Goal: Task Accomplishment & Management: Use online tool/utility

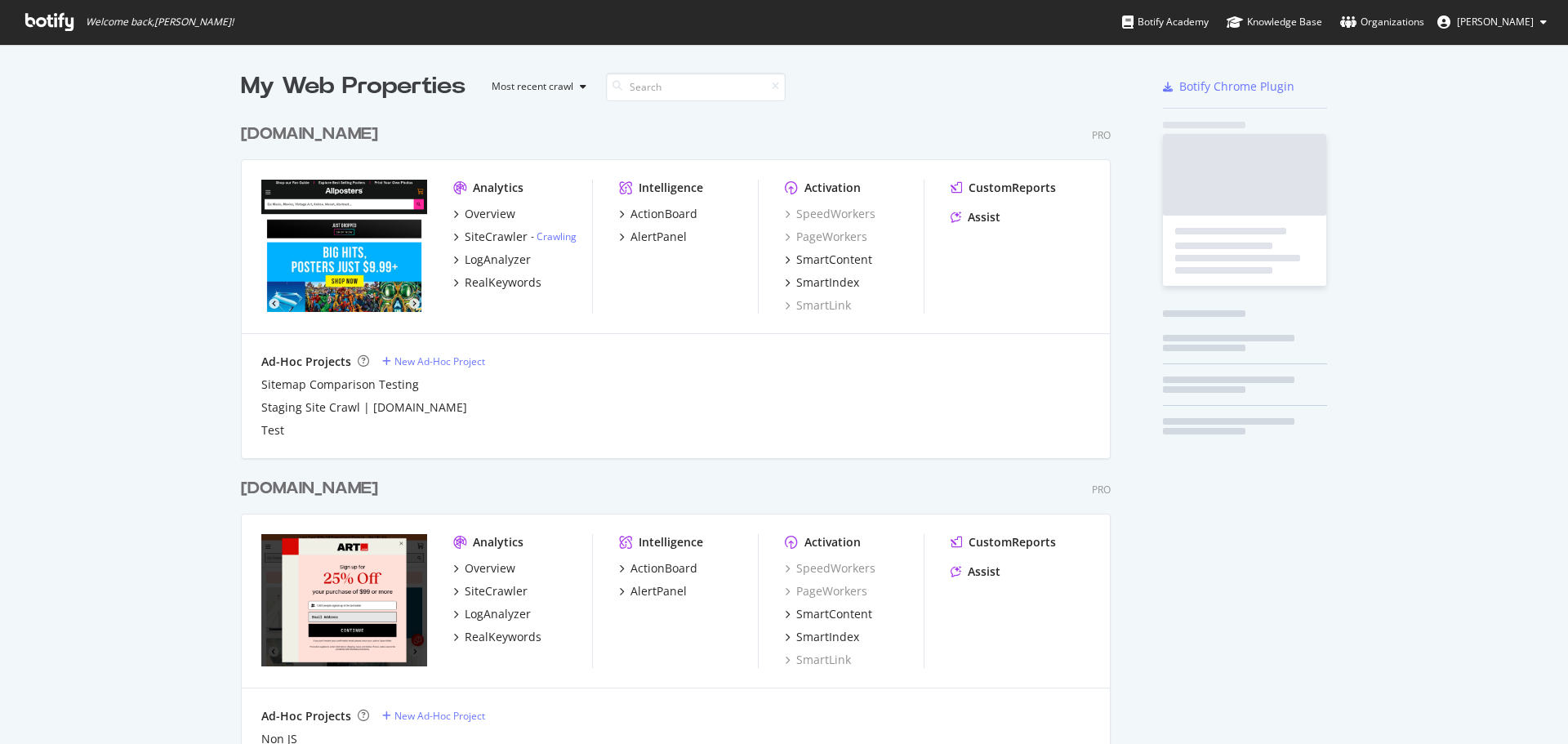
scroll to position [732, 1543]
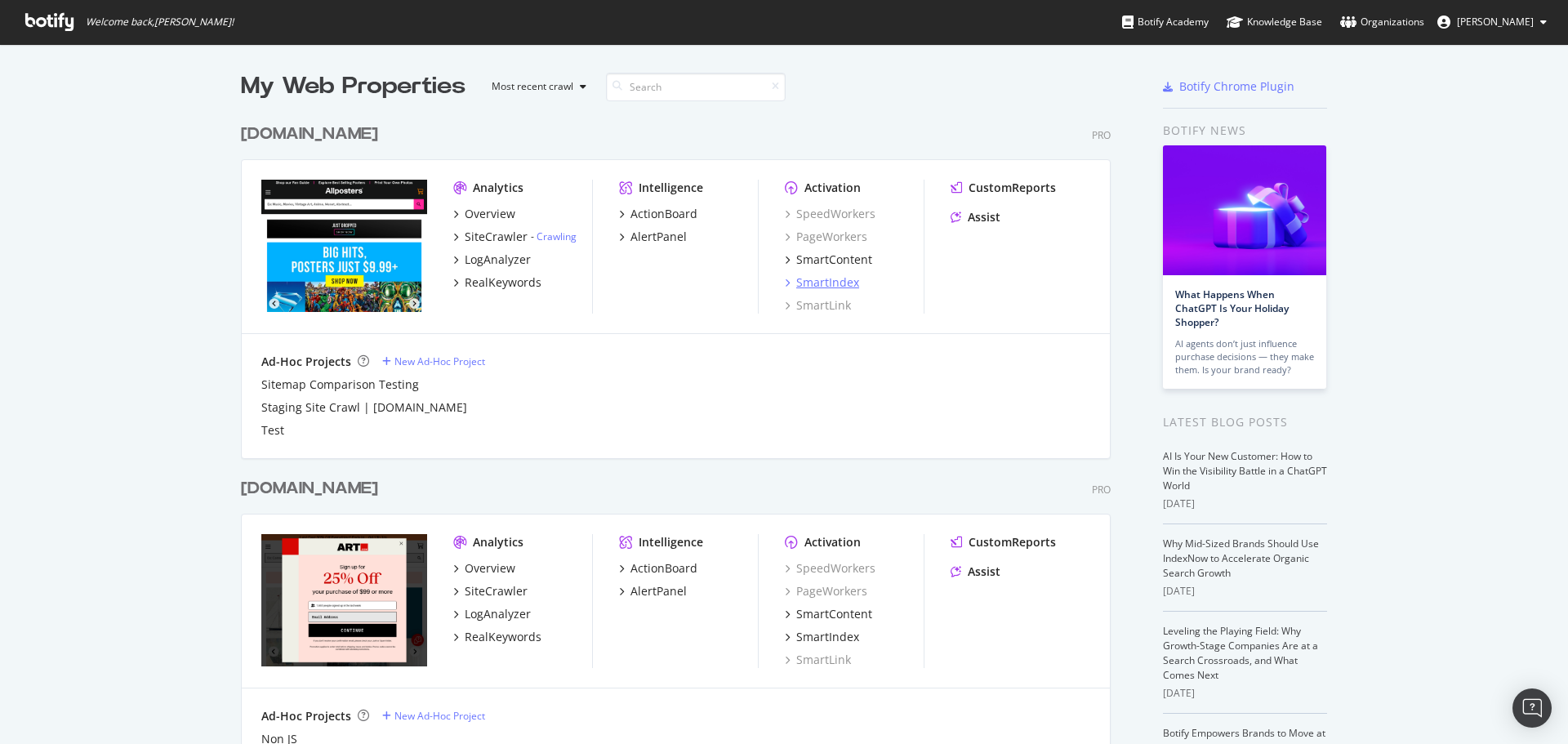
click at [829, 280] on div "SmartIndex" at bounding box center [827, 282] width 63 height 17
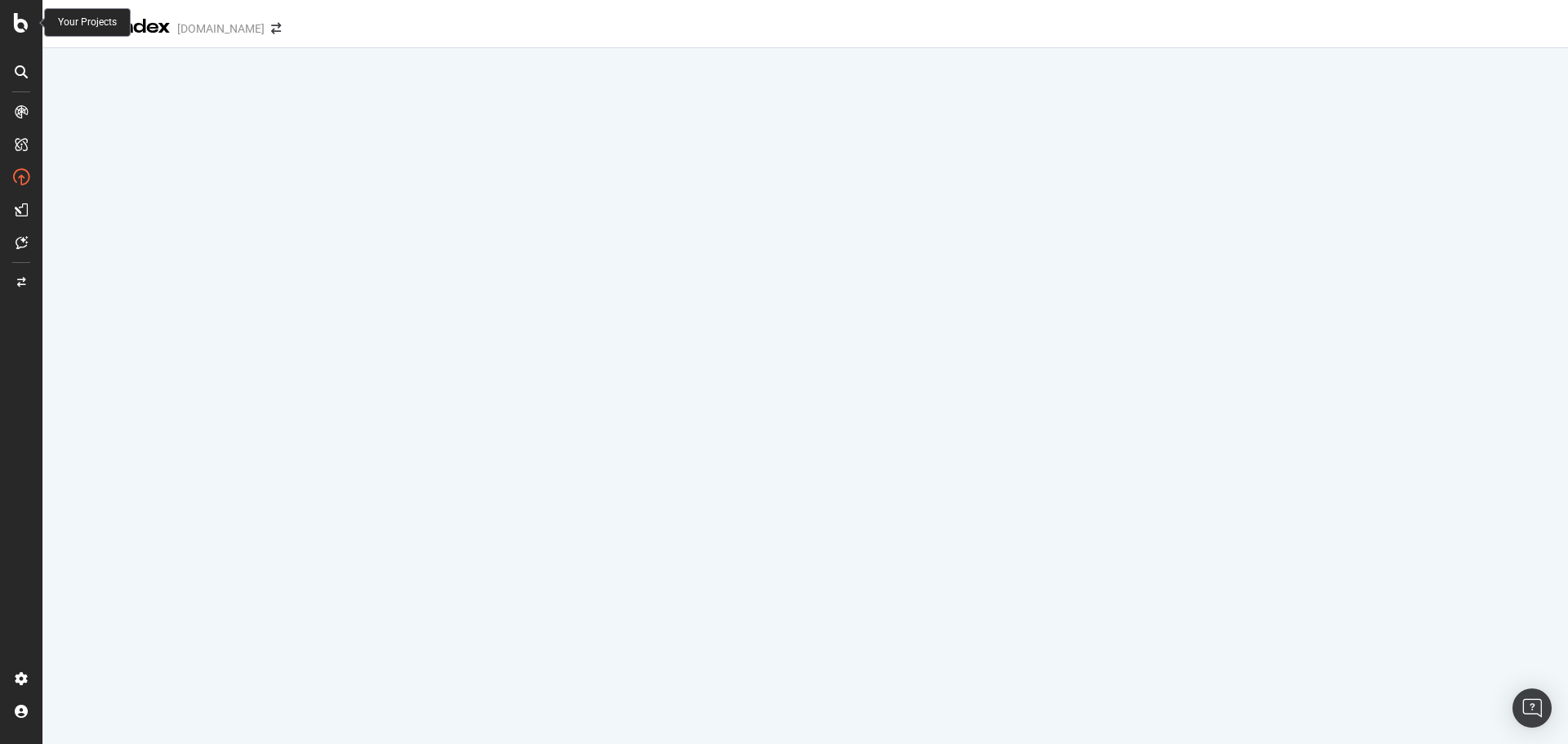
click at [22, 30] on icon at bounding box center [20, 22] width 15 height 19
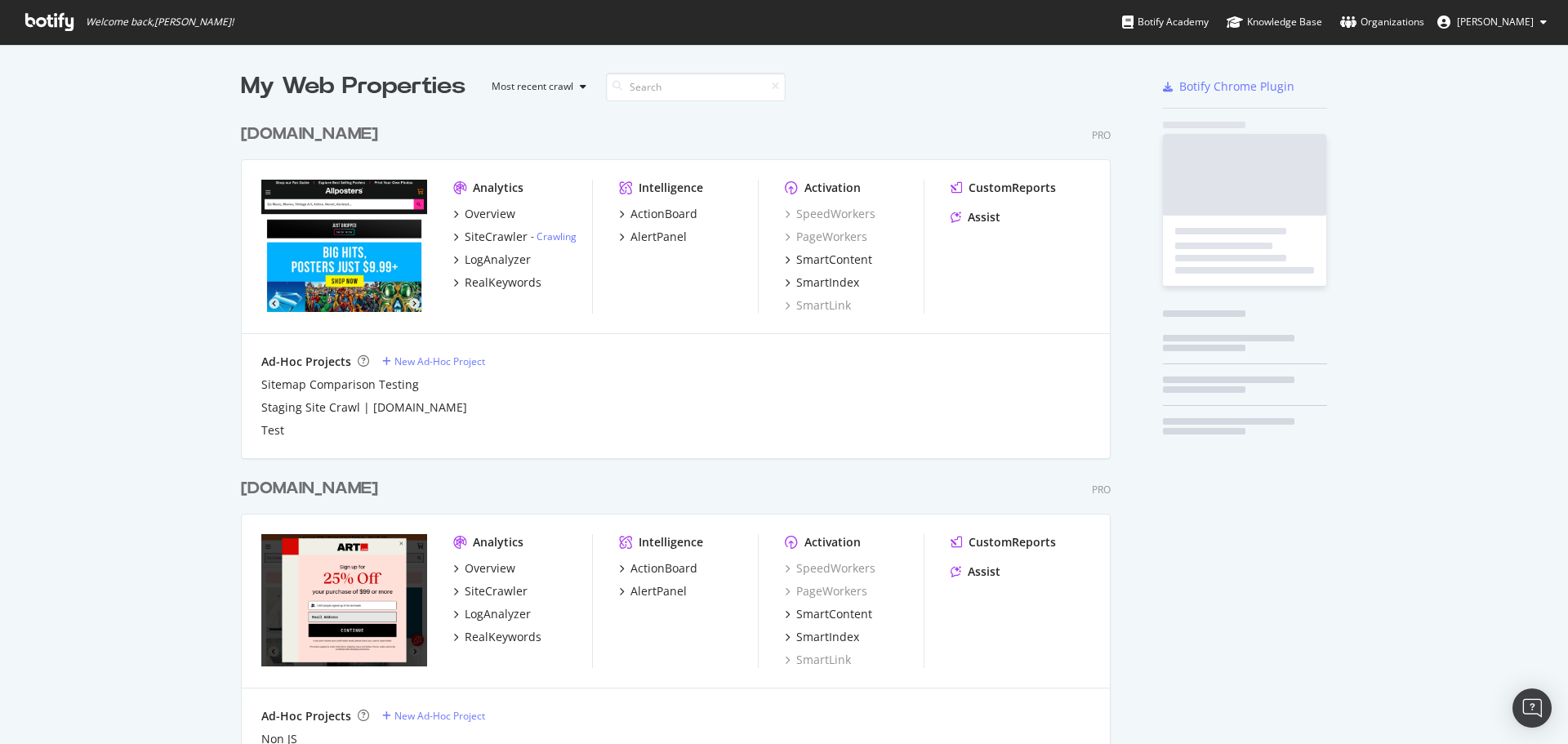
scroll to position [732, 1543]
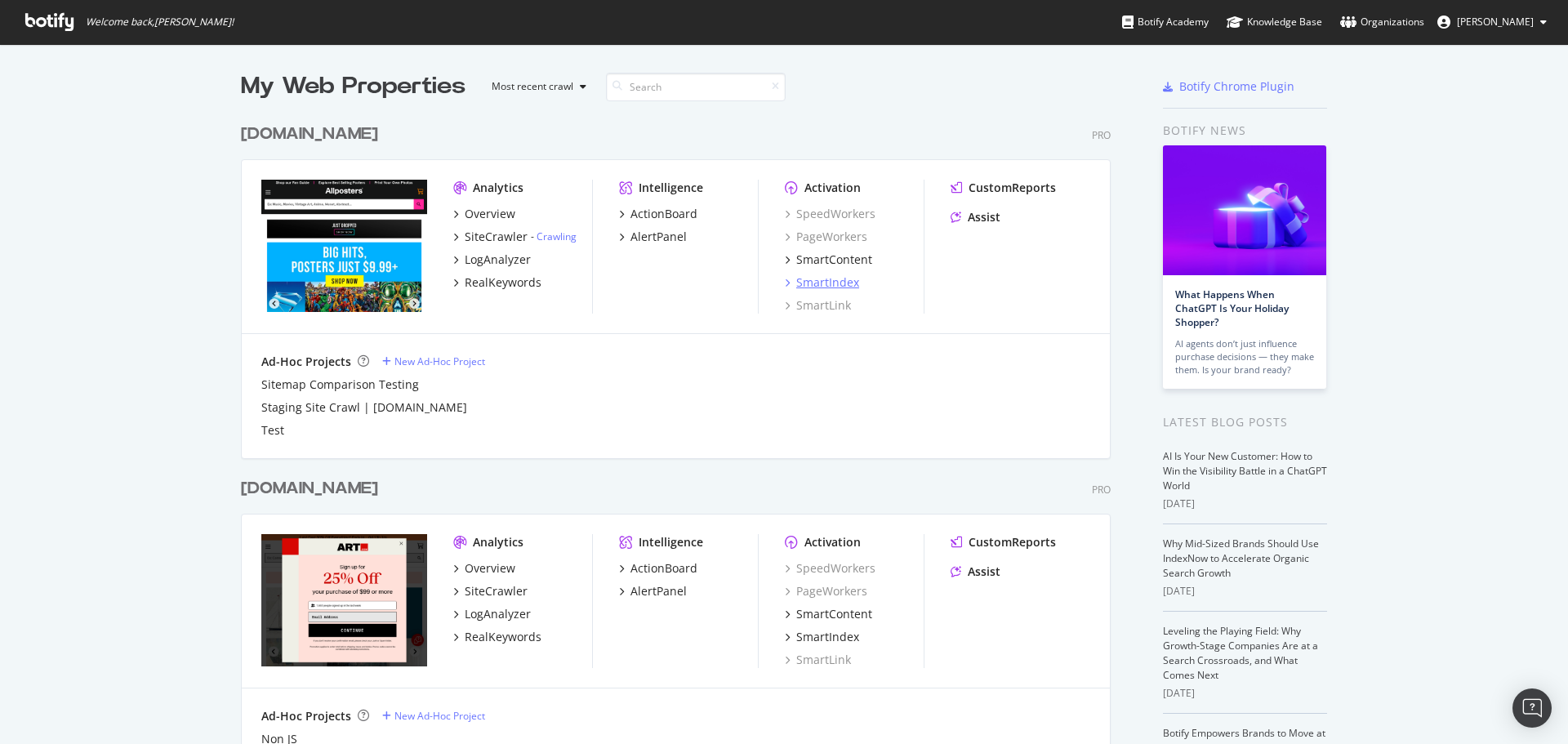
click at [815, 288] on div "SmartIndex" at bounding box center [827, 282] width 63 height 17
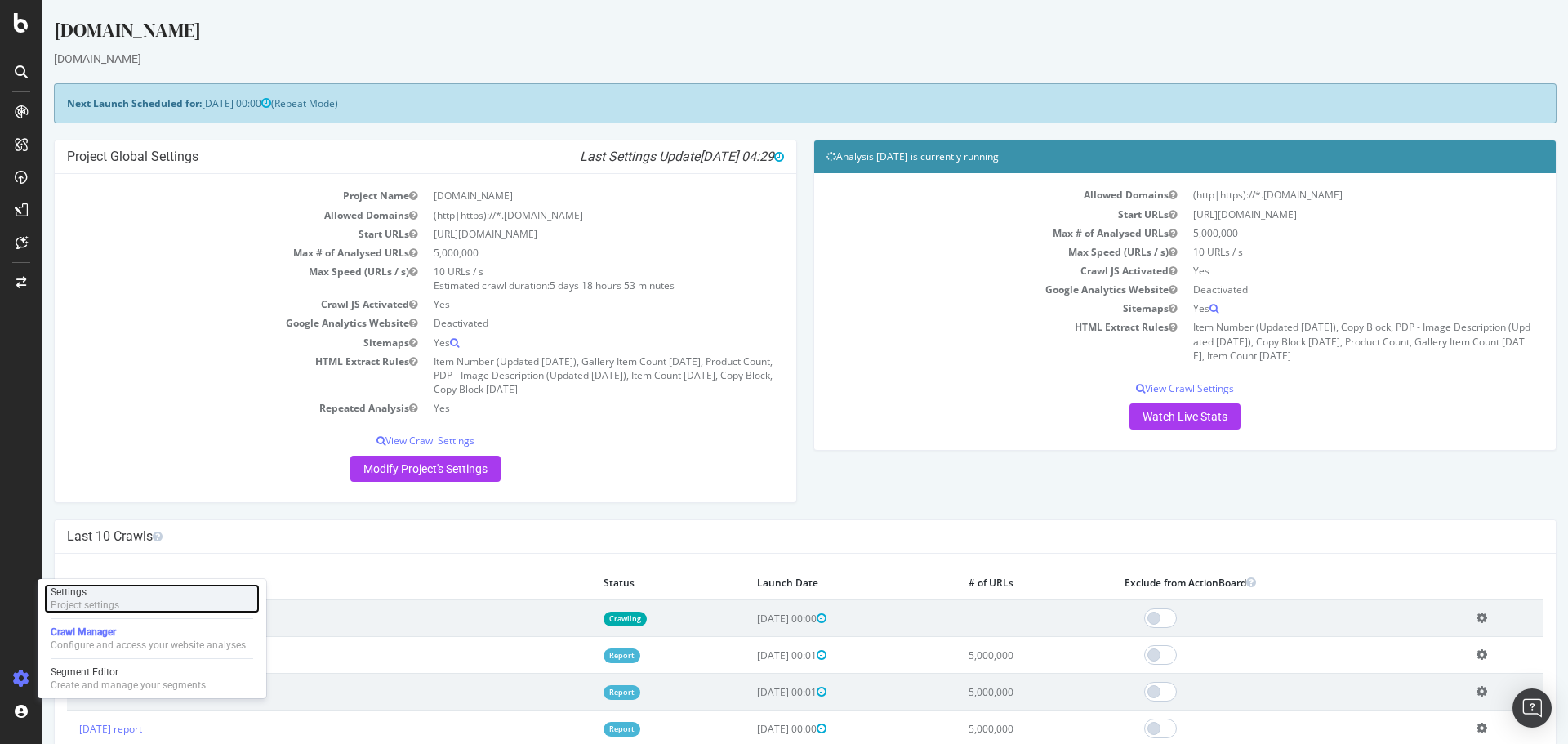
click at [87, 596] on div "Settings" at bounding box center [85, 591] width 69 height 13
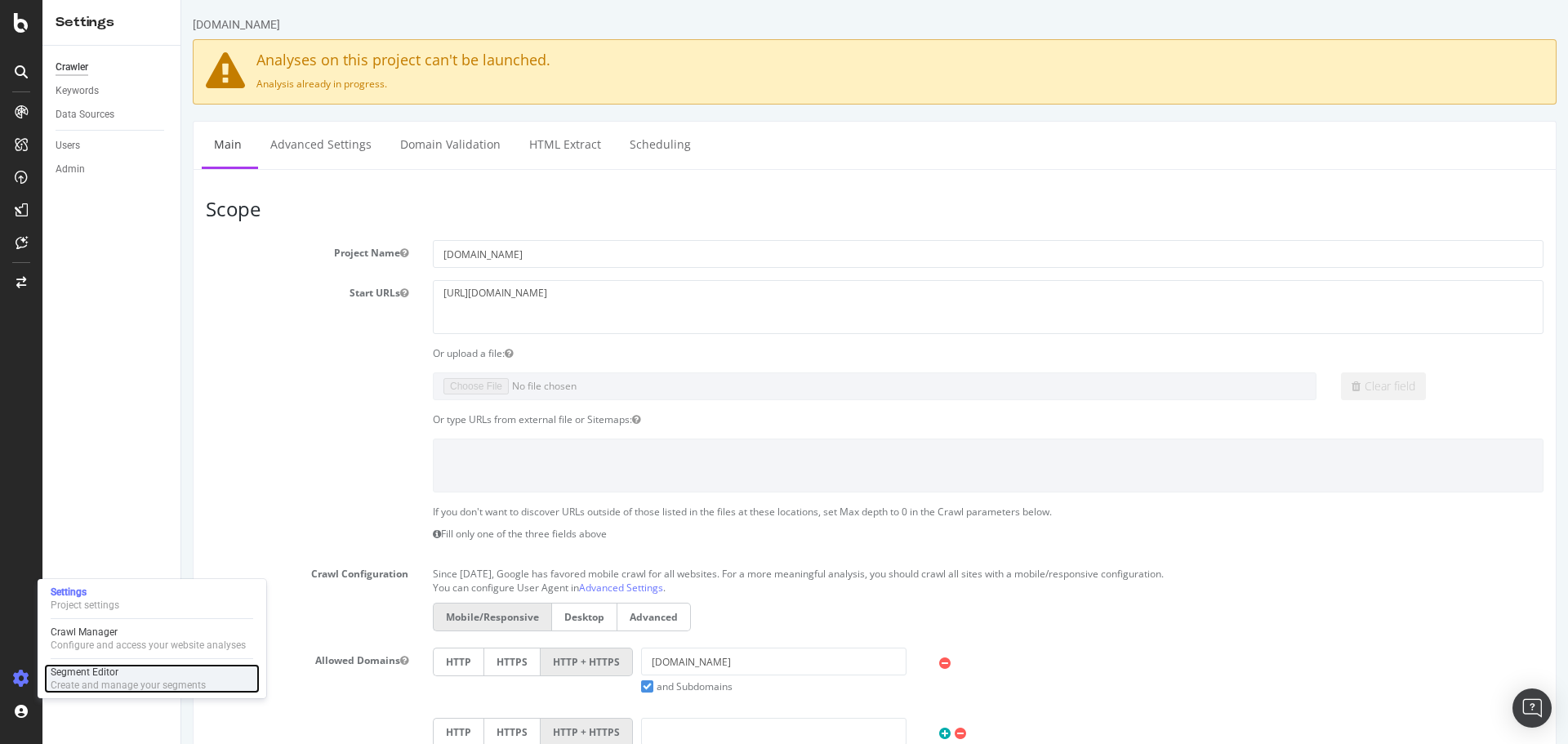
click at [101, 675] on div "Segment Editor" at bounding box center [128, 672] width 156 height 13
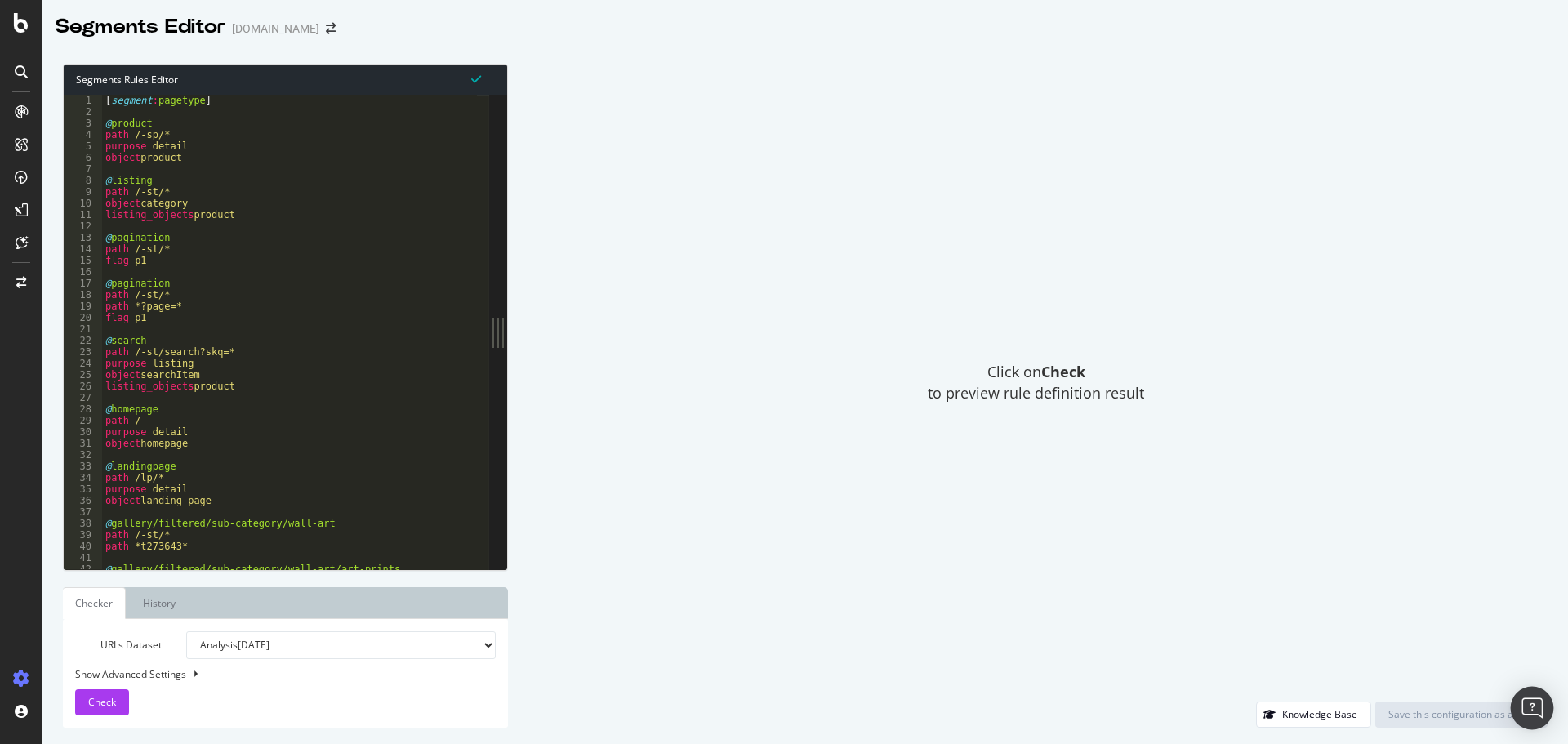
click at [1535, 718] on div "Open Intercom Messenger" at bounding box center [1532, 708] width 44 height 44
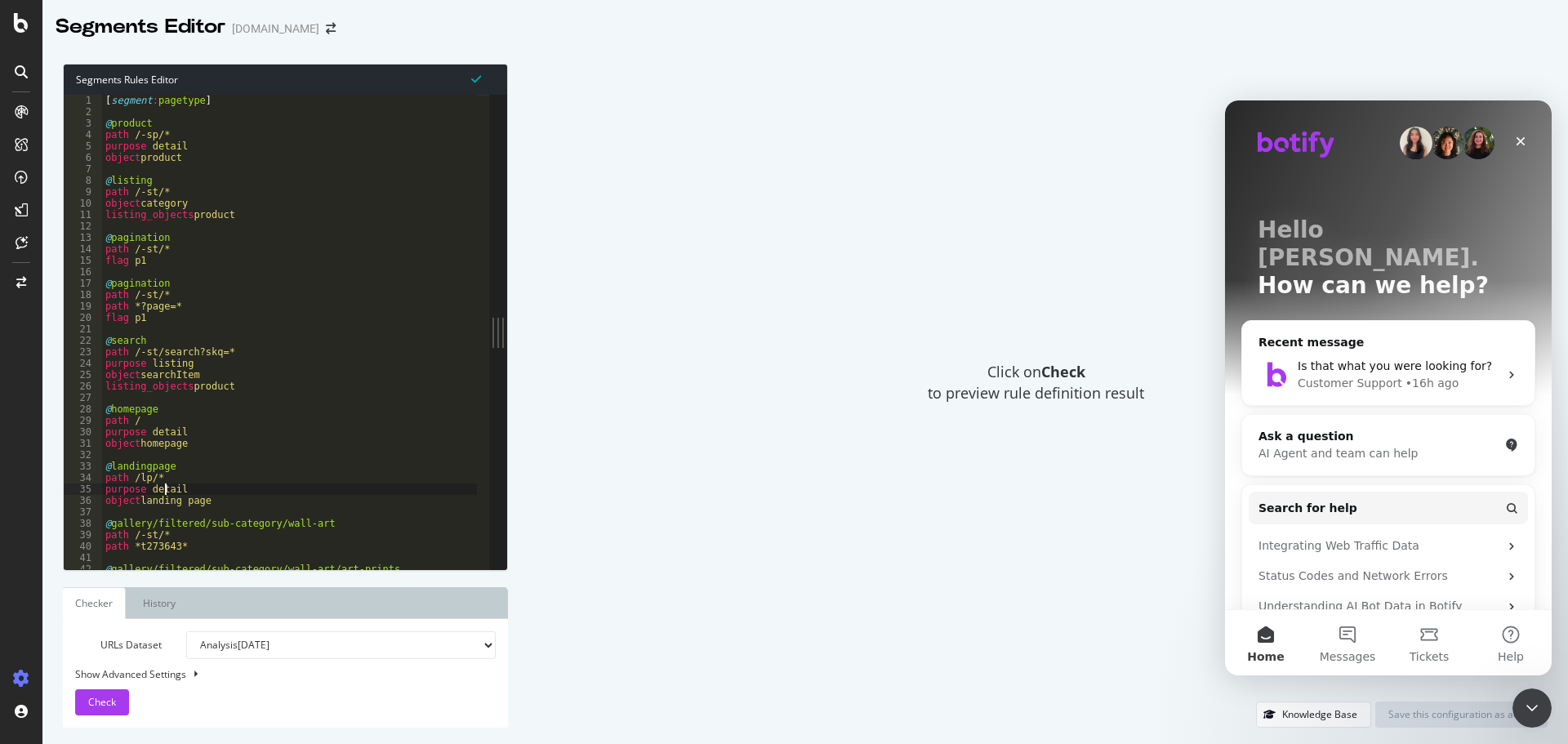
click at [166, 484] on div "[ segment : pagetype ] @ product path /-sp/* purpose detail object product @ li…" at bounding box center [517, 337] width 830 height 485
click at [155, 431] on div "[ segment : pagetype ] @ product path /-sp/* purpose detail object product @ li…" at bounding box center [517, 337] width 830 height 485
click at [181, 435] on div "[ segment : pagetype ] @ product path /-sp/* purpose detail object product @ li…" at bounding box center [517, 337] width 830 height 485
click at [191, 205] on div "[ segment : pagetype ] @ product path /-sp/* purpose detail object product @ li…" at bounding box center [517, 337] width 830 height 485
click at [175, 151] on div "[ segment : pagetype ] @ product path /-sp/* purpose detail object product @ li…" at bounding box center [517, 337] width 830 height 485
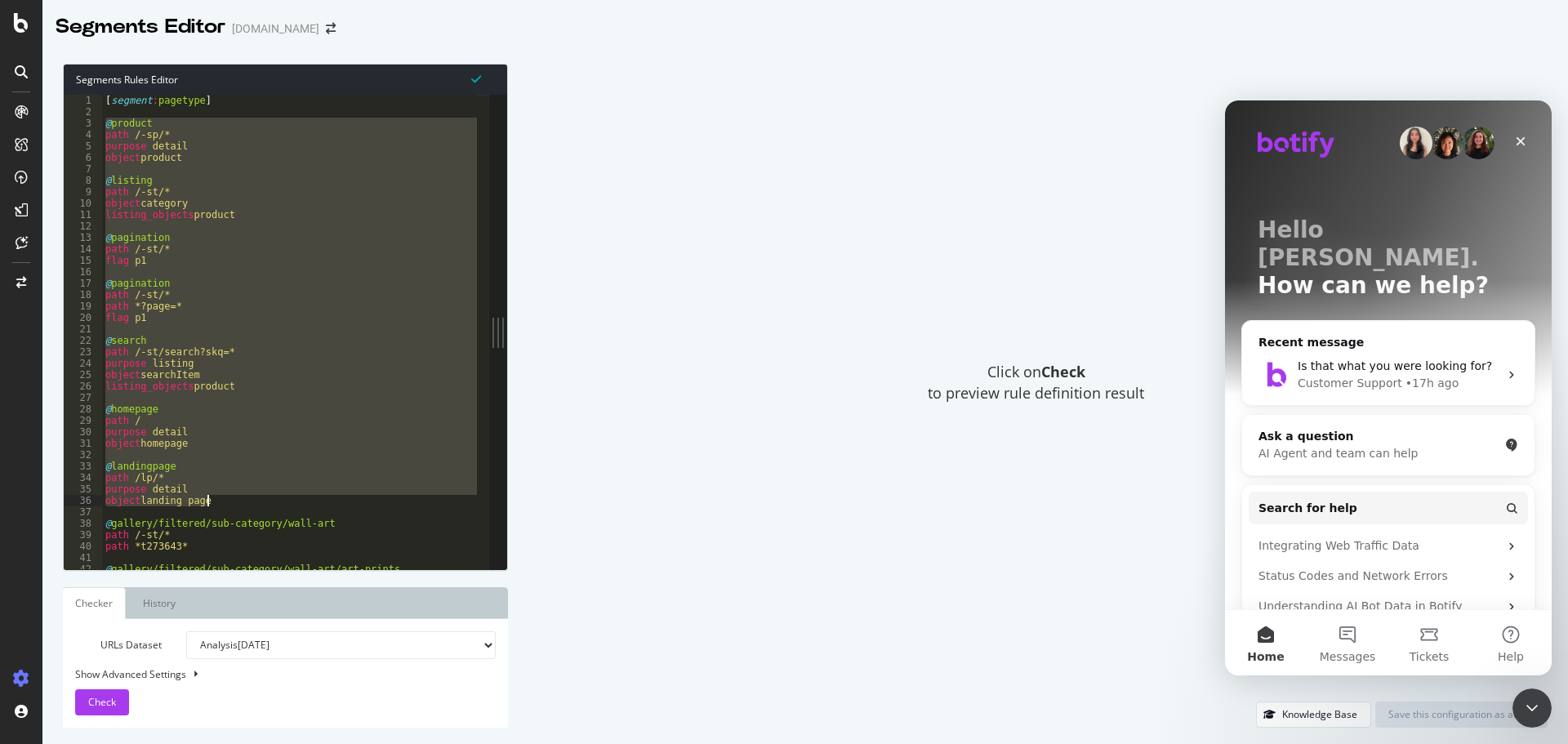
drag, startPoint x: 105, startPoint y: 125, endPoint x: 248, endPoint y: 503, distance: 404.1
click at [248, 503] on div "[ segment : pagetype ] @ product path /-sp/* purpose detail object product @ li…" at bounding box center [517, 337] width 830 height 485
click at [119, 260] on div "[ segment : pagetype ] @ product path /-sp/* purpose detail object product @ li…" at bounding box center [289, 332] width 375 height 475
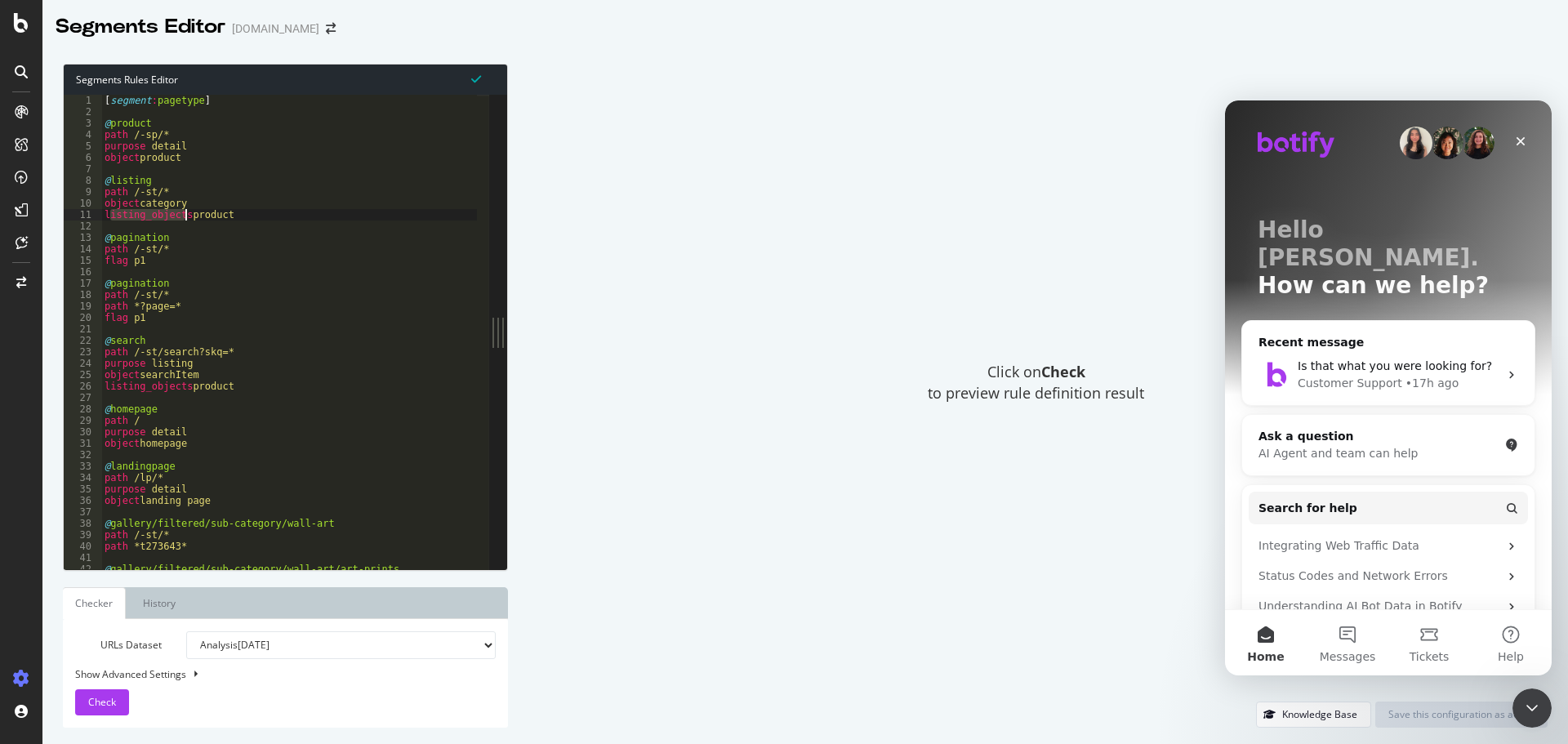
drag, startPoint x: 110, startPoint y: 216, endPoint x: 186, endPoint y: 217, distance: 76.0
click at [186, 217] on div "[ segment : pagetype ] @ product path /-sp/* purpose detail object product @ li…" at bounding box center [516, 337] width 830 height 485
drag, startPoint x: 105, startPoint y: 207, endPoint x: 137, endPoint y: 206, distance: 32.0
click at [137, 206] on div "[ segment : pagetype ] @ product path /-sp/* purpose detail object product @ li…" at bounding box center [516, 337] width 830 height 485
drag, startPoint x: 106, startPoint y: 146, endPoint x: 141, endPoint y: 153, distance: 35.7
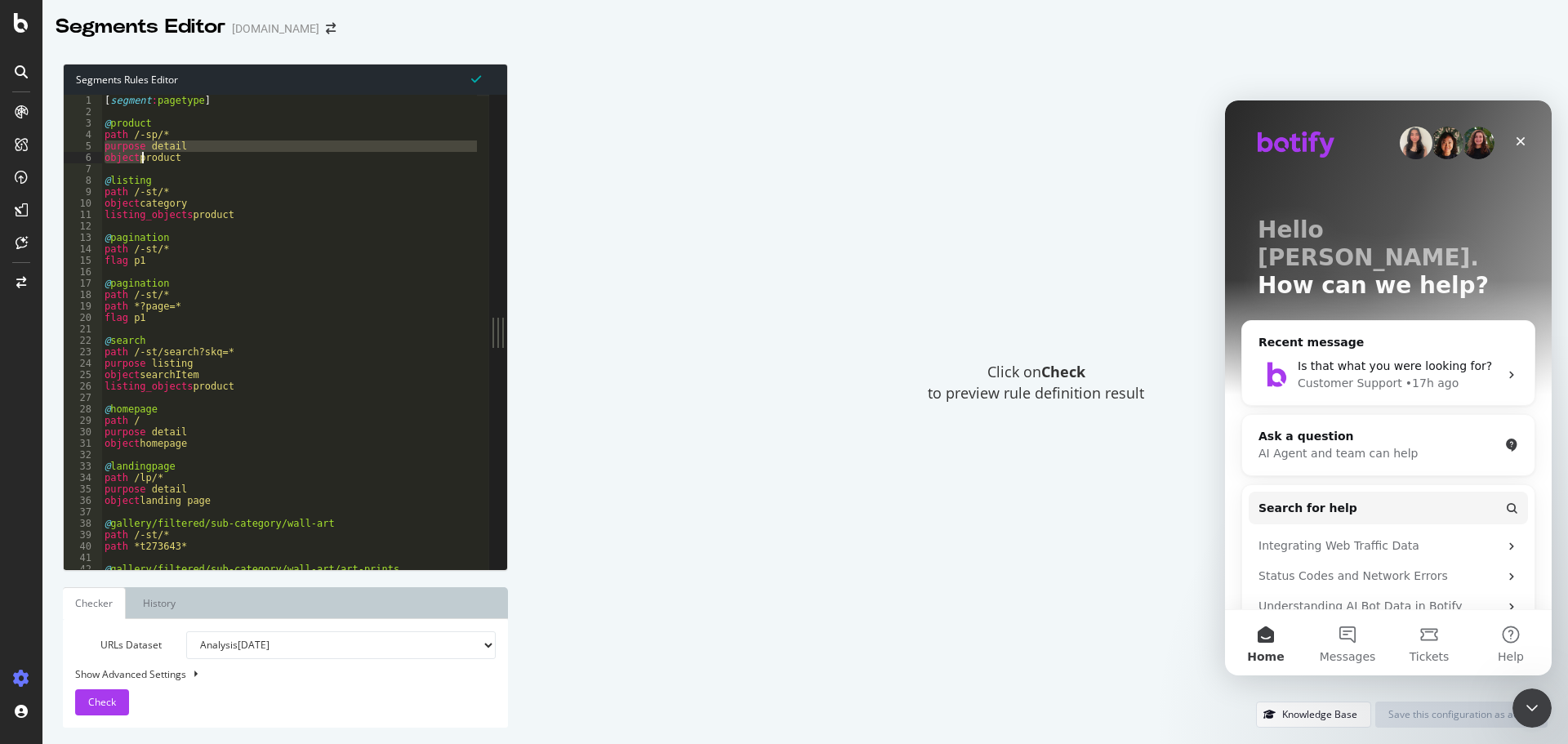
click at [141, 153] on div "[ segment : pagetype ] @ product path /-sp/* purpose detail object product @ li…" at bounding box center [516, 337] width 830 height 485
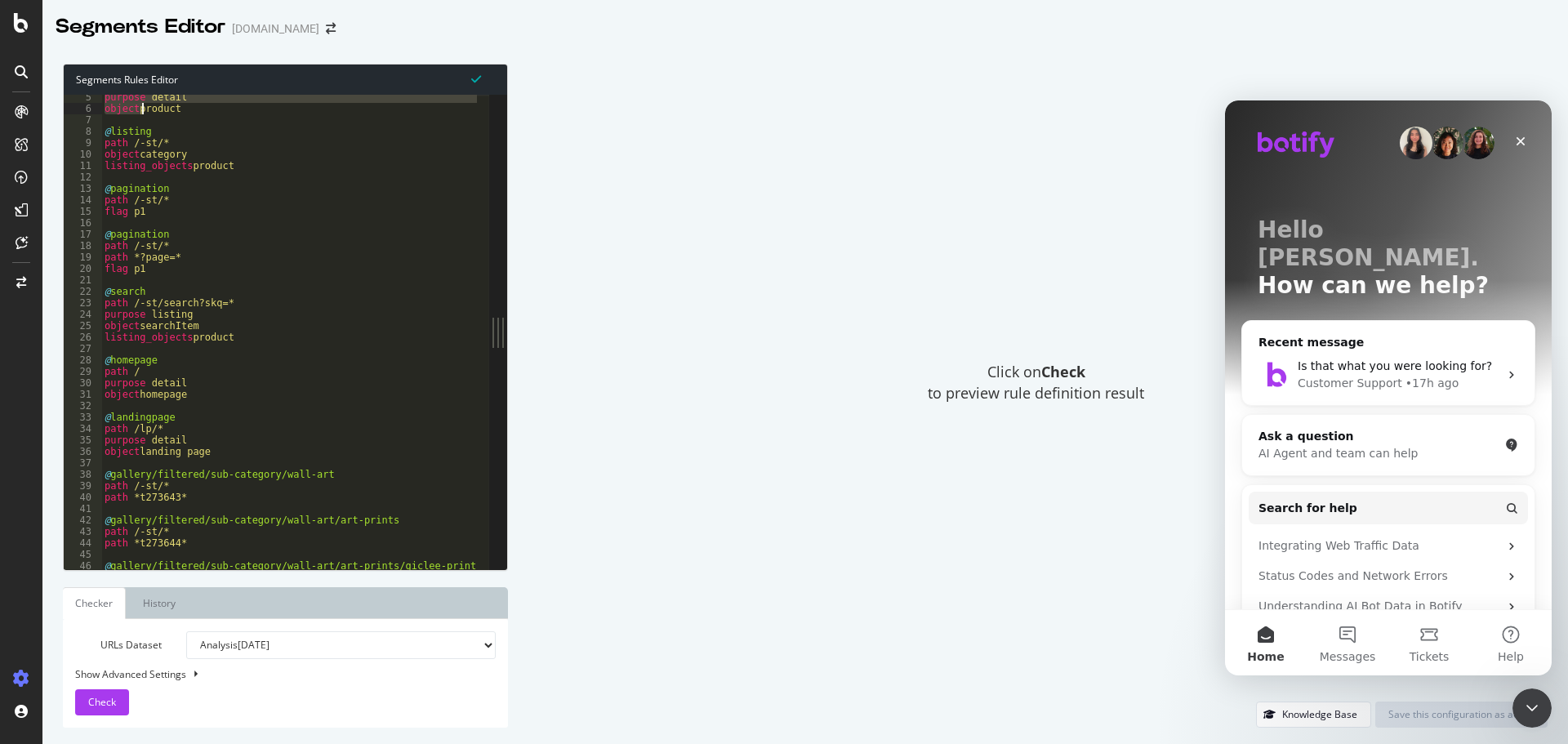
scroll to position [31, 0]
drag, startPoint x: 104, startPoint y: 395, endPoint x: 136, endPoint y: 397, distance: 32.1
click at [136, 397] on div "purpose detail object product @ listing path /-st/* object category listing_obj…" at bounding box center [516, 334] width 830 height 485
drag, startPoint x: 103, startPoint y: 442, endPoint x: 146, endPoint y: 439, distance: 43.1
click at [146, 439] on div "purpose detail object product @ listing path /-st/* object category listing_obj…" at bounding box center [516, 334] width 830 height 485
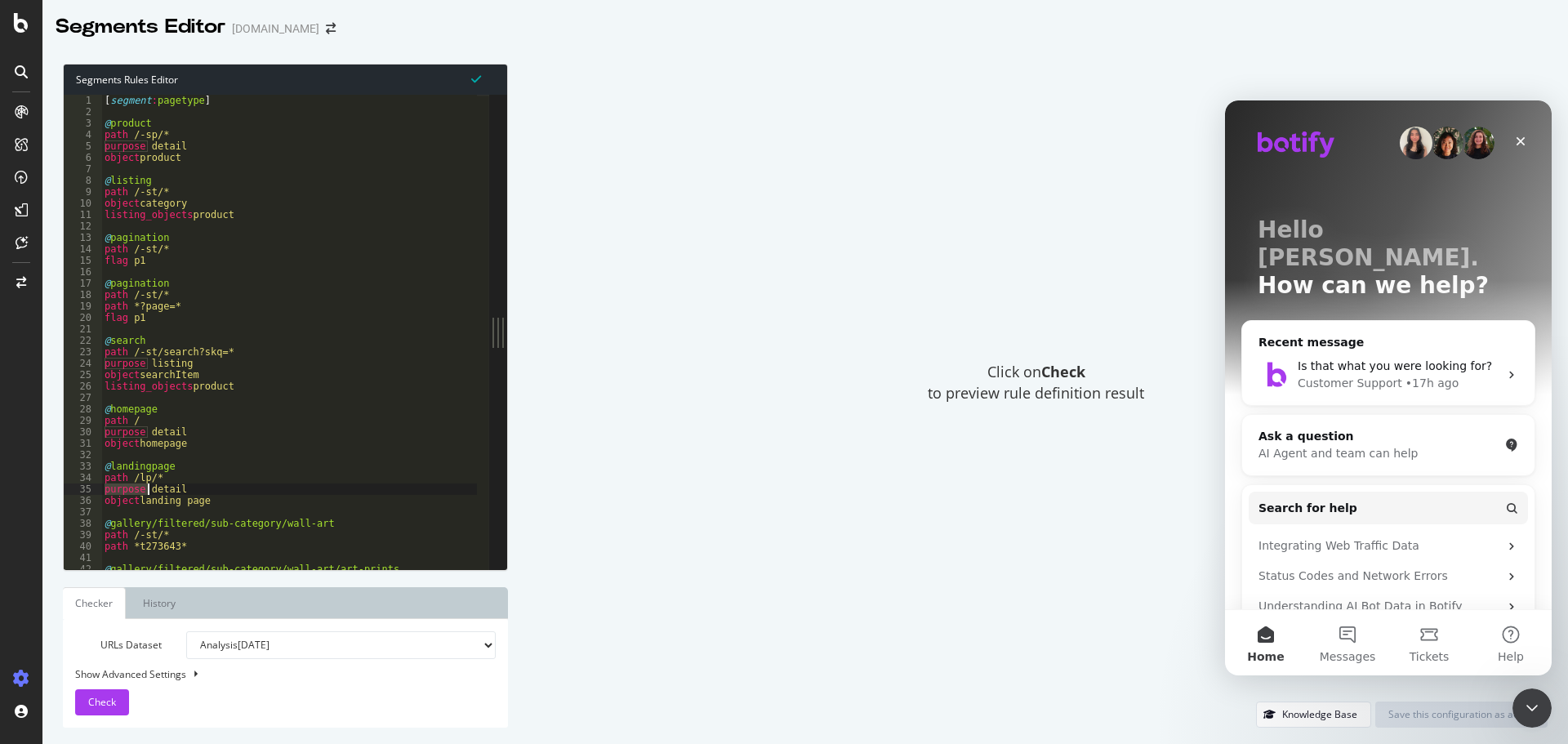
scroll to position [0, 0]
drag, startPoint x: 210, startPoint y: 108, endPoint x: 107, endPoint y: 100, distance: 103.3
click at [107, 100] on div "[ segment : pagetype ] @ product path /-sp/* purpose detail object product @ li…" at bounding box center [516, 337] width 830 height 485
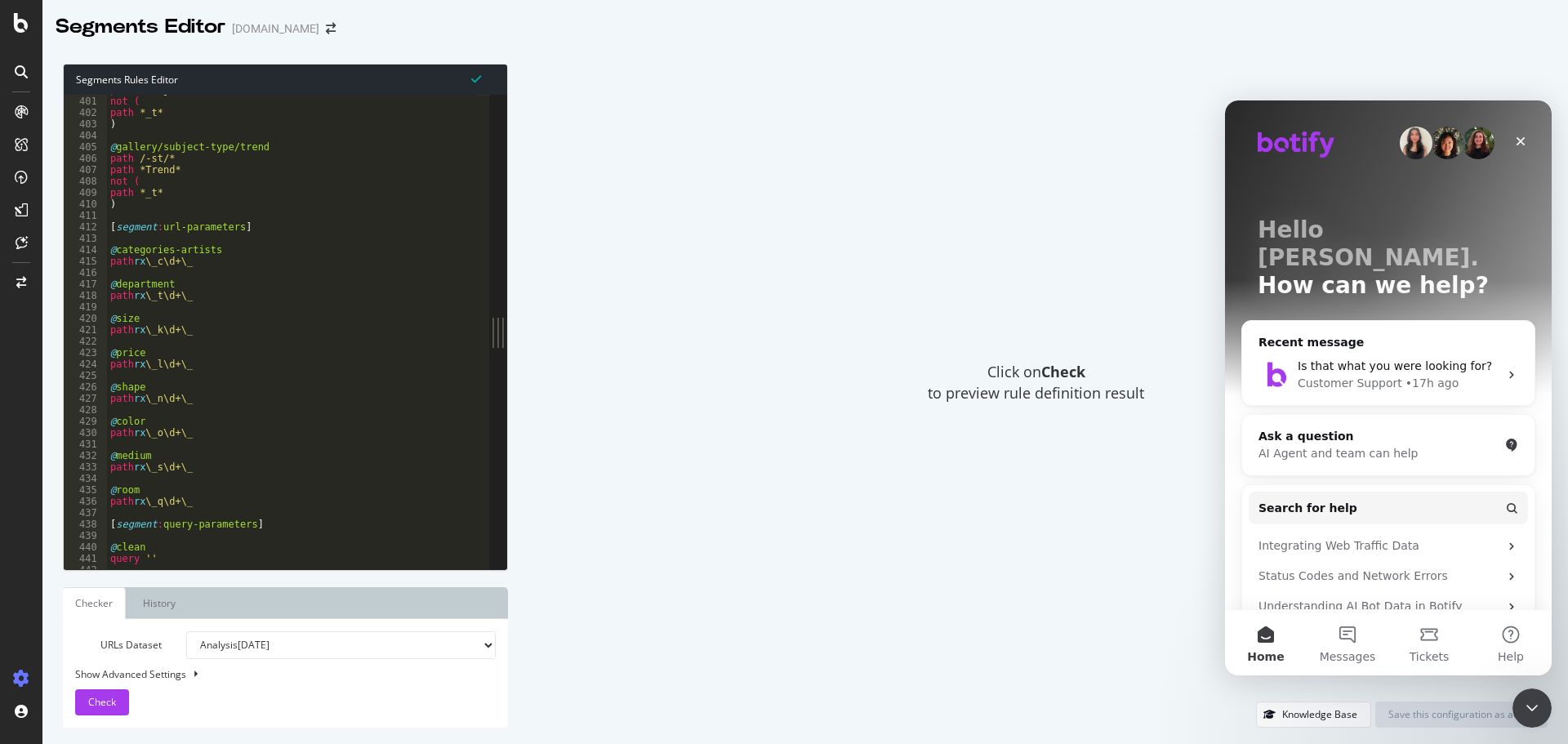
scroll to position [2923, 0]
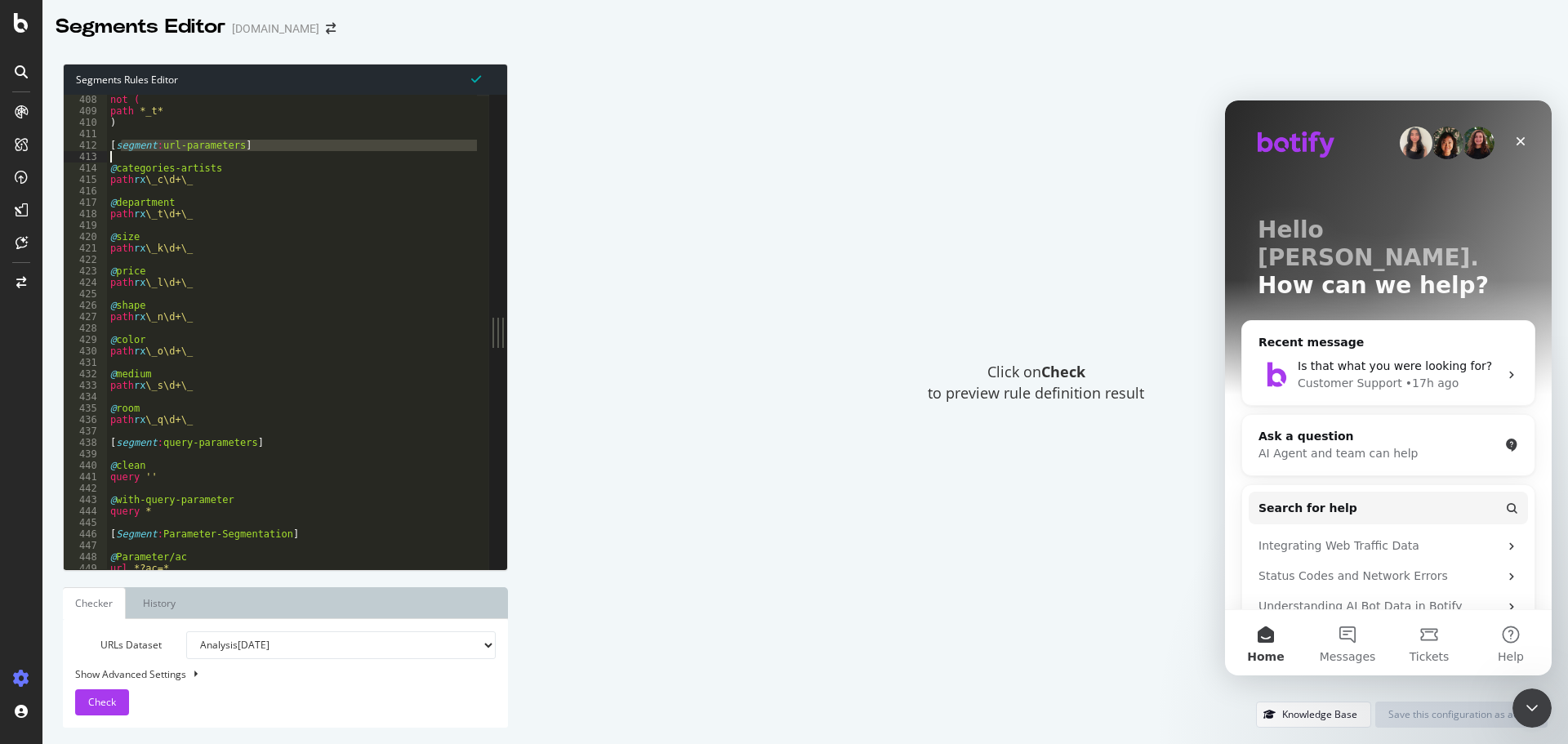
drag, startPoint x: 120, startPoint y: 147, endPoint x: 239, endPoint y: 155, distance: 119.3
click at [239, 155] on div "not ( path *_t* ) [ segment : url-parameters ] @ categories-artists path rx \_c…" at bounding box center [522, 337] width 830 height 485
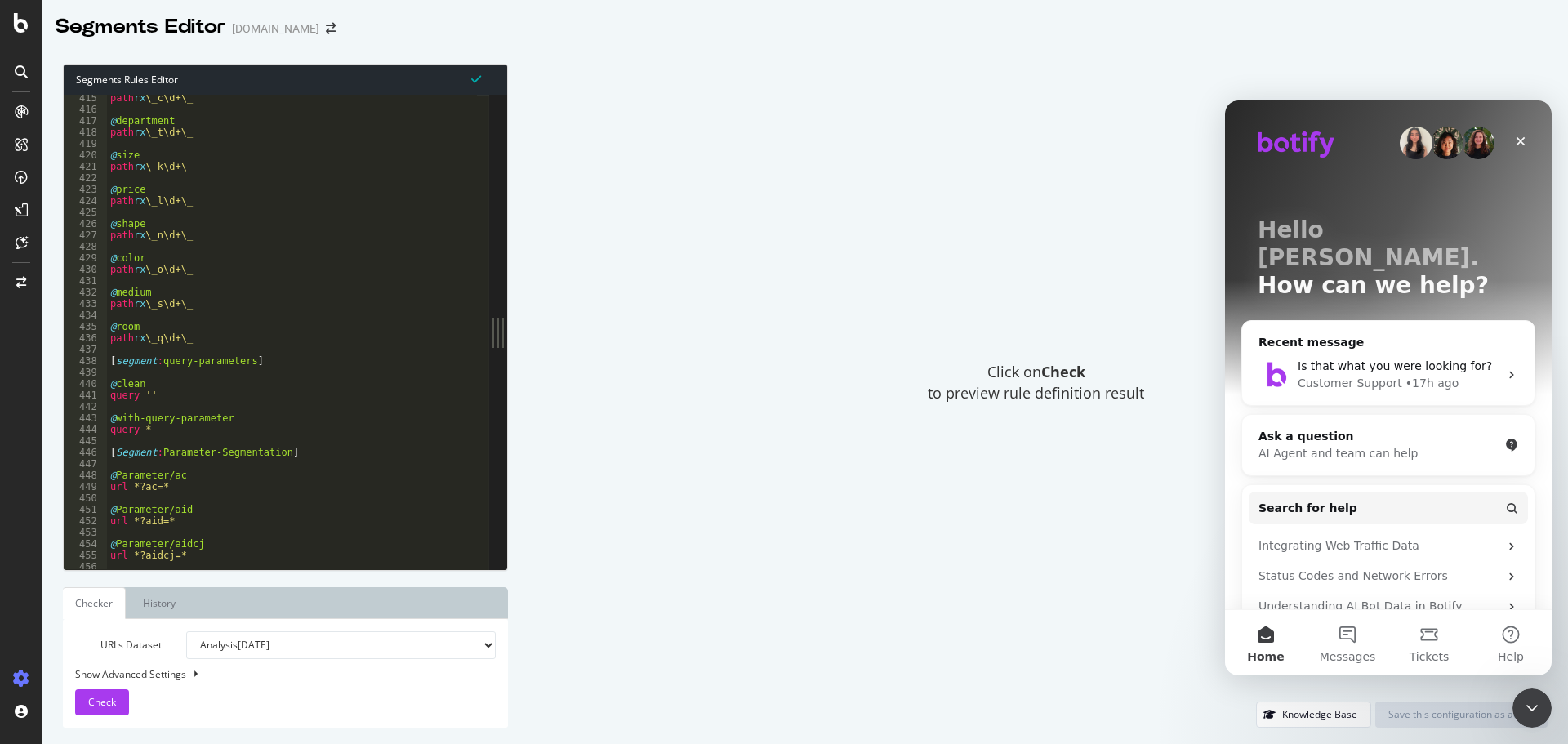
scroll to position [3026, 0]
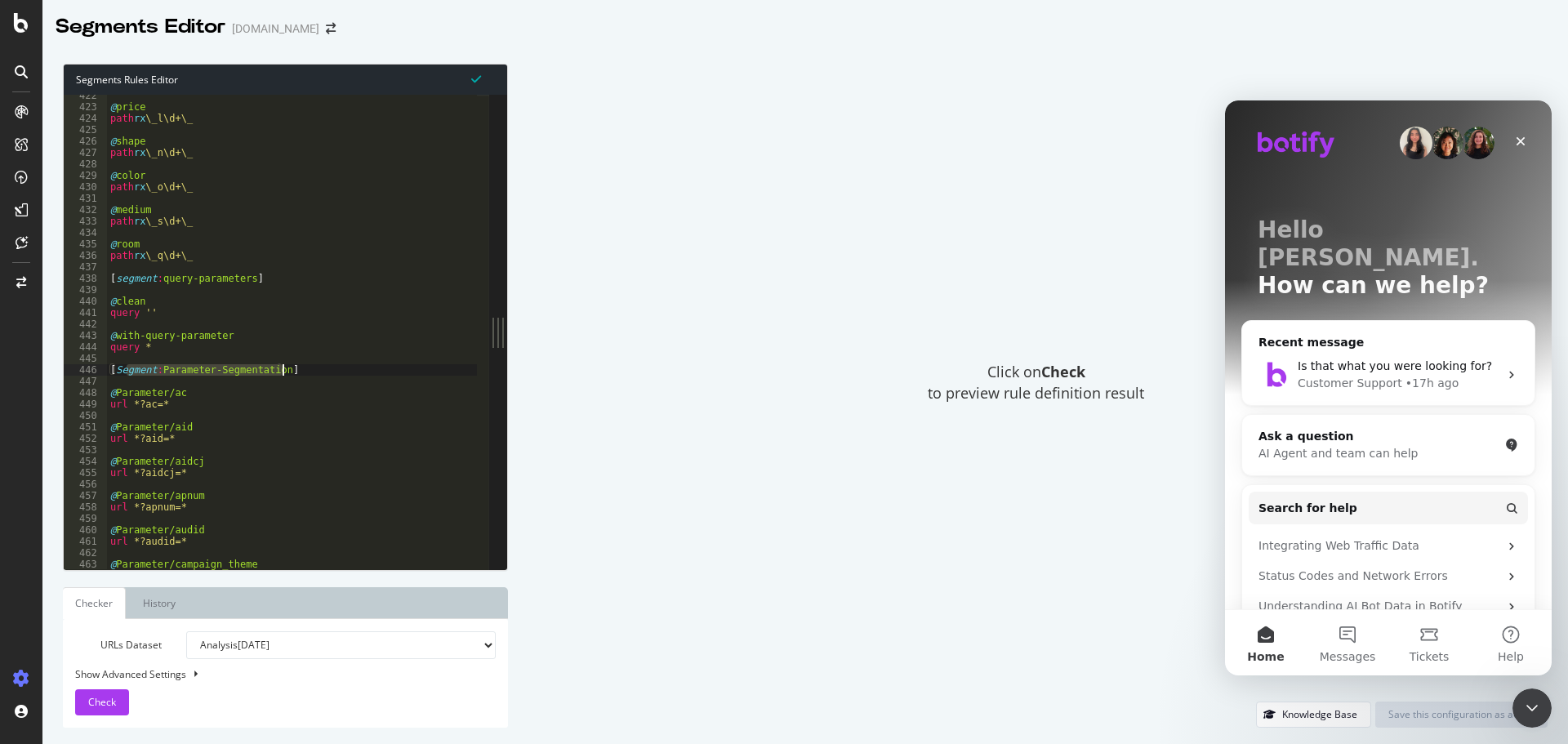
drag, startPoint x: 126, startPoint y: 372, endPoint x: 289, endPoint y: 365, distance: 163.2
click at [289, 365] on div "@ price path rx \_l\d+\_ @ shape path rx \_n\d+\_ @ color path rx \_o\d+\_ @ me…" at bounding box center [522, 332] width 830 height 485
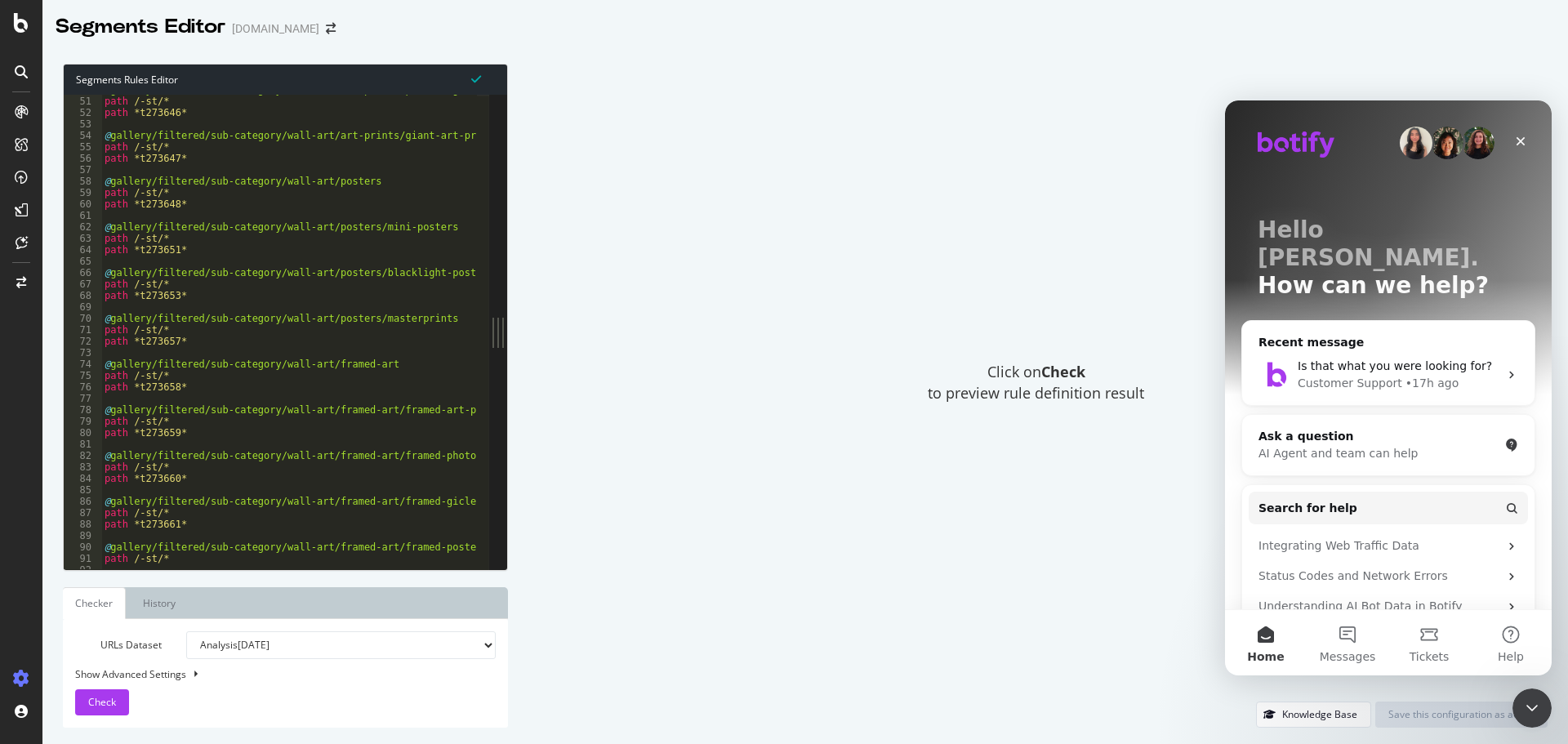
scroll to position [0, 0]
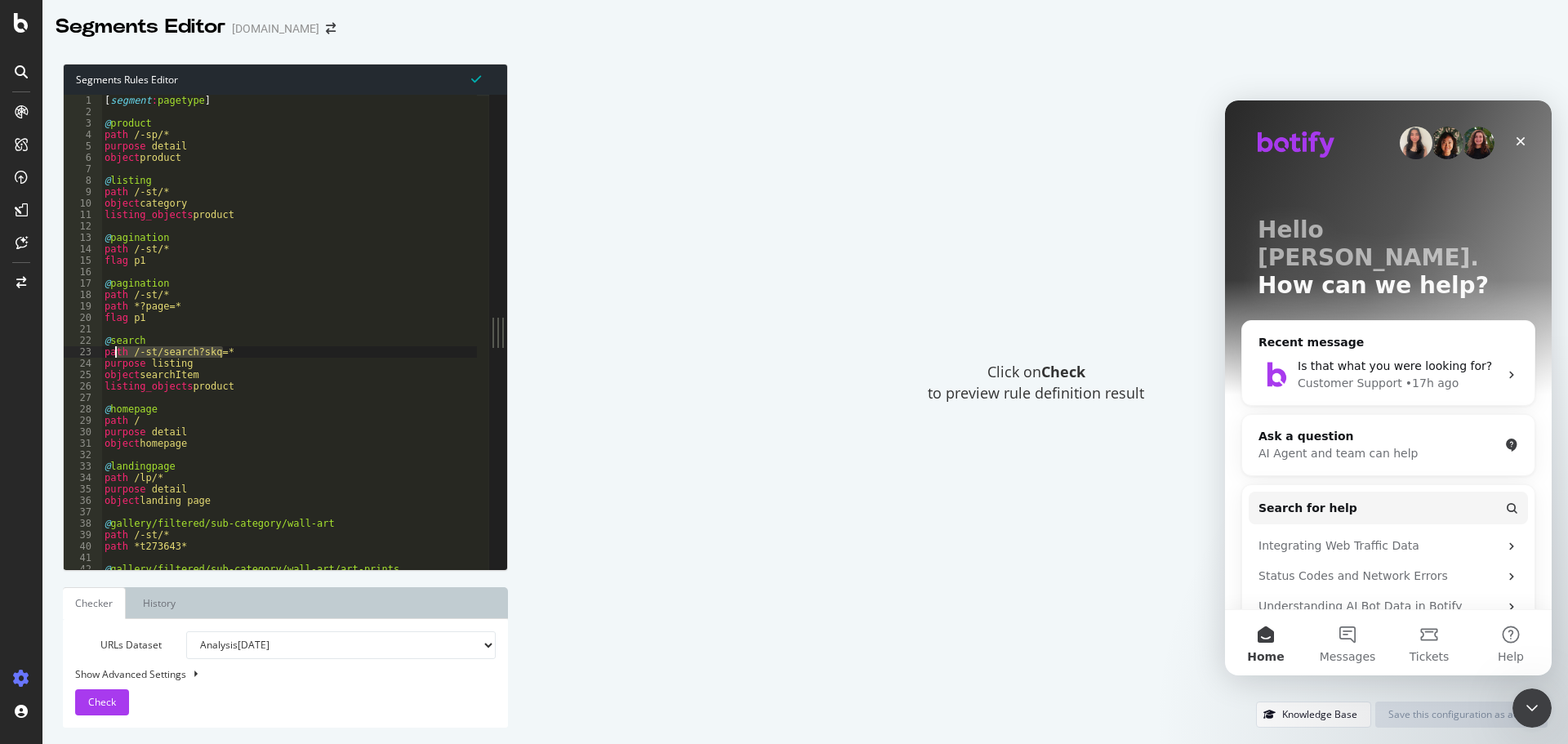
drag, startPoint x: 212, startPoint y: 355, endPoint x: 115, endPoint y: 354, distance: 97.0
click at [115, 354] on div "[ segment : pagetype ] @ product path /-sp/* purpose detail object product @ li…" at bounding box center [516, 337] width 830 height 485
click at [115, 133] on div "[ segment : pagetype ] @ product path /-sp/* purpose detail object product @ li…" at bounding box center [516, 337] width 830 height 485
click at [128, 203] on div "[ segment : pagetype ] @ product path /-sp/* purpose detail object product @ li…" at bounding box center [516, 337] width 830 height 485
drag, startPoint x: 130, startPoint y: 203, endPoint x: 182, endPoint y: 208, distance: 52.2
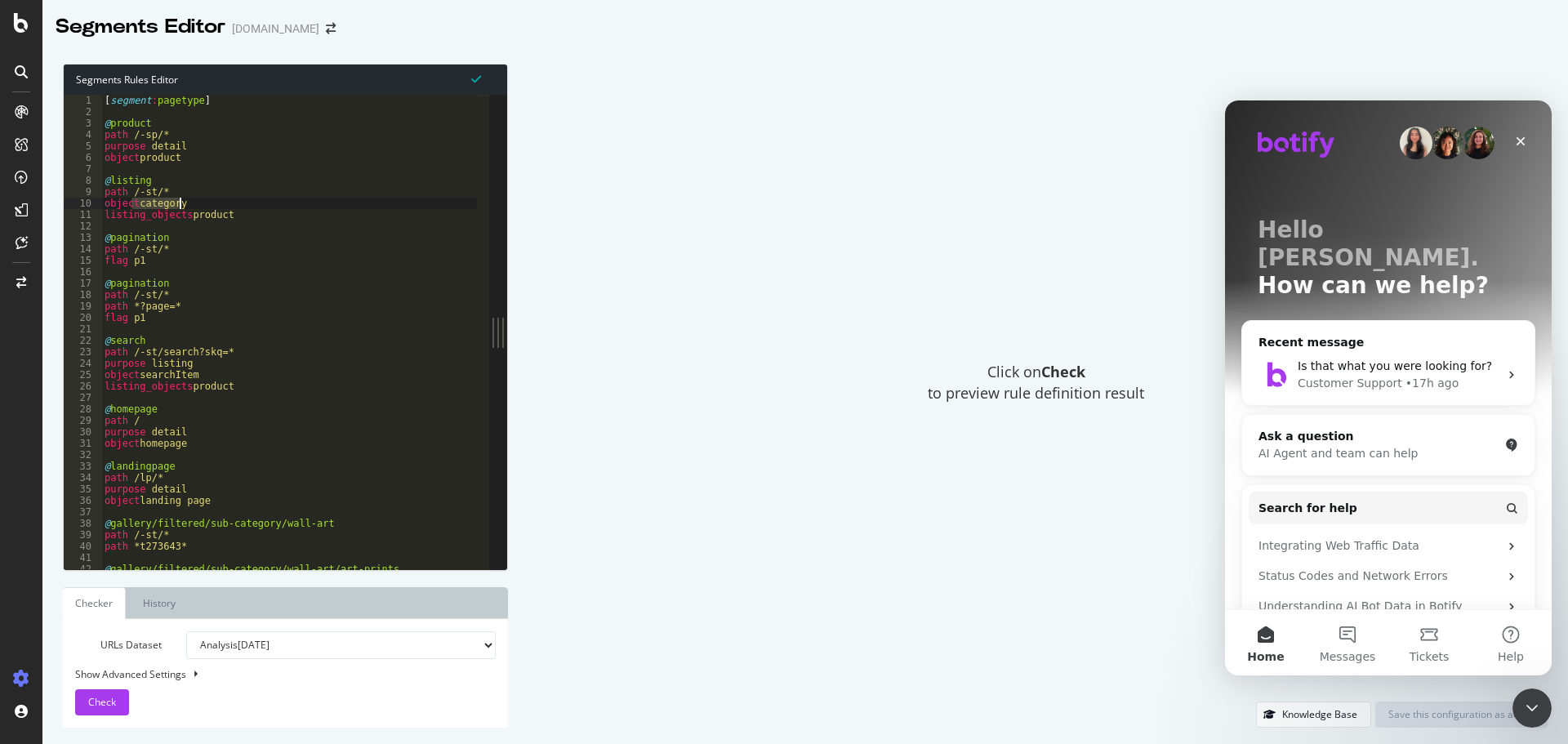
click at [182, 208] on div "[ segment : pagetype ] @ product path /-sp/* purpose detail object product @ li…" at bounding box center [516, 337] width 830 height 485
click at [130, 255] on div "[ segment : pagetype ] @ product path /-sp/* purpose detail object product @ li…" at bounding box center [516, 337] width 830 height 485
click at [138, 299] on div "[ segment : pagetype ] @ product path /-sp/* purpose detail object product @ li…" at bounding box center [516, 337] width 830 height 485
click at [147, 312] on div "[ segment : pagetype ] @ product path /-sp/* purpose detail object product @ li…" at bounding box center [516, 337] width 830 height 485
click at [130, 427] on div "[ segment : pagetype ] @ product path /-sp/* purpose detail object product @ li…" at bounding box center [516, 337] width 830 height 485
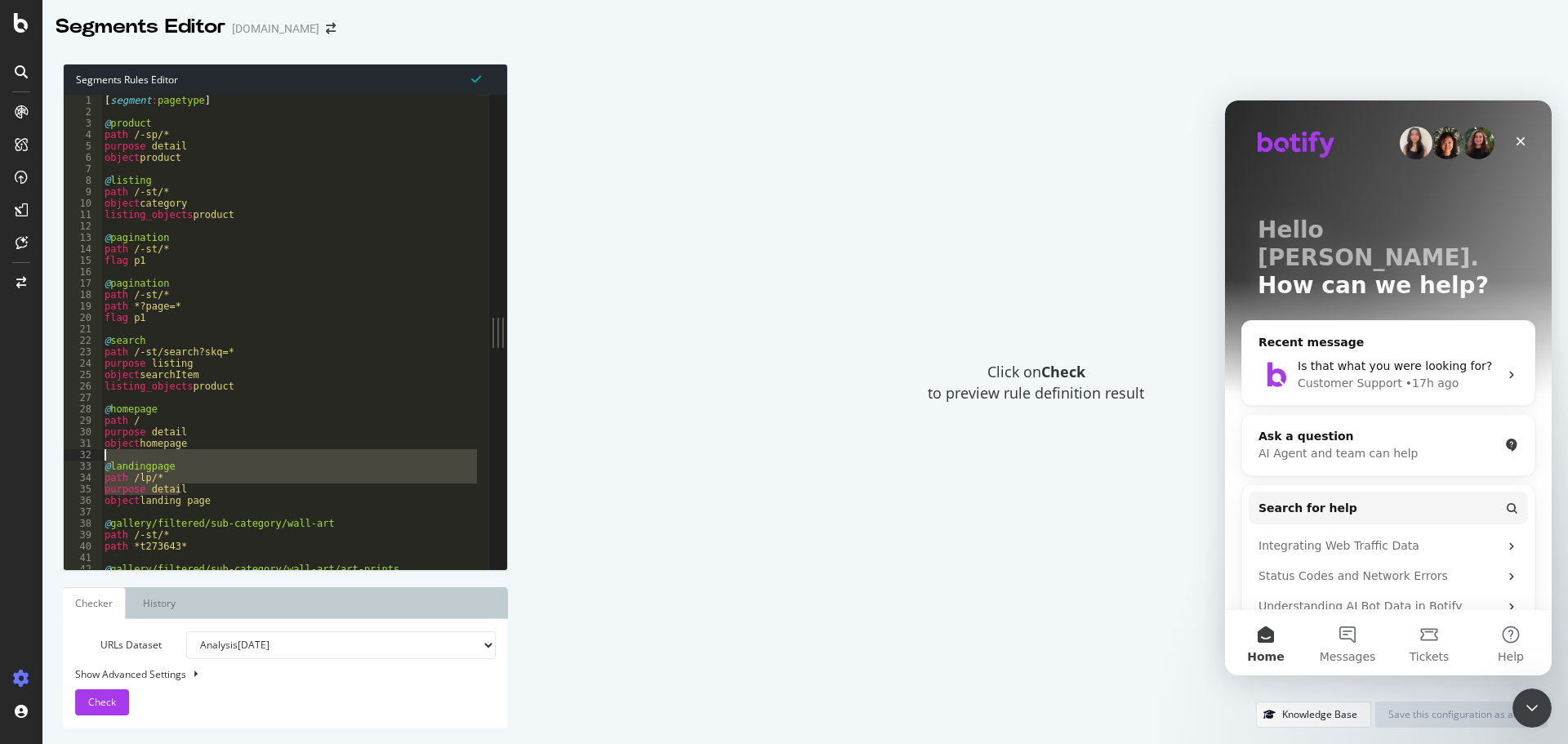
drag, startPoint x: 212, startPoint y: 495, endPoint x: 98, endPoint y: 460, distance: 119.3
click at [98, 460] on div "purpose detail 1 2 3 4 5 6 7 8 9 10 11 12 13 14 15 16 17 18 19 20 21 22 23 24 2…" at bounding box center [277, 332] width 426 height 475
click at [125, 428] on div "[ segment : pagetype ] @ product path /-sp/* purpose detail object product @ li…" at bounding box center [516, 337] width 830 height 485
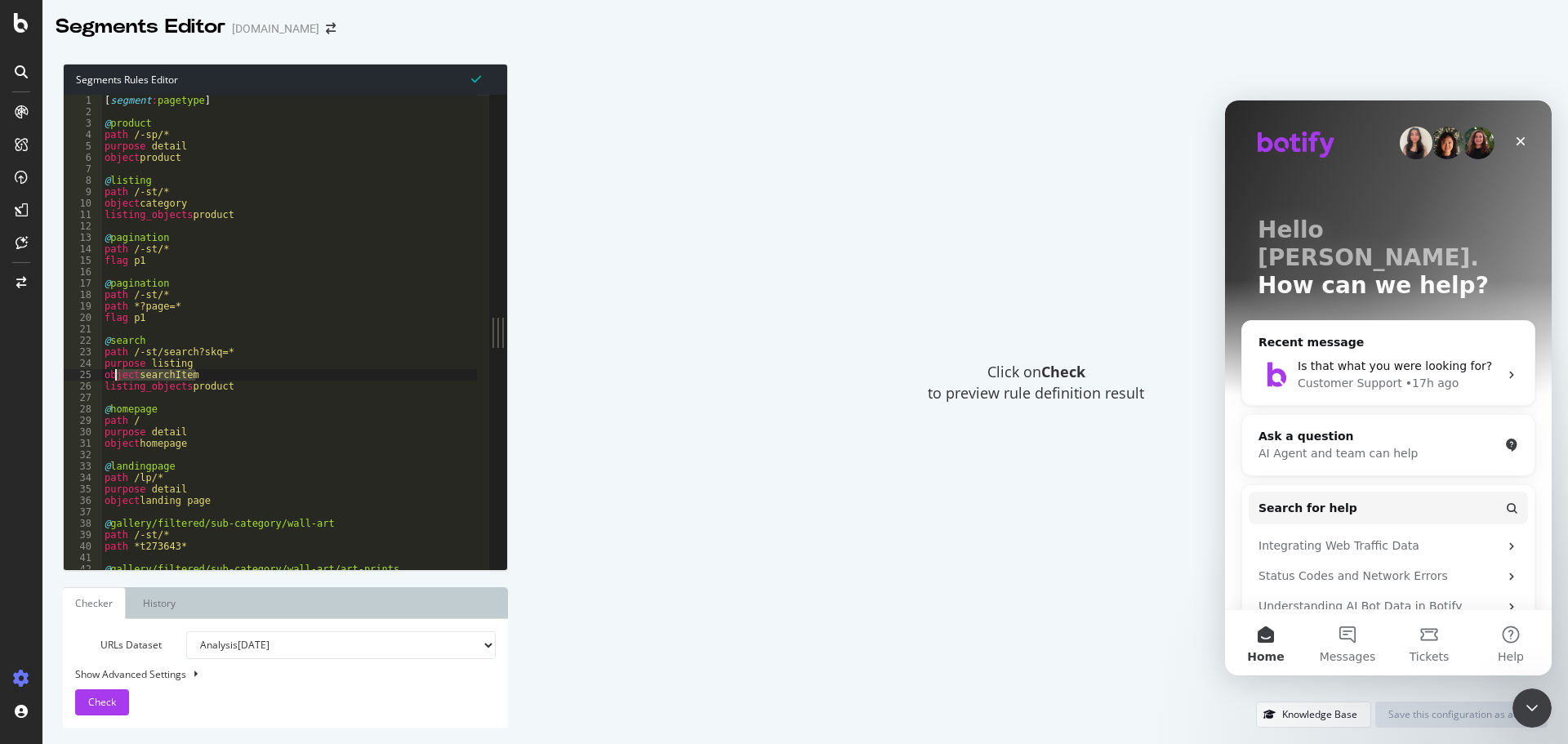
drag, startPoint x: 201, startPoint y: 379, endPoint x: 116, endPoint y: 379, distance: 85.0
click at [116, 379] on div "[ segment : pagetype ] @ product path /-sp/* purpose detail object product @ li…" at bounding box center [516, 337] width 830 height 485
drag, startPoint x: 183, startPoint y: 432, endPoint x: 127, endPoint y: 431, distance: 56.0
click at [127, 431] on div "[ segment : pagetype ] @ product path /-sp/* purpose detail object product @ li…" at bounding box center [516, 337] width 830 height 485
drag, startPoint x: 141, startPoint y: 140, endPoint x: 111, endPoint y: 142, distance: 30.1
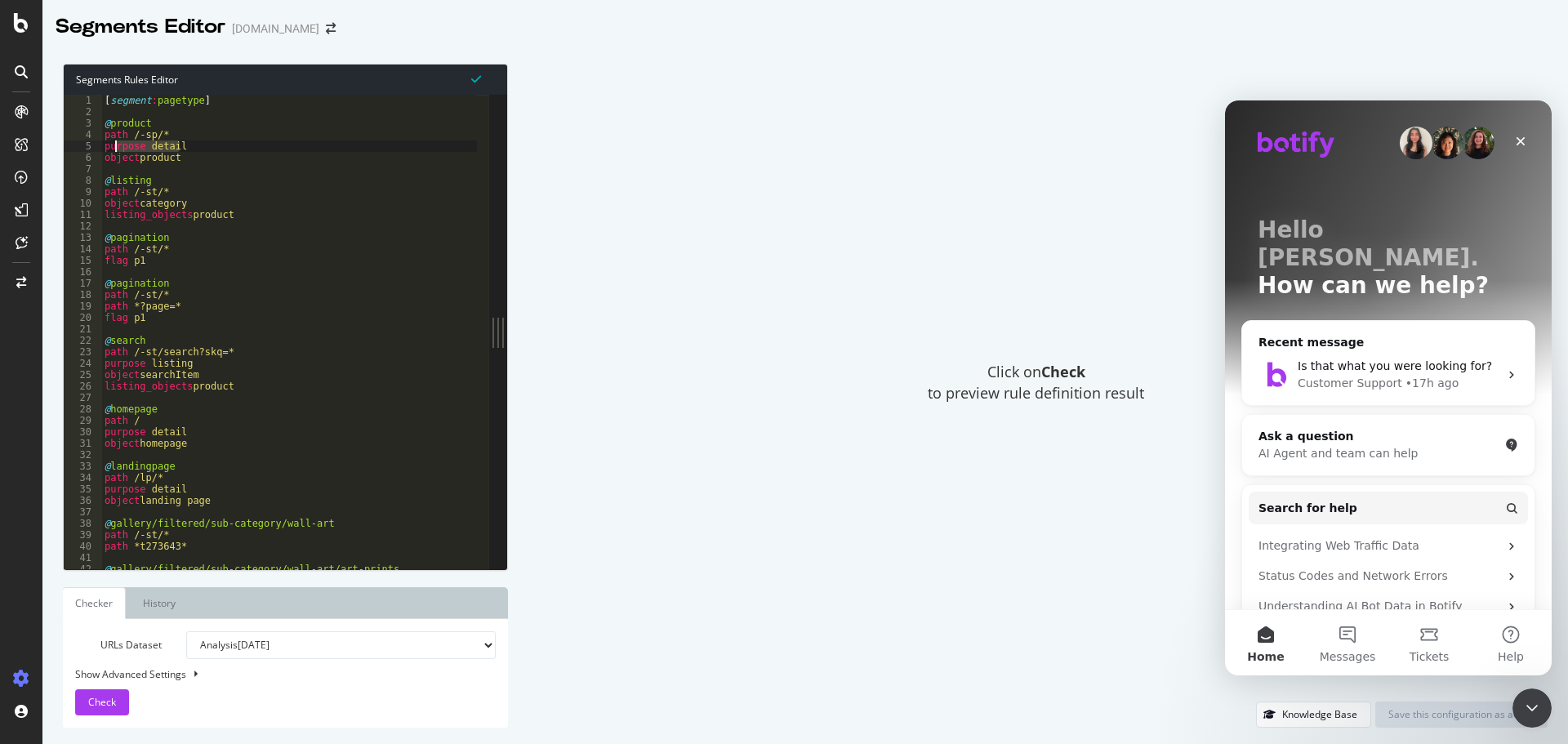
click at [111, 142] on div "[ segment : pagetype ] @ product path /-sp/* purpose detail object product @ li…" at bounding box center [516, 337] width 830 height 485
drag, startPoint x: 186, startPoint y: 204, endPoint x: 126, endPoint y: 203, distance: 60.0
click at [126, 203] on div "[ segment : pagetype ] @ product path /-sp/* purpose detail object product @ li…" at bounding box center [516, 337] width 830 height 485
drag, startPoint x: 188, startPoint y: 437, endPoint x: 79, endPoint y: 431, distance: 109.2
click at [79, 431] on div "object category 1 2 3 4 5 6 7 8 9 10 11 12 13 14 15 16 17 18 19 20 21 22 23 24 …" at bounding box center [277, 332] width 426 height 475
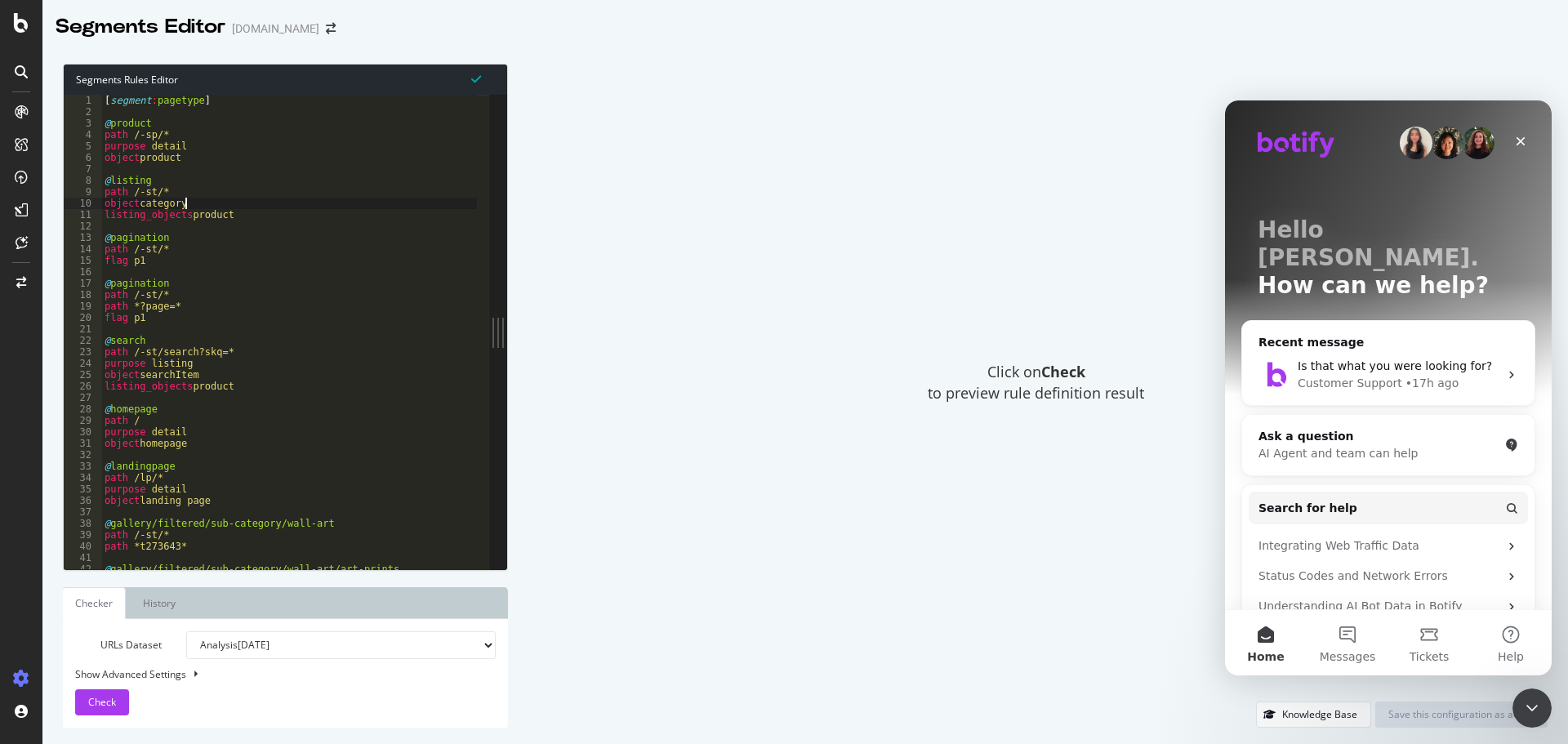
click at [192, 209] on div "[ segment : pagetype ] @ product path /-sp/* purpose detail object product @ li…" at bounding box center [516, 337] width 830 height 485
drag, startPoint x: 235, startPoint y: 213, endPoint x: 87, endPoint y: 207, distance: 148.1
click at [87, 207] on div "object category 1 2 3 4 5 6 7 8 9 10 11 12 13 14 15 16 17 18 19 20 21 22 23 24 …" at bounding box center [277, 332] width 426 height 475
paste textarea "Cursor at row 10"
type textarea "listing_objects product"
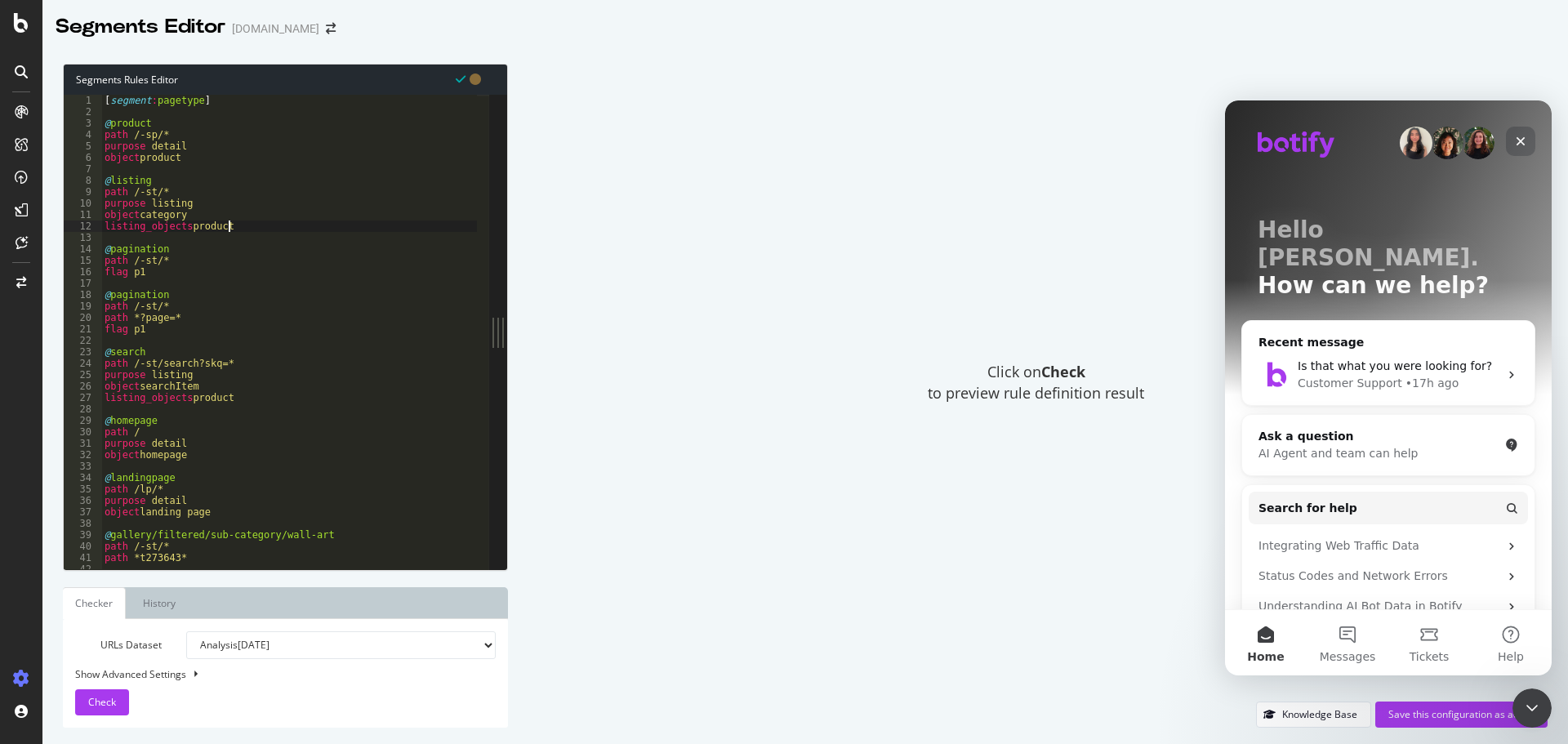
click at [1517, 141] on icon "Close" at bounding box center [1519, 141] width 13 height 13
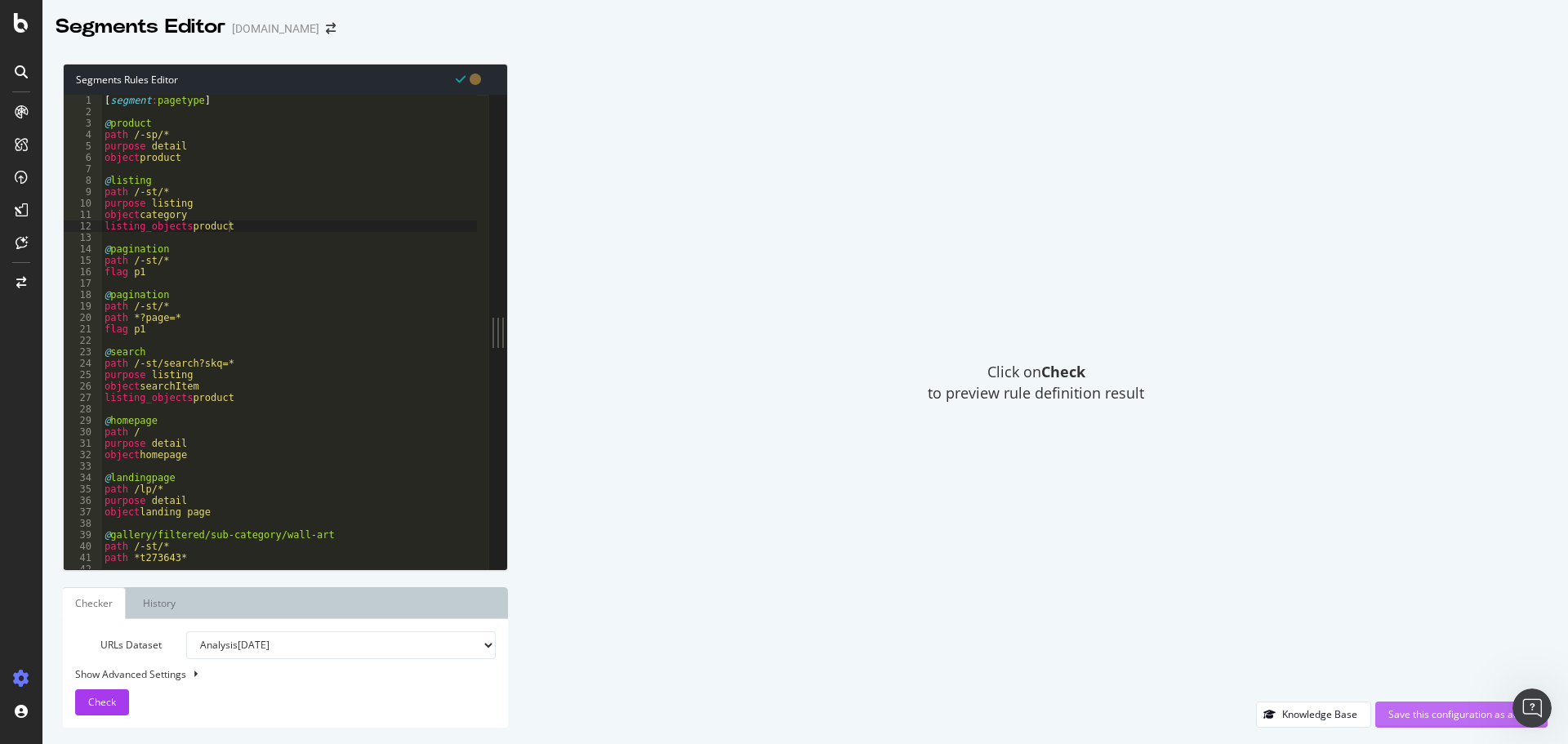
click at [1432, 710] on div "Save this configuration as active" at bounding box center [1461, 714] width 146 height 14
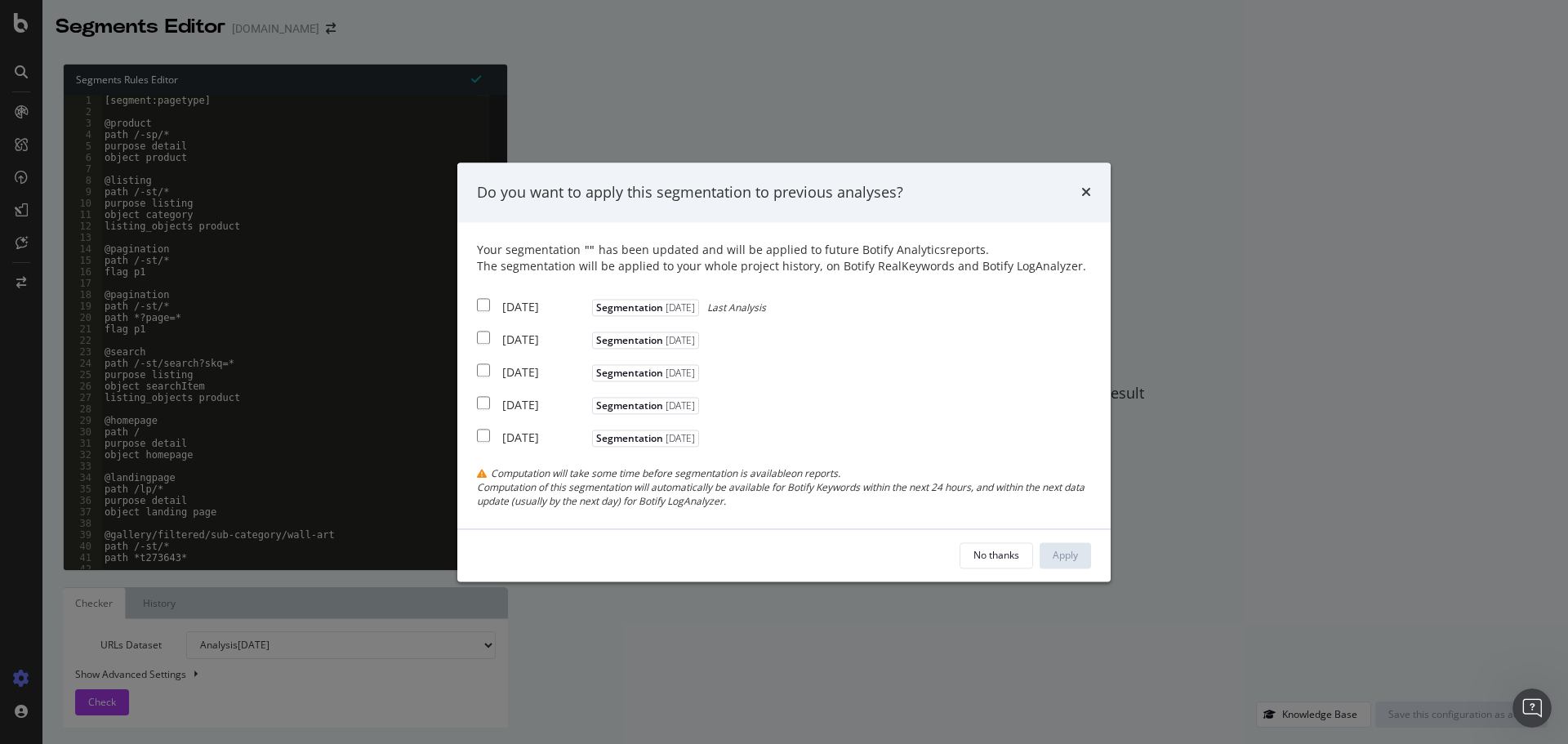
click at [485, 304] on input "modal" at bounding box center [483, 304] width 13 height 13
checkbox input "true"
click at [482, 340] on input "modal" at bounding box center [483, 337] width 13 height 13
checkbox input "true"
click at [478, 369] on input "modal" at bounding box center [483, 371] width 13 height 13
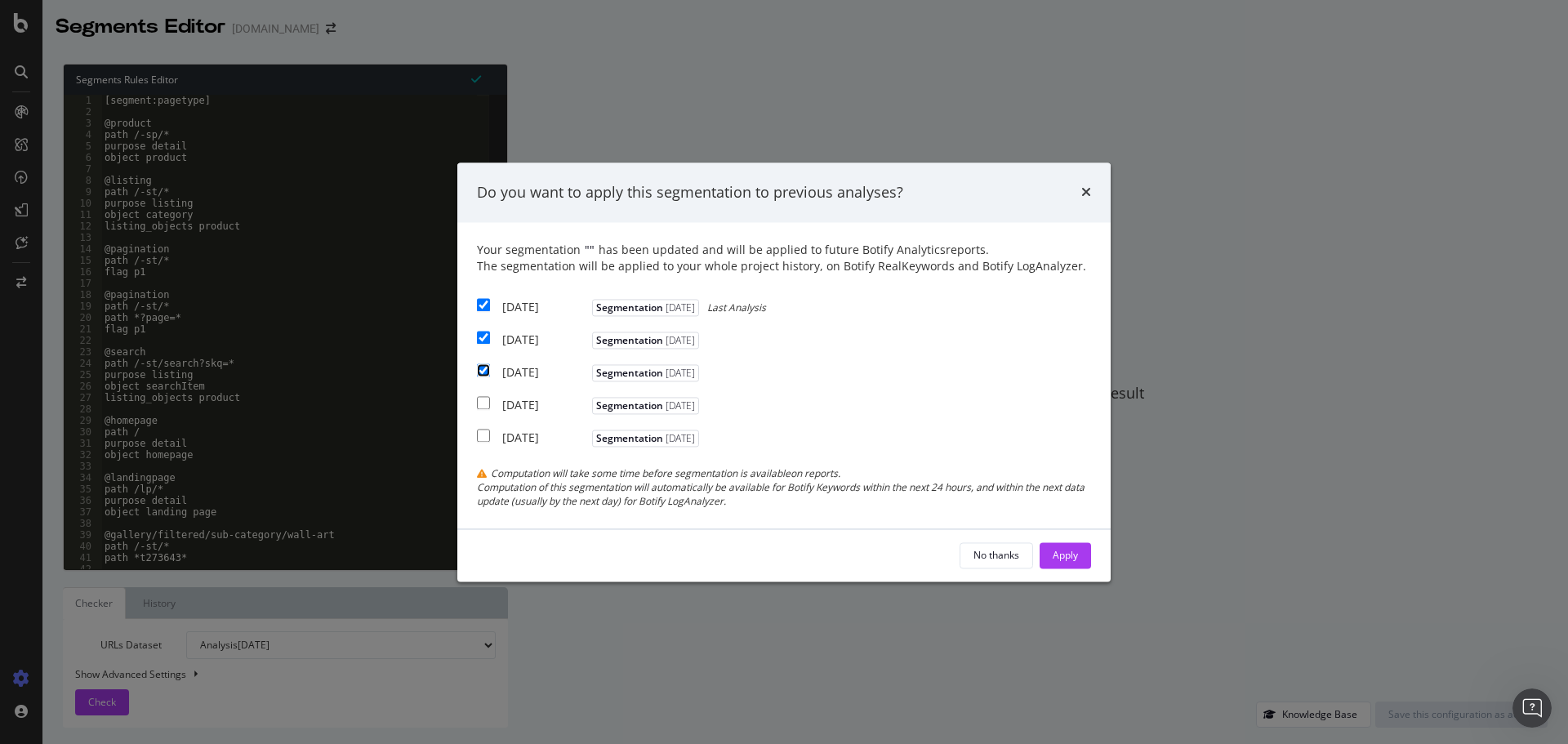
checkbox input "true"
click at [1076, 554] on div "Apply" at bounding box center [1065, 555] width 25 height 14
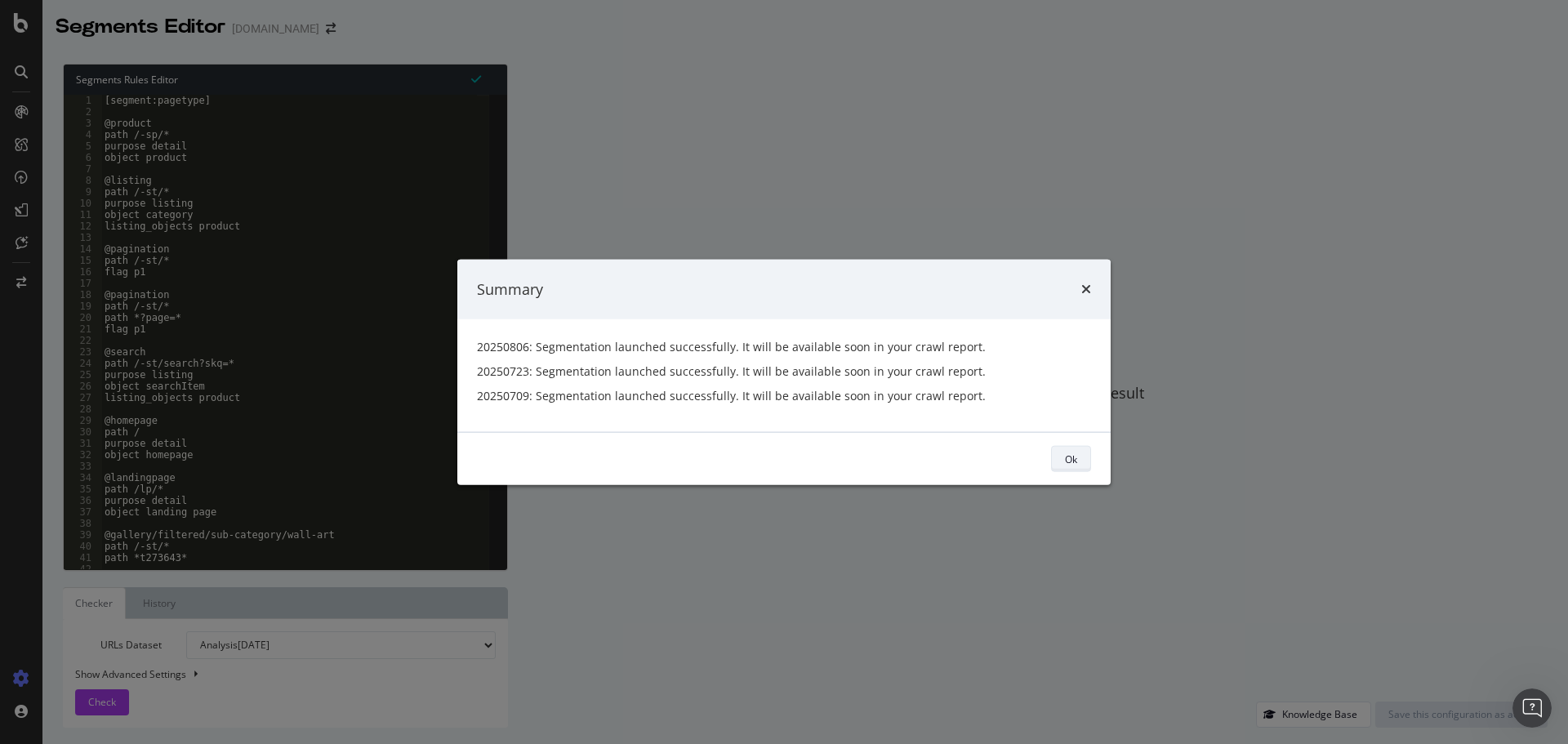
click at [1077, 457] on button "Ok" at bounding box center [1070, 459] width 40 height 26
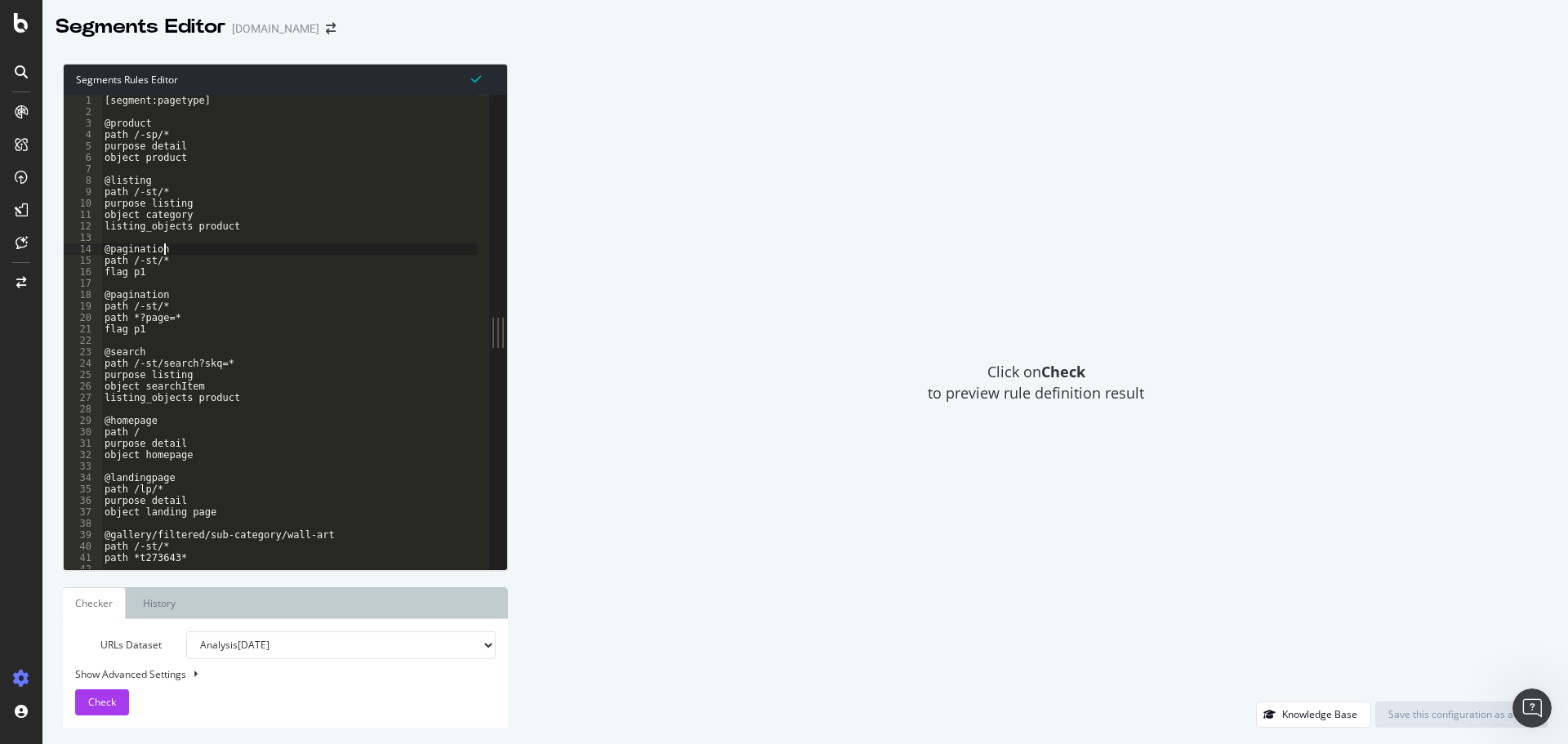
click at [213, 249] on div "[segment:pagetype] @product path /-sp/* purpose detail object product @listing …" at bounding box center [516, 337] width 830 height 485
drag, startPoint x: 236, startPoint y: 364, endPoint x: 100, endPoint y: 365, distance: 136.0
click at [100, 365] on div "@pagination 1 2 3 4 5 6 7 8 9 10 11 12 13 14 15 16 17 18 19 20 21 22 23 24 25 2…" at bounding box center [277, 332] width 426 height 475
type textarea "path /-st/search?skq=*"
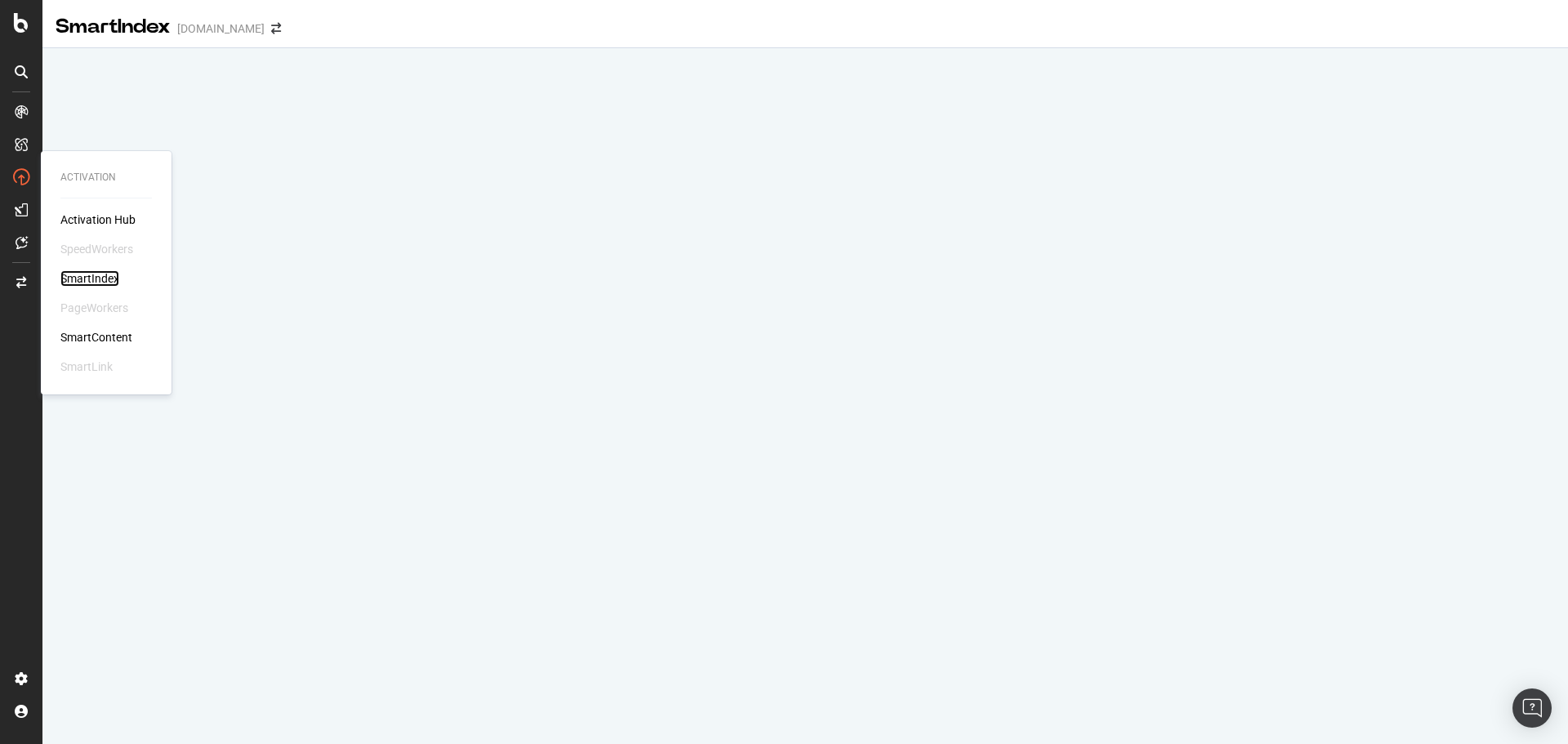
click at [81, 283] on div "SmartIndex" at bounding box center [89, 278] width 58 height 17
click at [110, 278] on div "SmartIndex" at bounding box center [89, 278] width 58 height 17
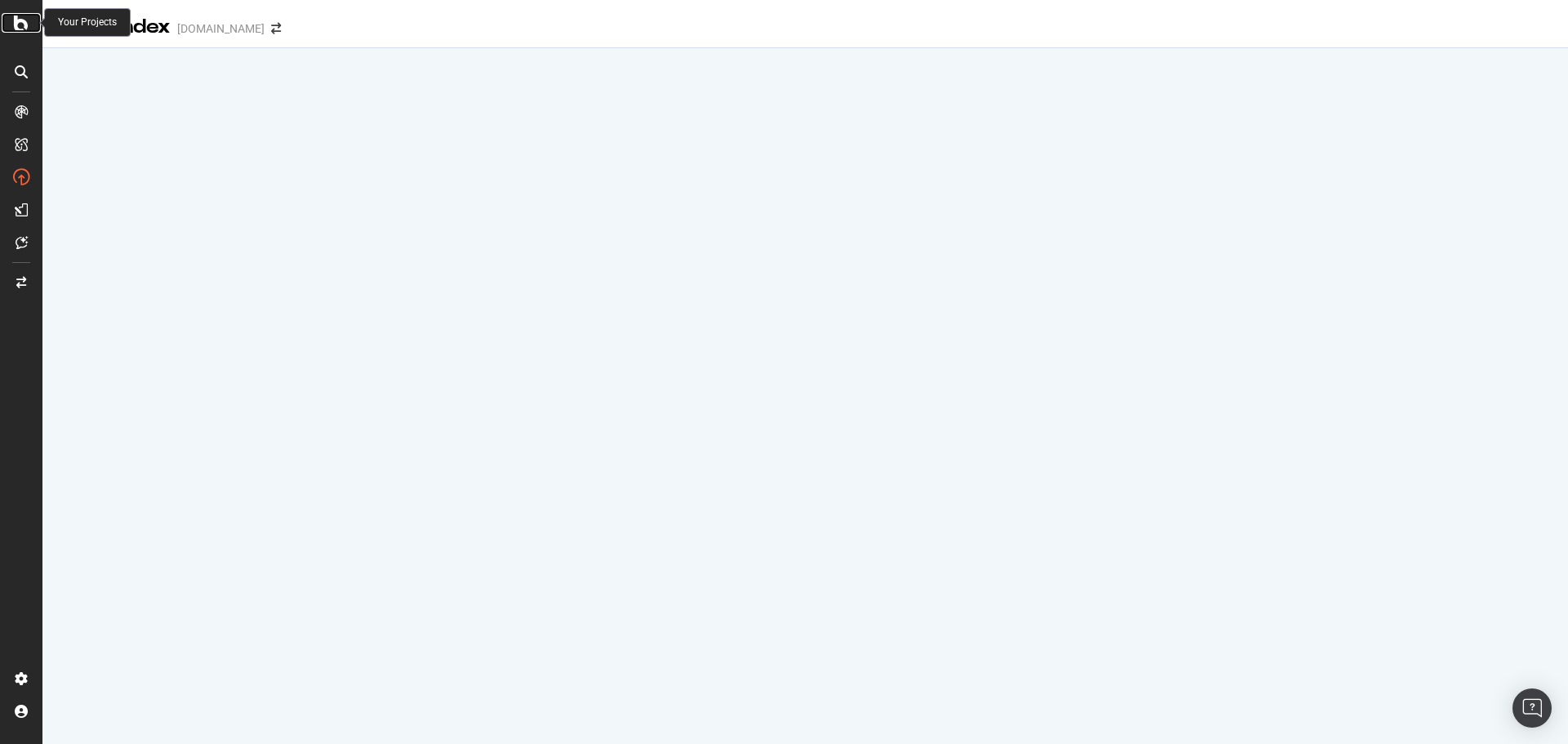
click at [17, 20] on icon at bounding box center [20, 22] width 15 height 19
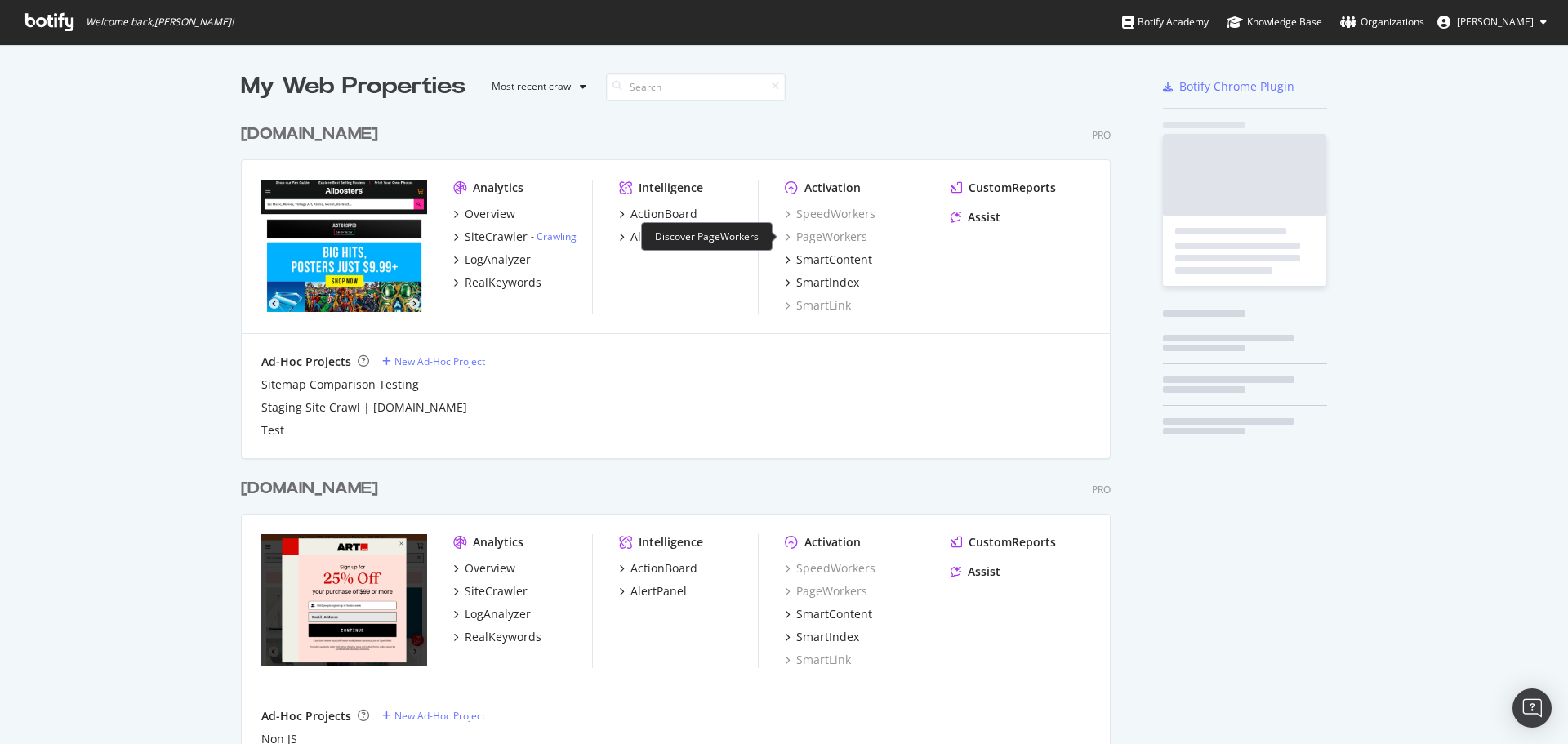
scroll to position [732, 1543]
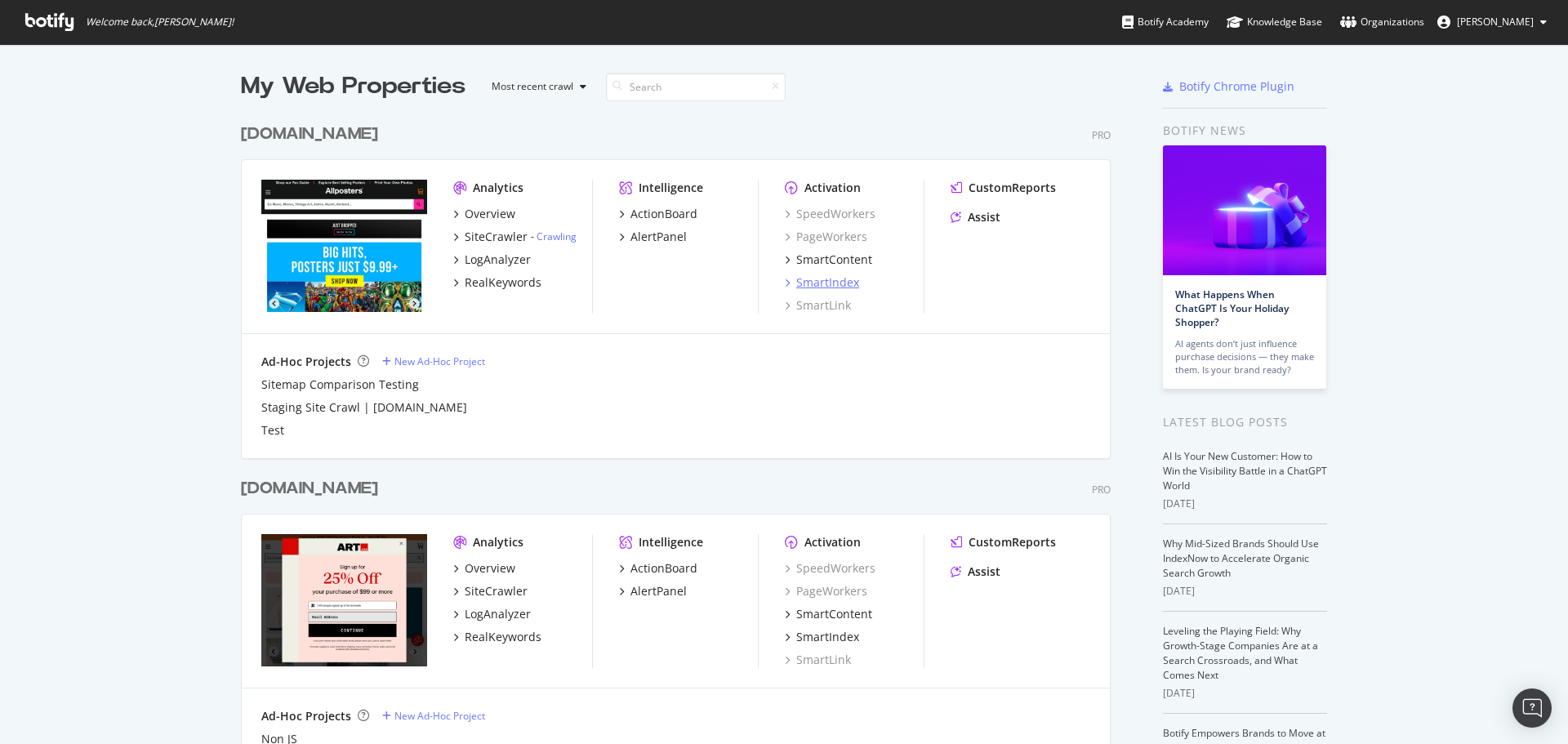
click at [829, 283] on div "SmartIndex" at bounding box center [827, 282] width 63 height 17
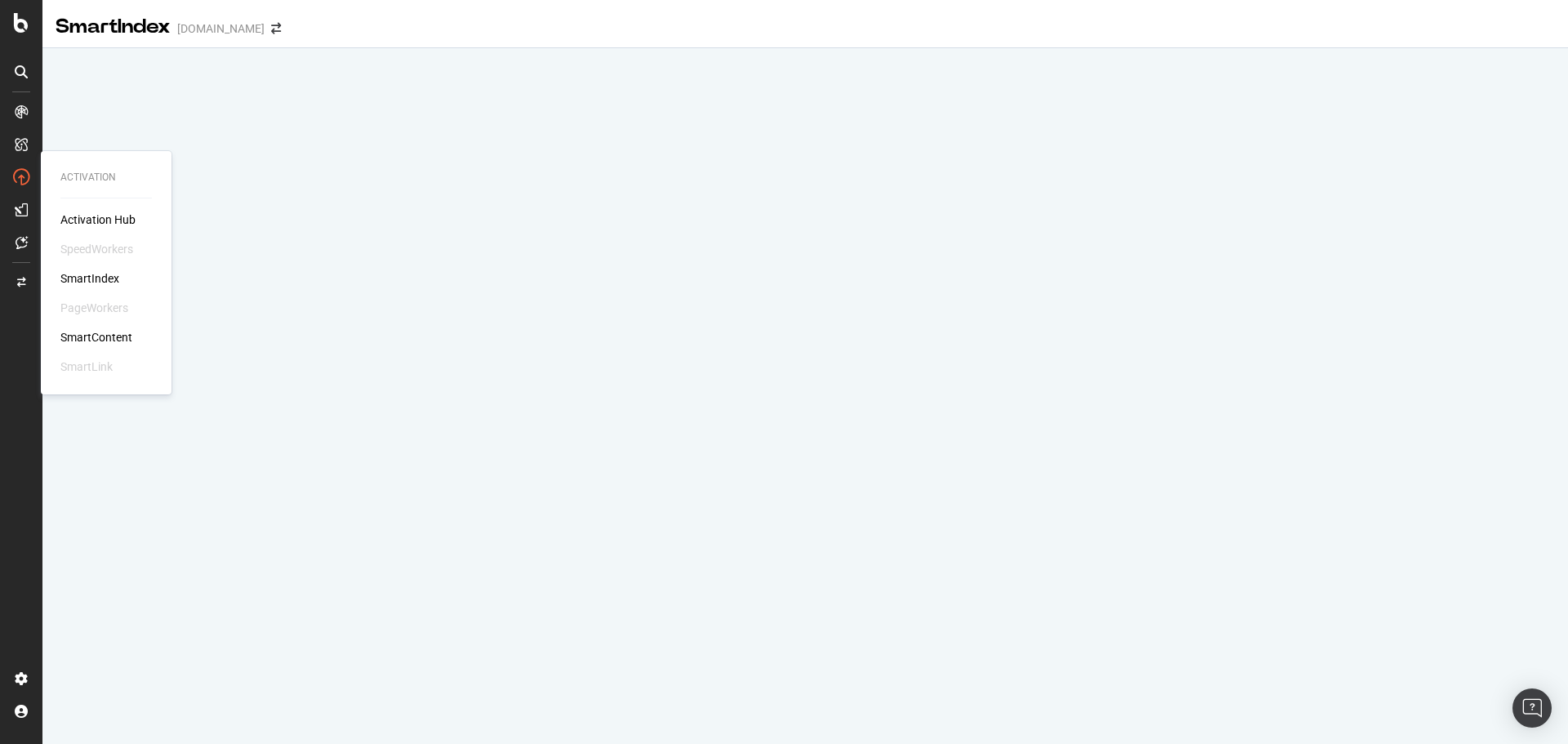
click at [103, 279] on div "SmartIndex" at bounding box center [89, 278] width 58 height 17
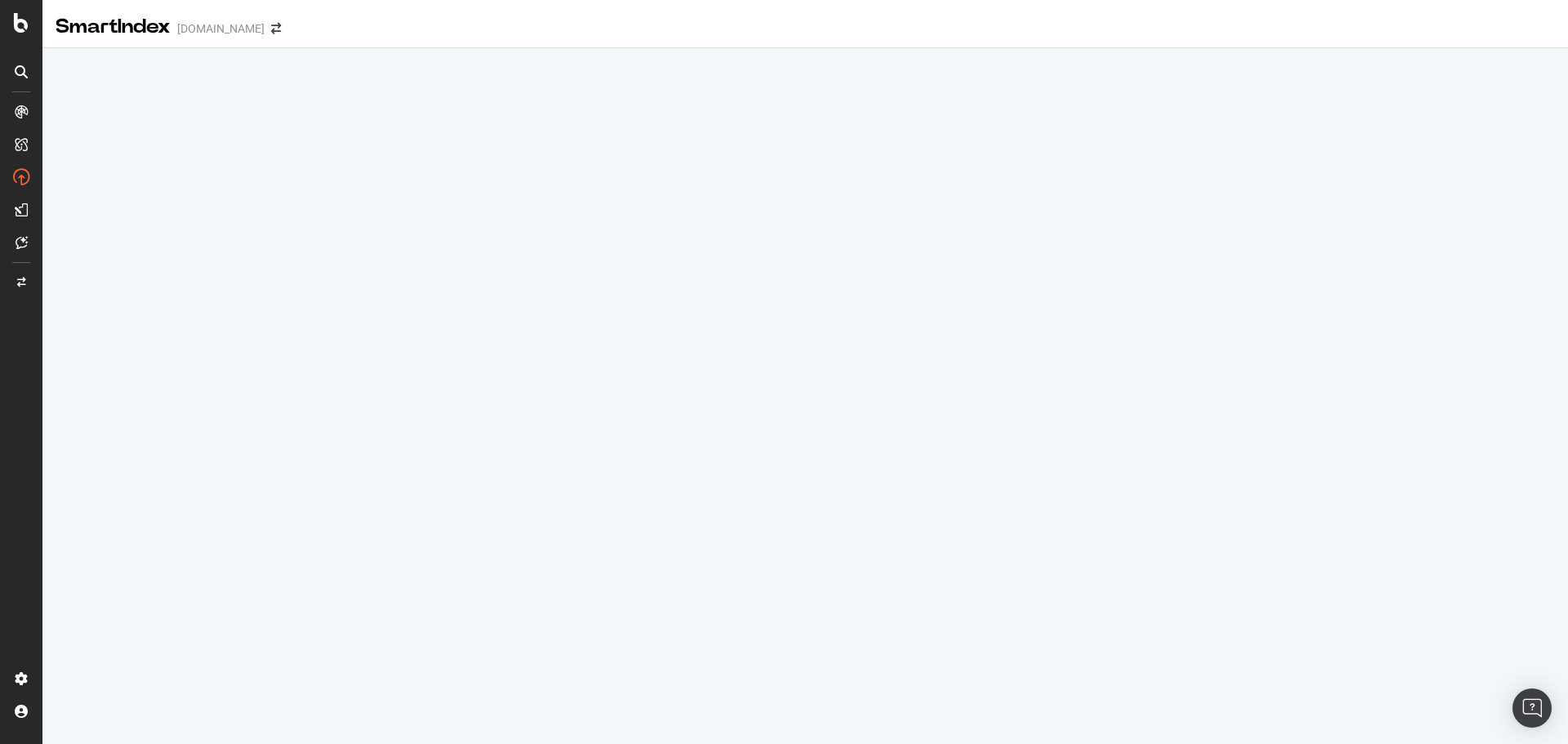
click at [139, 26] on div "SmartIndex" at bounding box center [113, 26] width 115 height 28
click at [17, 22] on icon at bounding box center [20, 22] width 15 height 19
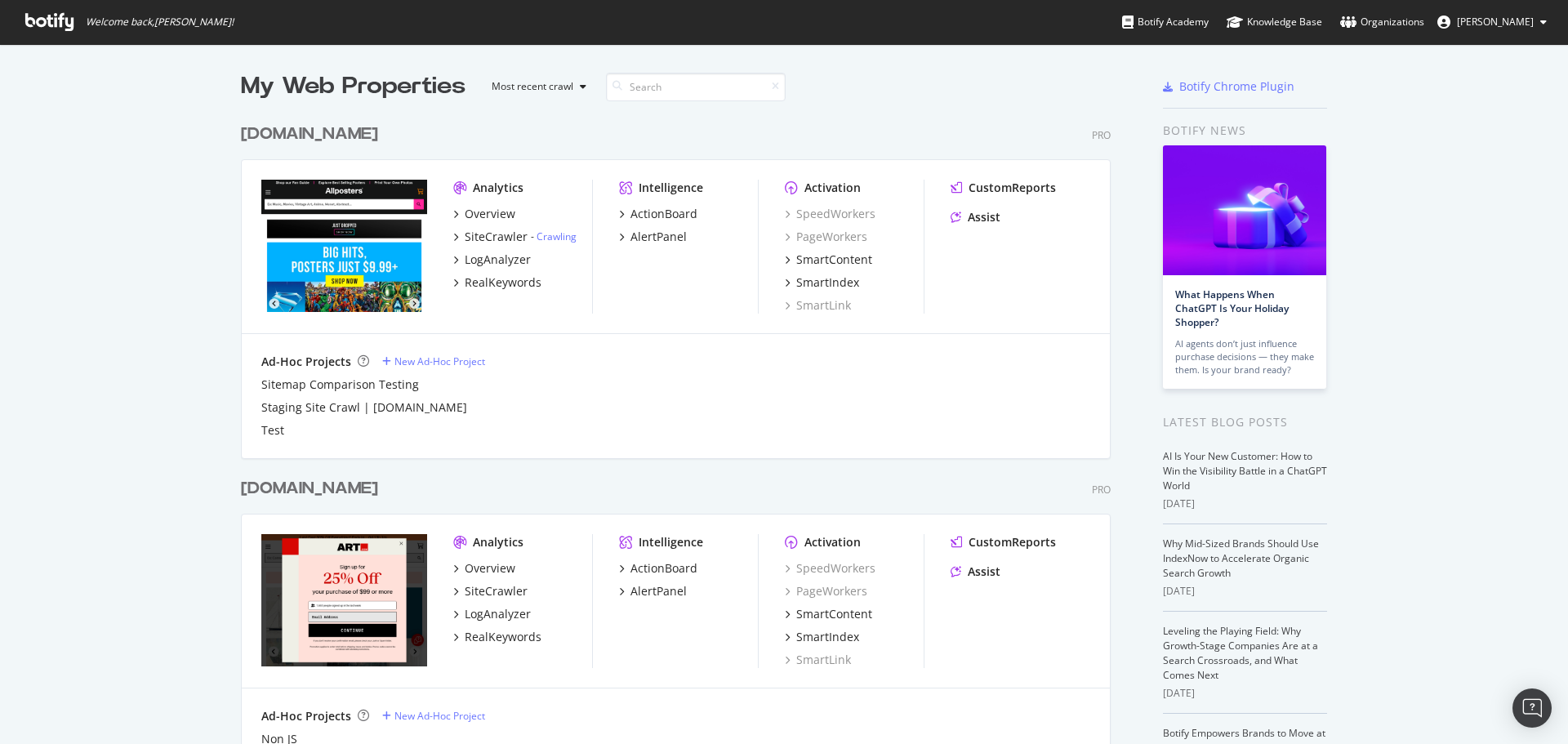
scroll to position [732, 1543]
click at [819, 278] on div "SmartIndex" at bounding box center [827, 282] width 63 height 17
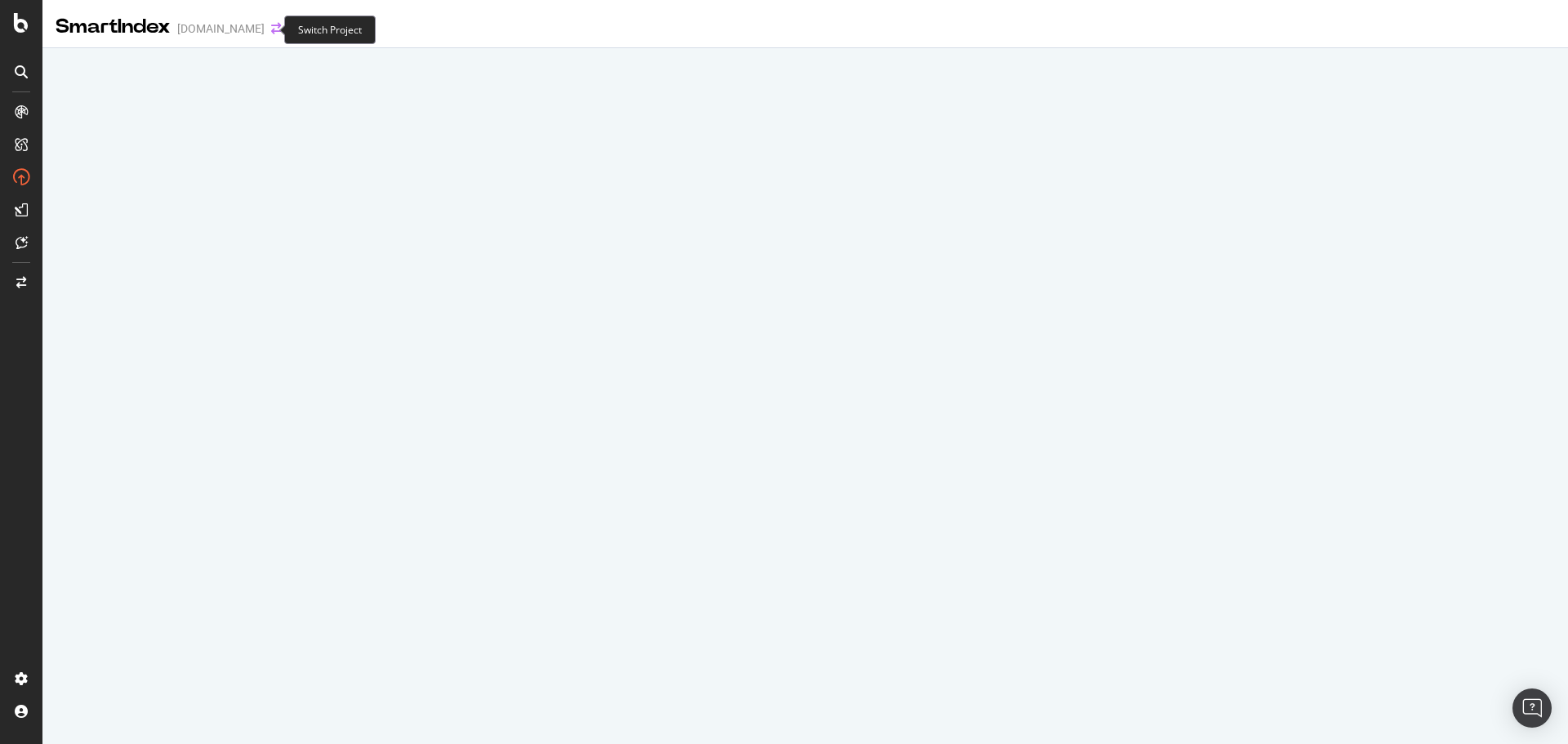
click at [272, 31] on span at bounding box center [276, 29] width 23 height 12
click at [271, 32] on icon "arrow-right-arrow-left" at bounding box center [276, 29] width 10 height 12
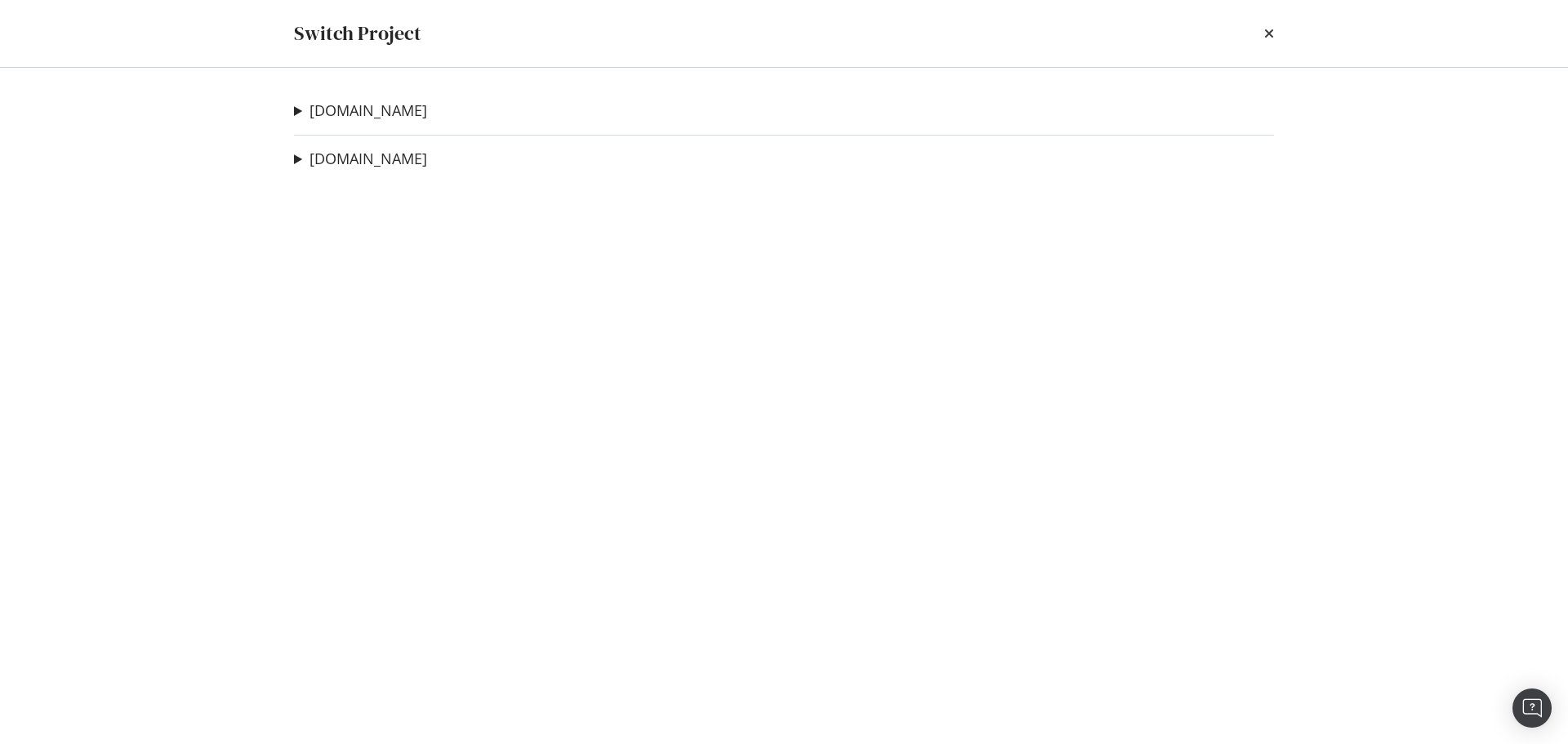
click at [334, 171] on div "[DOMAIN_NAME] Sitemap Comparison Testing Ad-Hoc Project Staging Site Crawl | [D…" at bounding box center [784, 406] width 1045 height 676
click at [335, 158] on link "[DOMAIN_NAME]" at bounding box center [367, 159] width 118 height 18
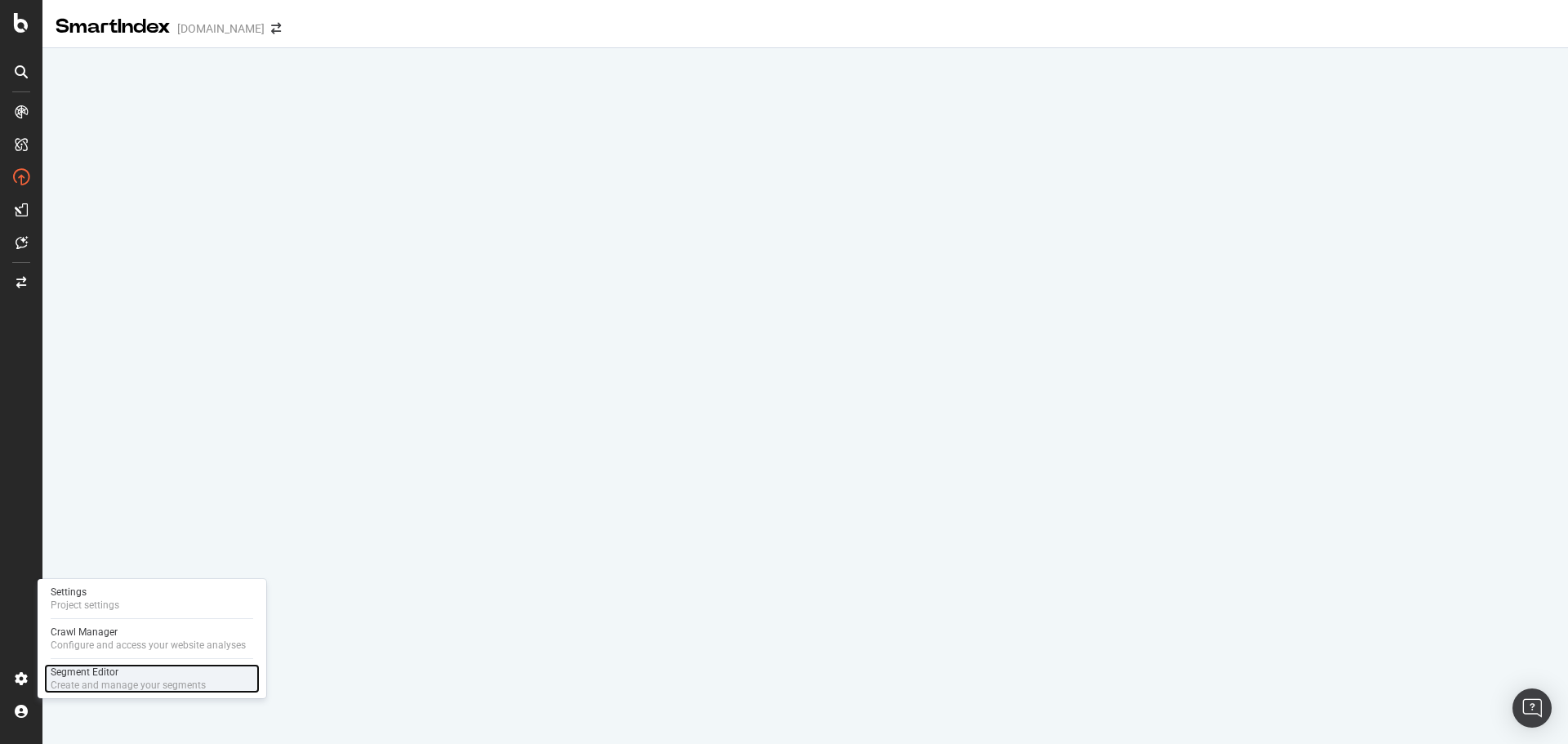
click at [115, 675] on div "Segment Editor" at bounding box center [128, 672] width 156 height 13
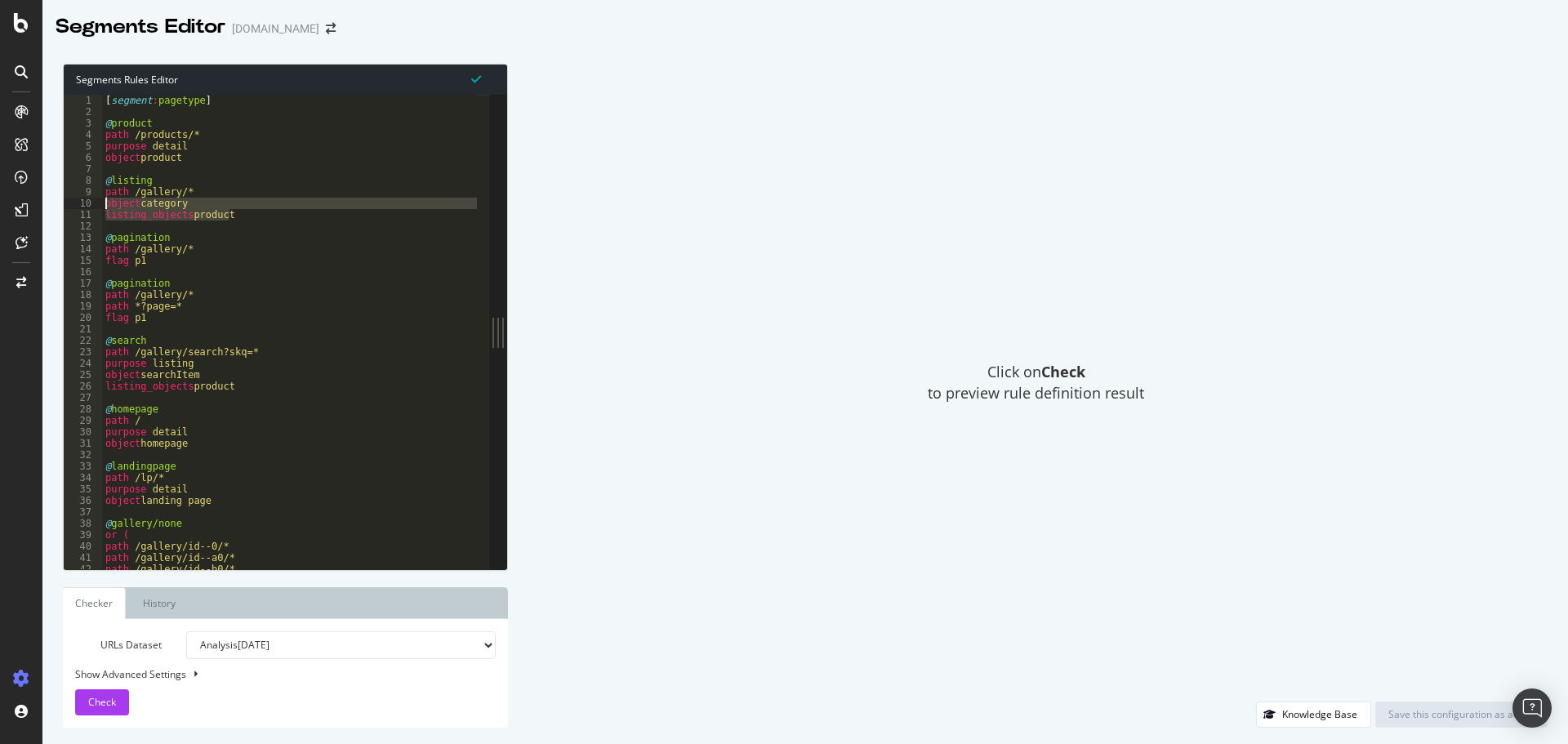
drag, startPoint x: 245, startPoint y: 215, endPoint x: 89, endPoint y: 208, distance: 156.2
click at [89, 208] on div "listing_objects product 1 2 3 4 5 6 7 8 9 10 11 12 13 14 15 16 17 18 19 20 21 2…" at bounding box center [277, 332] width 426 height 475
type textarea "object category listing_objects product"
click at [261, 224] on div "[ segment : pagetype ] @ product path /products/* purpose detail object product…" at bounding box center [560, 337] width 917 height 485
drag, startPoint x: 246, startPoint y: 217, endPoint x: 87, endPoint y: 203, distance: 159.6
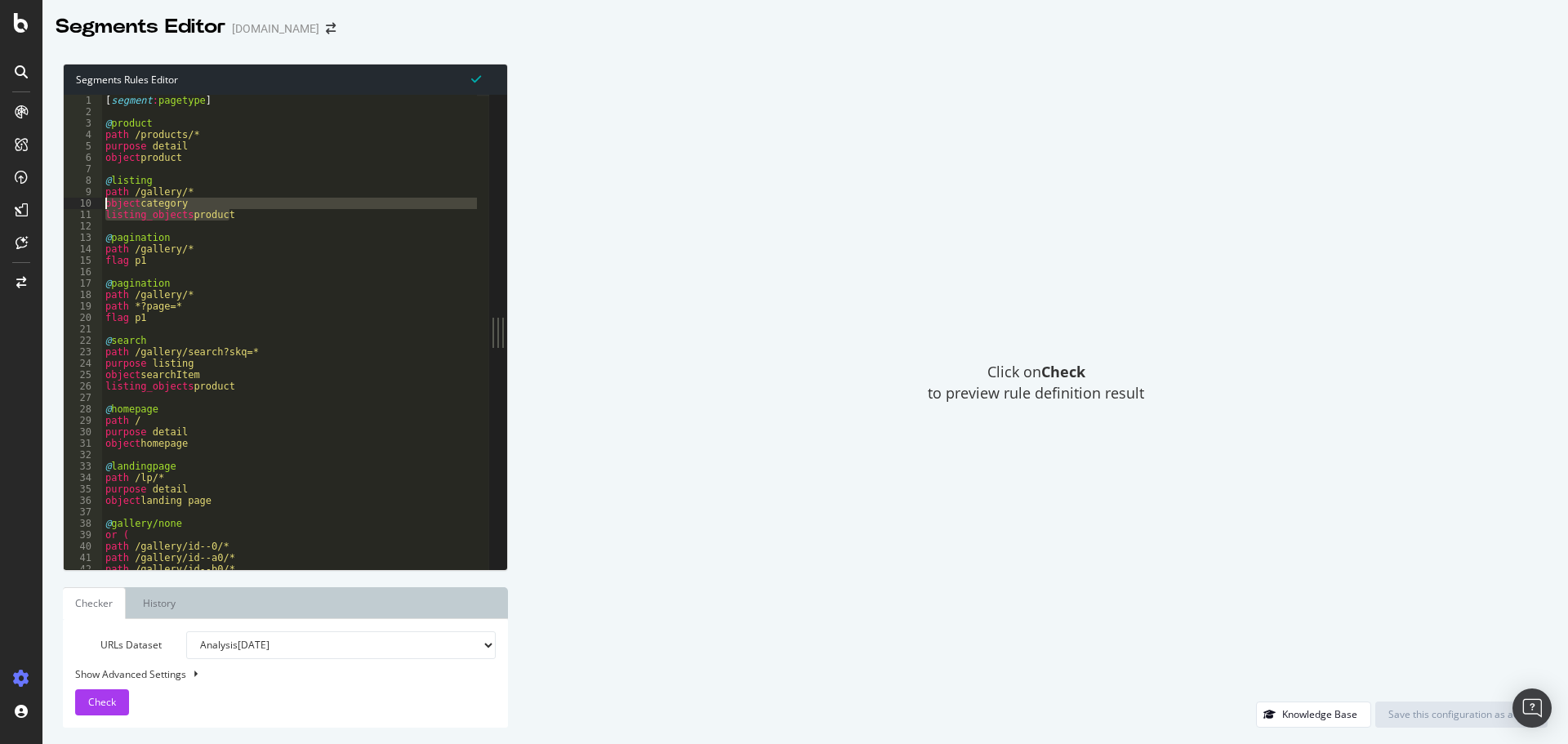
click at [87, 203] on div "1 2 3 4 5 6 7 8 9 10 11 12 13 14 15 16 17 18 19 20 21 22 23 24 25 26 27 28 29 3…" at bounding box center [277, 332] width 426 height 475
paste textarea "Cursor at row 10"
type textarea "listing_objects product"
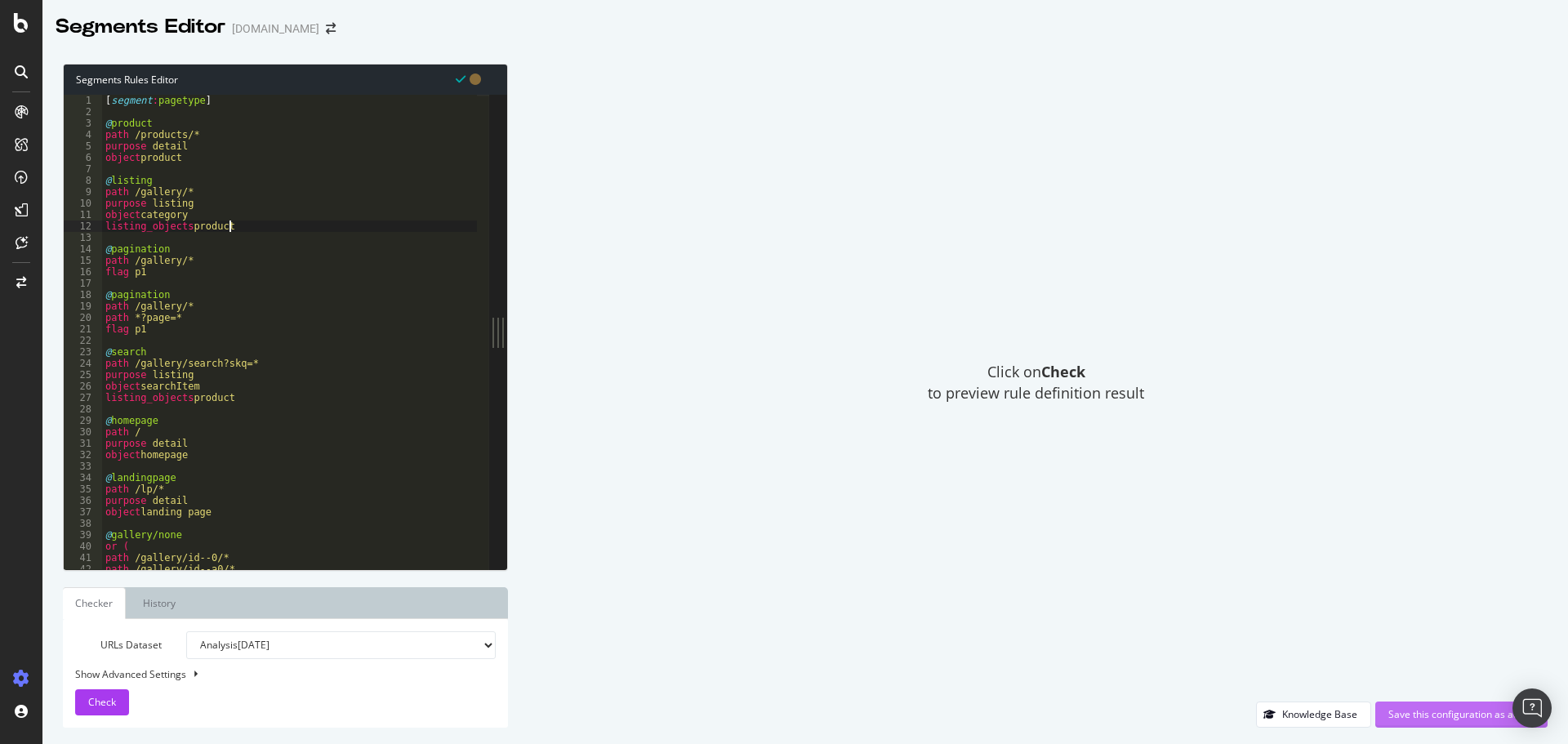
click at [1402, 702] on button "Save this configuration as active" at bounding box center [1460, 715] width 172 height 26
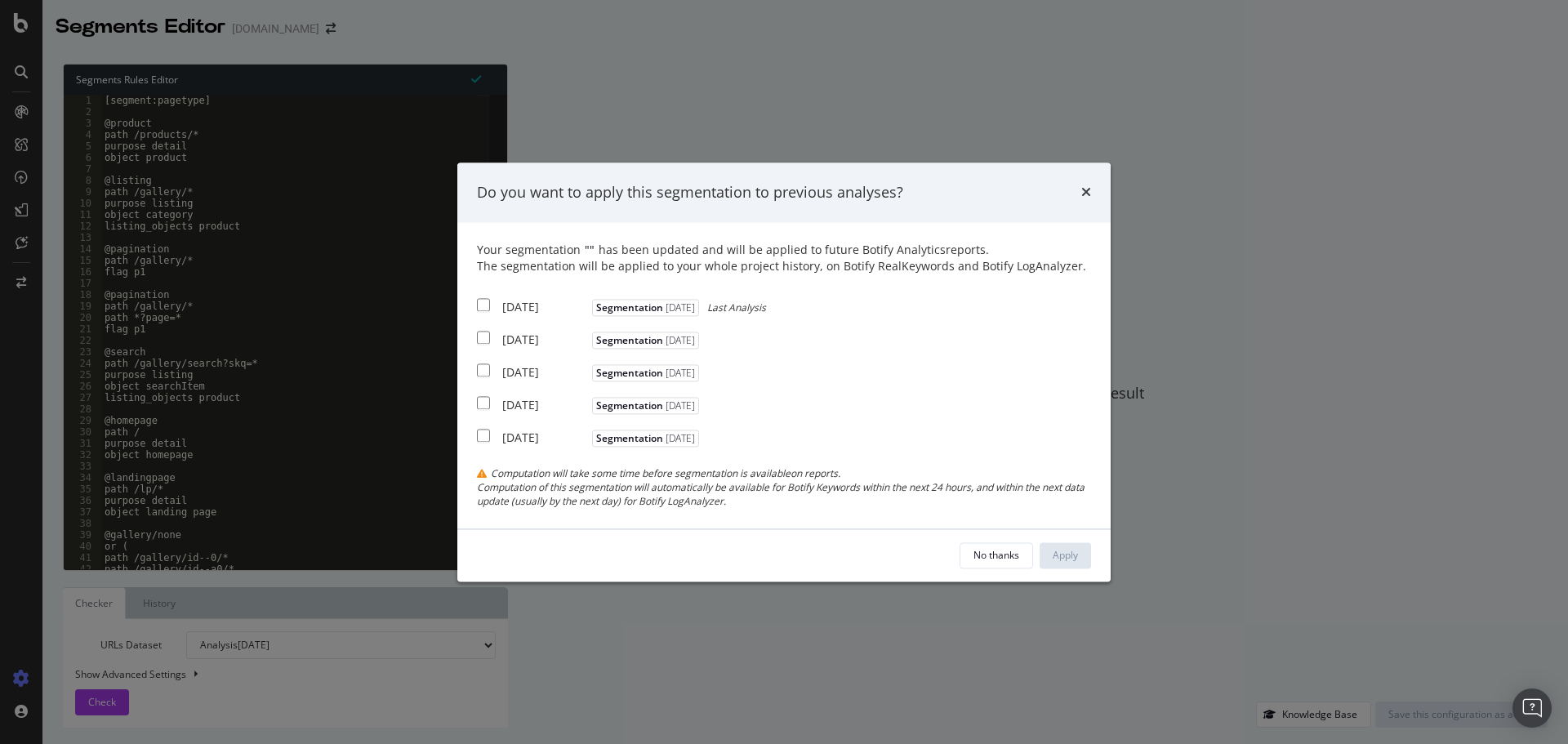
click at [486, 306] on input "modal" at bounding box center [483, 304] width 13 height 13
checkbox input "true"
click at [487, 334] on input "modal" at bounding box center [483, 337] width 13 height 13
checkbox input "true"
click at [482, 366] on input "modal" at bounding box center [483, 371] width 13 height 13
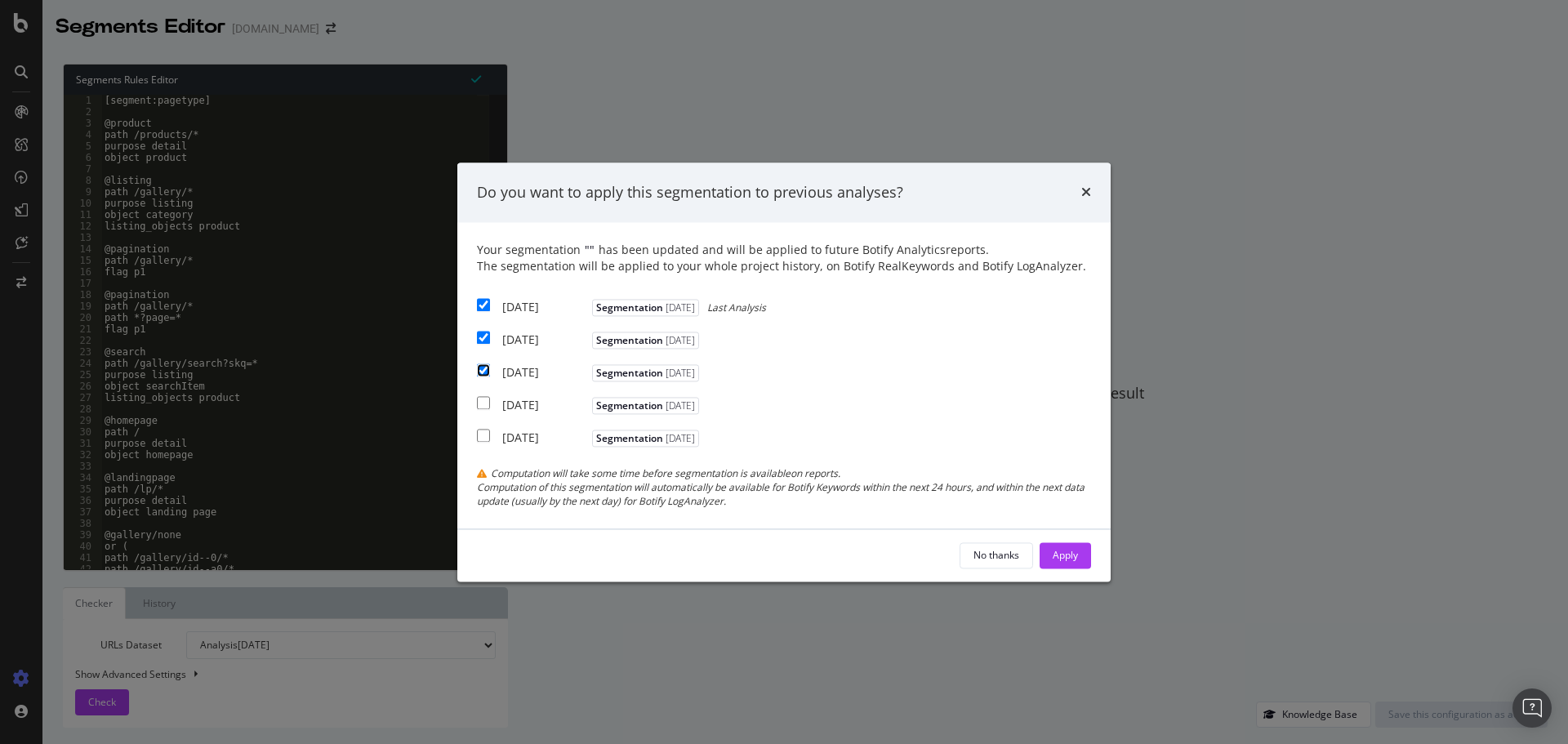
checkbox input "true"
click at [1083, 547] on button "Apply" at bounding box center [1064, 555] width 52 height 26
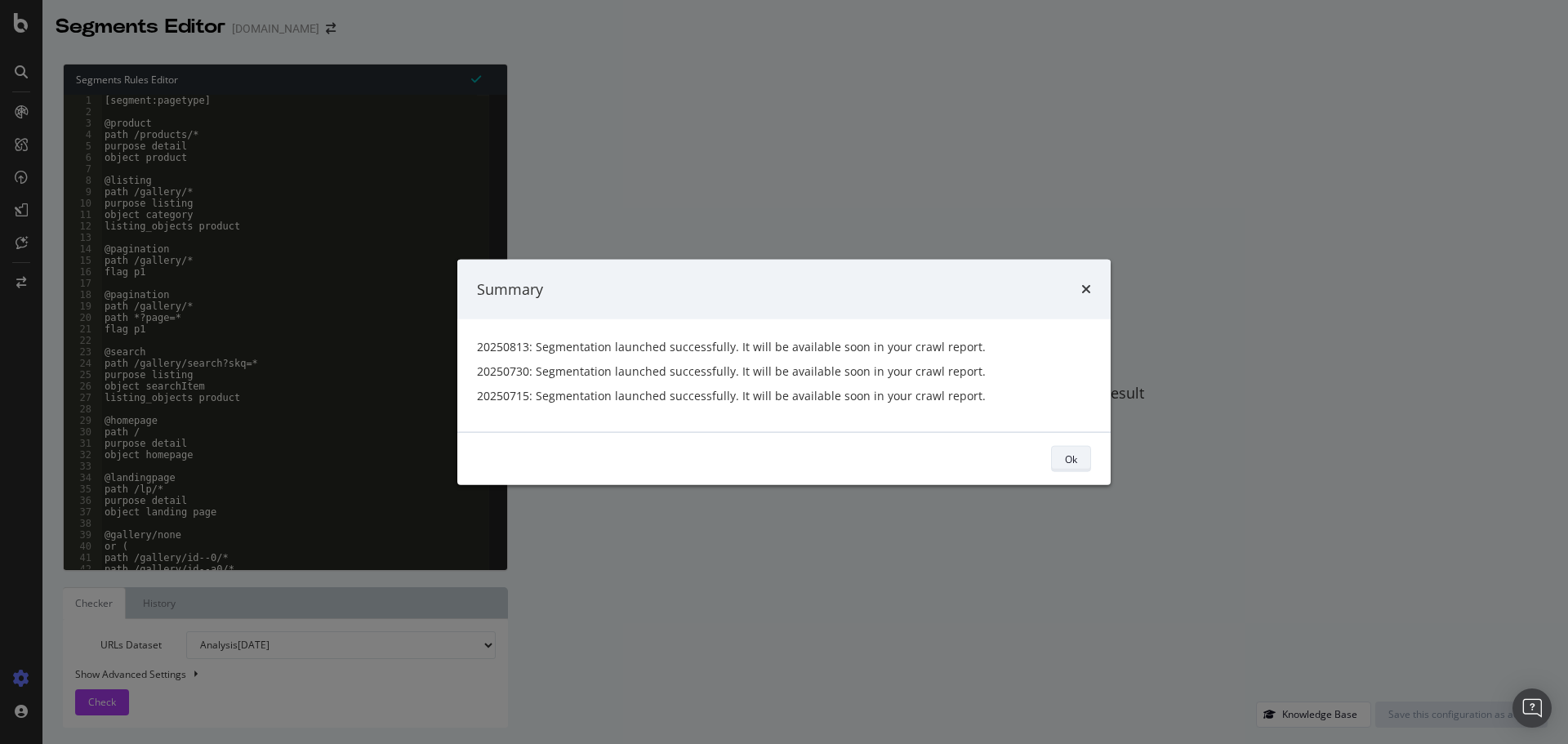
click at [1074, 455] on div "Ok" at bounding box center [1070, 458] width 13 height 14
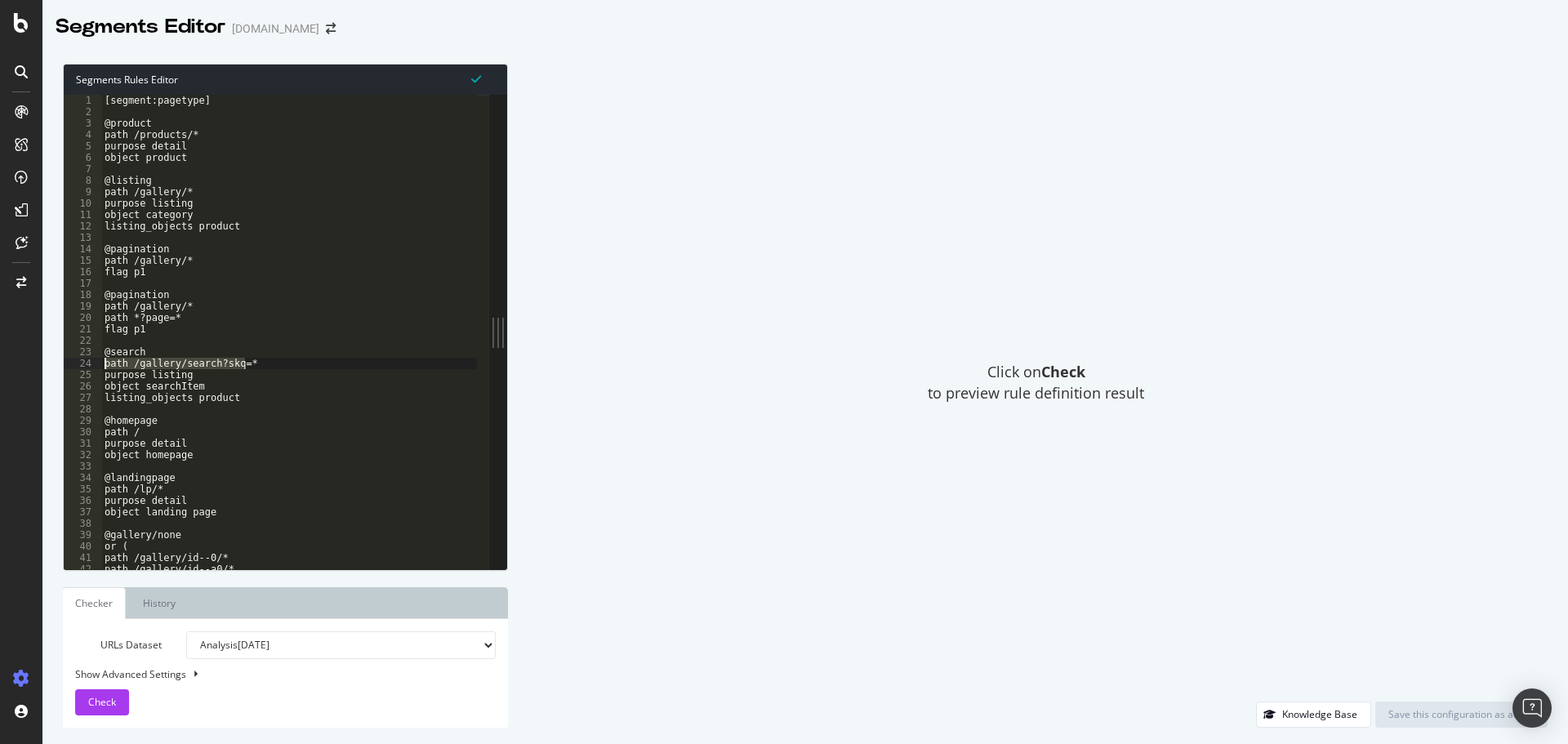
drag, startPoint x: 255, startPoint y: 362, endPoint x: 95, endPoint y: 365, distance: 160.0
click at [95, 365] on div "path /gallery/search?skq=* 1 2 3 4 5 6 7 8 9 10 11 12 13 14 15 16 17 18 19 20 2…" at bounding box center [277, 332] width 426 height 475
click at [133, 486] on div "[segment:pagetype] @product path /products/* purpose detail object product @lis…" at bounding box center [559, 337] width 917 height 485
type textarea "path /lp/*"
click at [134, 487] on div "[segment:pagetype] @product path /products/* purpose detail object product @lis…" at bounding box center [289, 332] width 375 height 475
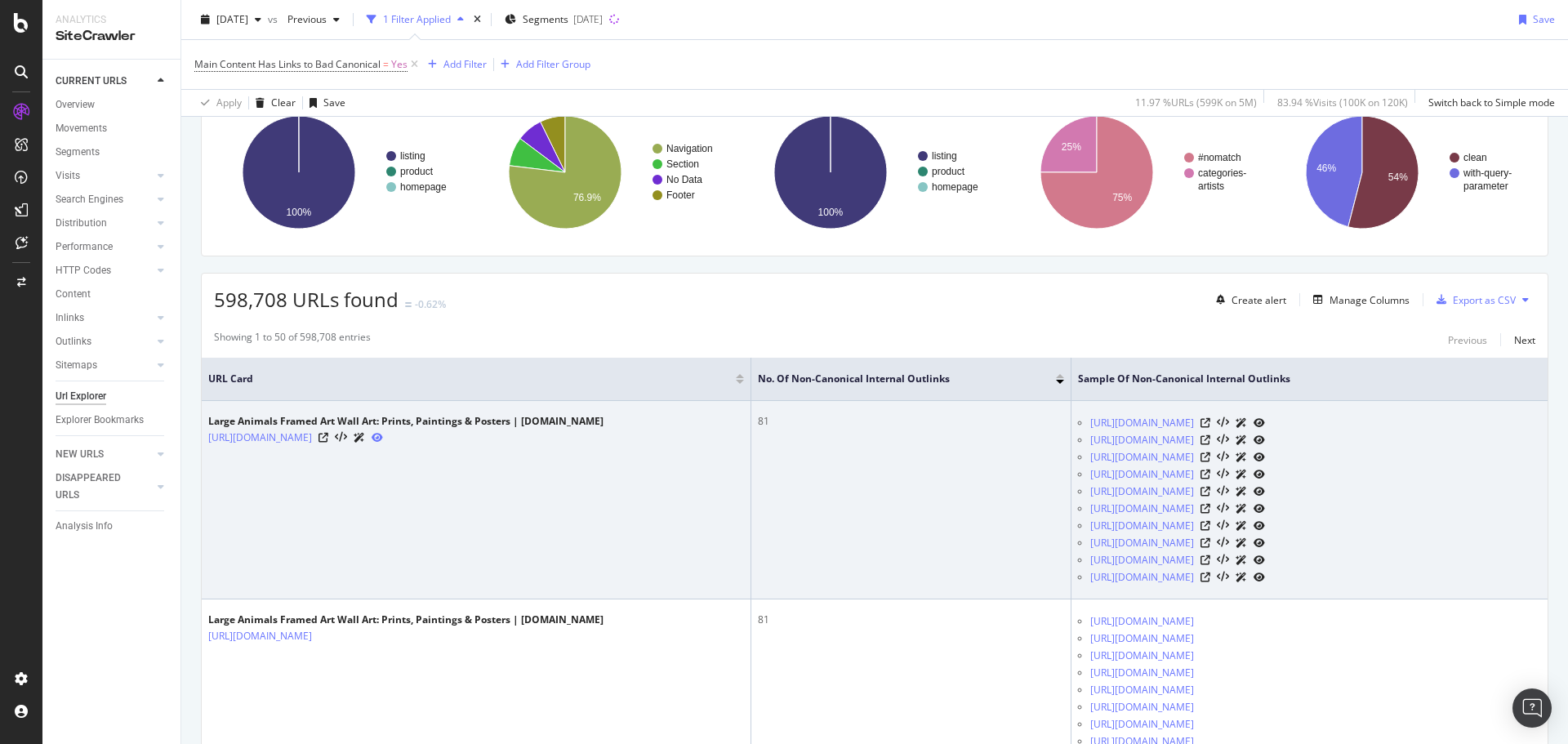
scroll to position [163, 0]
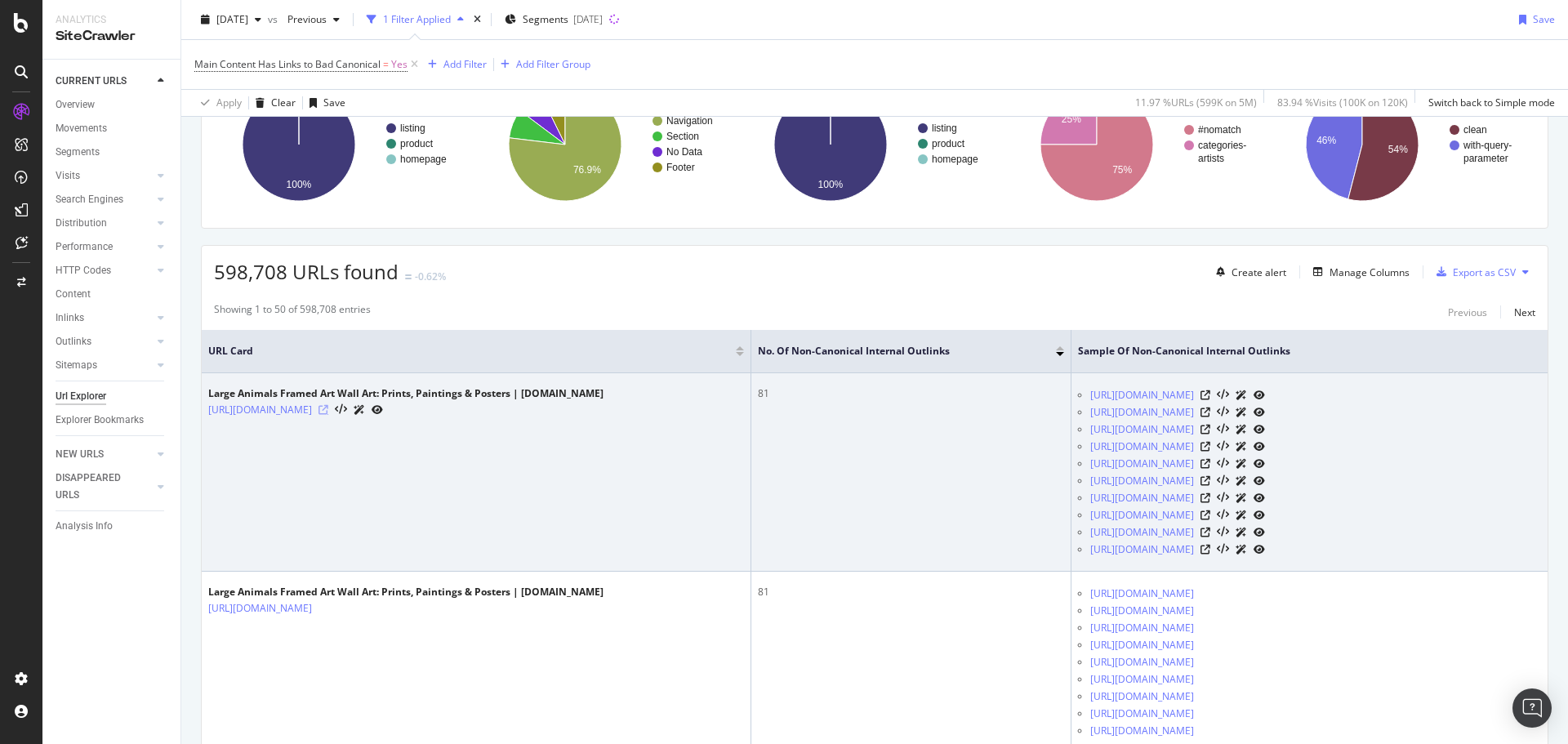
click at [329, 415] on icon at bounding box center [324, 410] width 10 height 10
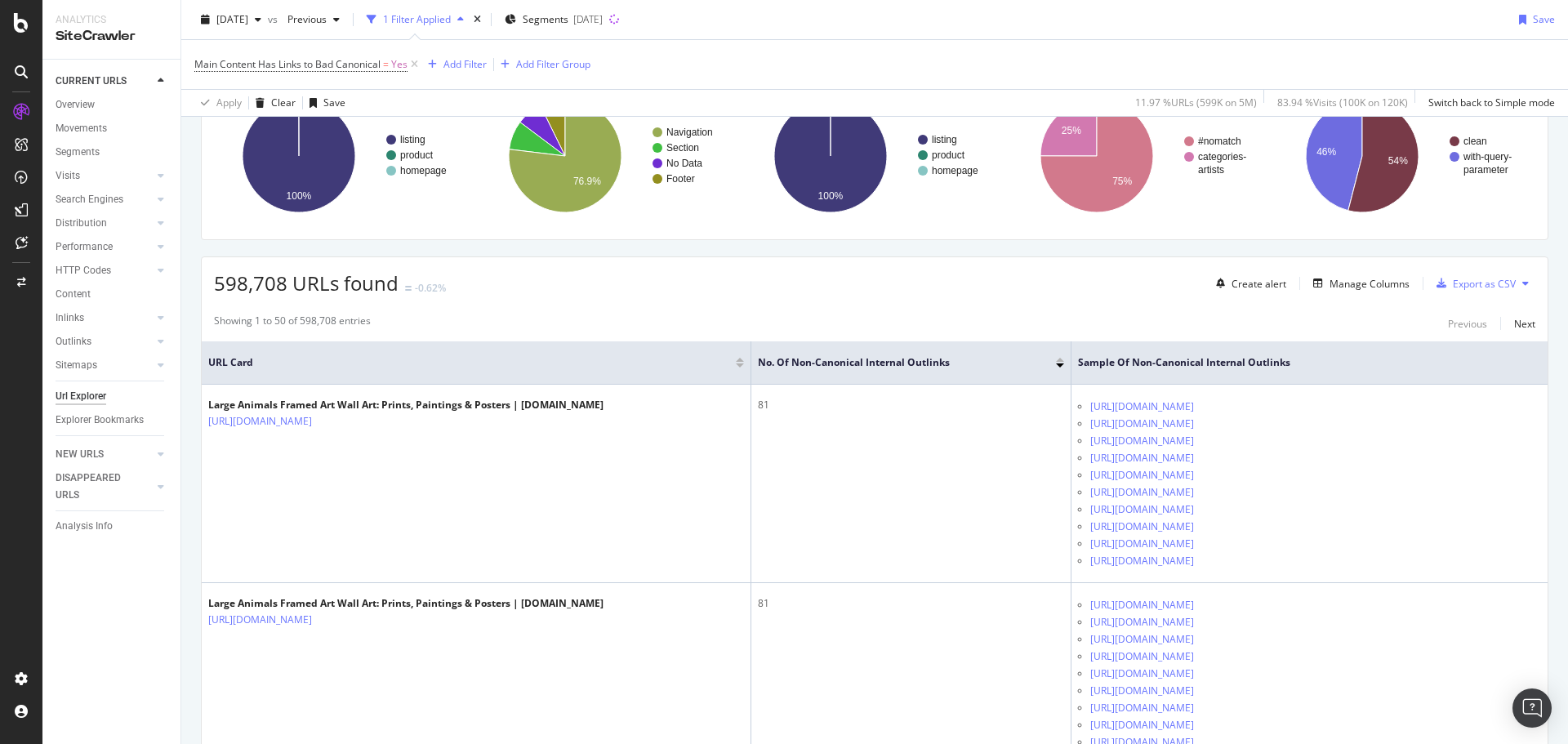
scroll to position [0, 0]
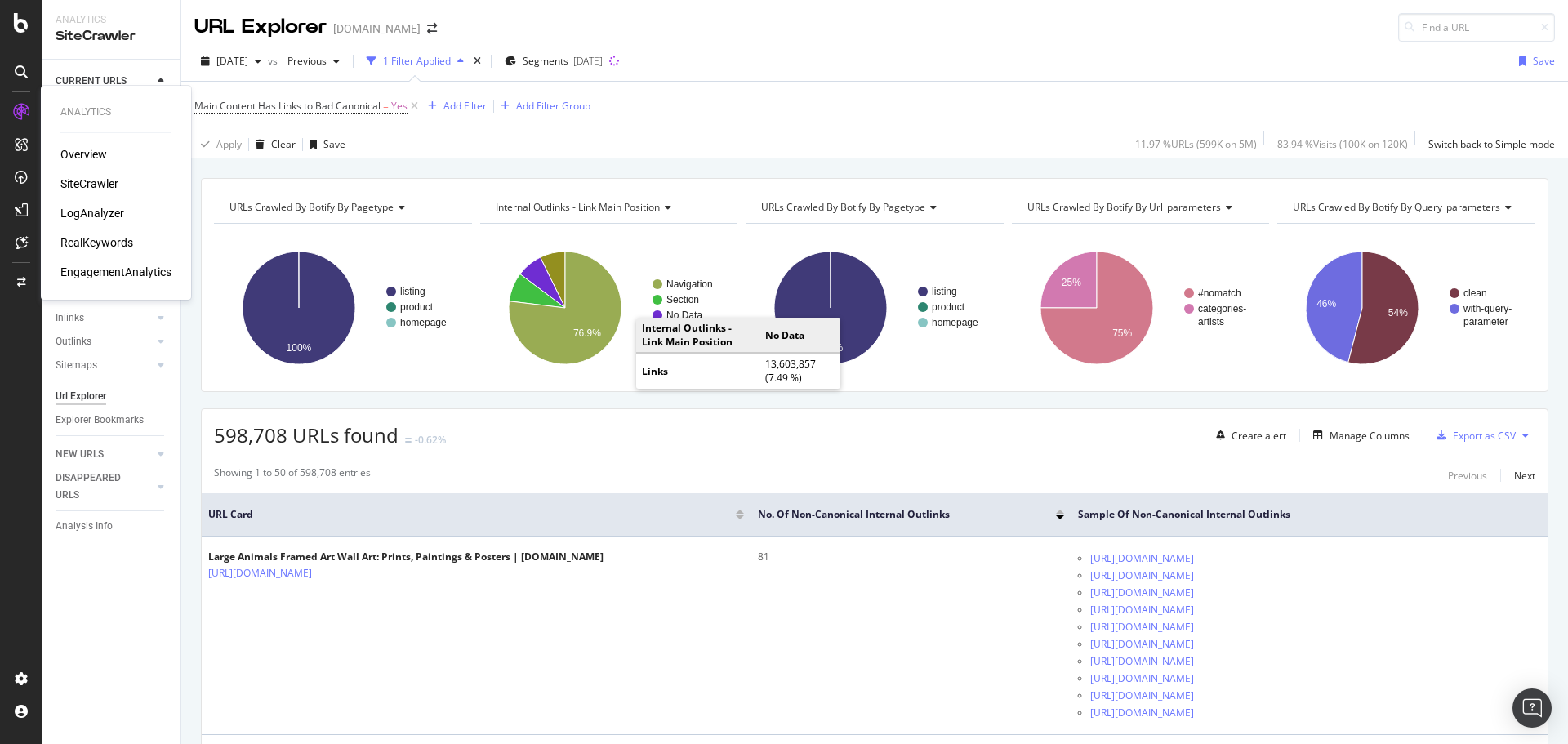
click at [89, 212] on div "LogAnalyzer" at bounding box center [92, 213] width 64 height 17
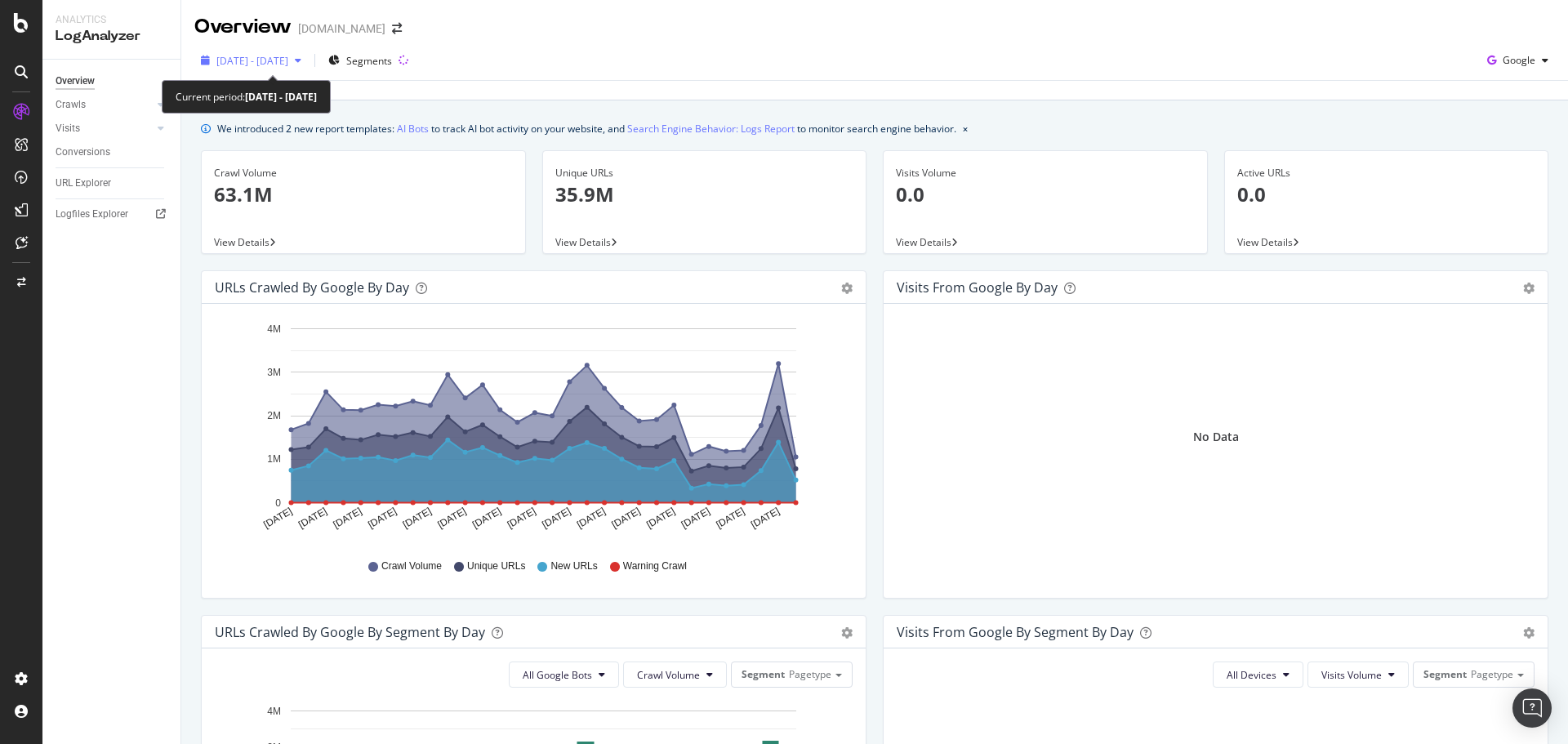
click at [289, 59] on span "2025 Jul. 22nd - Aug. 20th" at bounding box center [253, 60] width 72 height 14
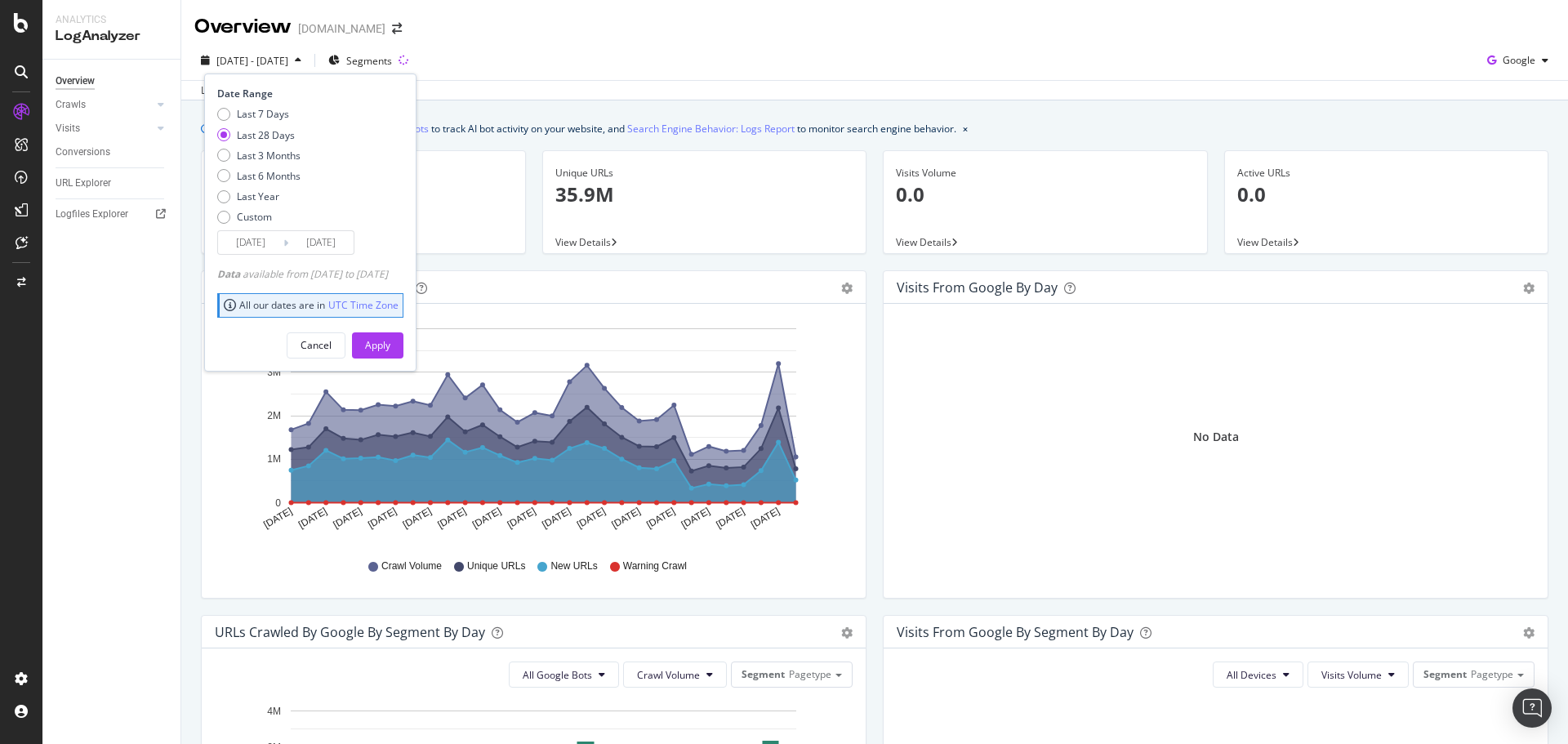
click at [249, 245] on input "[DATE]" at bounding box center [250, 243] width 65 height 23
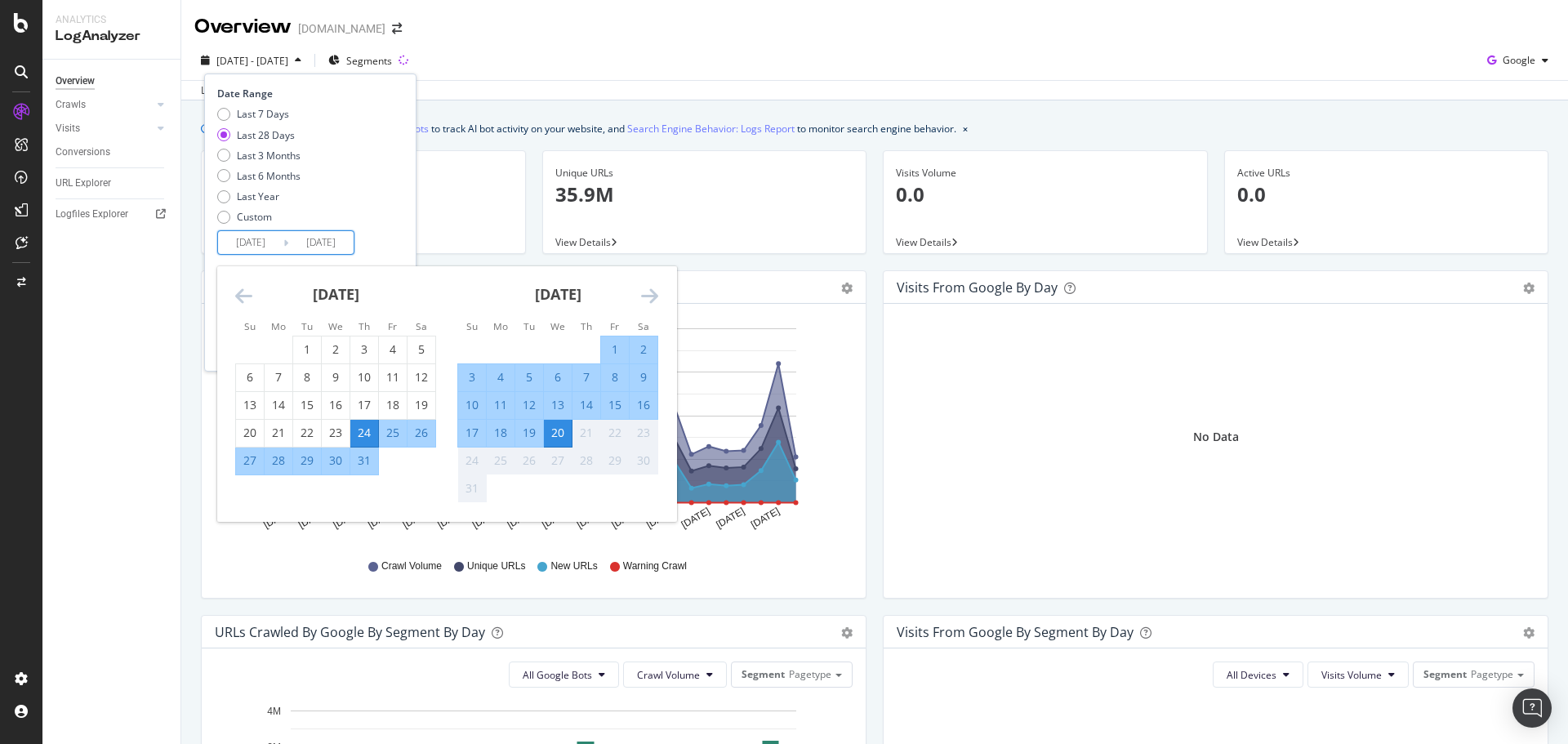
click at [241, 298] on icon "Move backward to switch to the previous month." at bounding box center [244, 296] width 17 height 19
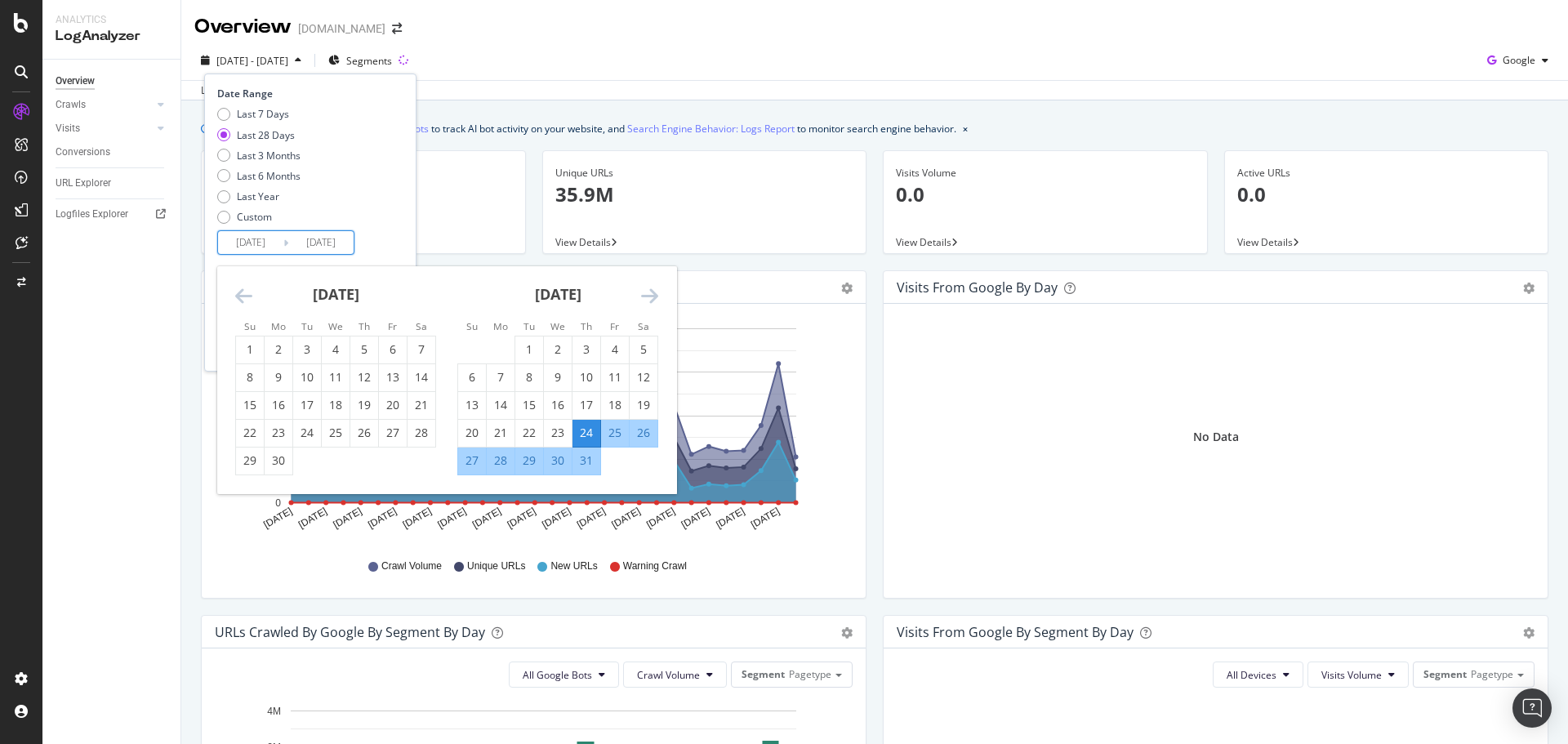
click at [241, 298] on icon "Move backward to switch to the previous month." at bounding box center [244, 296] width 17 height 19
click at [238, 298] on icon "Move backward to switch to the previous month." at bounding box center [244, 296] width 17 height 19
click at [238, 299] on icon "Move backward to switch to the previous month." at bounding box center [244, 296] width 17 height 19
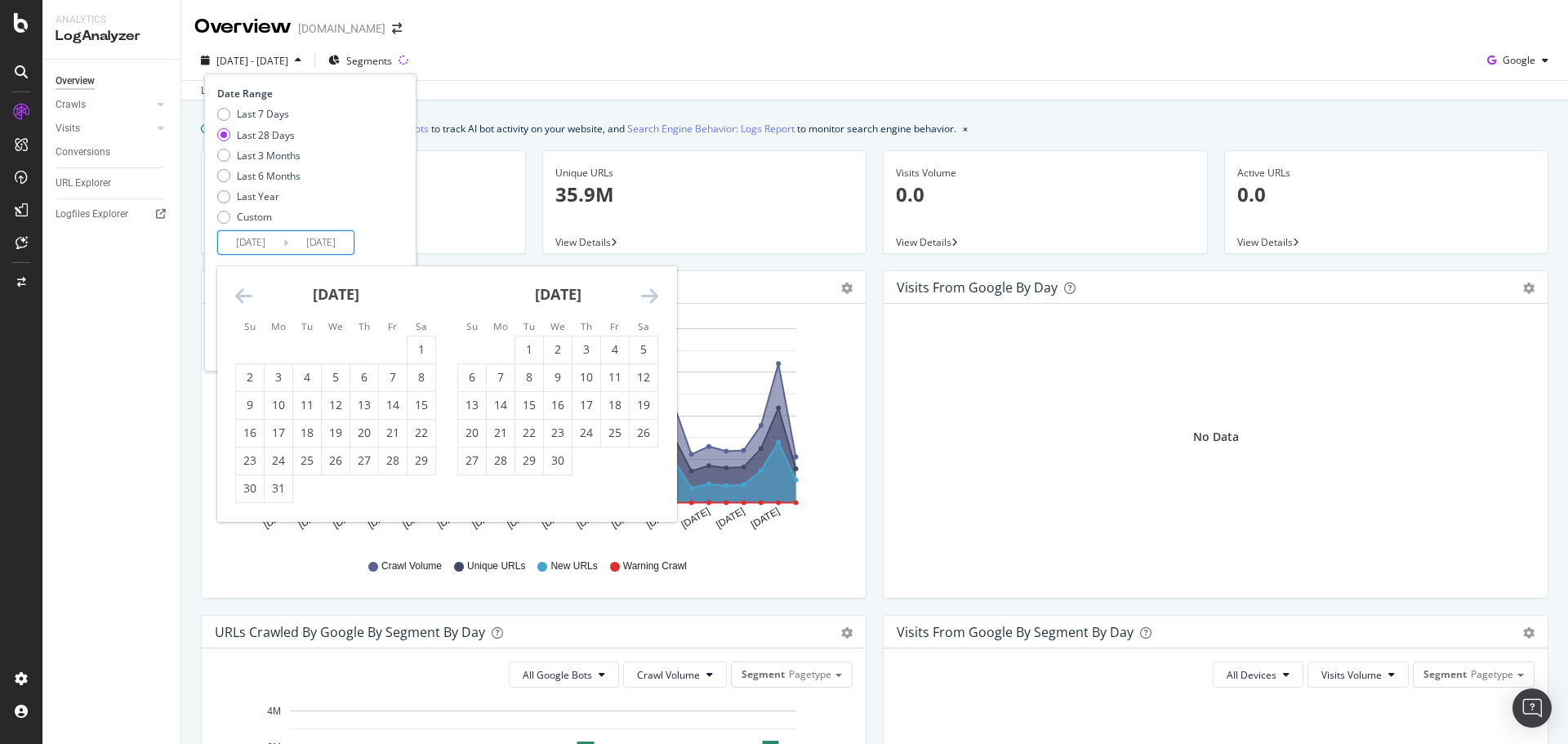
click at [238, 299] on icon "Move backward to switch to the previous month." at bounding box center [244, 296] width 17 height 19
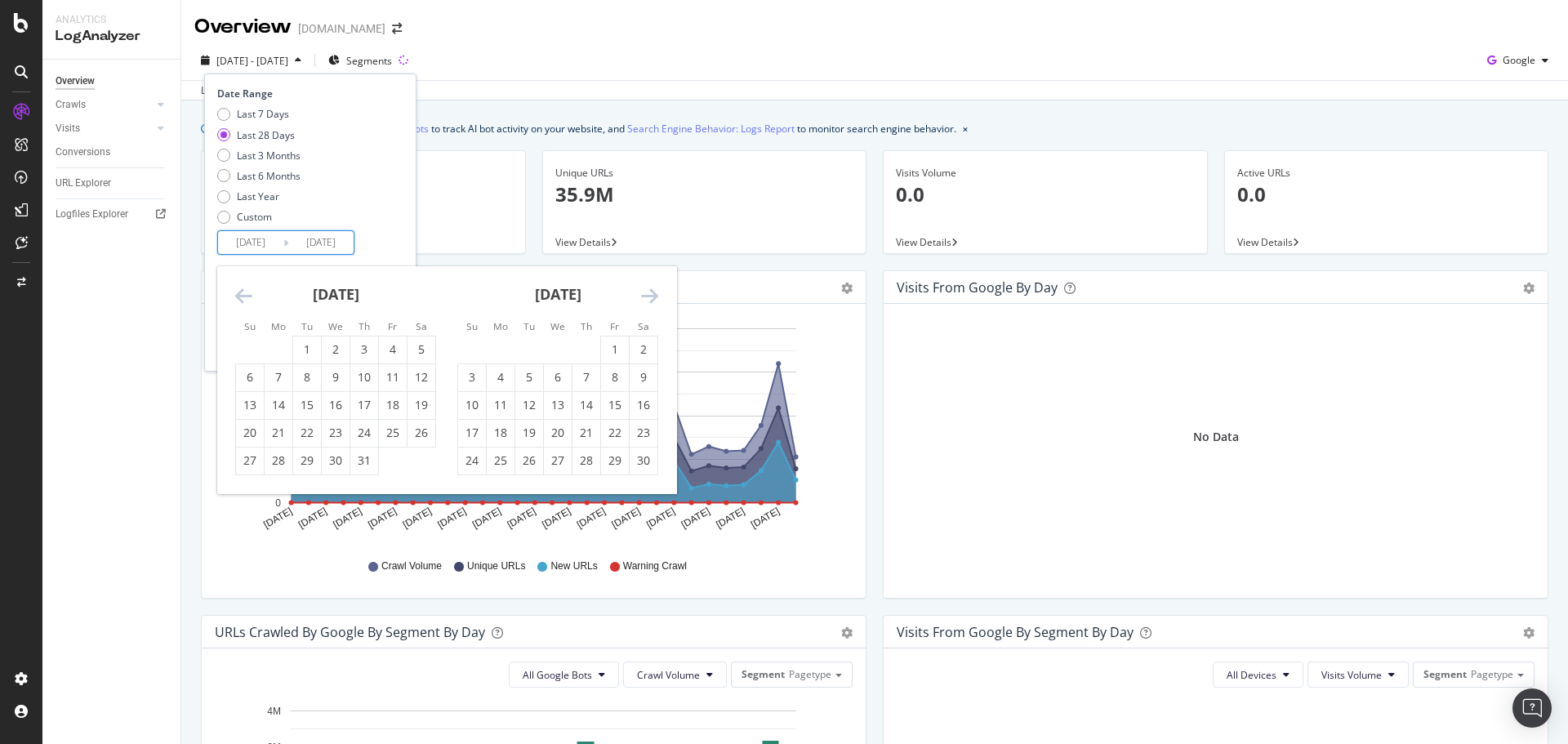
click at [242, 296] on icon "Move backward to switch to the previous month." at bounding box center [244, 296] width 17 height 19
click at [242, 298] on icon "Move backward to switch to the previous month." at bounding box center [244, 296] width 17 height 19
click at [361, 352] on div "1" at bounding box center [364, 349] width 28 height 17
type input "[DATE]"
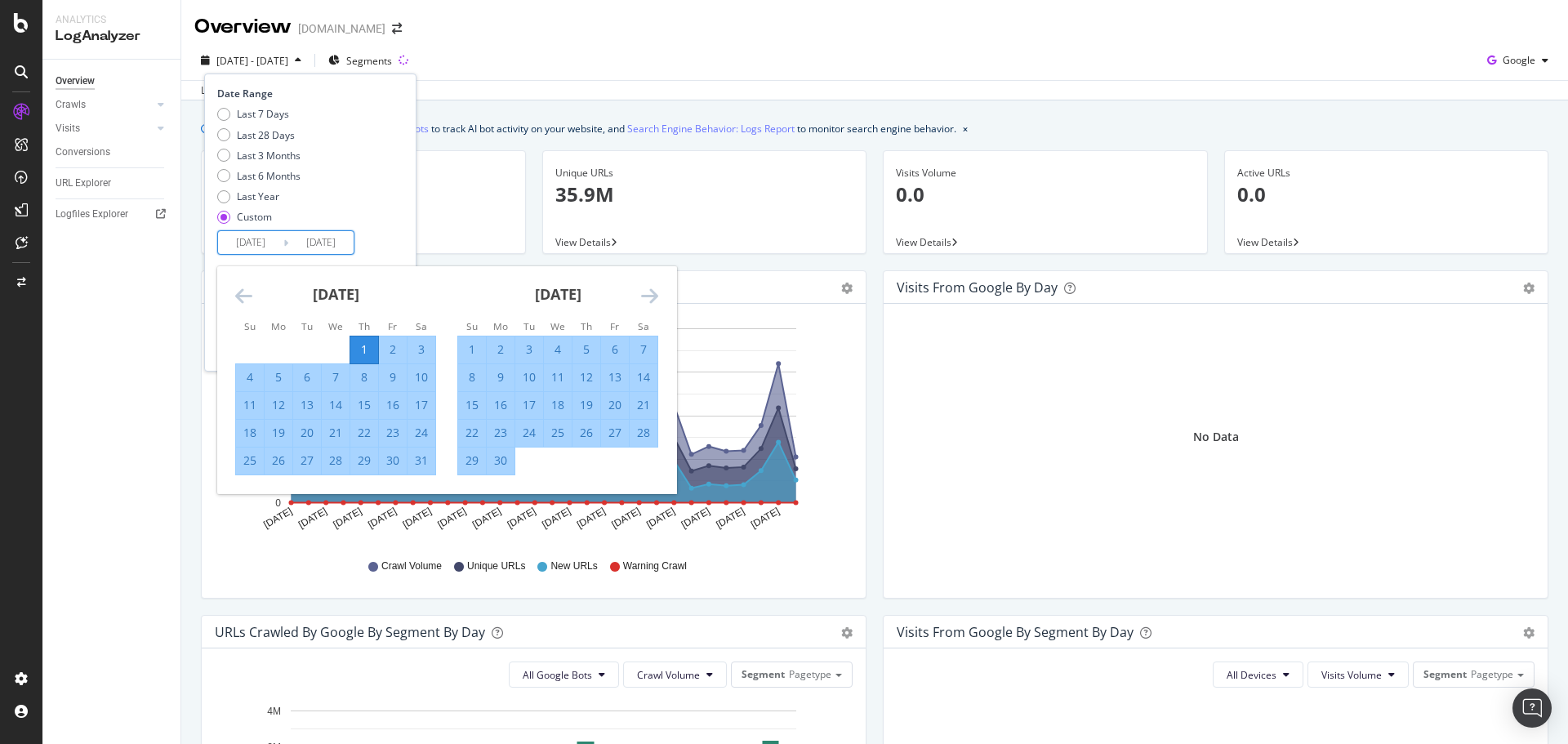
click at [654, 291] on icon "Move forward to switch to the next month." at bounding box center [649, 296] width 17 height 19
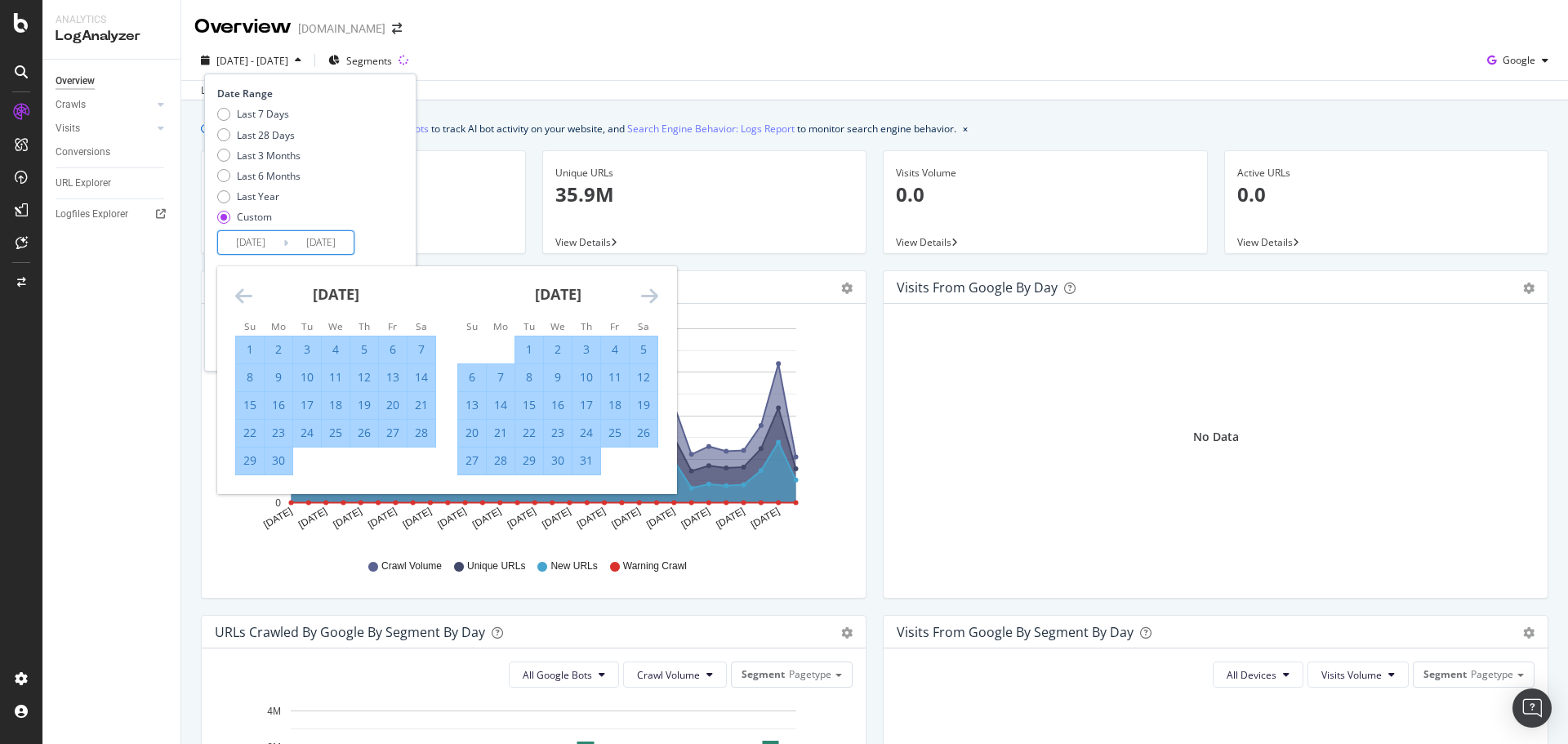
click at [654, 291] on icon "Move forward to switch to the next month." at bounding box center [649, 296] width 17 height 19
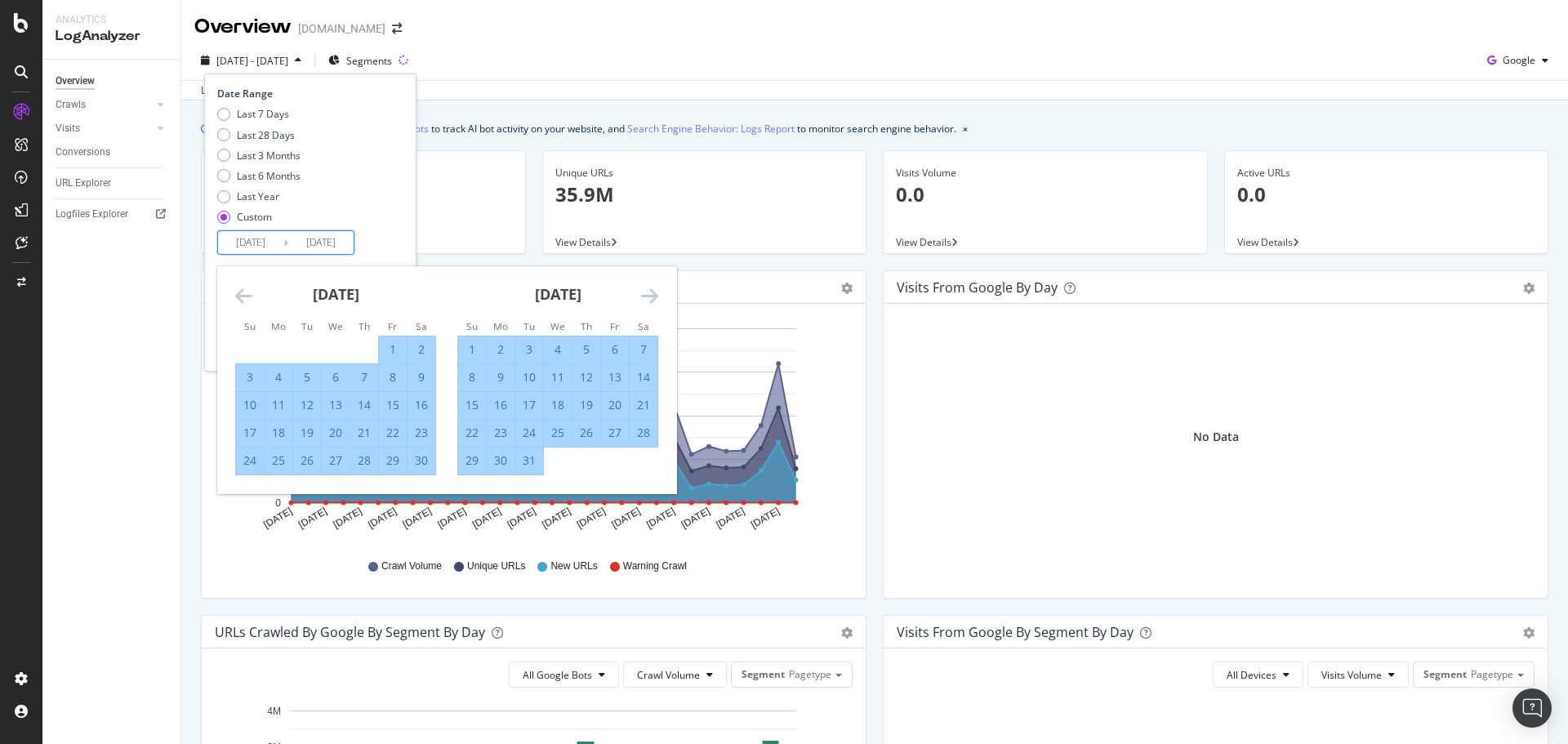
click at [533, 460] on div "31" at bounding box center [529, 460] width 28 height 17
type input "[DATE]"
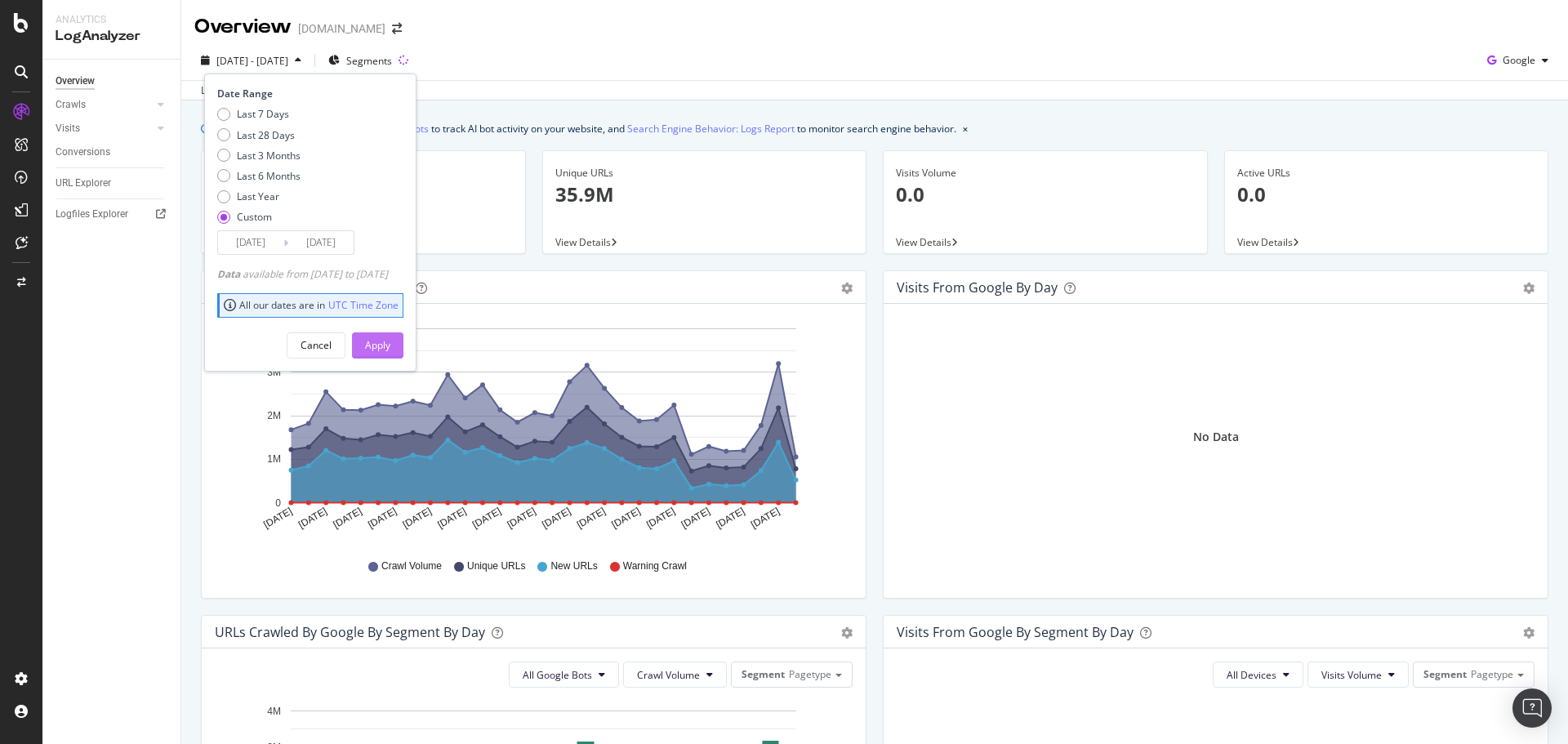
click at [390, 340] on div "Apply" at bounding box center [377, 345] width 25 height 14
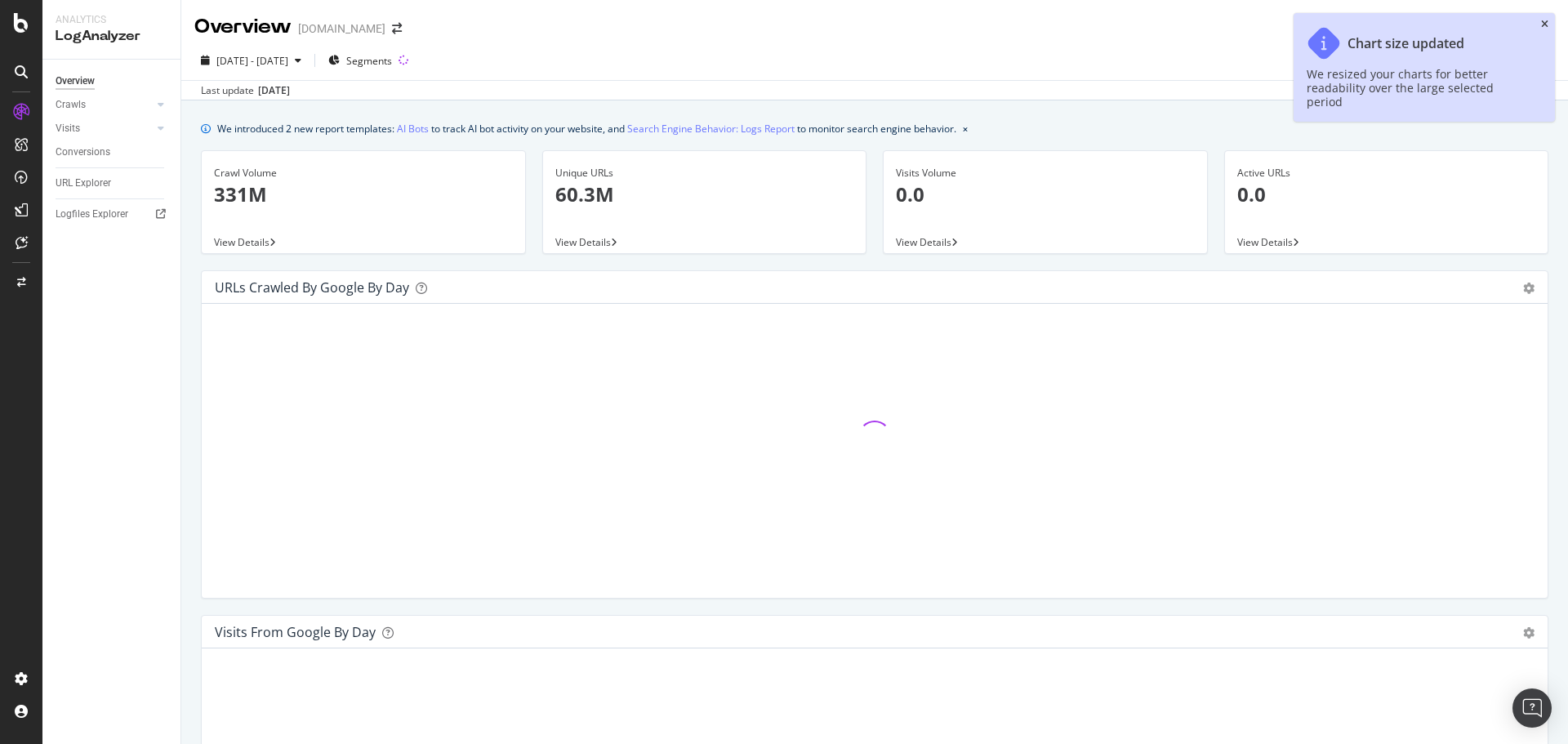
click at [1545, 25] on icon "close toast" at bounding box center [1545, 24] width 8 height 10
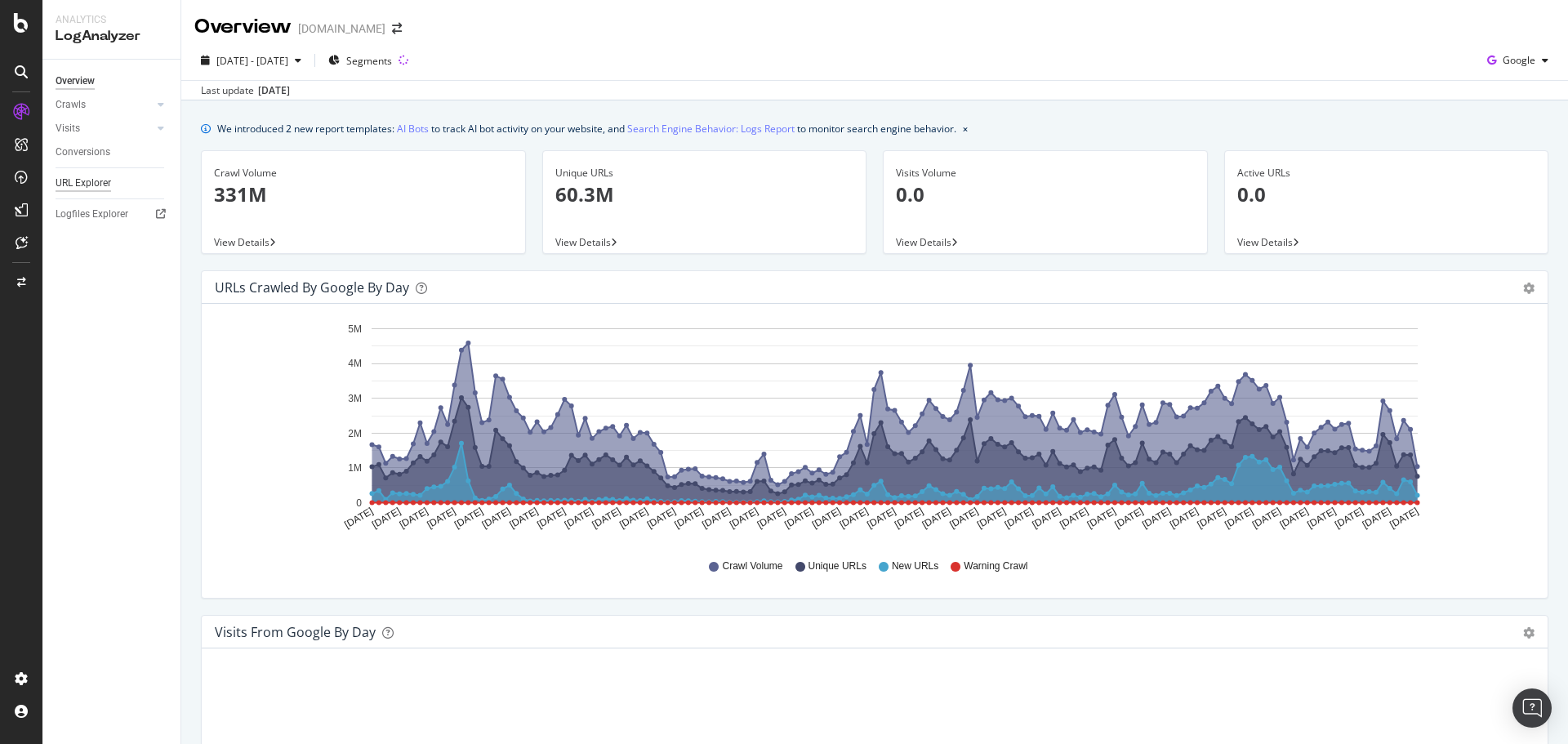
click at [89, 186] on div "URL Explorer" at bounding box center [83, 184] width 55 height 18
click at [392, 62] on span "Segments" at bounding box center [368, 60] width 46 height 14
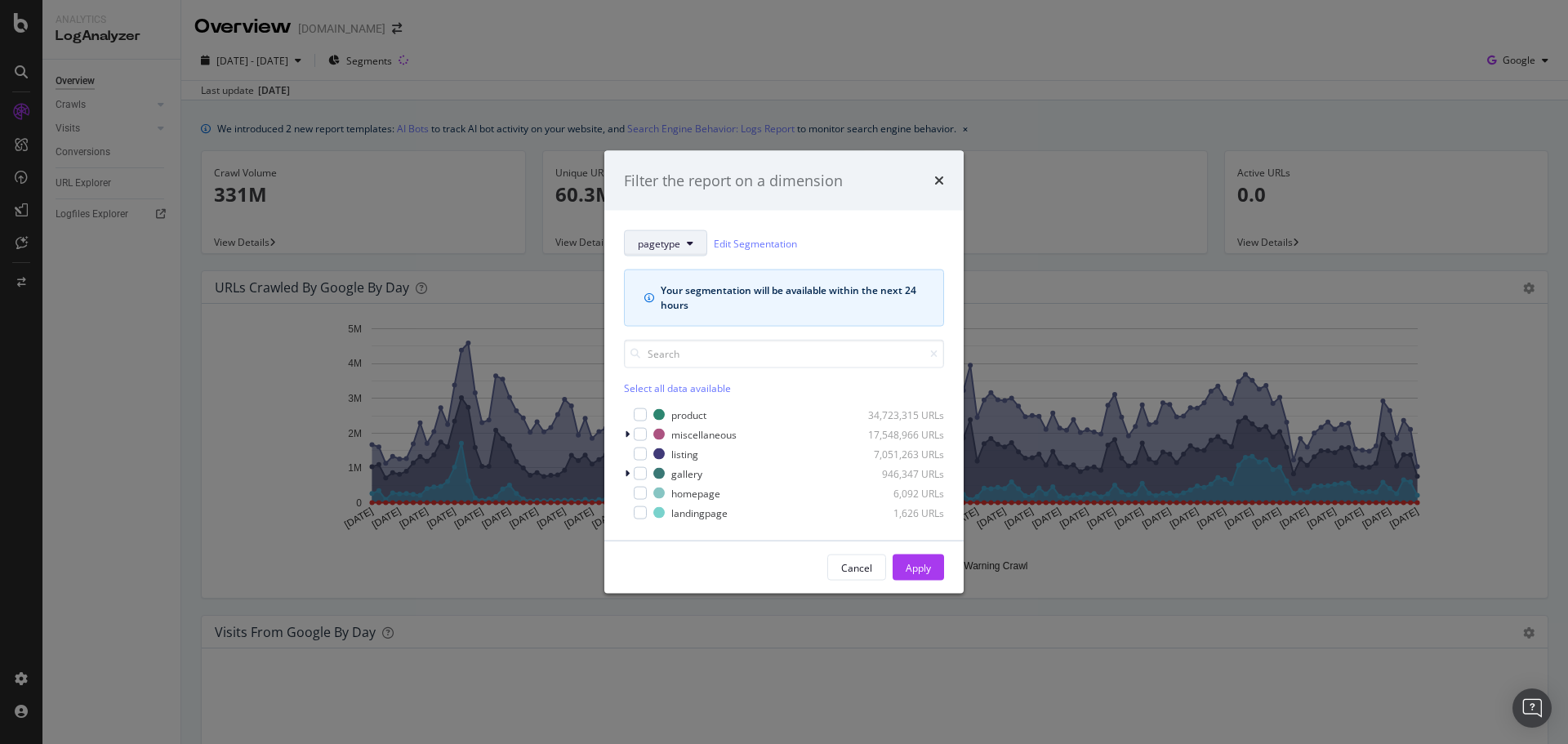
click at [690, 246] on icon "modal" at bounding box center [689, 243] width 7 height 10
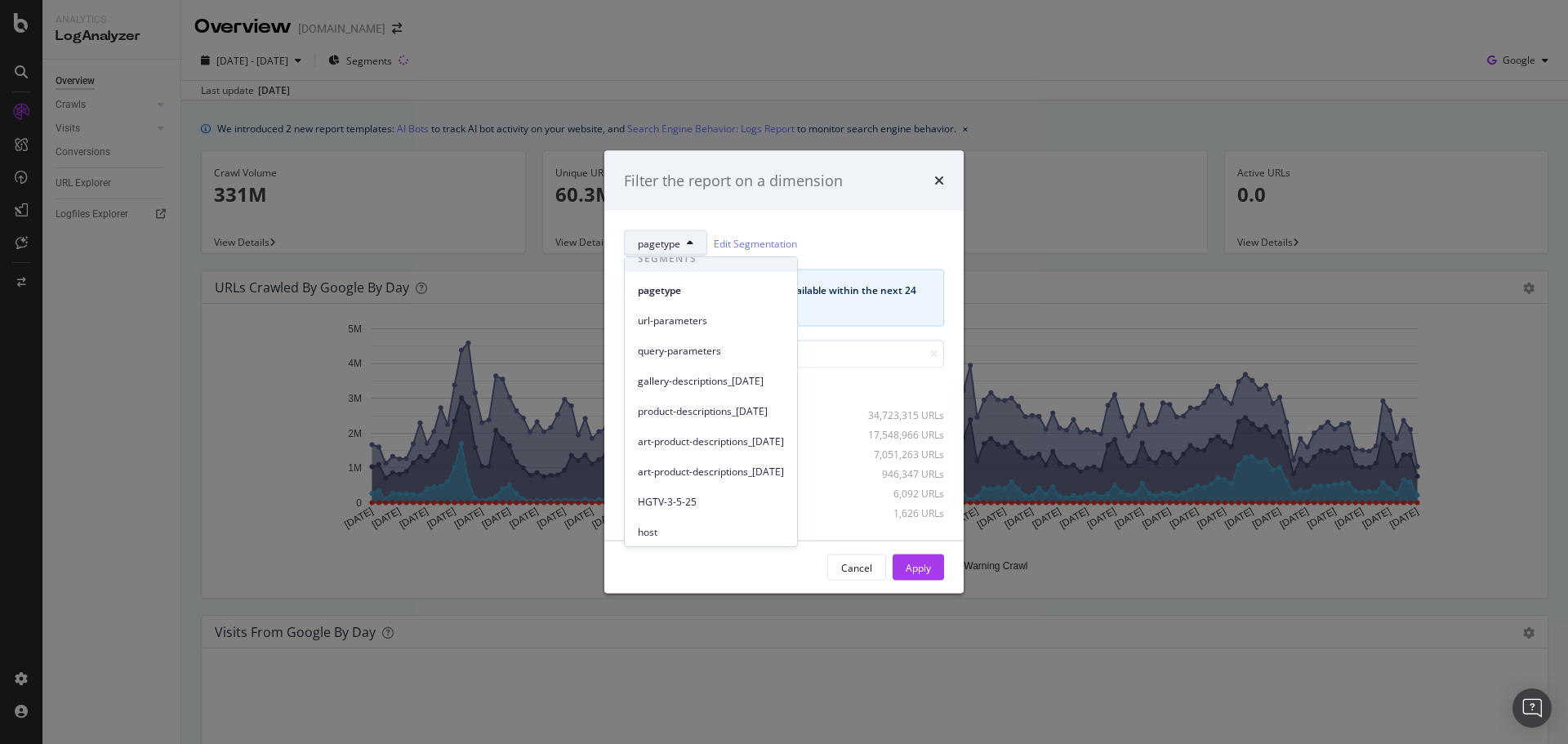
scroll to position [16, 0]
click at [749, 224] on div "pagetype Edit Segmentation Your segmentation will be available within the next …" at bounding box center [784, 375] width 360 height 330
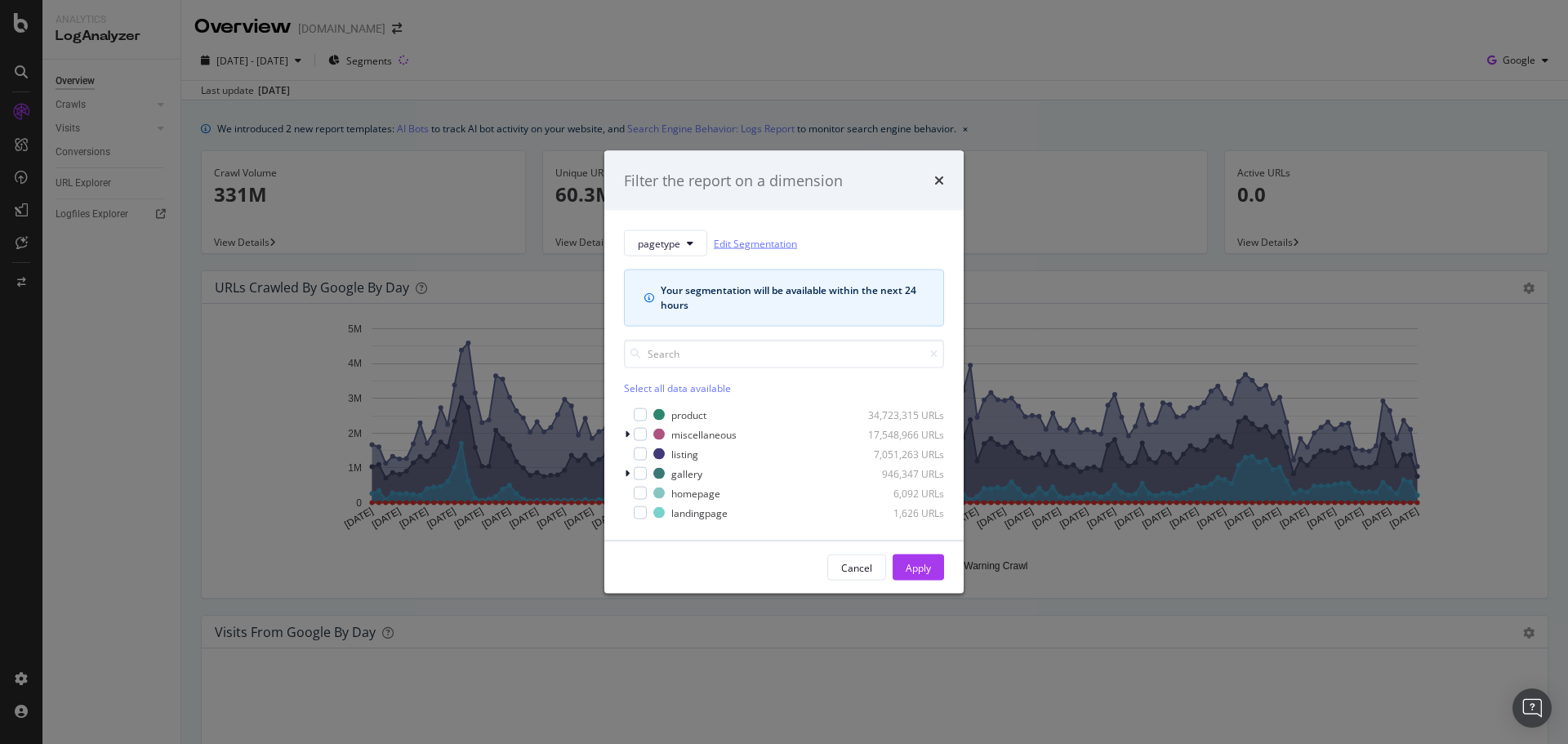
click at [748, 244] on link "Edit Segmentation" at bounding box center [755, 243] width 84 height 18
click at [625, 472] on icon "modal" at bounding box center [627, 474] width 5 height 10
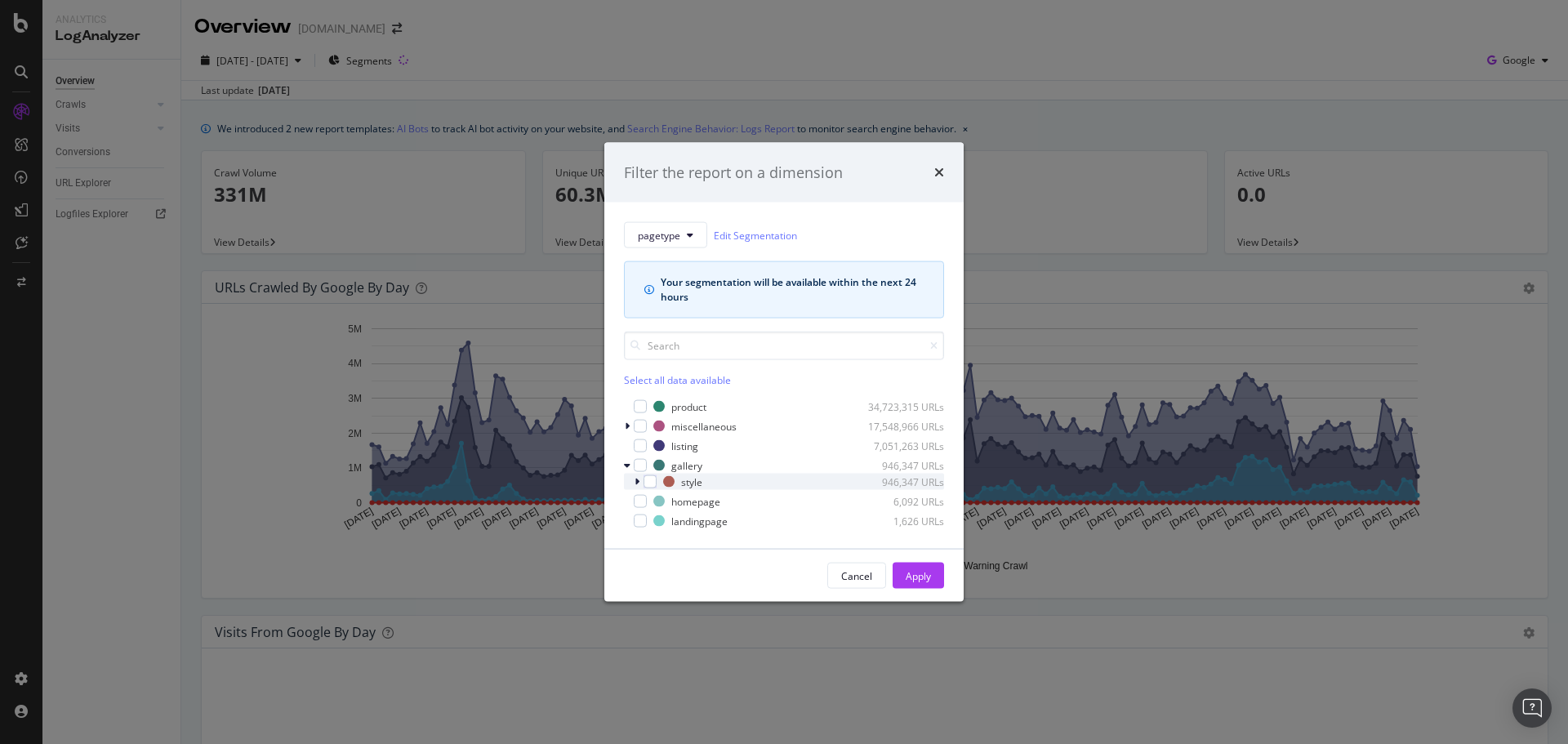
click at [636, 480] on icon "modal" at bounding box center [637, 482] width 5 height 10
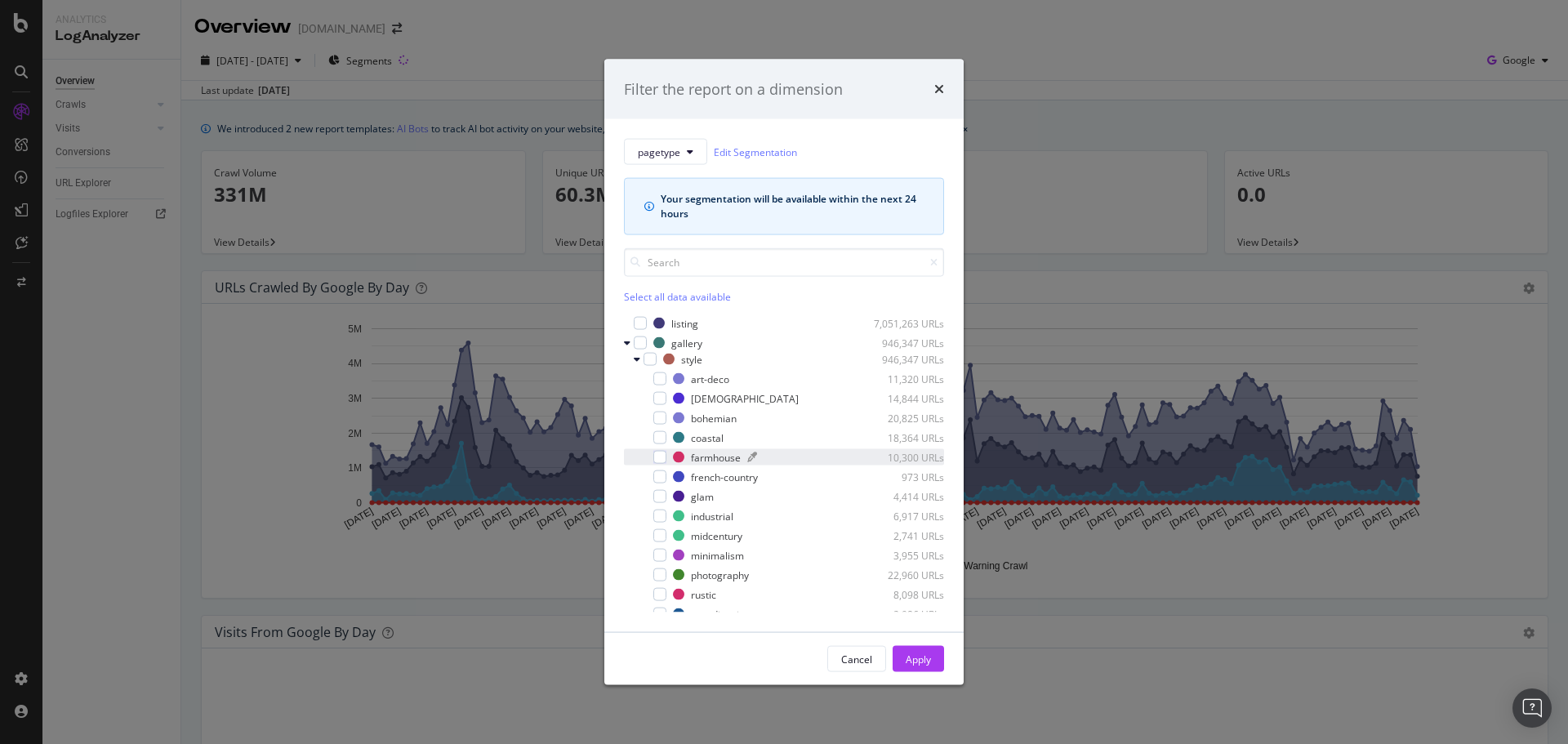
scroll to position [23, 0]
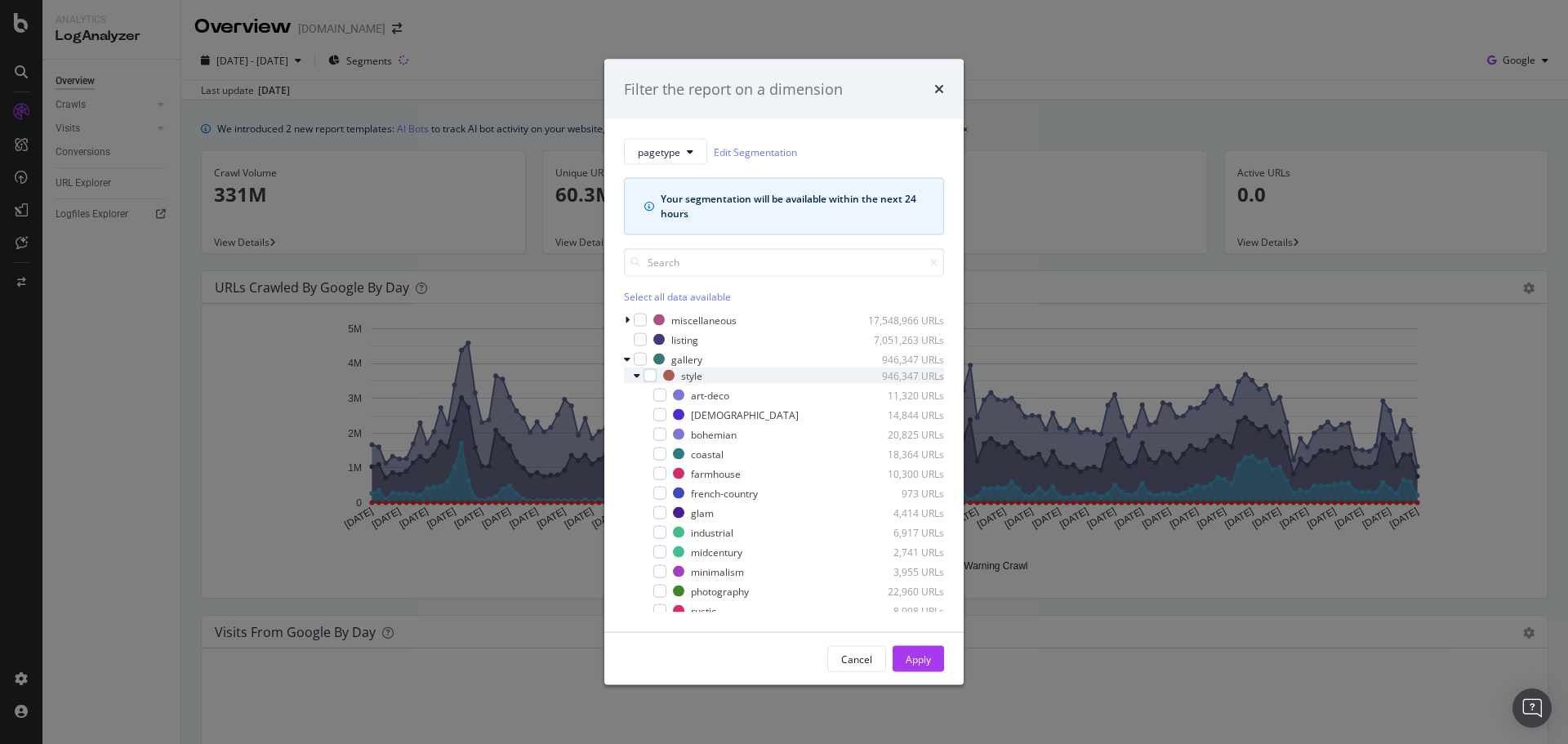
click at [635, 375] on icon "modal" at bounding box center [637, 375] width 7 height 10
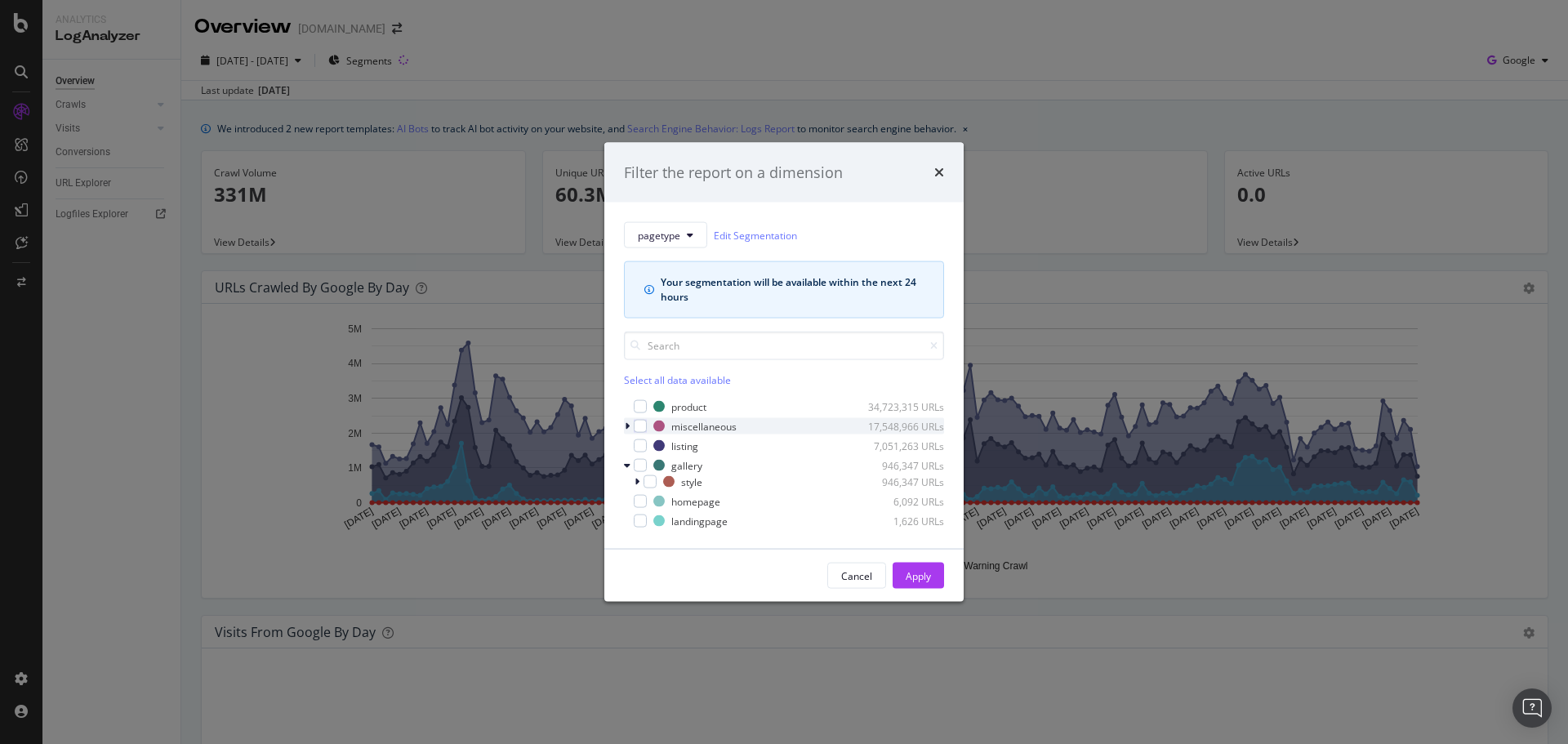
click at [630, 424] on div "modal" at bounding box center [629, 426] width 10 height 17
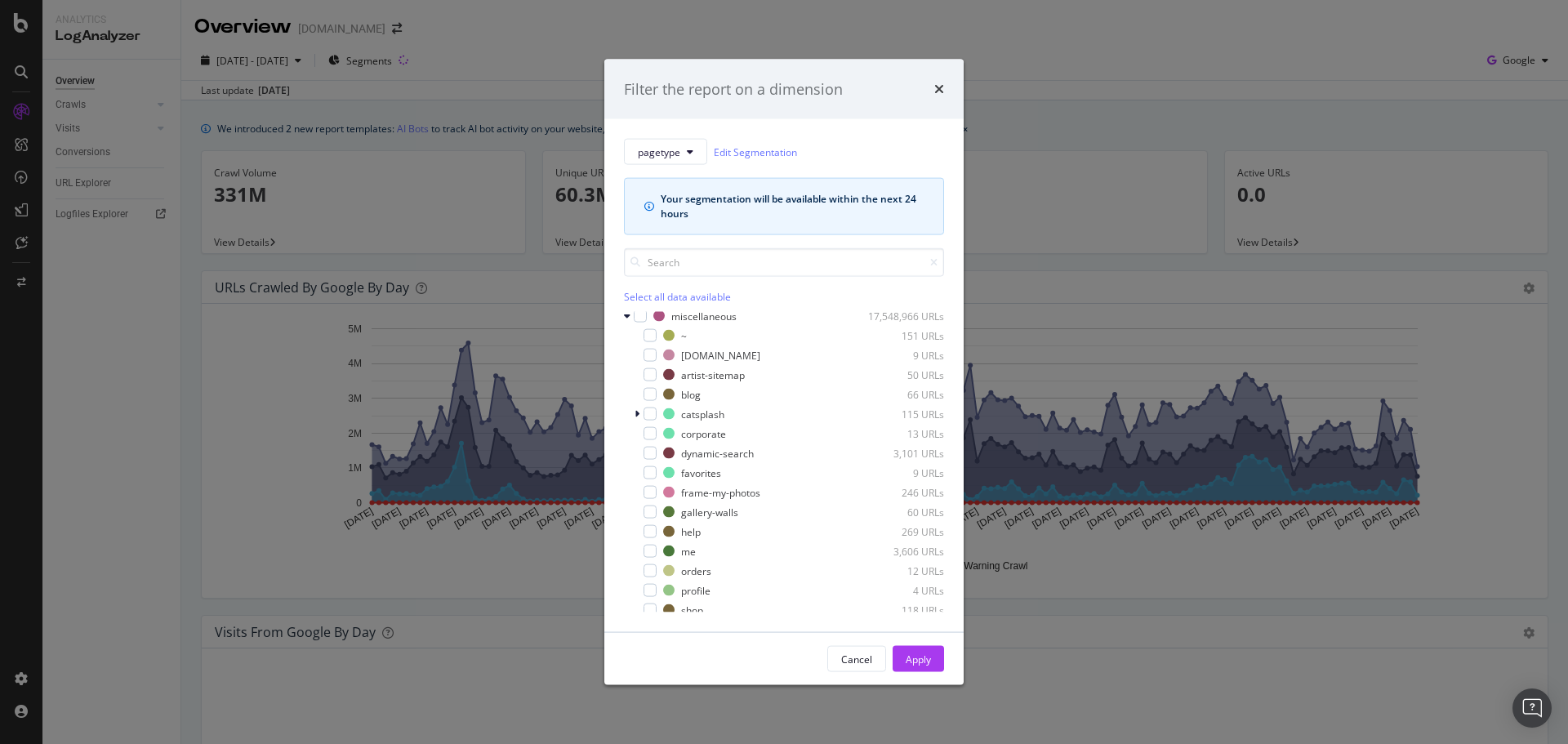
scroll to position [3, 0]
click at [626, 342] on icon "modal" at bounding box center [627, 339] width 7 height 10
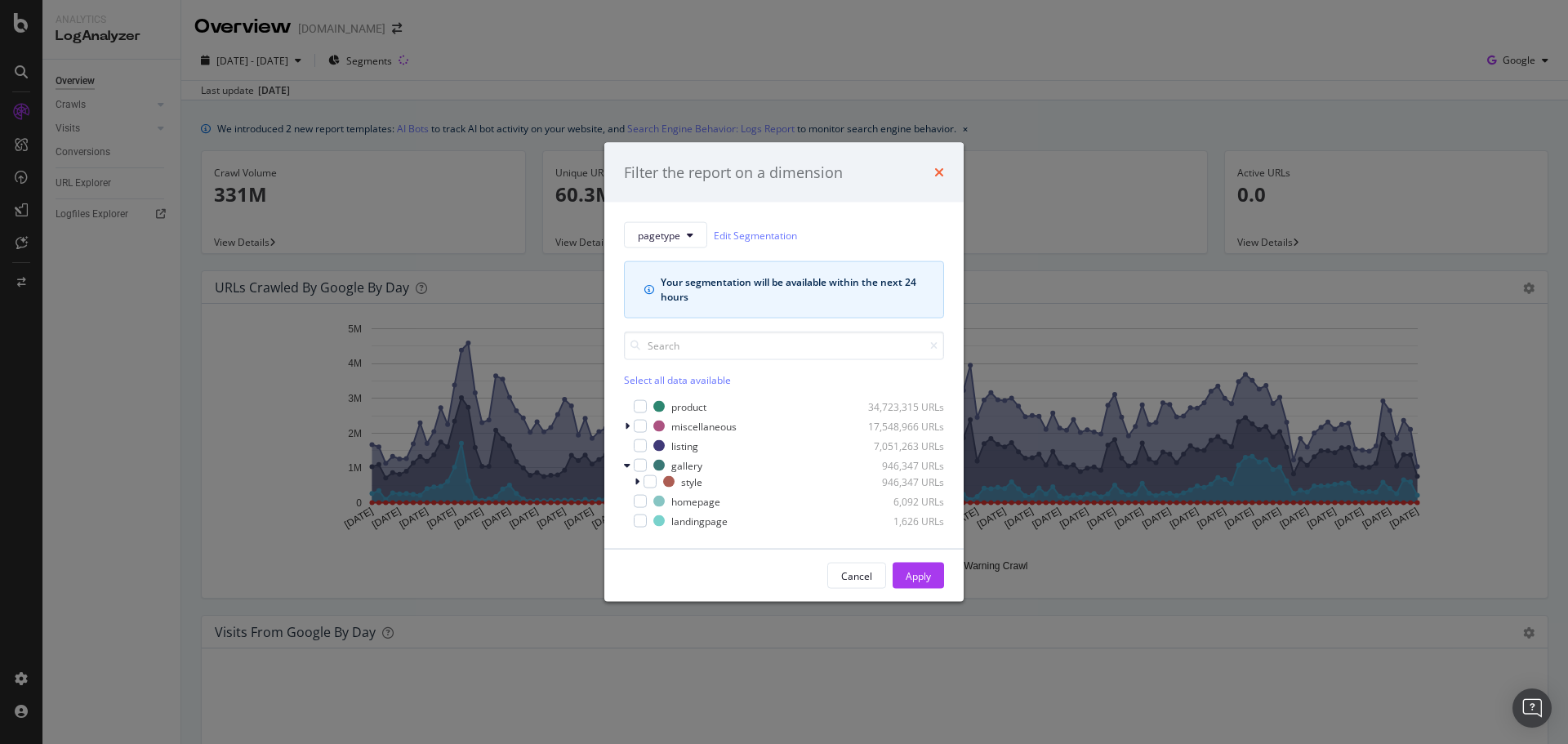
click at [935, 173] on icon "times" at bounding box center [939, 172] width 10 height 13
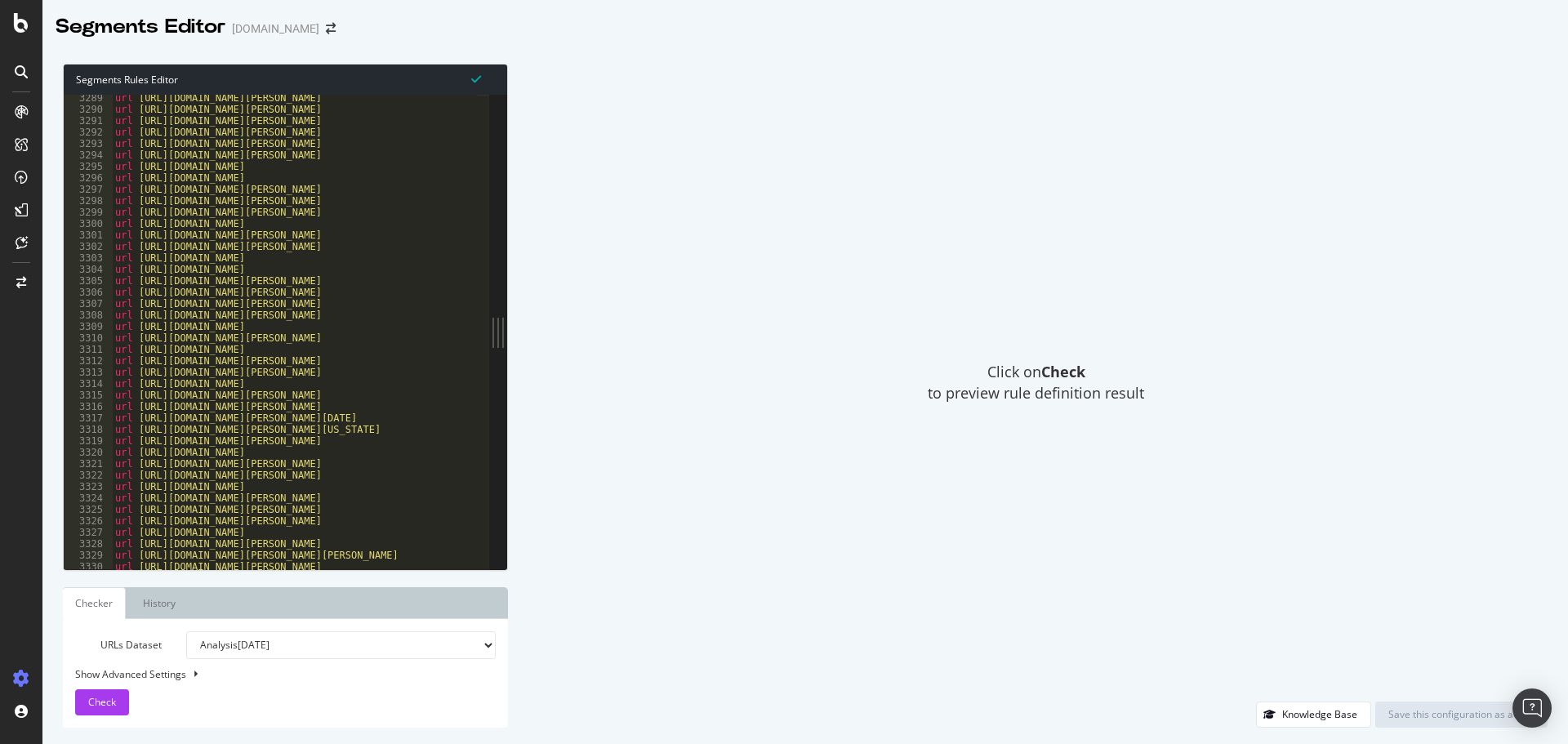
scroll to position [26306, 0]
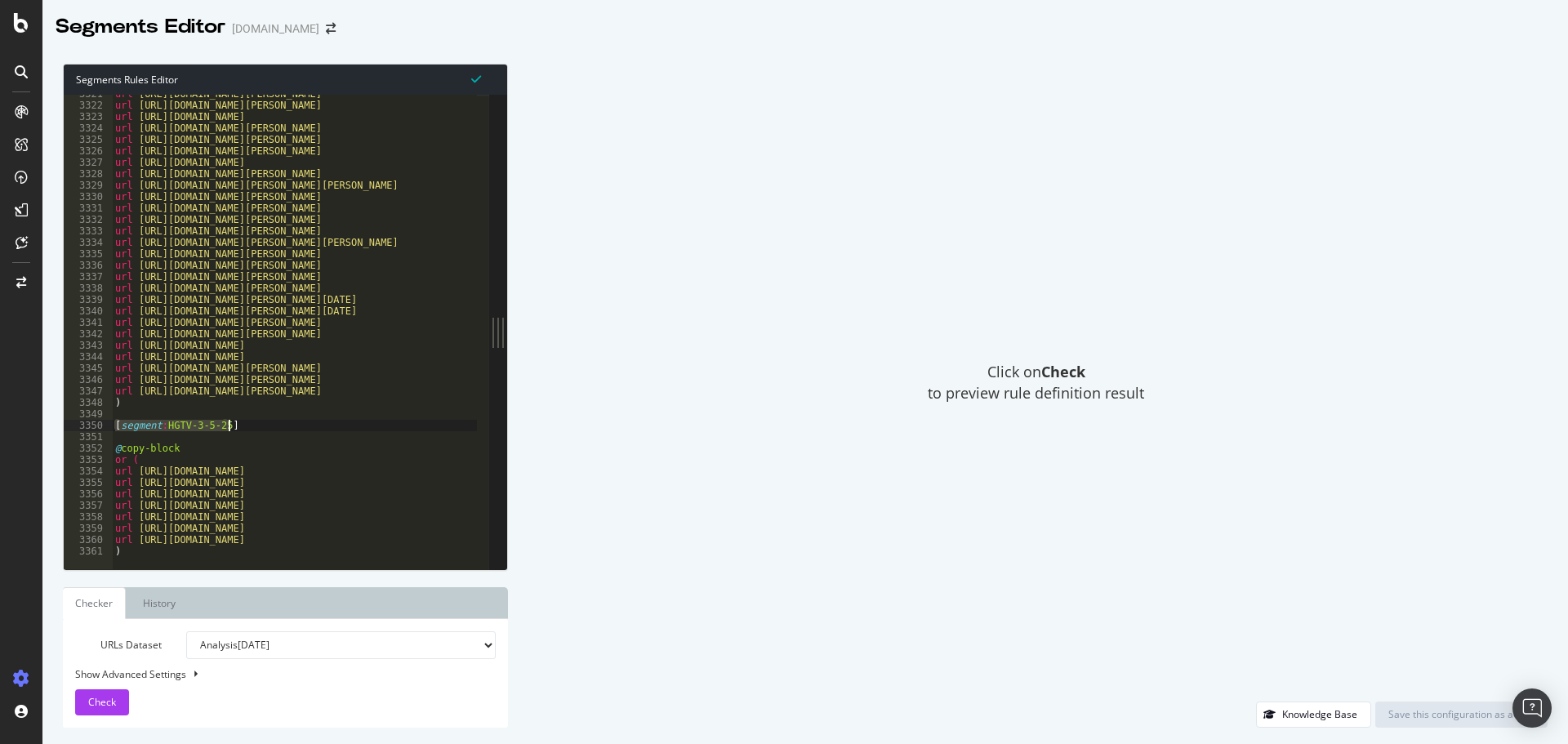
drag, startPoint x: 117, startPoint y: 431, endPoint x: 237, endPoint y: 421, distance: 120.4
click at [237, 421] on div "url https://www.art.com/products/p12916296129-sa-i6413305/claude-monet-monet-bo…" at bounding box center [570, 331] width 917 height 485
click at [204, 553] on div "url https://www.art.com/products/p12916296129-sa-i6413305/claude-monet-monet-bo…" at bounding box center [570, 331] width 917 height 485
type textarea ")"
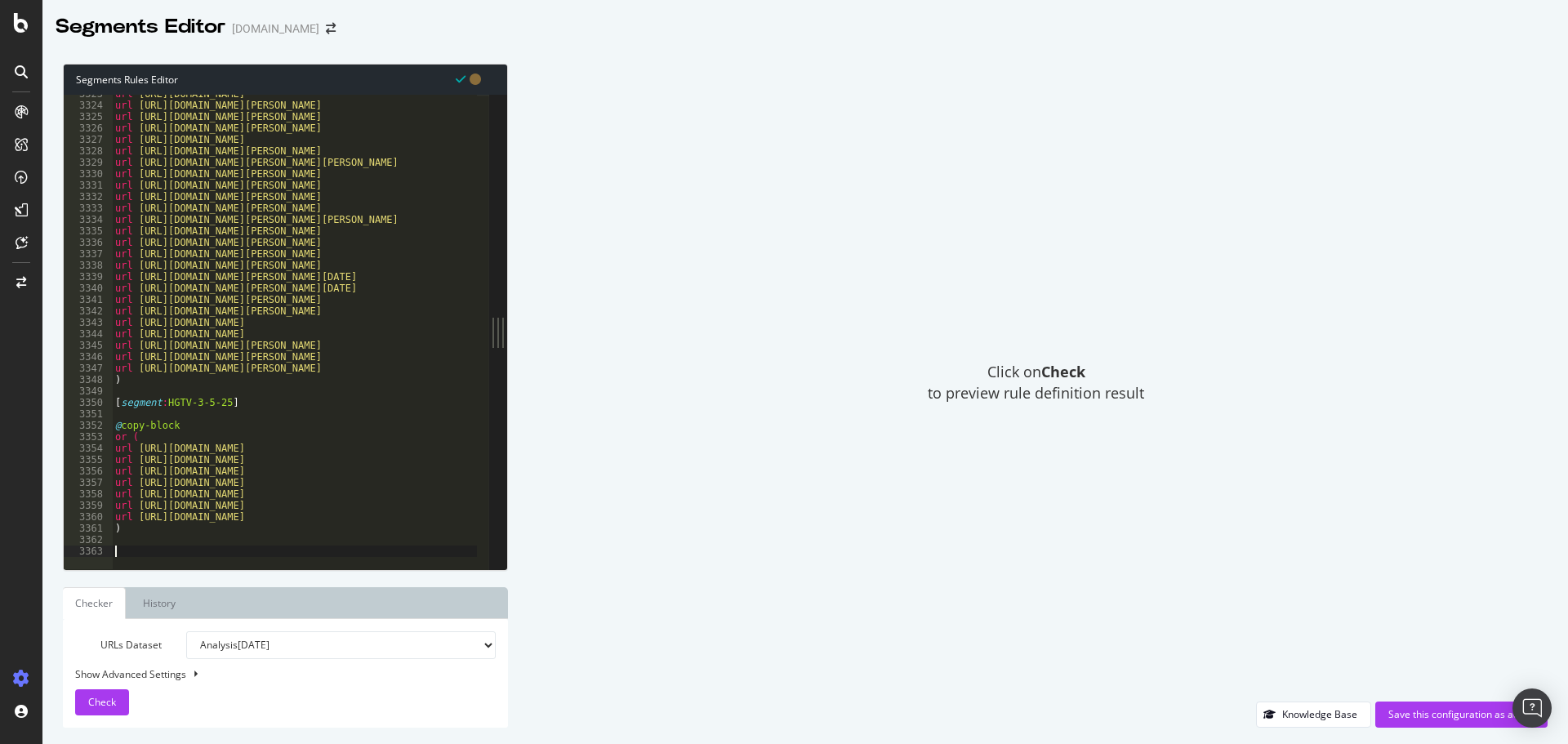
paste textarea "[segment:HGTV-3-5-25]"
drag, startPoint x: 166, startPoint y: 549, endPoint x: 222, endPoint y: 550, distance: 56.0
click at [222, 550] on div "url https://www.art.com/products/p59198806142-sa-i12731467/silvia-vassileva-spr…" at bounding box center [570, 331] width 917 height 485
click at [226, 553] on div at bounding box center [570, 561] width 917 height 17
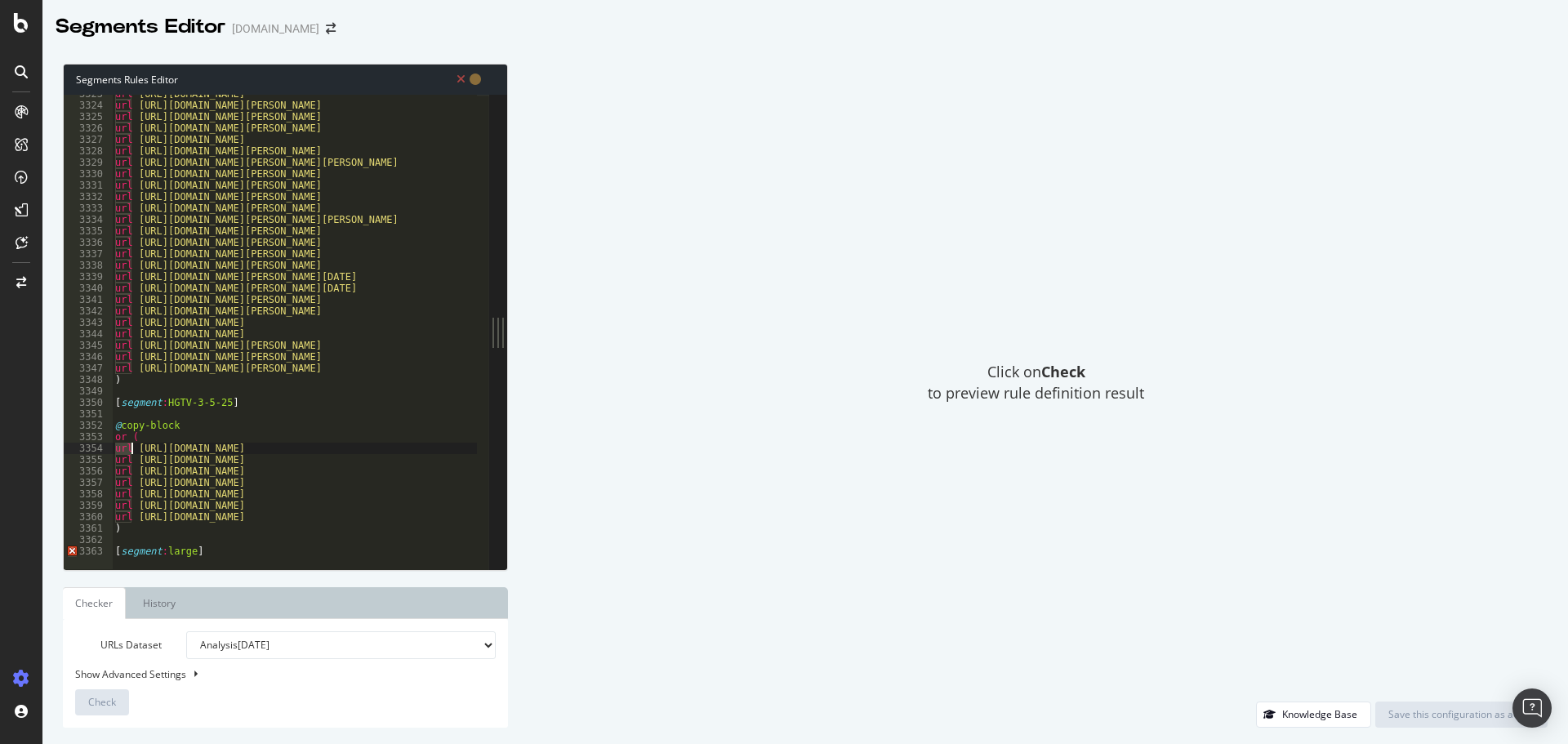
drag, startPoint x: 115, startPoint y: 447, endPoint x: 130, endPoint y: 446, distance: 15.0
click at [130, 446] on div "url https://www.art.com/products/p59198806142-sa-i12731467/silvia-vassileva-spr…" at bounding box center [570, 331] width 917 height 485
click at [212, 549] on div "url https://www.art.com/products/p59198806142-sa-i12731467/silvia-vassileva-spr…" at bounding box center [570, 331] width 917 height 485
type textarea "[segment:large]"
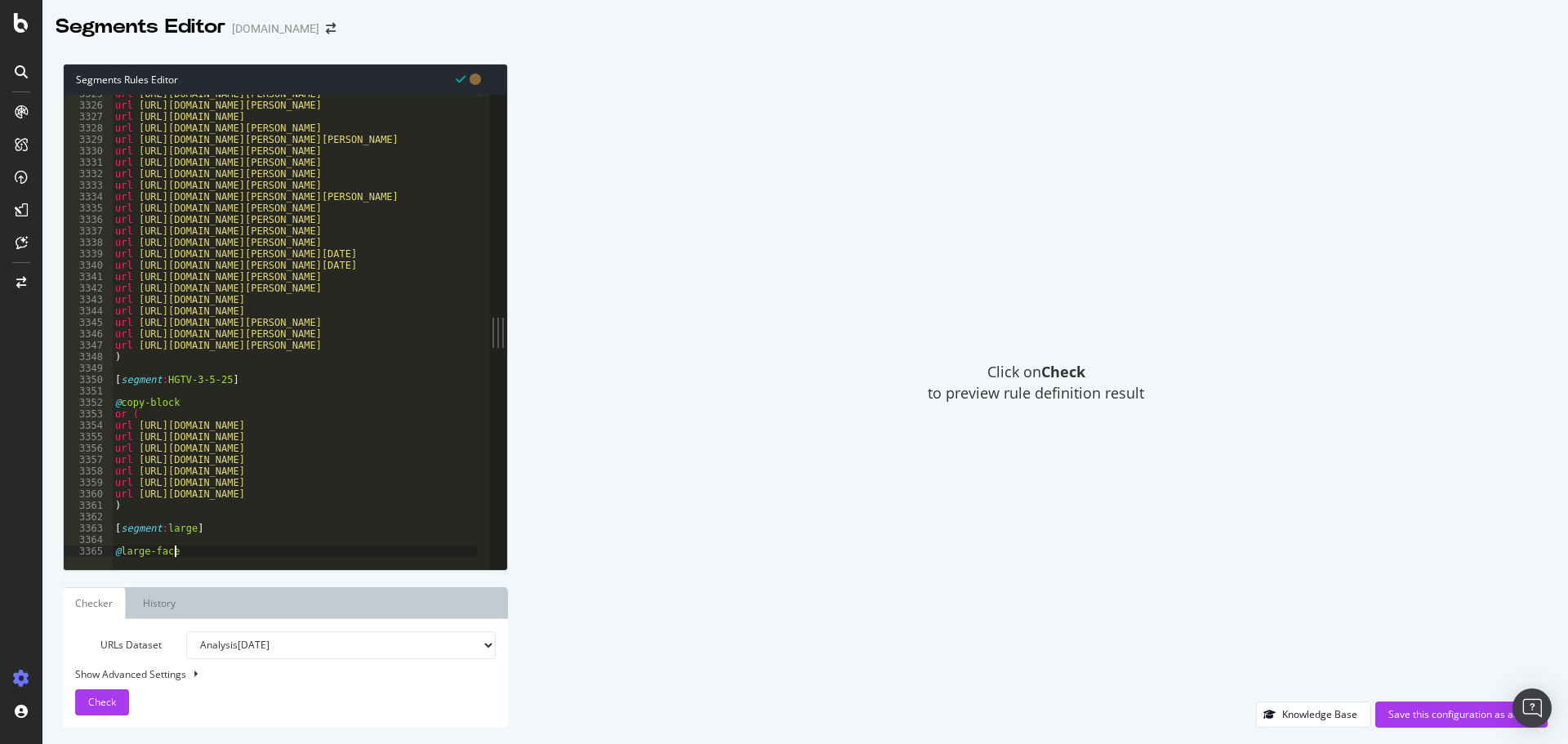
scroll to position [0, 4]
type textarea "@large-facet"
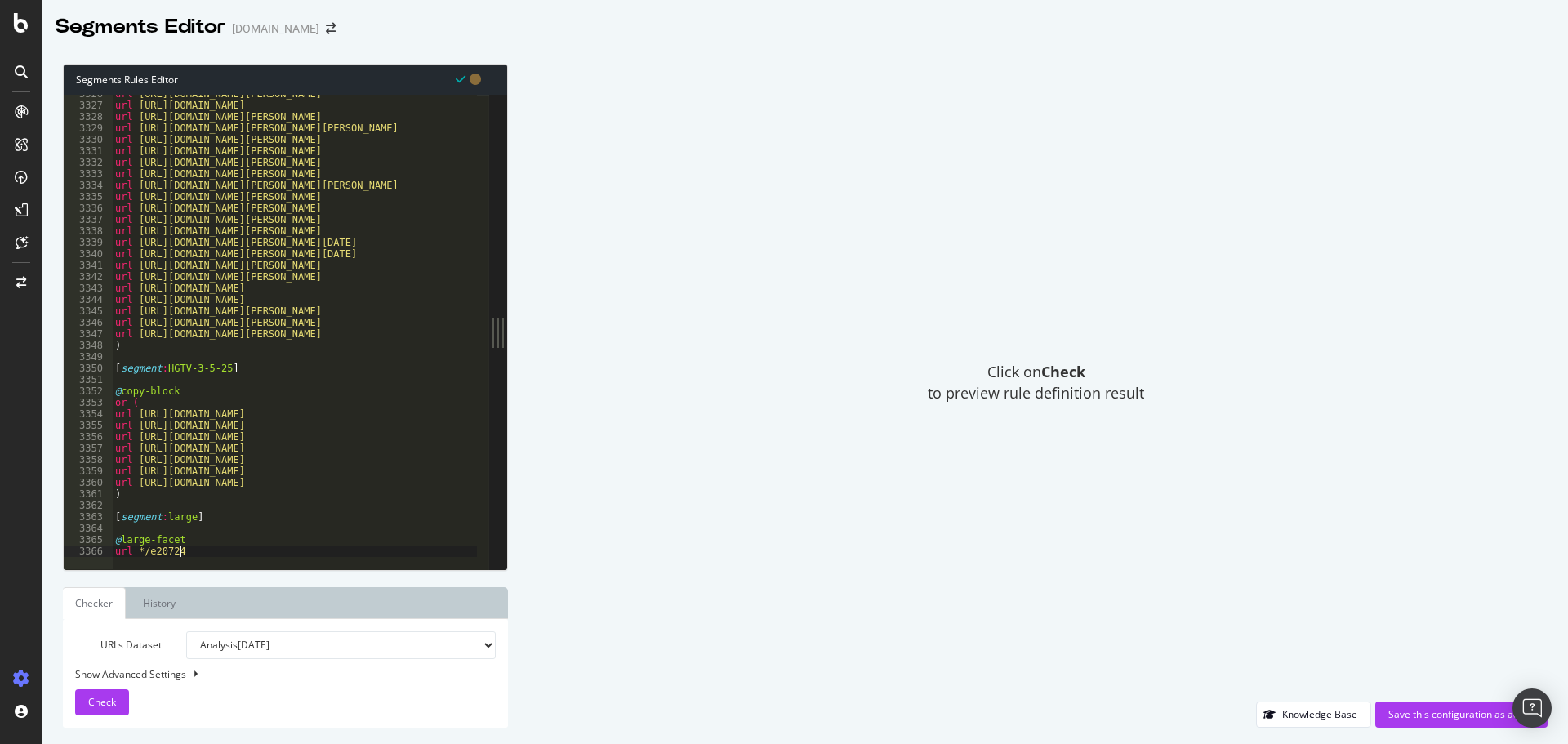
scroll to position [0, 5]
click at [197, 547] on div "url https://www.art.com/products/p12260822-sa-i1632960/claude-monet-spring-1880…" at bounding box center [570, 331] width 917 height 485
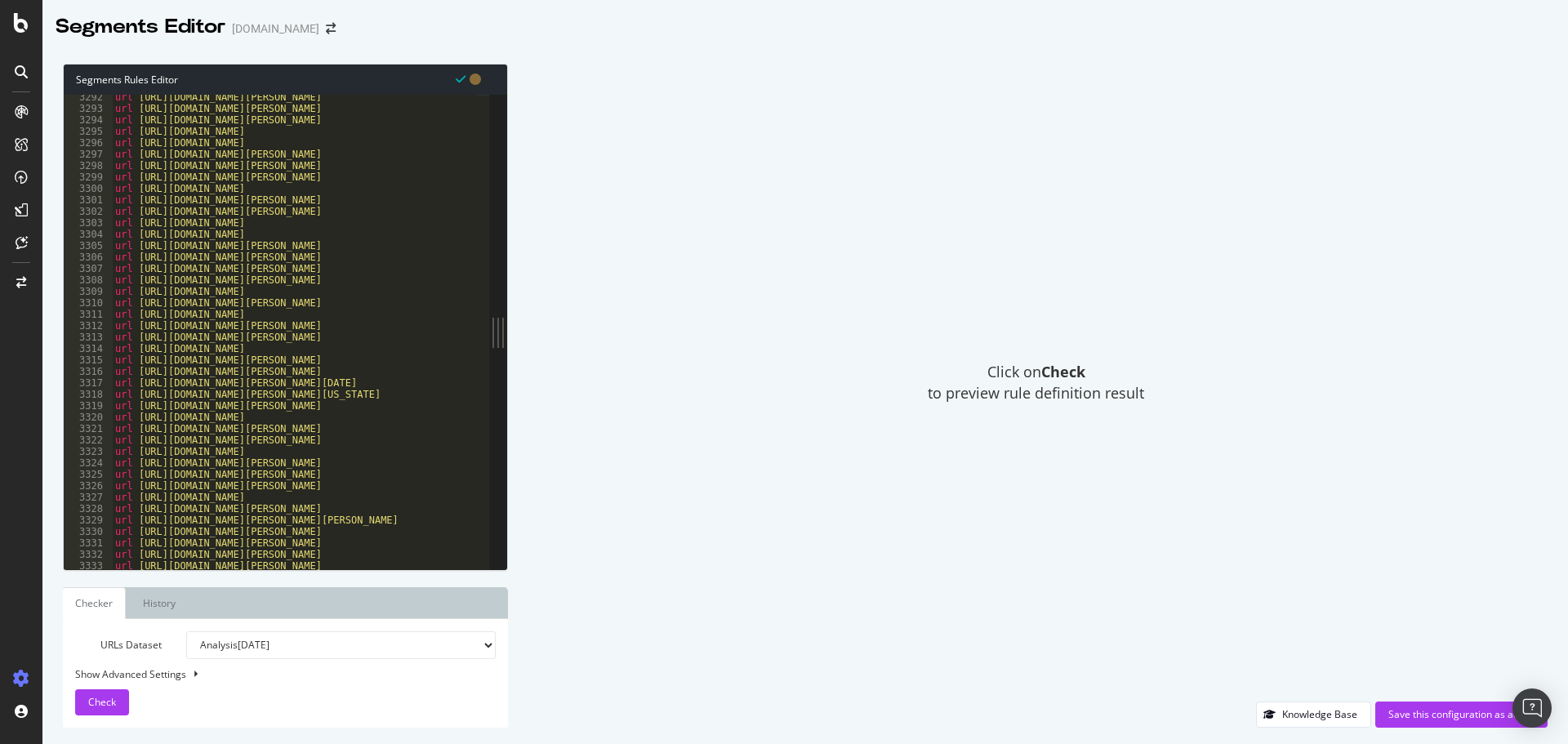
scroll to position [26306, 0]
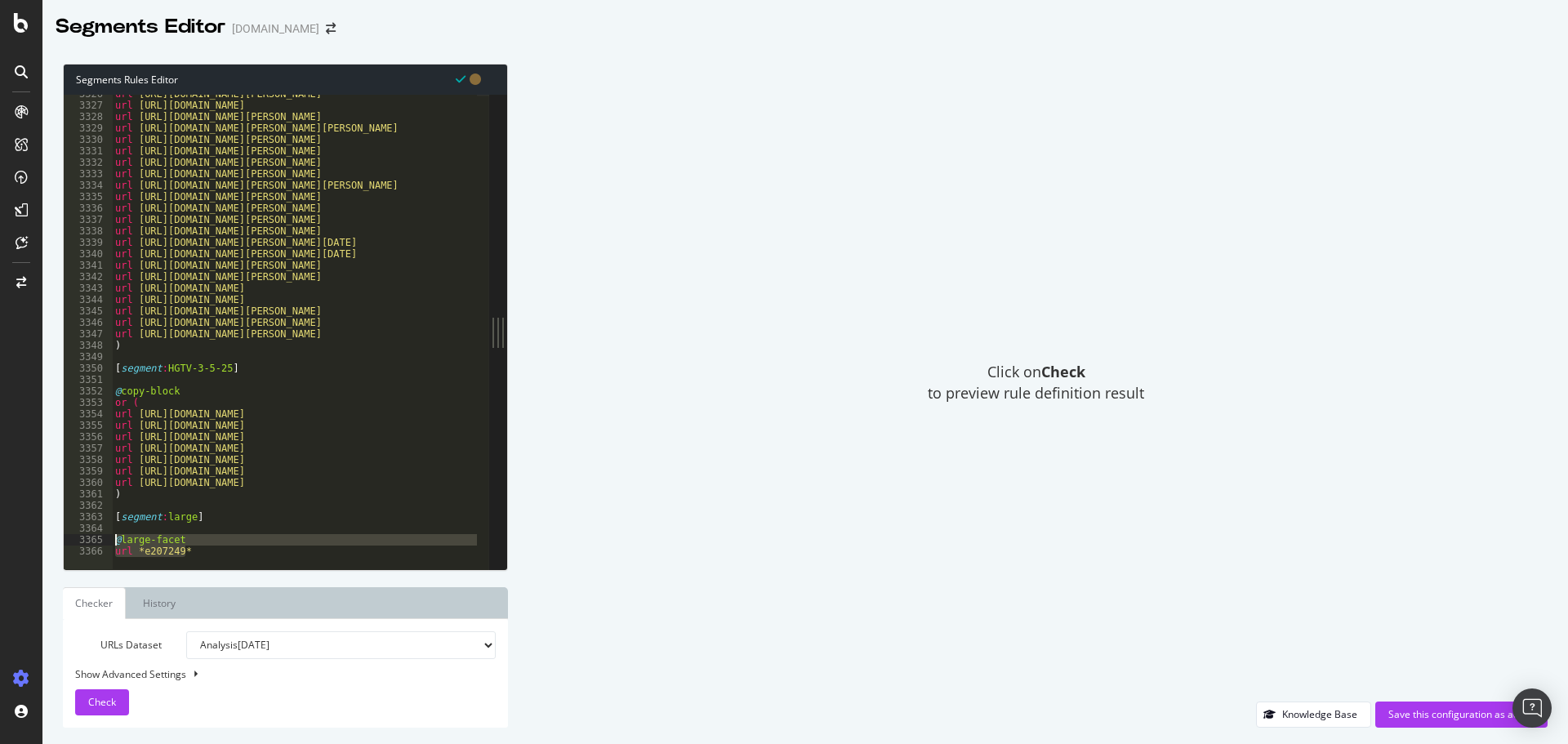
drag, startPoint x: 213, startPoint y: 549, endPoint x: 74, endPoint y: 539, distance: 139.4
click at [74, 539] on div "url *e207249* 3326 3327 3328 3329 3330 3331 3332 3333 3334 3335 3336 3337 3338 …" at bounding box center [277, 332] width 426 height 475
click at [207, 540] on div "url https://www.art.com/products/p12260822-sa-i1632960/claude-monet-spring-1880…" at bounding box center [294, 332] width 365 height 475
drag, startPoint x: 207, startPoint y: 548, endPoint x: 85, endPoint y: 508, distance: 128.4
click at [85, 508] on div "@large-facet 3326 3327 3328 3329 3330 3331 3332 3333 3334 3335 3336 3337 3338 3…" at bounding box center [277, 332] width 426 height 475
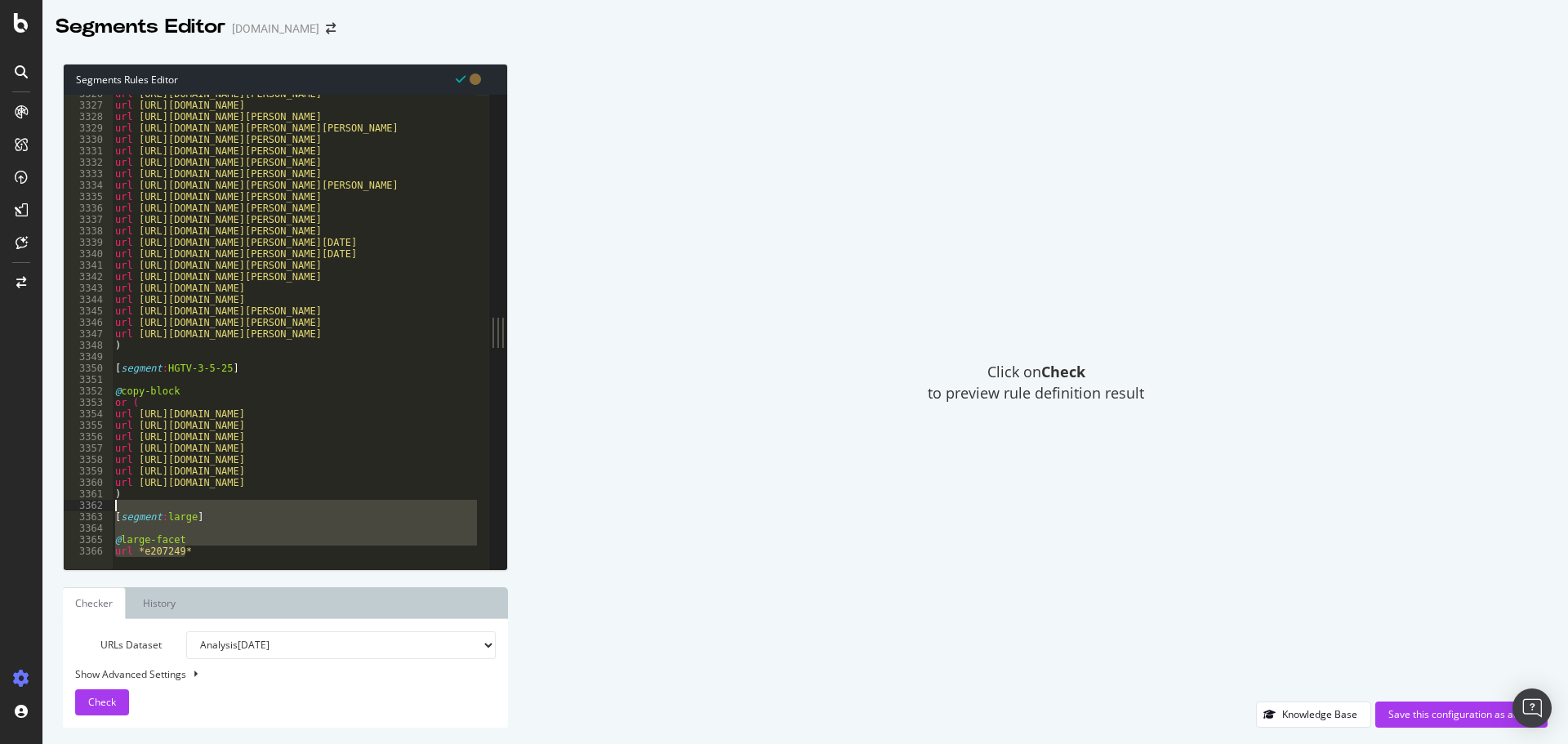
type textarea "[segment:large]"
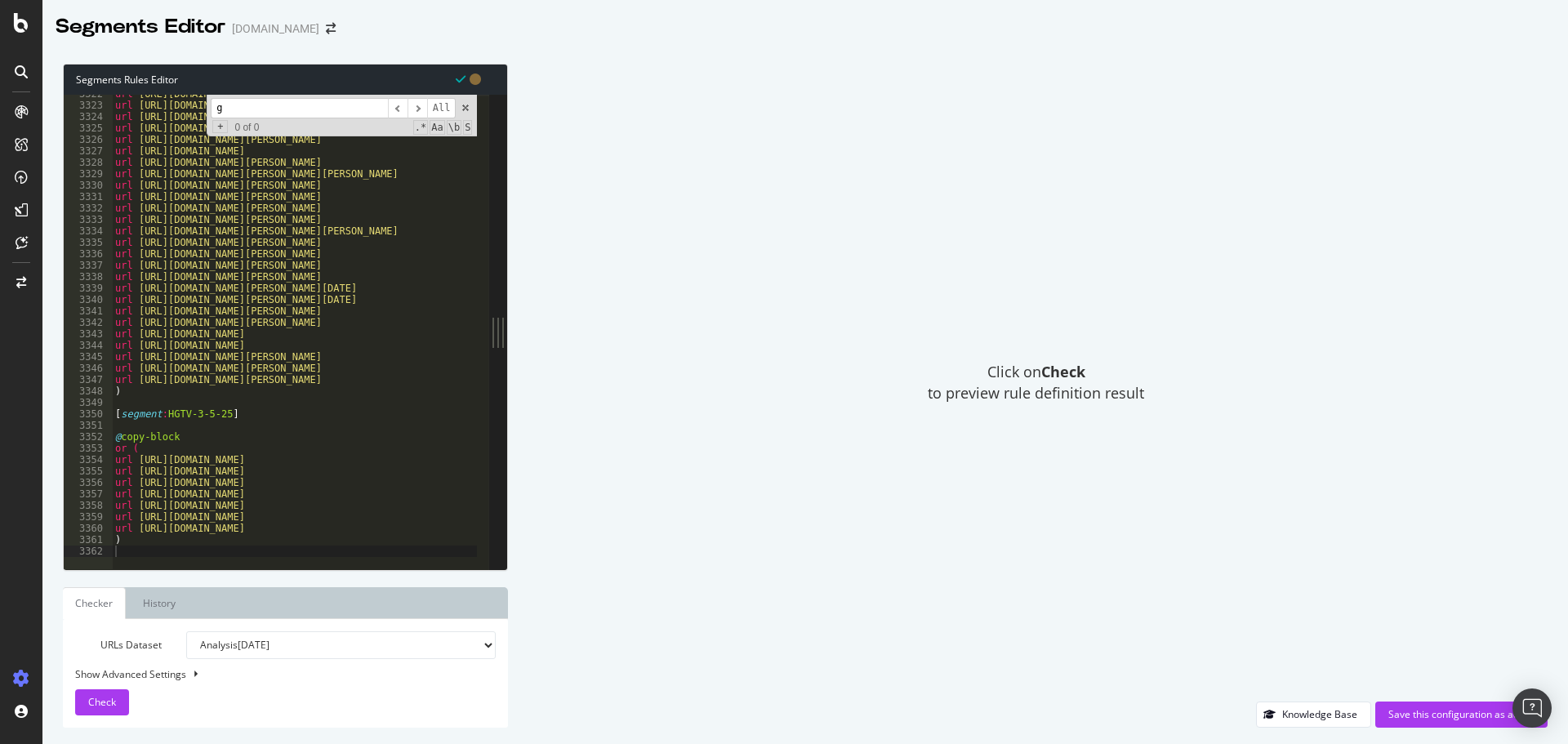
scroll to position [0, 0]
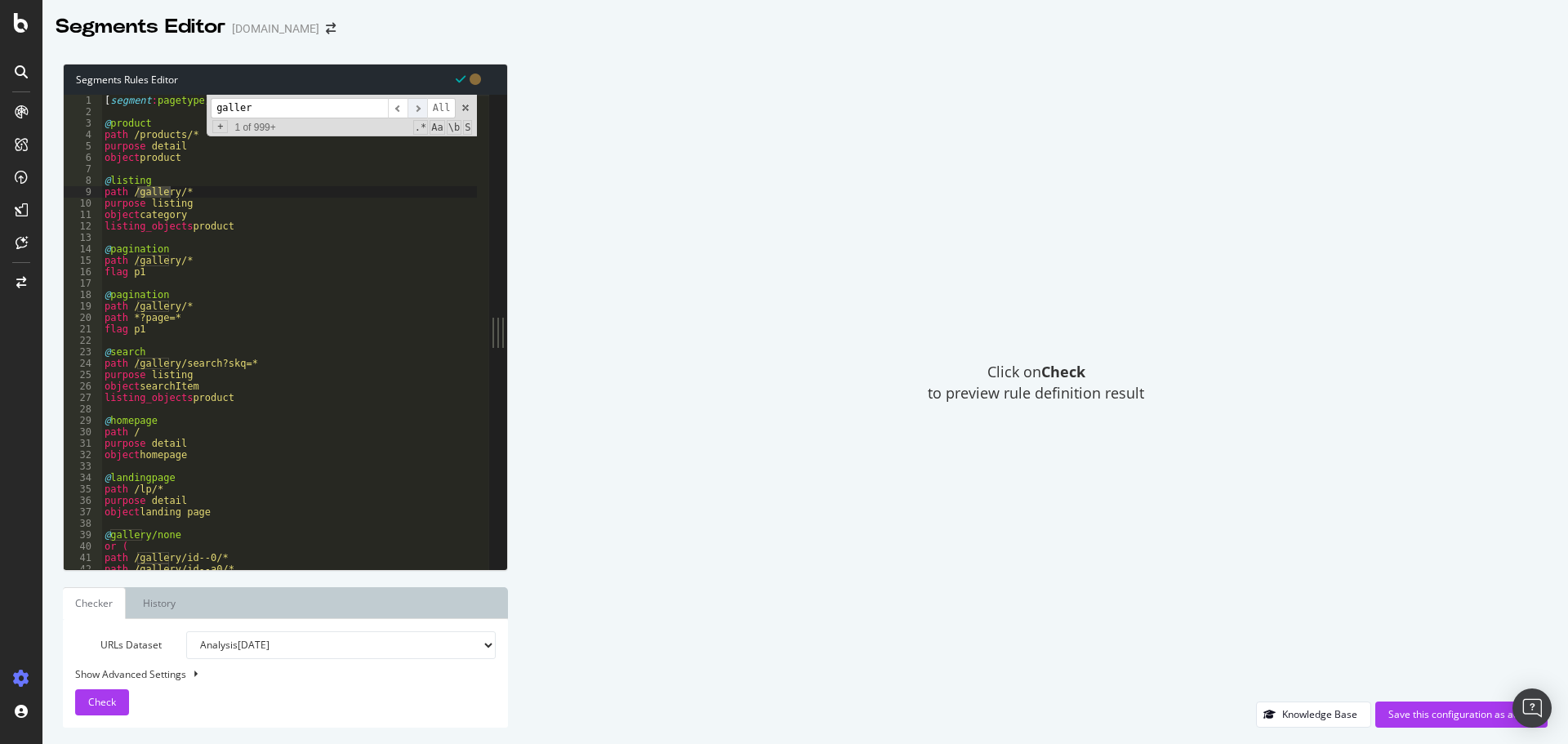
type input "galler"
click at [424, 111] on span "​" at bounding box center [417, 108] width 19 height 20
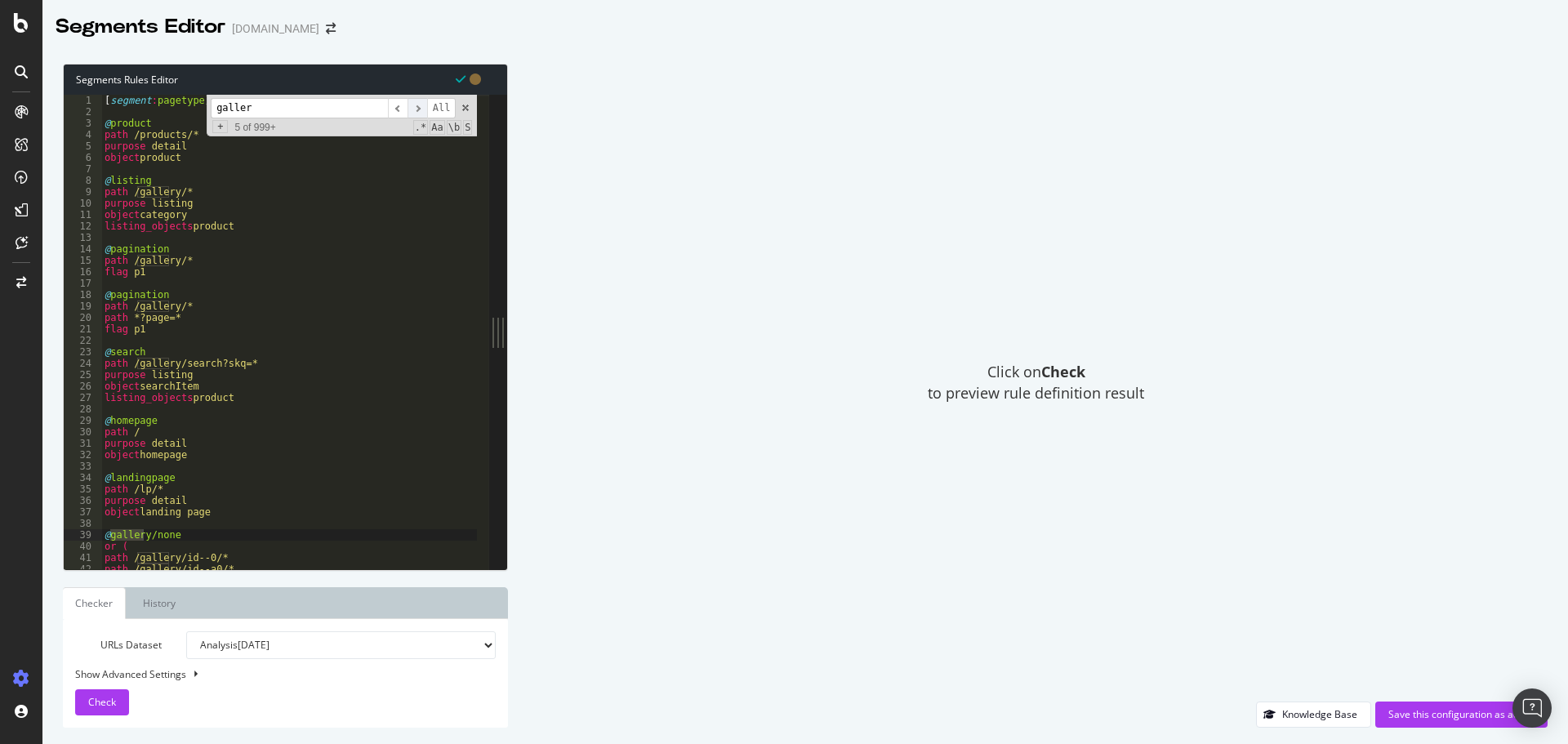
click at [424, 111] on span "​" at bounding box center [417, 108] width 19 height 20
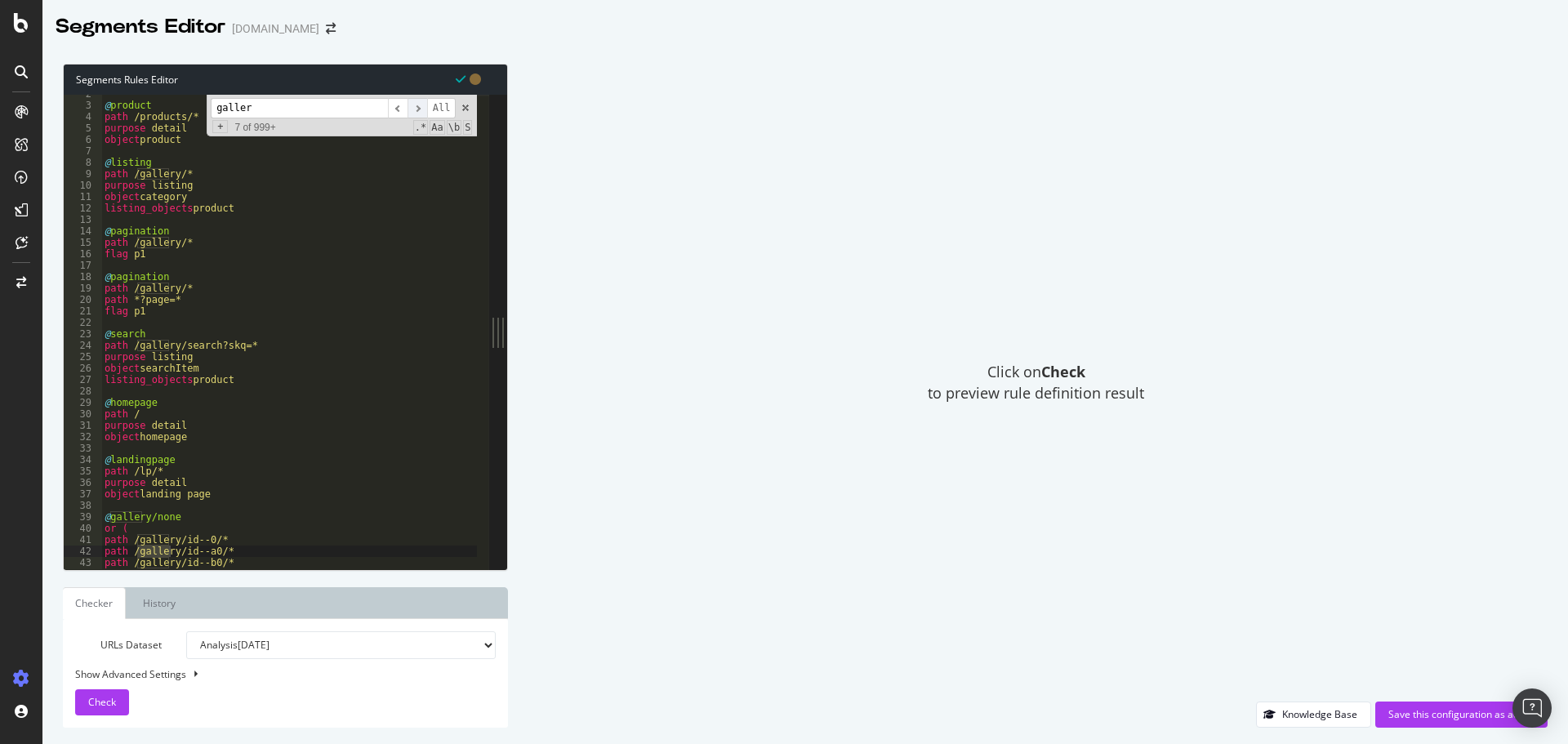
click at [424, 111] on span "​" at bounding box center [417, 108] width 19 height 20
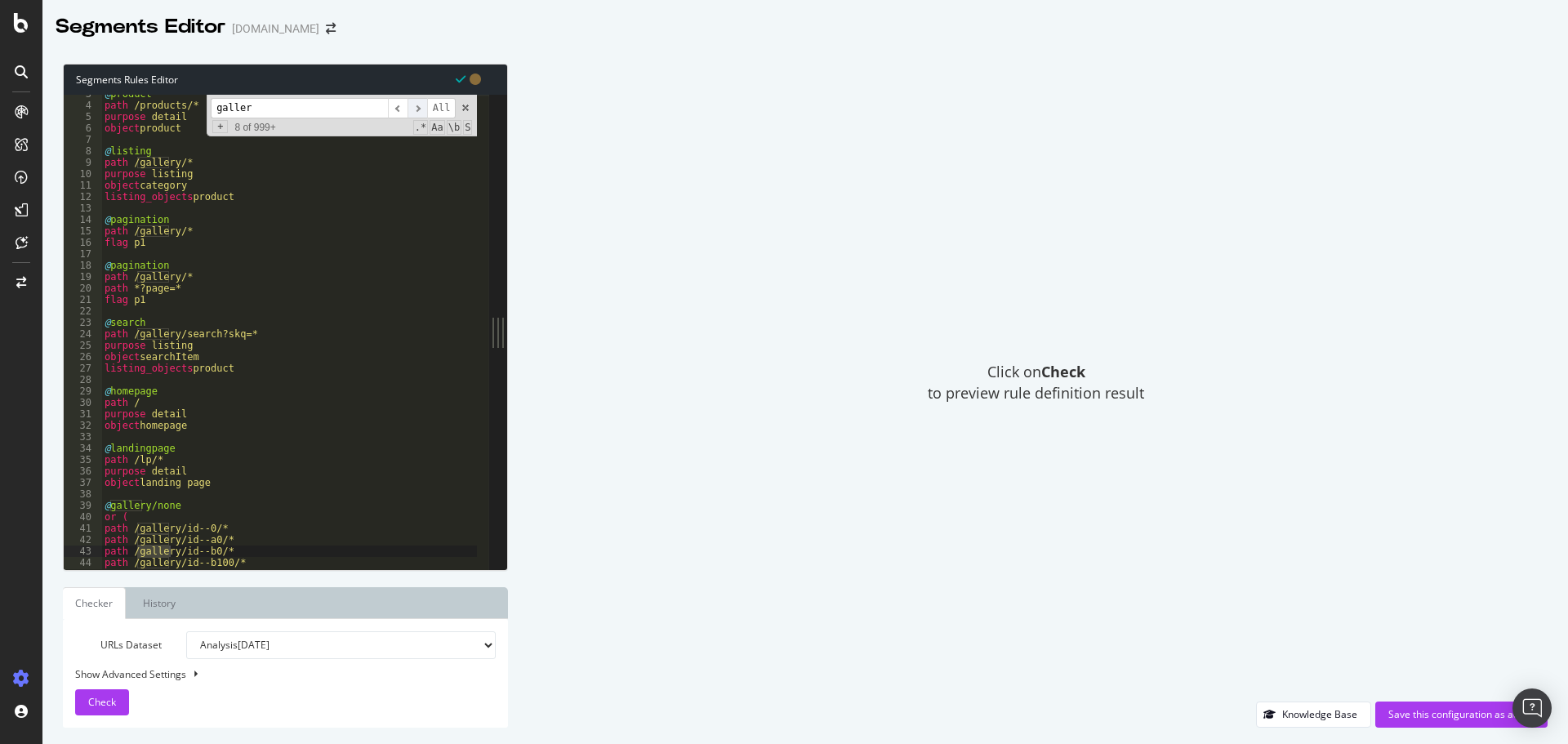
click at [424, 111] on span "​" at bounding box center [417, 108] width 19 height 20
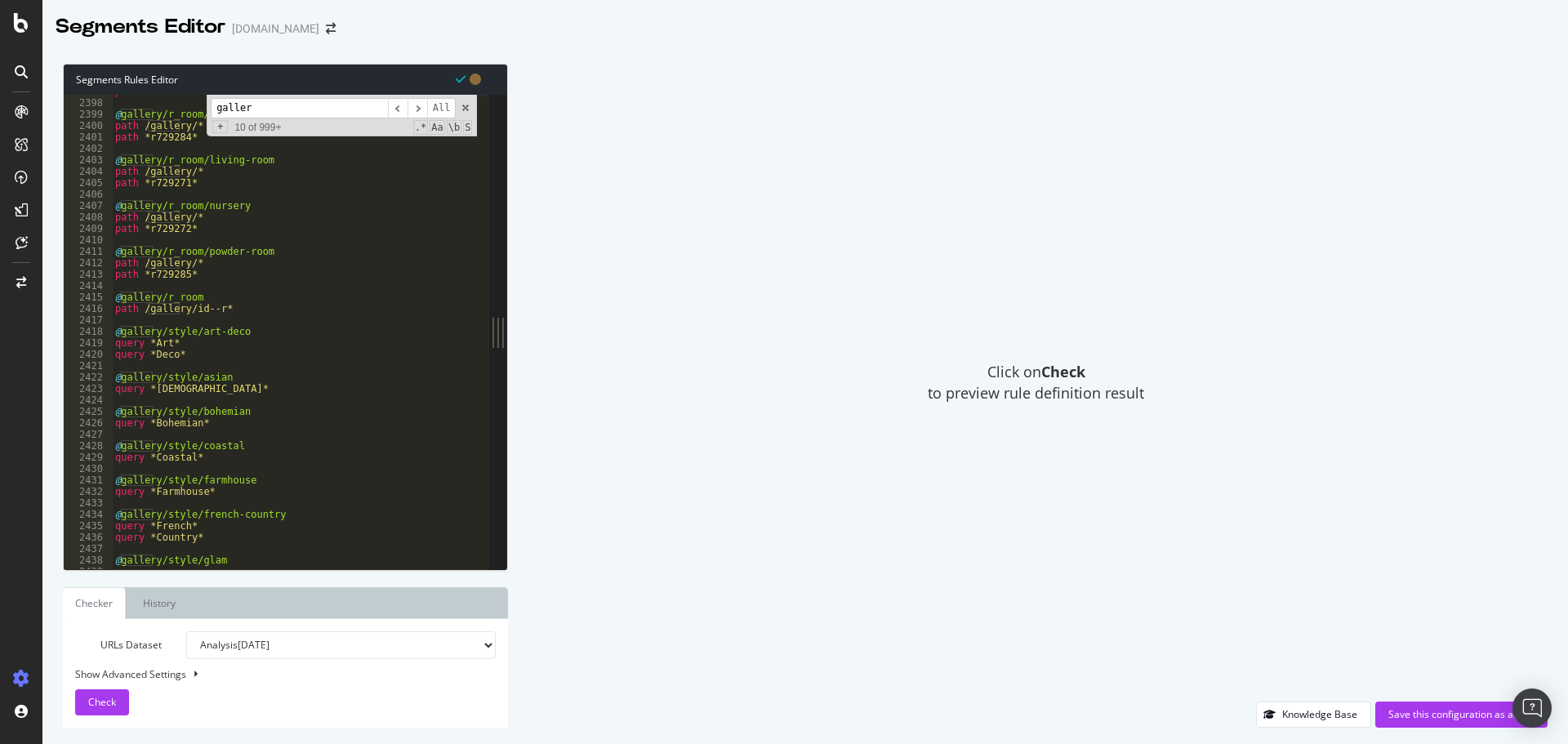
scroll to position [19014, 0]
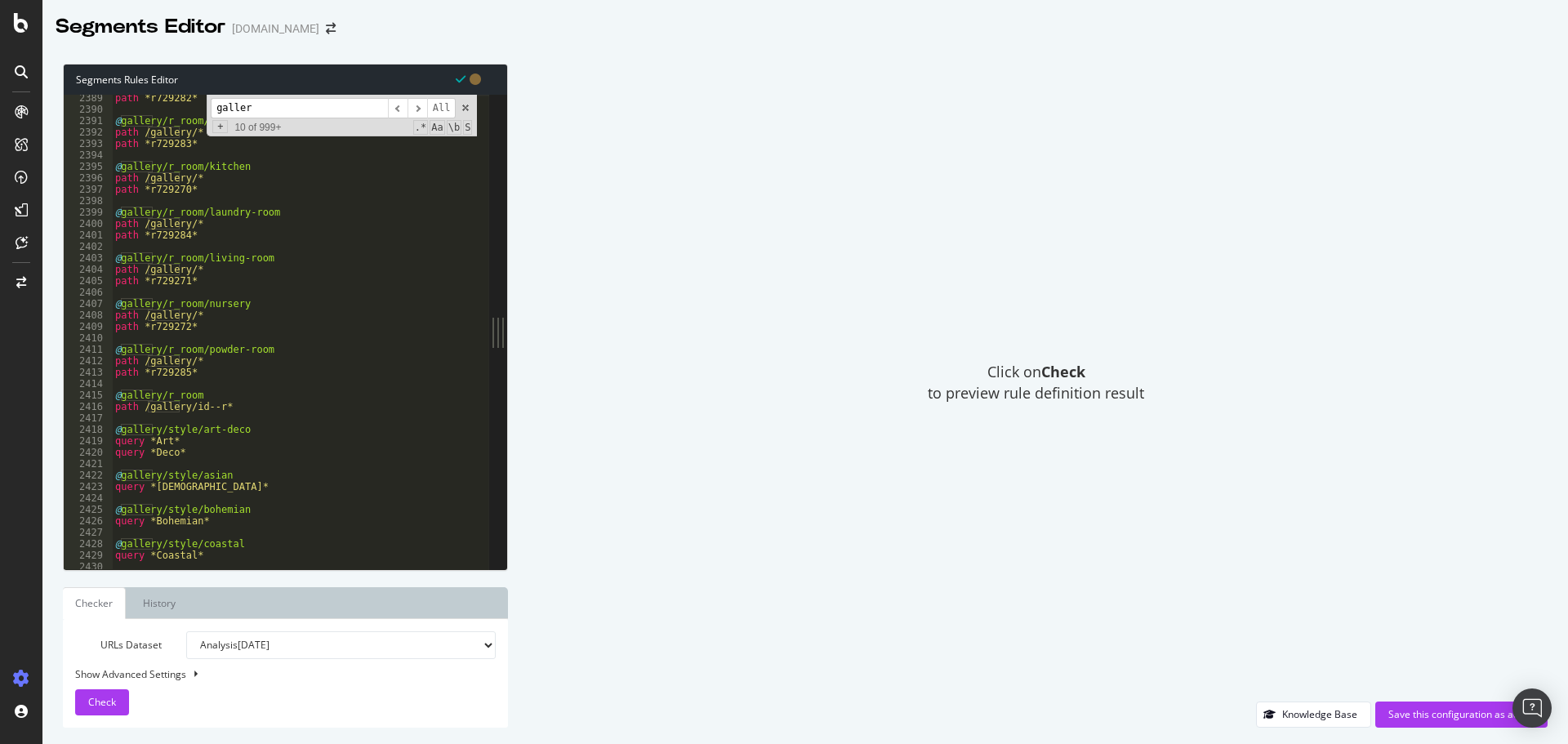
click at [242, 397] on div "path *r729282* @ gallery/r_room/kids-room path /gallery/* path *r729283* @ gall…" at bounding box center [570, 335] width 917 height 485
click at [246, 406] on div "path *r729282* @ gallery/r_room/kids-room path /gallery/* path *r729283* @ gall…" at bounding box center [570, 335] width 917 height 485
type textarea "path /gallery/id--r*"
type textarea "@gallery/large"
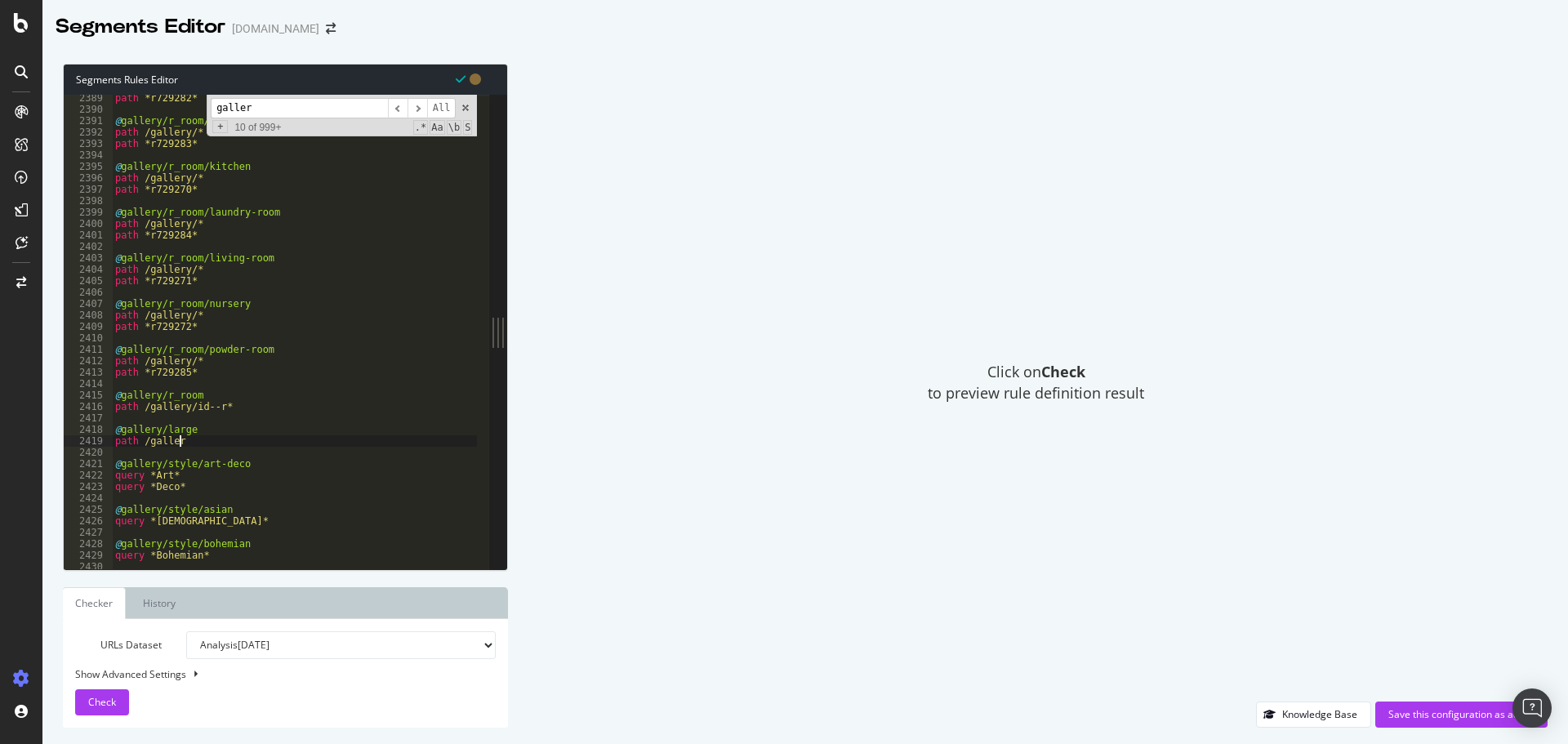
scroll to position [0, 5]
type textarea "path /gallery/*"
click at [207, 431] on div "path *r729282* @ gallery/r_room/kids-room path /gallery/* path *r729283* @ gall…" at bounding box center [570, 335] width 917 height 485
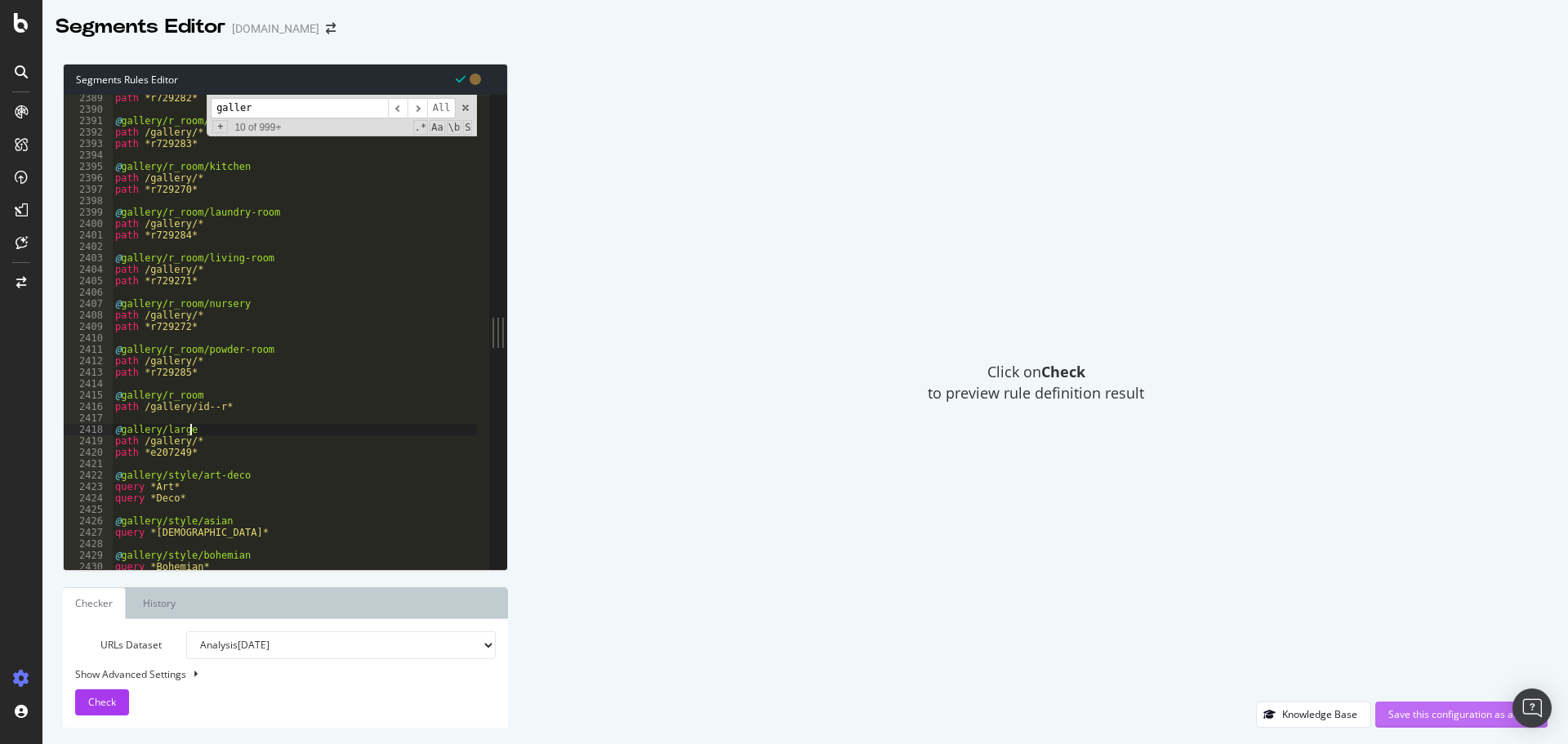
type textarea "@gallery/large"
click at [1411, 718] on div "Save this configuration as active" at bounding box center [1461, 714] width 146 height 14
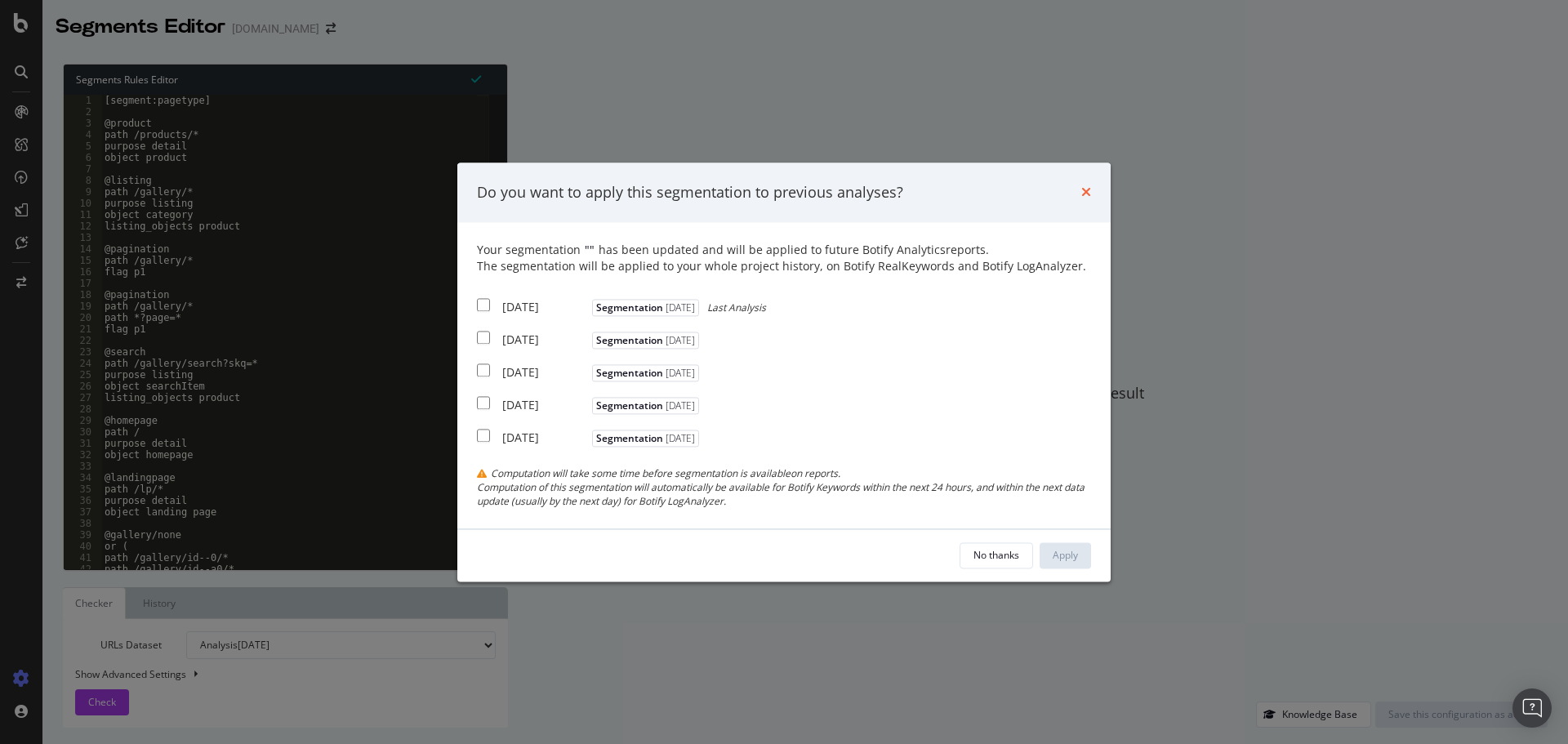
click at [1086, 195] on icon "times" at bounding box center [1086, 193] width 10 height 13
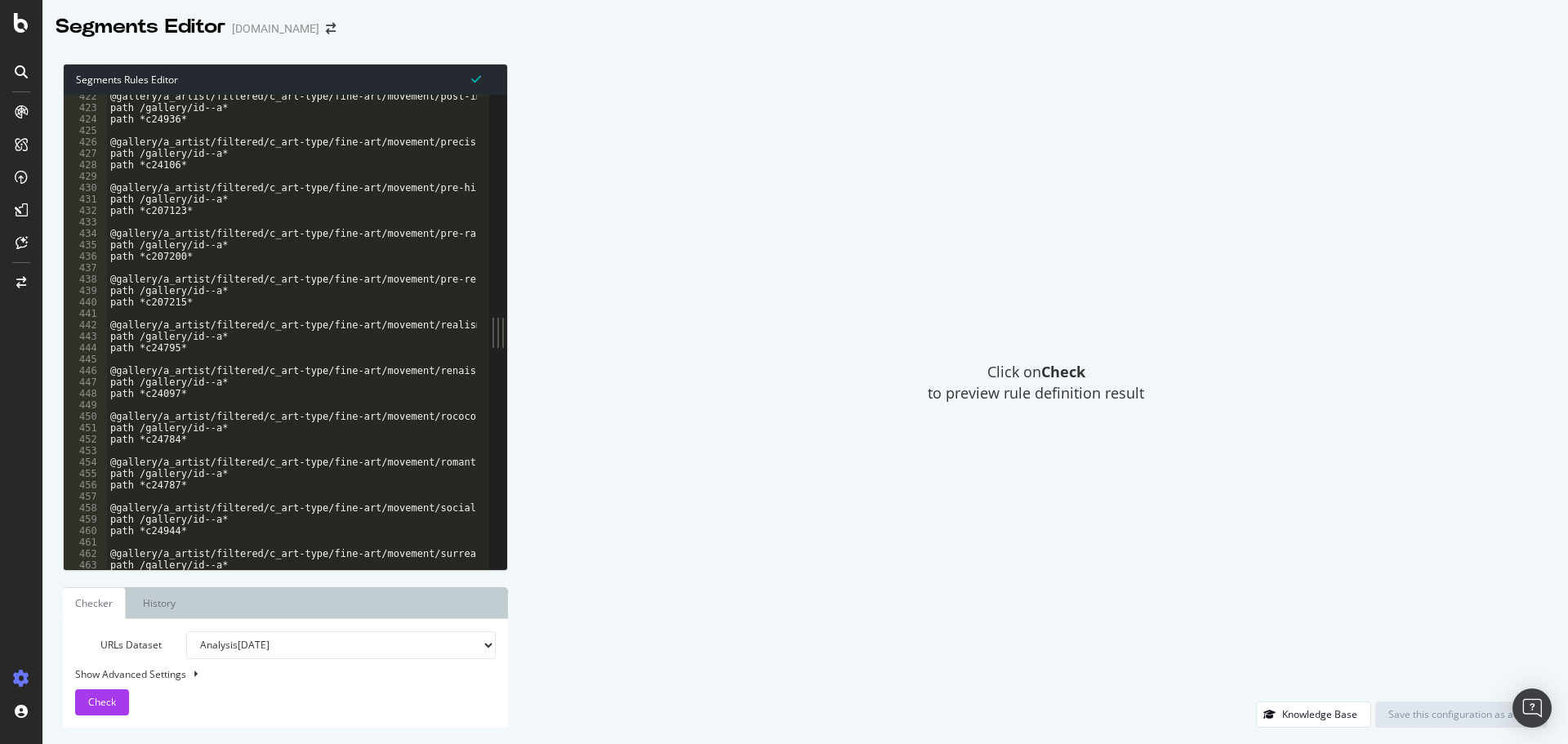
scroll to position [3351, 0]
click at [219, 520] on div "@gallery/a_artist/filtered/c_art-type/fine-art/movement/post-impressionism path…" at bounding box center [565, 333] width 917 height 485
click at [199, 533] on div "@gallery/a_artist/filtered/c_art-type/fine-art/movement/post-impressionism path…" at bounding box center [565, 333] width 917 height 485
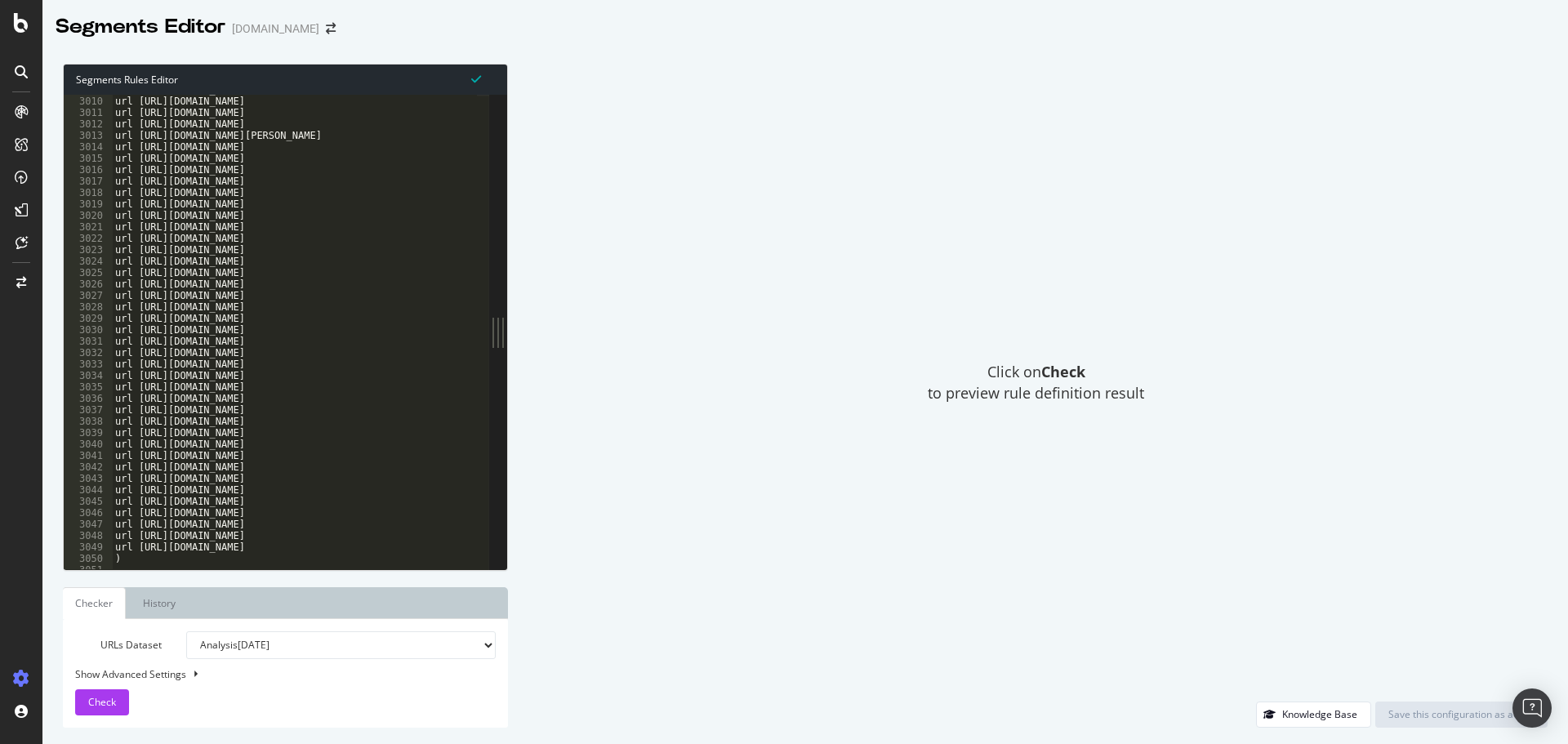
scroll to position [23970, 0]
drag, startPoint x: 443, startPoint y: 233, endPoint x: 113, endPoint y: 242, distance: 330.1
click at [113, 242] on div "url https://www.art.com/gallery/id--b9832/wizard-of-oz-posters.htm url https://…" at bounding box center [570, 335] width 917 height 485
click at [166, 217] on div "url https://www.art.com/gallery/id--b9832/wizard-of-oz-posters.htm url https://…" at bounding box center [570, 335] width 917 height 485
drag, startPoint x: 438, startPoint y: 237, endPoint x: 116, endPoint y: 233, distance: 322.0
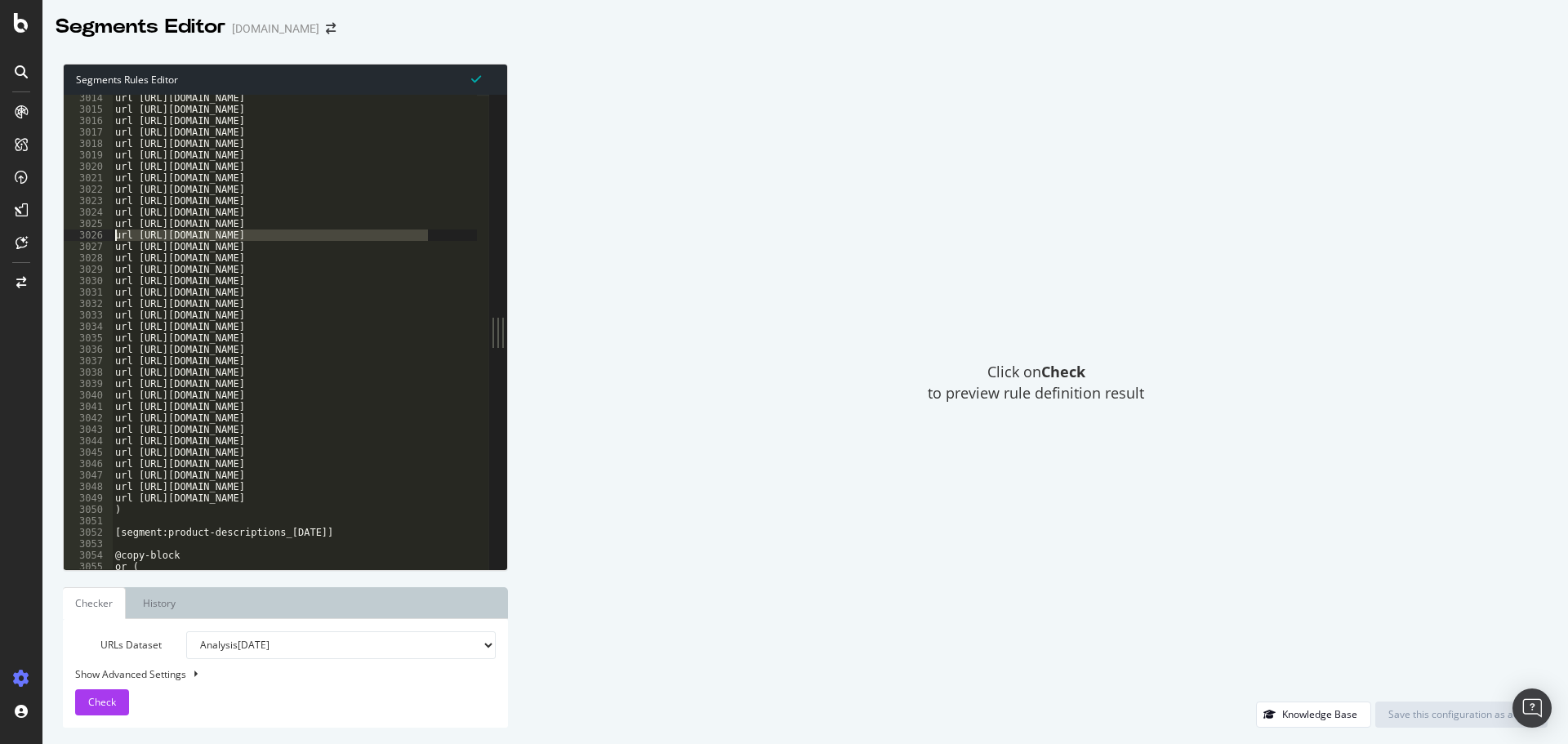
click at [116, 233] on div "url https://www.art.com/gallery/id--b9832/wizard-of-oz-posters.htm url https://…" at bounding box center [570, 335] width 917 height 485
type textarea "url https://www.art.com/gallery/id--c24102/dada-prints.htm"
type textarea "url https://www.art.com/gallery/id--c24101/cubism-prints.htm"
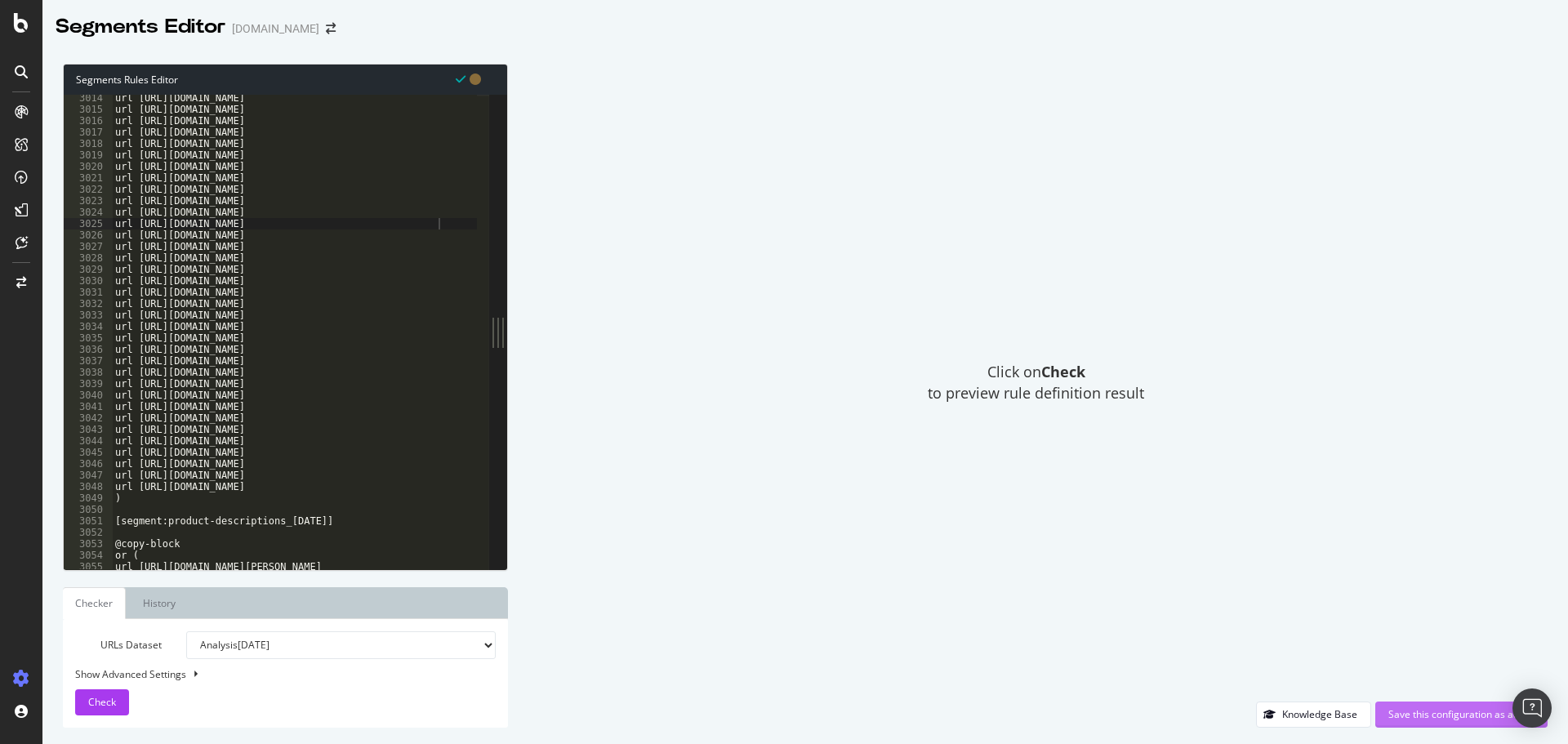
click at [1428, 713] on div "Save this configuration as active" at bounding box center [1461, 714] width 146 height 14
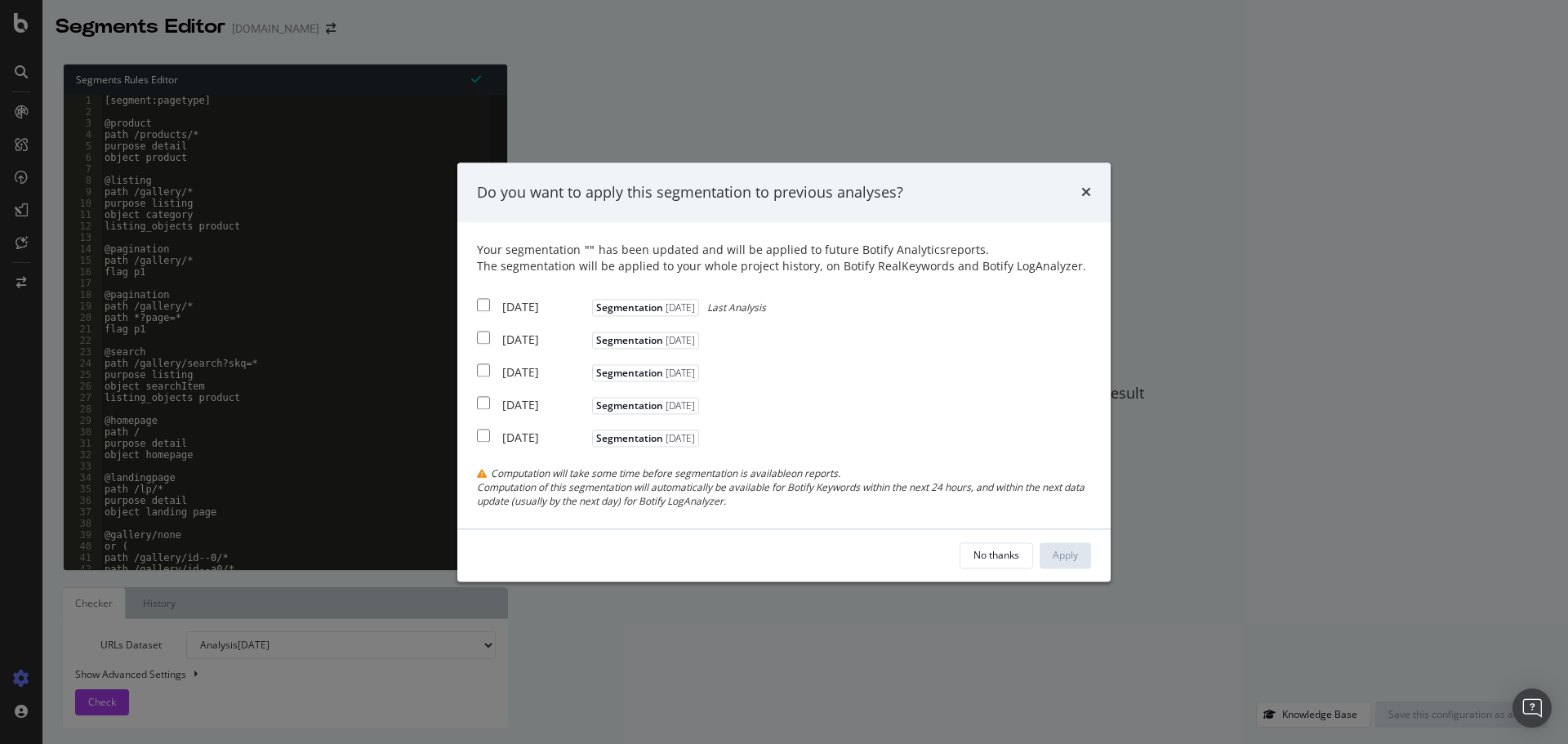
click at [481, 303] on input "modal" at bounding box center [483, 304] width 13 height 13
checkbox input "true"
click at [482, 334] on input "modal" at bounding box center [483, 337] width 13 height 13
checkbox input "true"
click at [483, 377] on div "2025 Jul. 15th Segmentation 2025-08-14" at bounding box center [590, 371] width 226 height 20
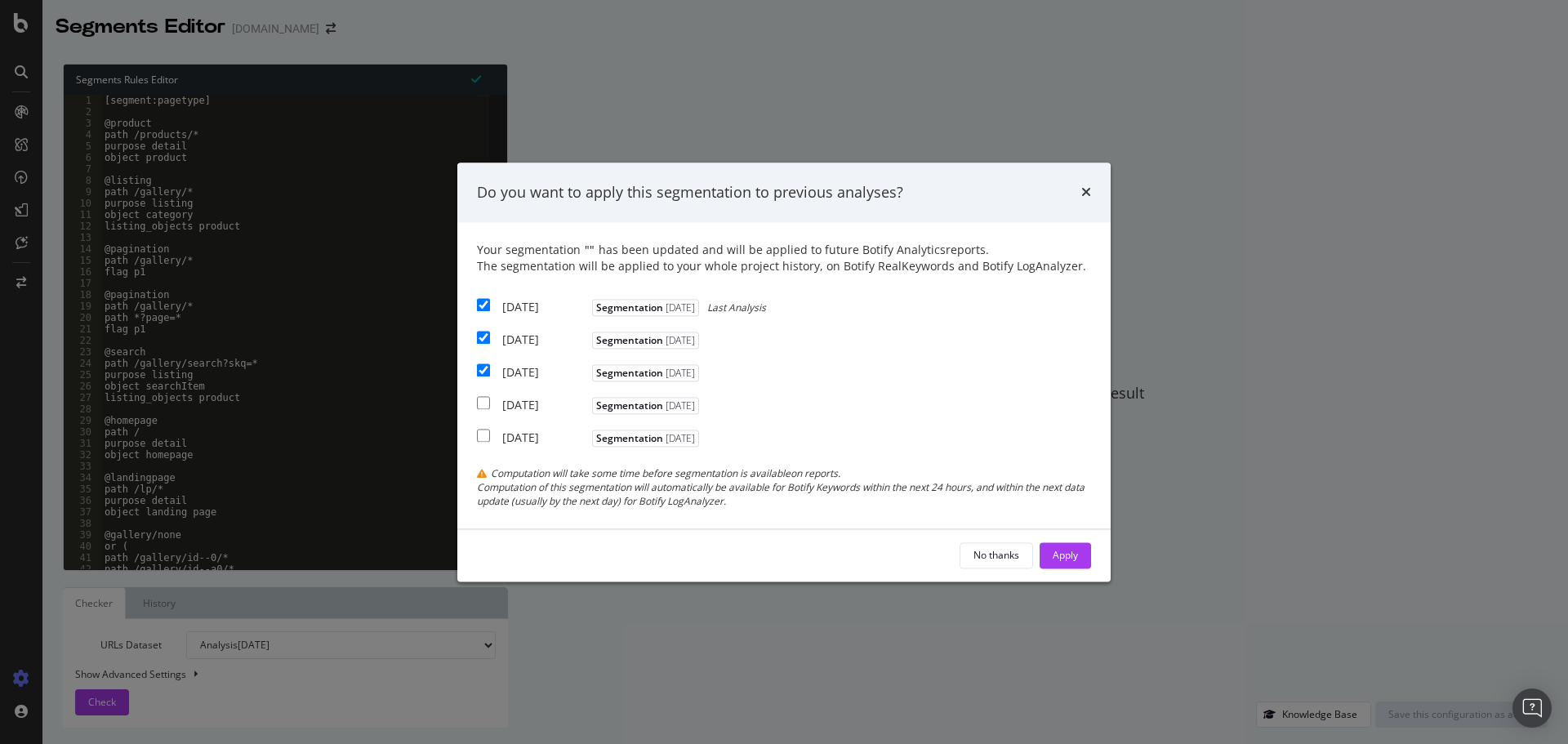
checkbox input "true"
click at [1054, 540] on div "No thanks Apply" at bounding box center [784, 555] width 653 height 53
click at [1063, 553] on div "Apply" at bounding box center [1065, 555] width 25 height 14
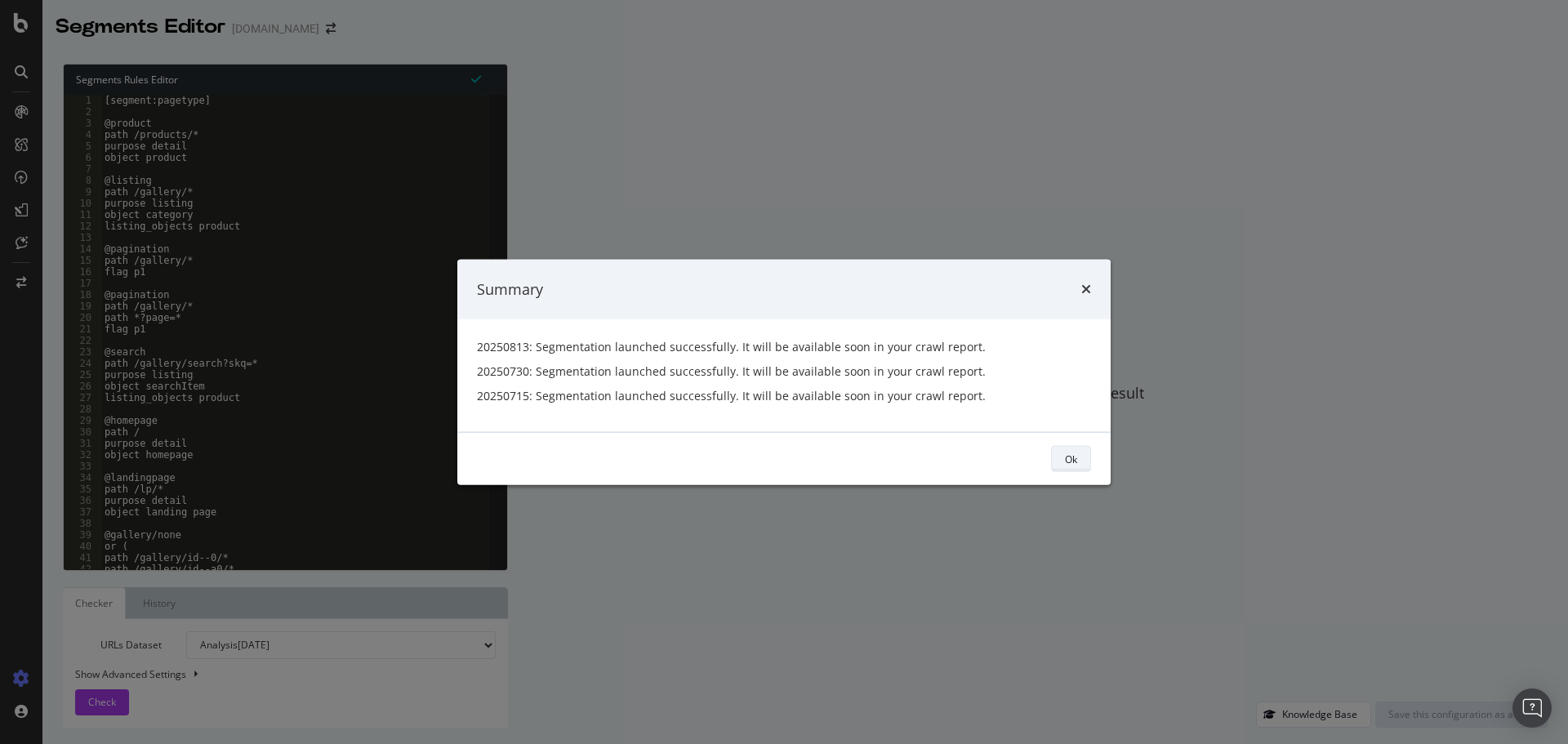
click at [1064, 460] on div "Ok" at bounding box center [1070, 458] width 13 height 14
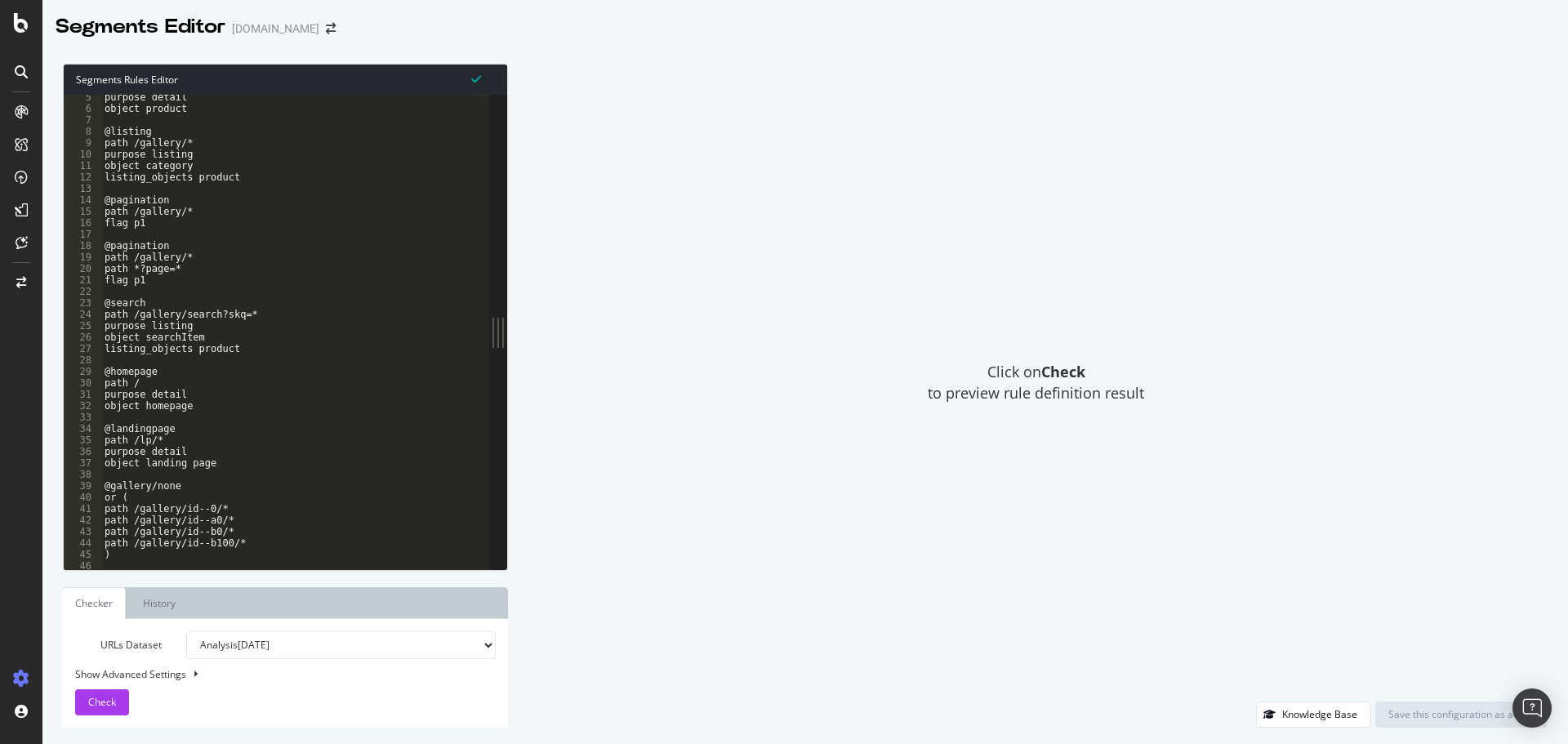
scroll to position [0, 0]
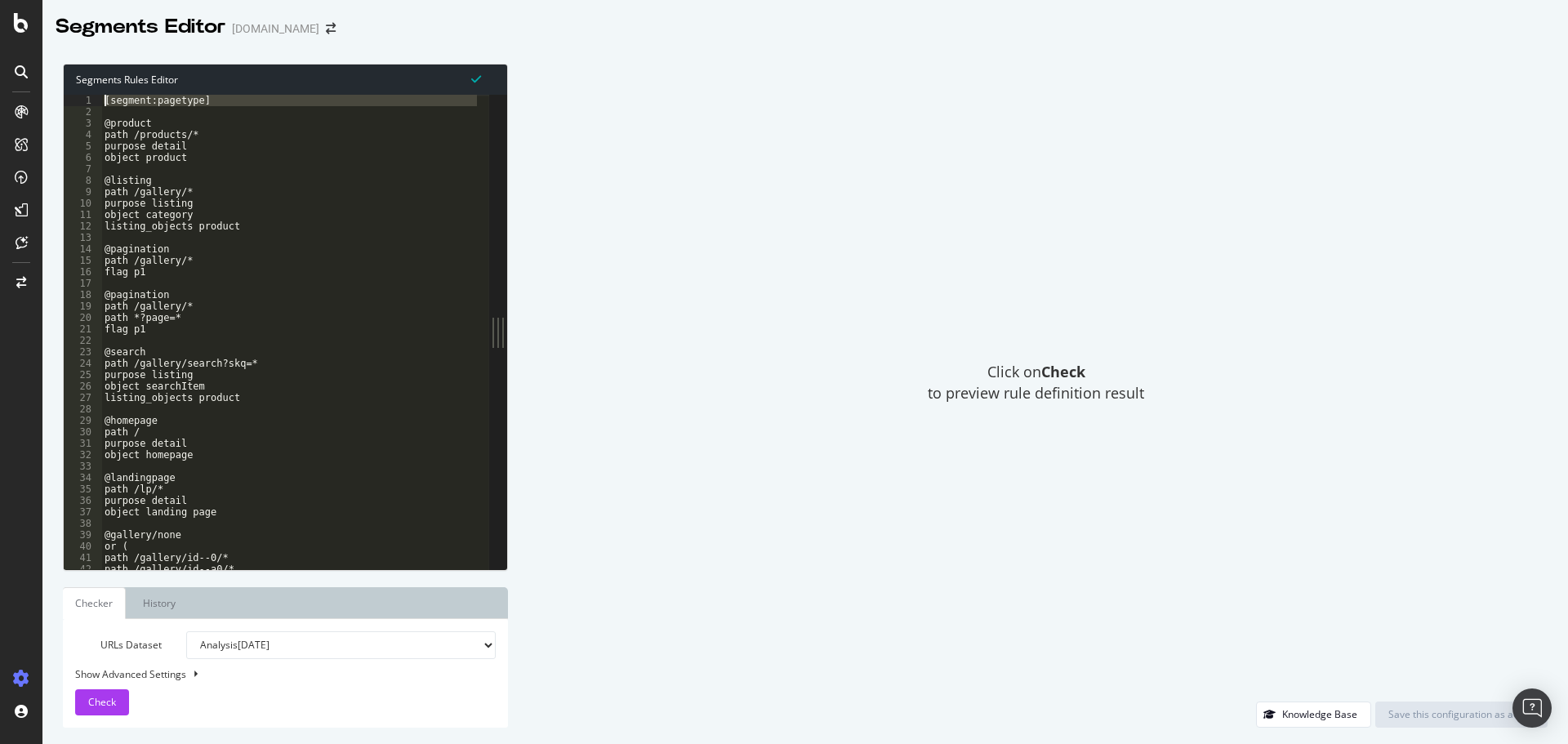
drag, startPoint x: 204, startPoint y: 107, endPoint x: 94, endPoint y: 99, distance: 110.3
click at [94, 99] on div "1 2 3 4 5 6 7 8 9 10 11 12 13 14 15 16 17 18 19 20 21 22 23 24 25 26 27 28 29 3…" at bounding box center [277, 332] width 426 height 475
type textarea "[segment:pagetype]"
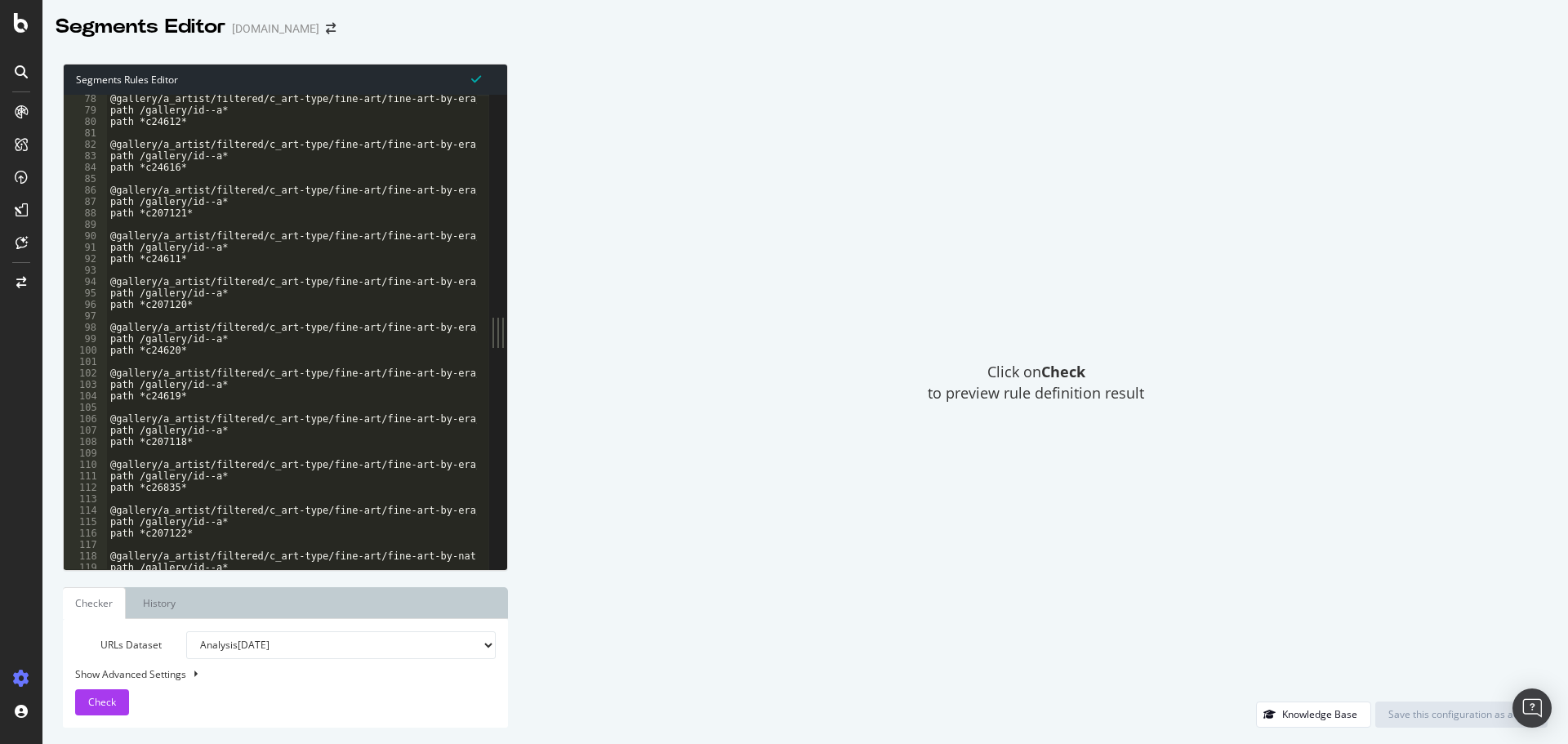
scroll to position [512, 0]
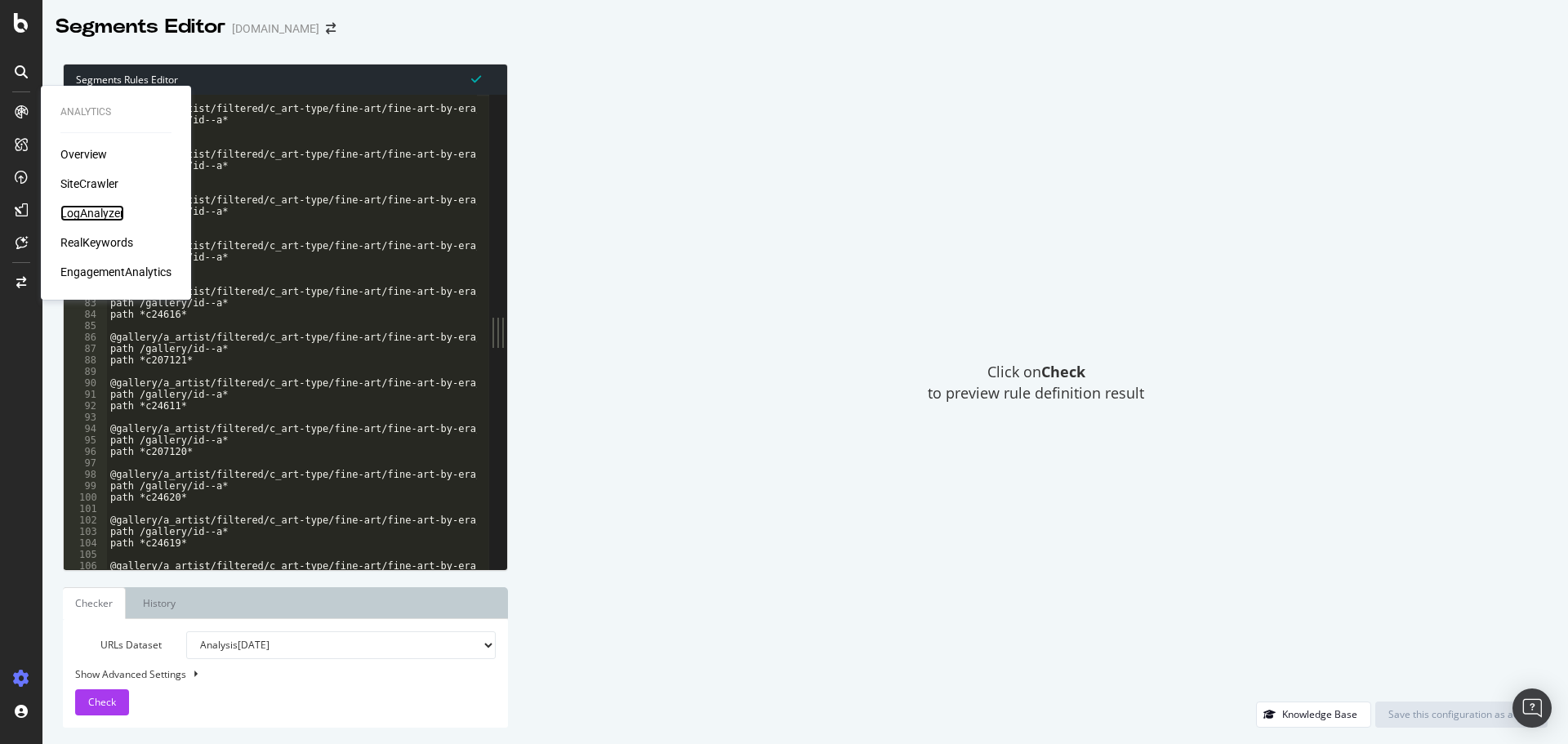
click at [74, 208] on div "LogAnalyzer" at bounding box center [92, 213] width 64 height 17
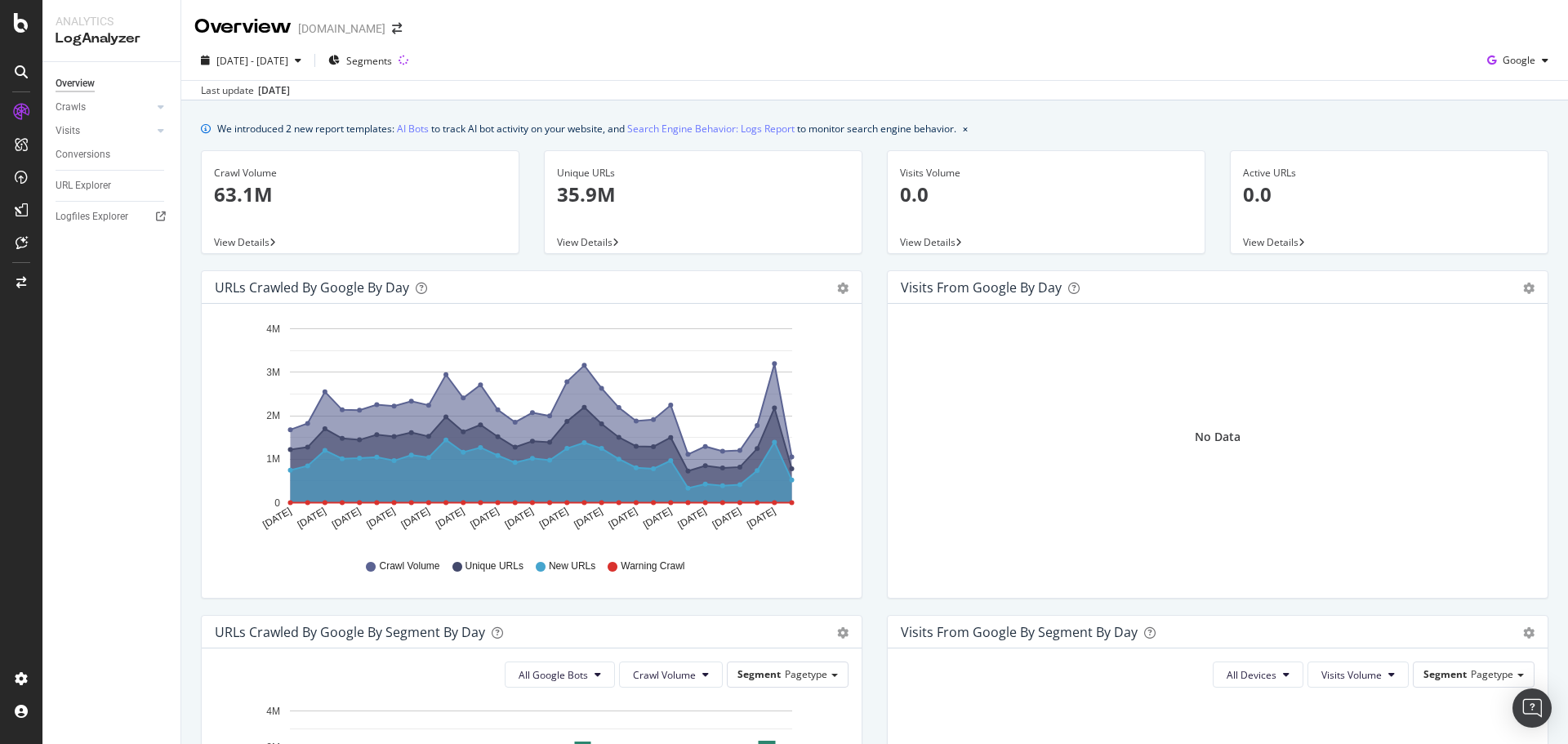
click at [248, 237] on span "View Details" at bounding box center [241, 242] width 55 height 14
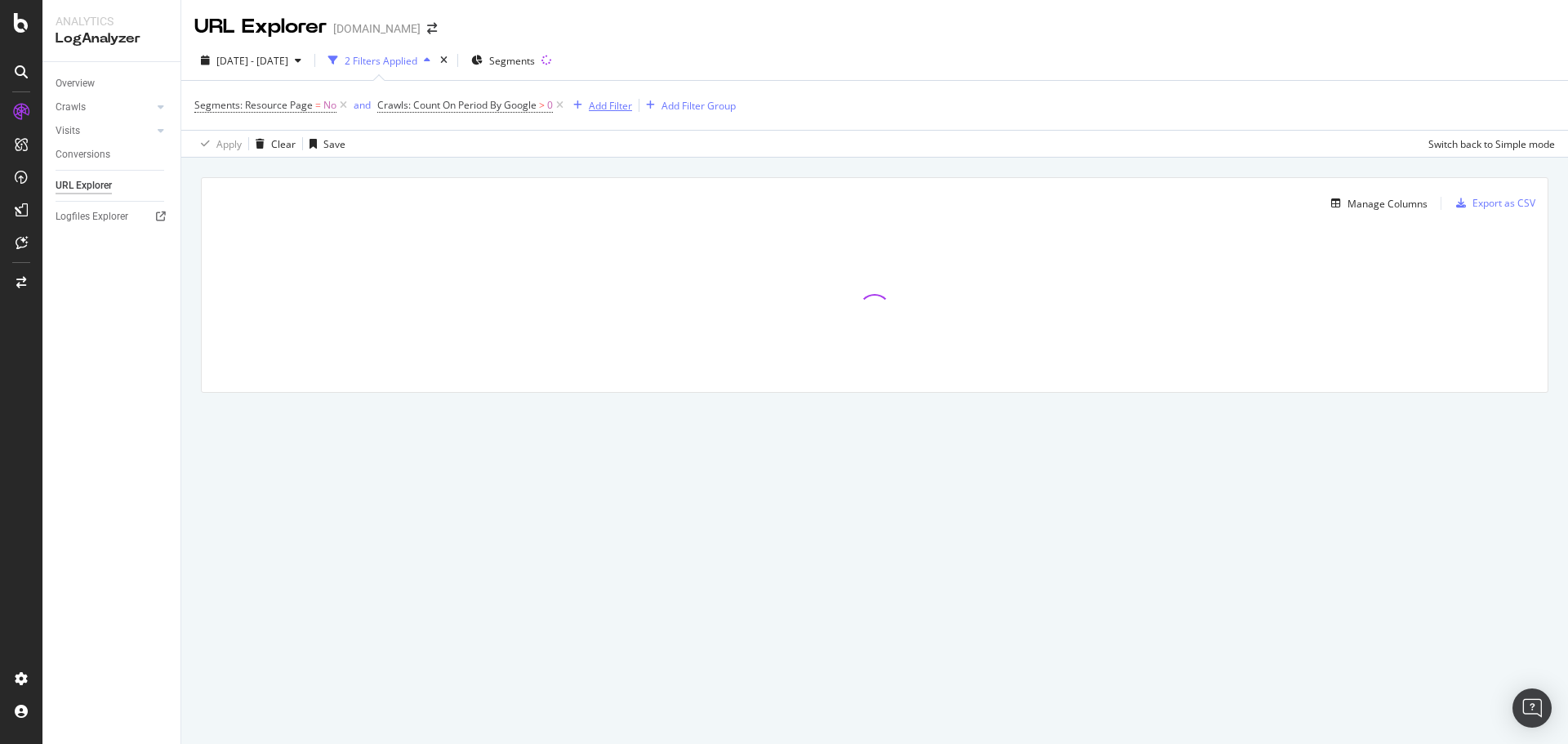
click at [605, 103] on div "Add Filter" at bounding box center [610, 106] width 44 height 14
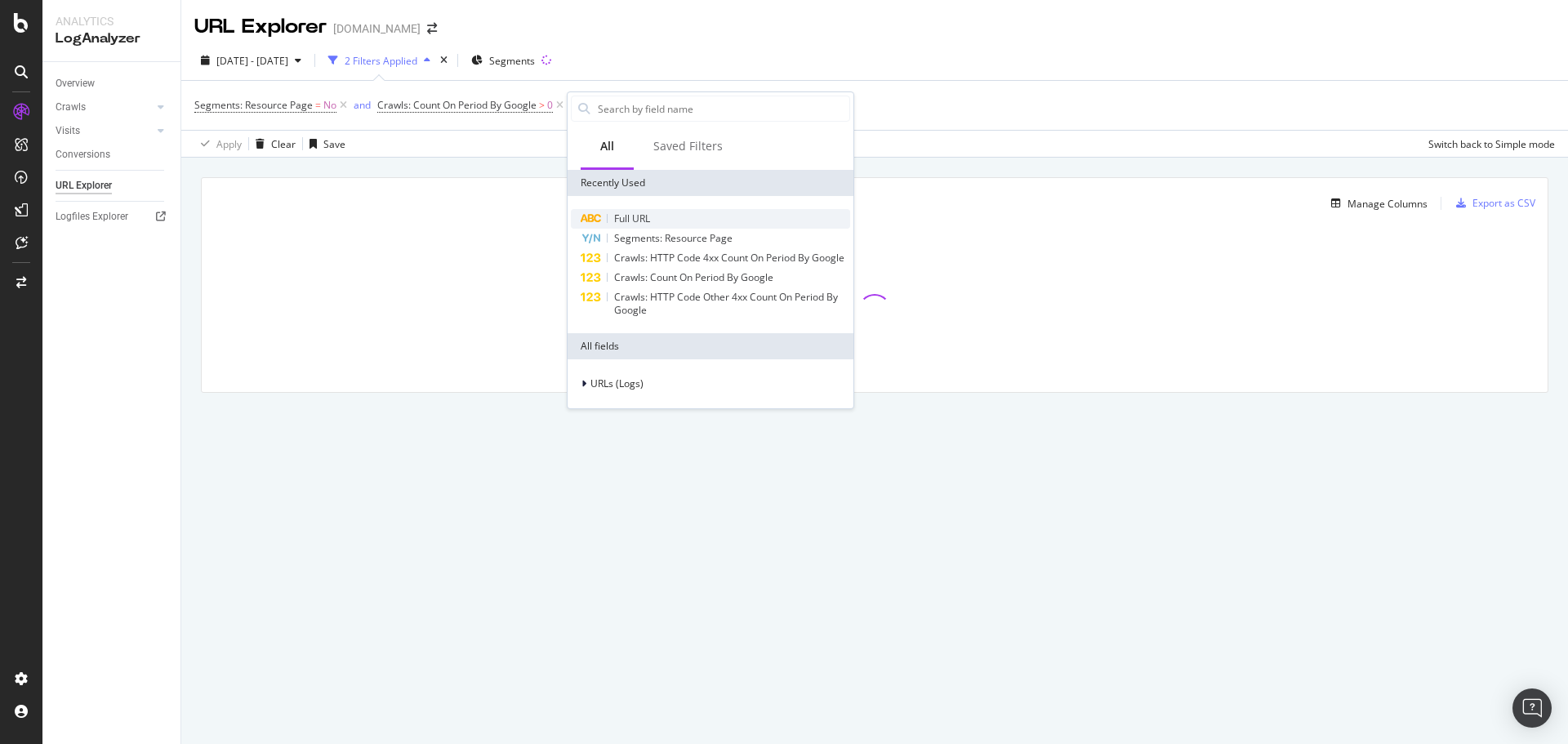
click at [624, 217] on span "Full URL" at bounding box center [632, 219] width 36 height 14
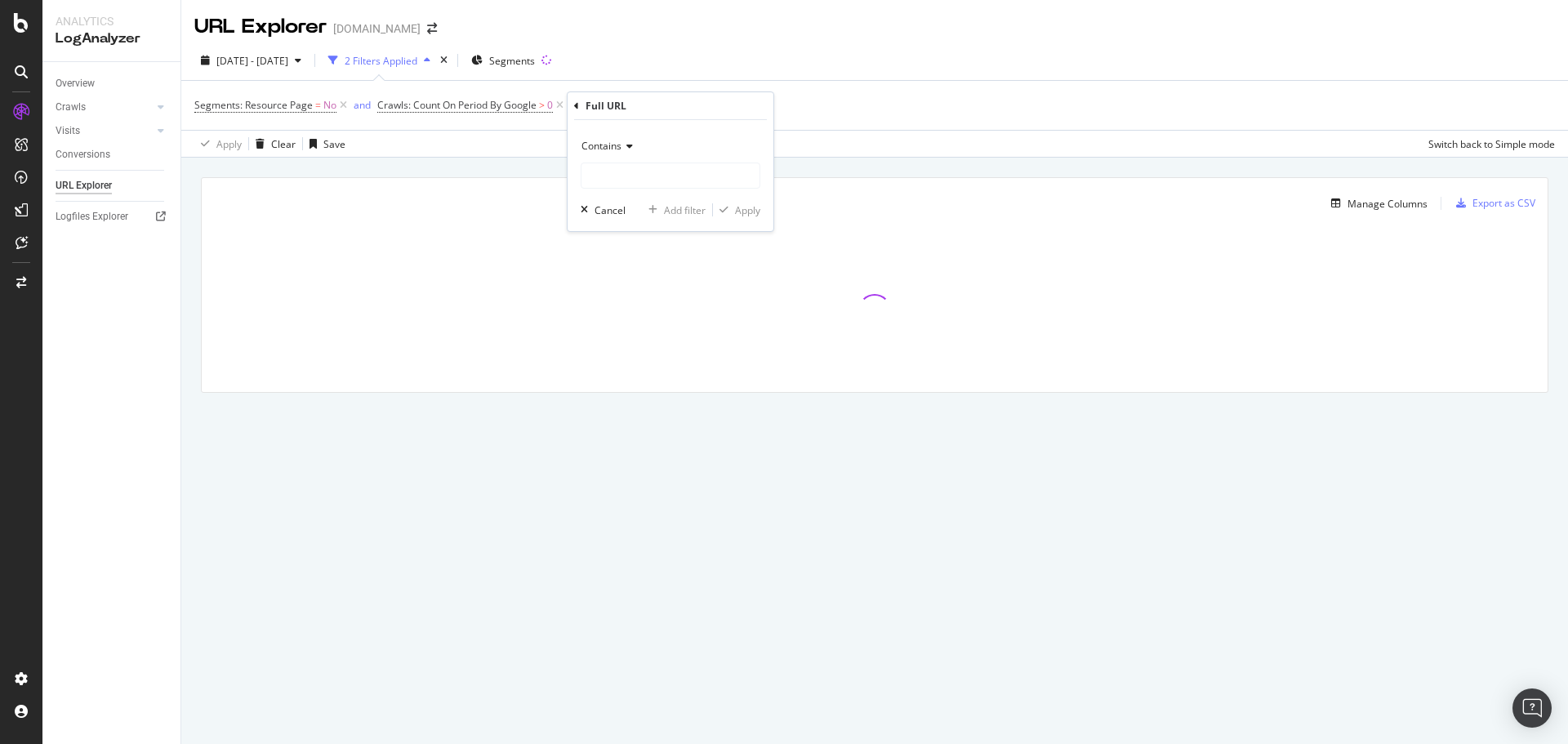
click at [620, 149] on span "Contains" at bounding box center [601, 146] width 40 height 14
click at [644, 329] on span "Doesn't contain" at bounding box center [624, 329] width 71 height 14
click at [625, 179] on input "text" at bounding box center [670, 175] width 178 height 26
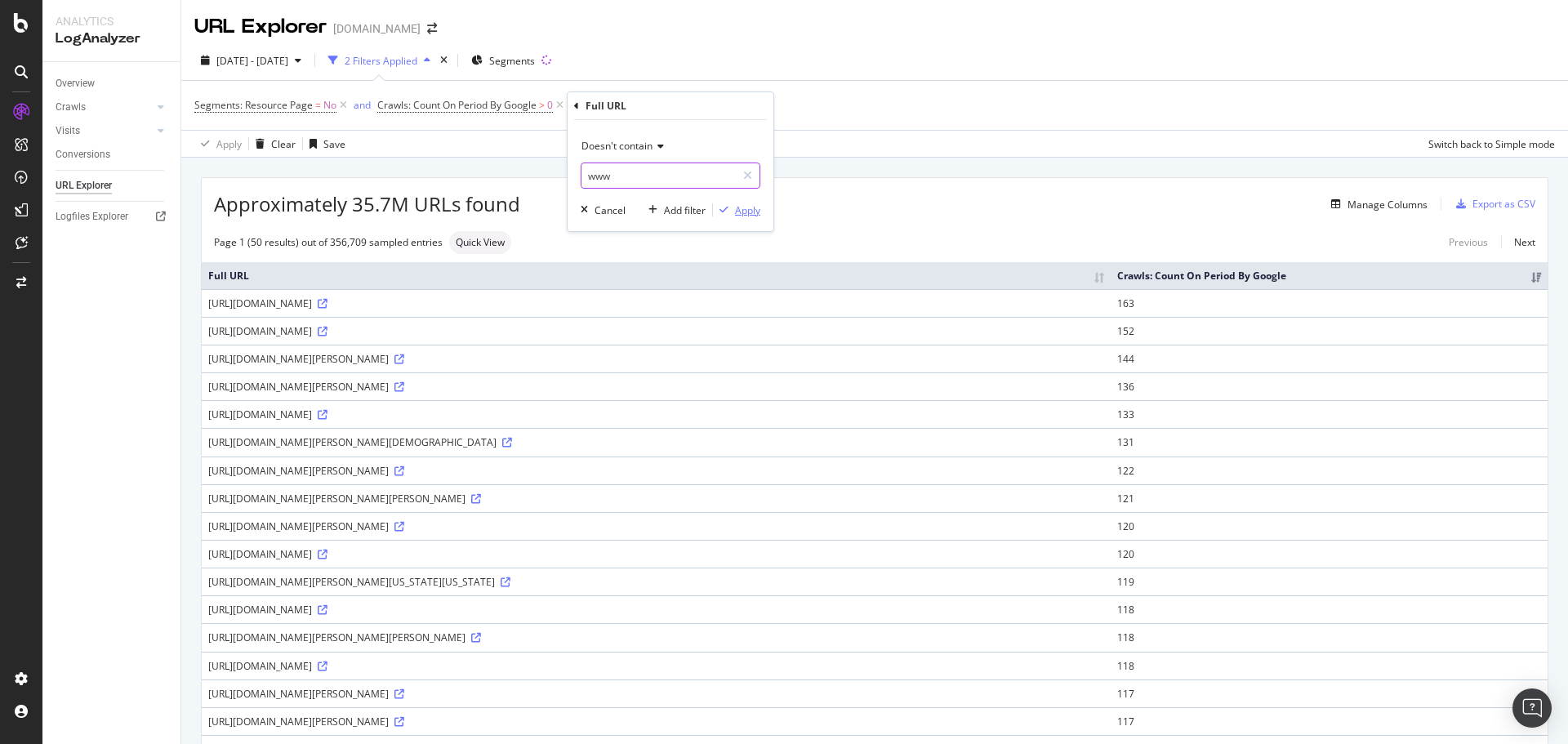
type input "www"
click at [752, 212] on div "Apply" at bounding box center [748, 210] width 25 height 14
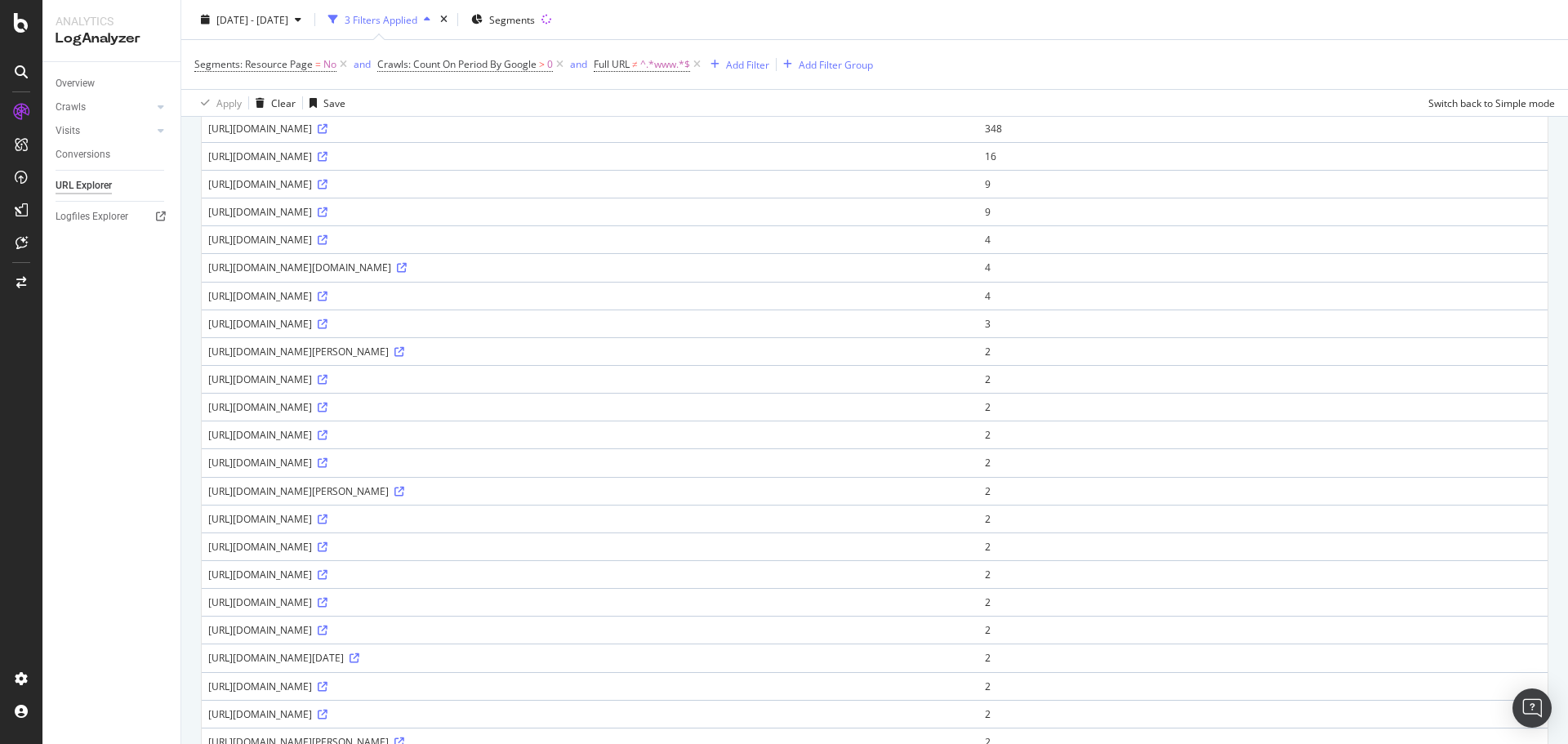
scroll to position [146, 0]
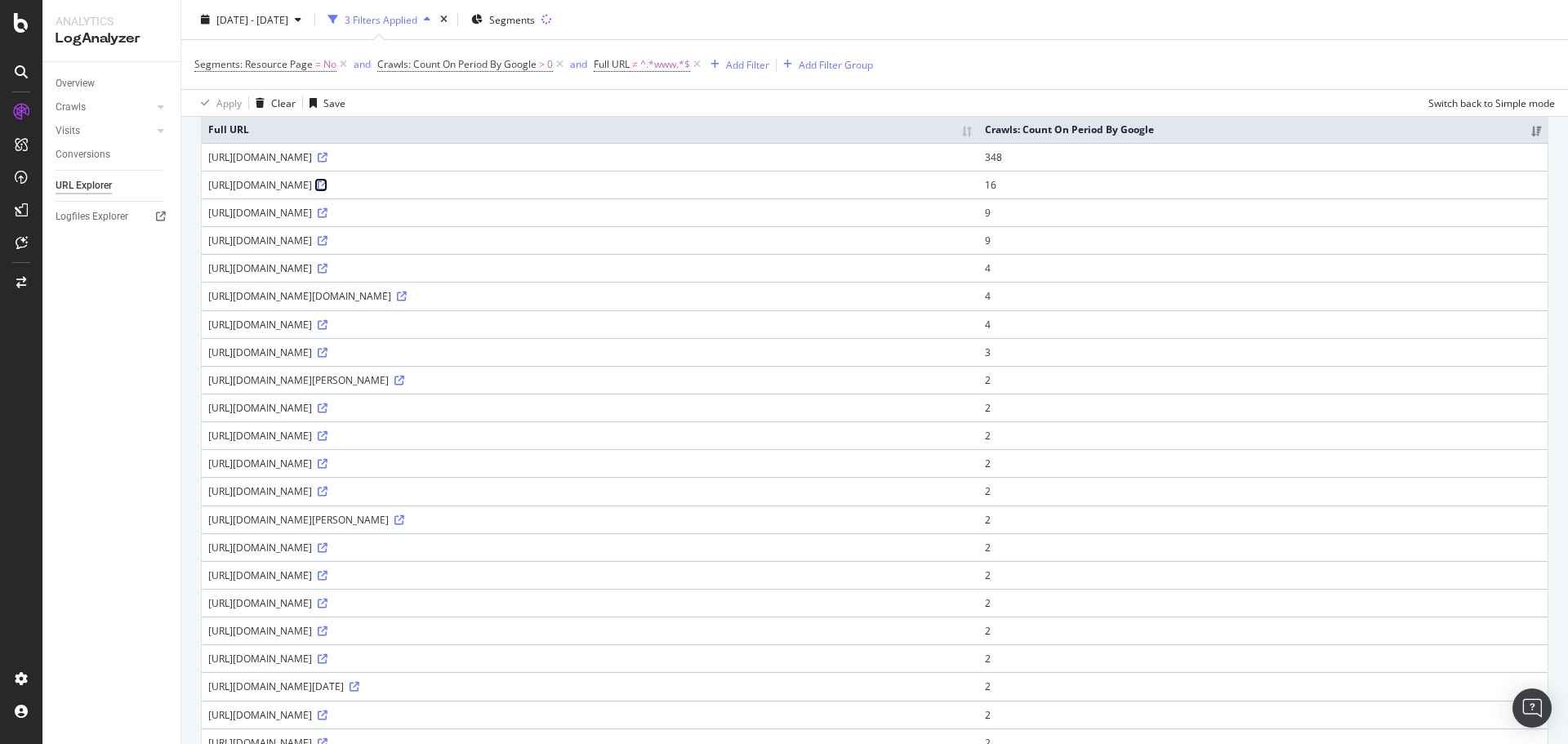
click at [328, 191] on icon at bounding box center [323, 186] width 10 height 10
click at [328, 330] on icon at bounding box center [323, 325] width 10 height 10
click at [404, 385] on icon at bounding box center [400, 380] width 10 height 10
click at [328, 469] on icon at bounding box center [323, 464] width 10 height 10
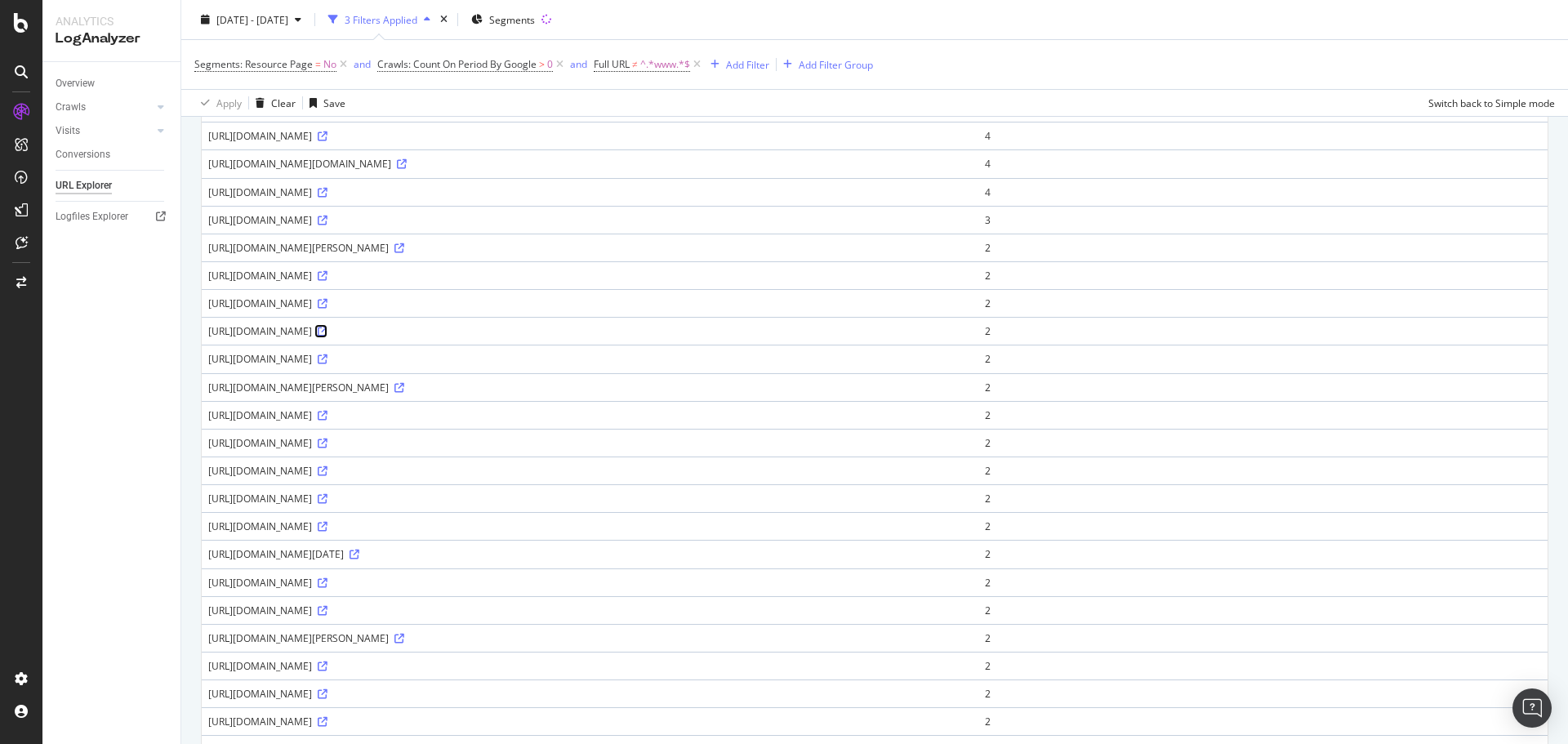
scroll to position [309, 0]
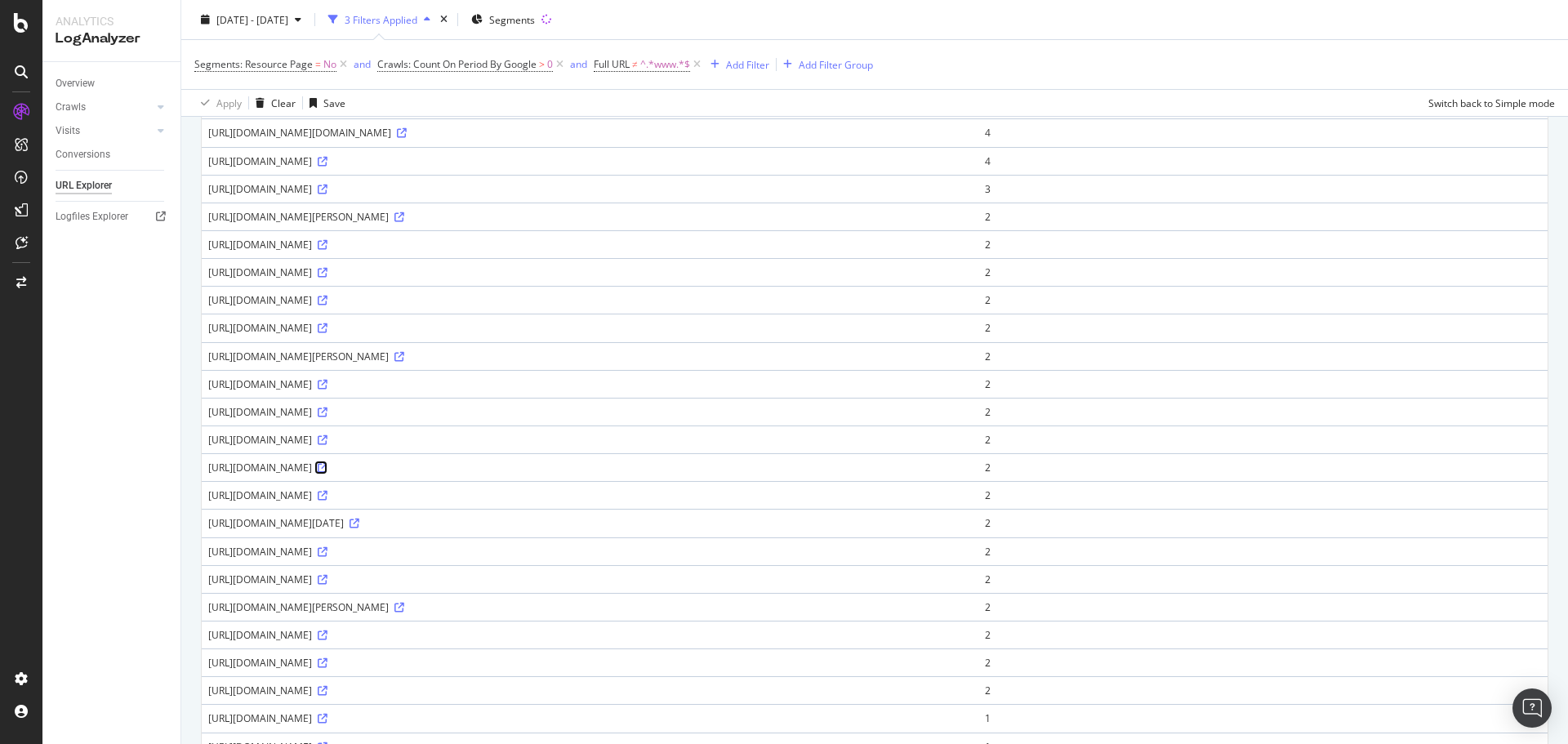
click at [328, 473] on icon at bounding box center [323, 468] width 10 height 10
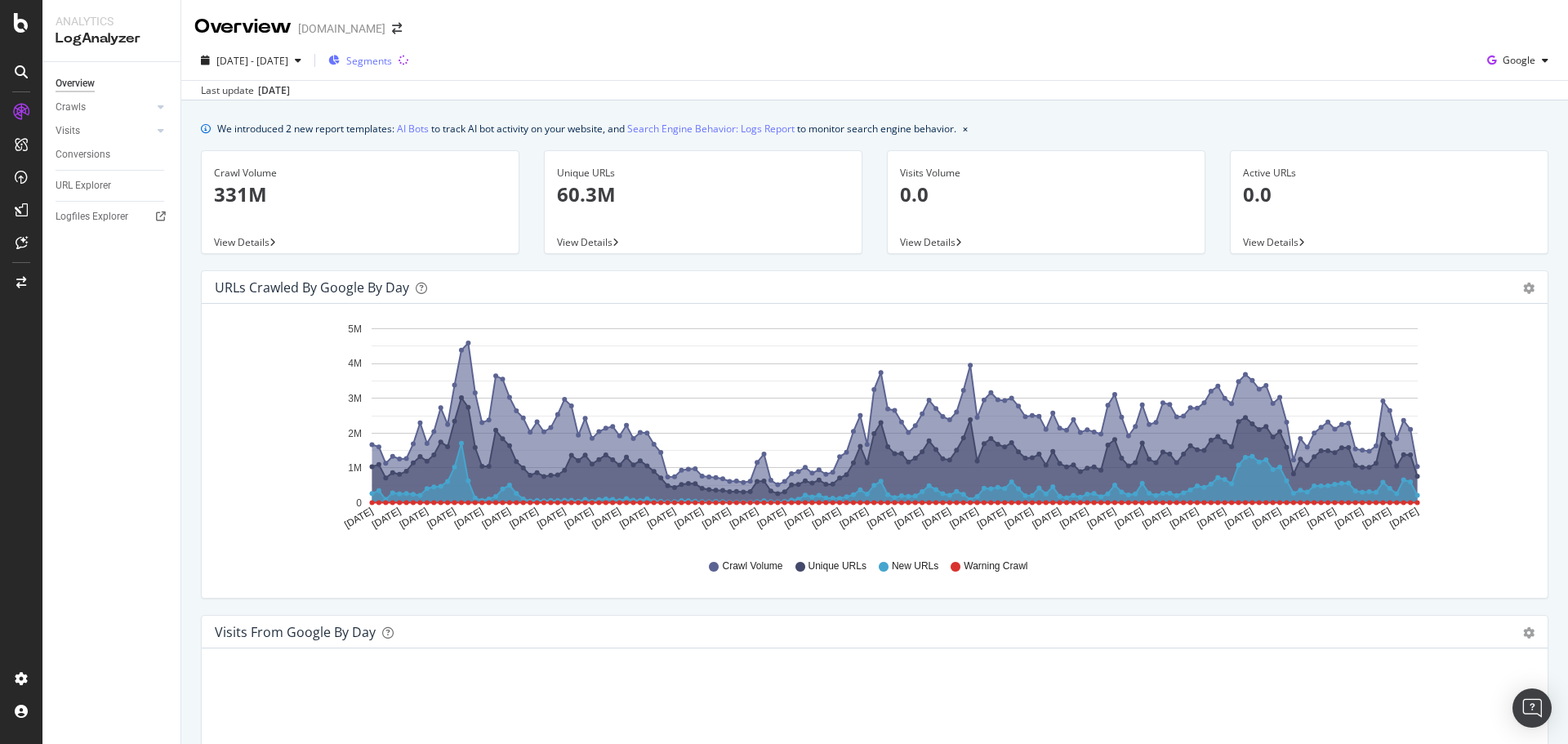
click at [392, 56] on span "Segments" at bounding box center [368, 60] width 46 height 14
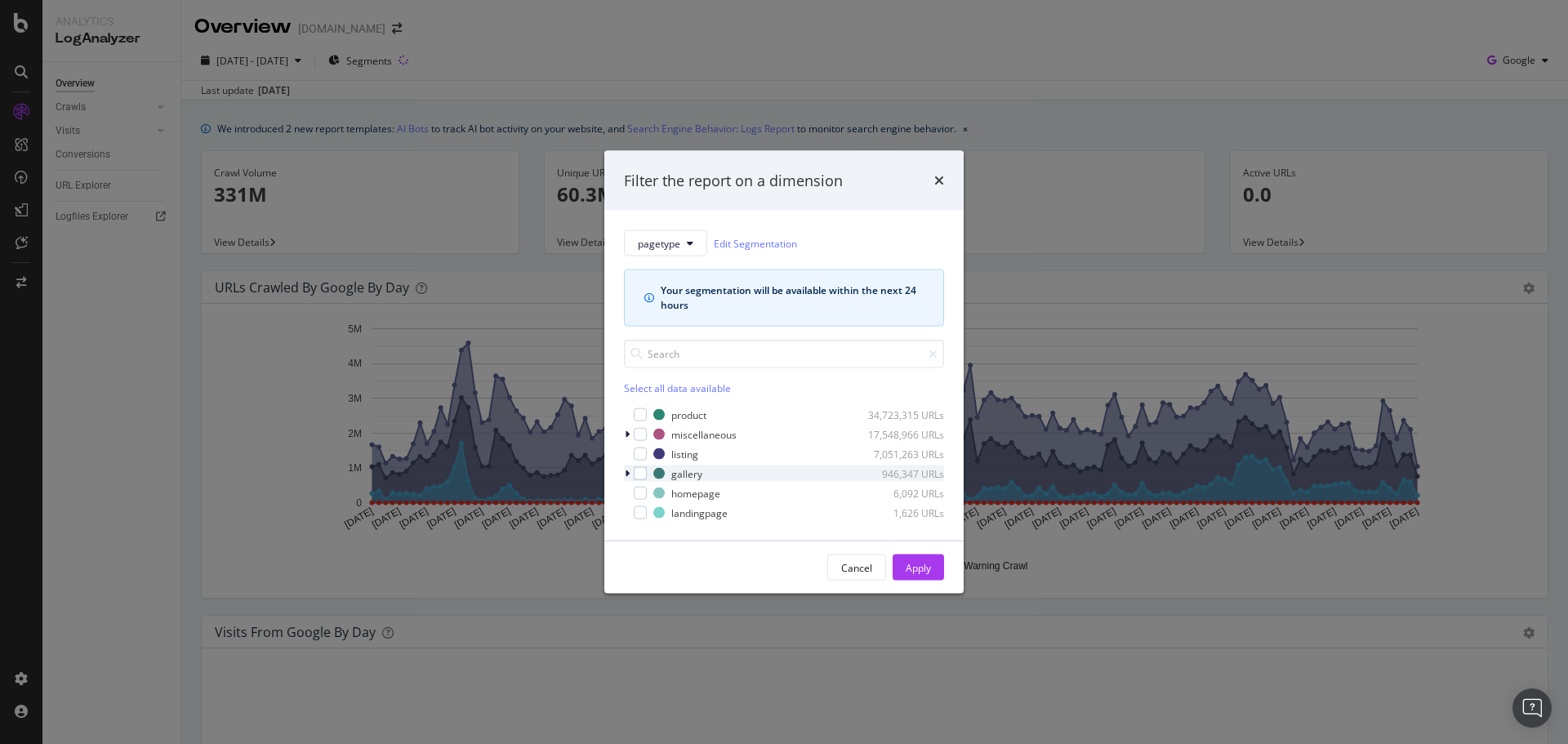
click at [625, 473] on icon "modal" at bounding box center [627, 474] width 5 height 10
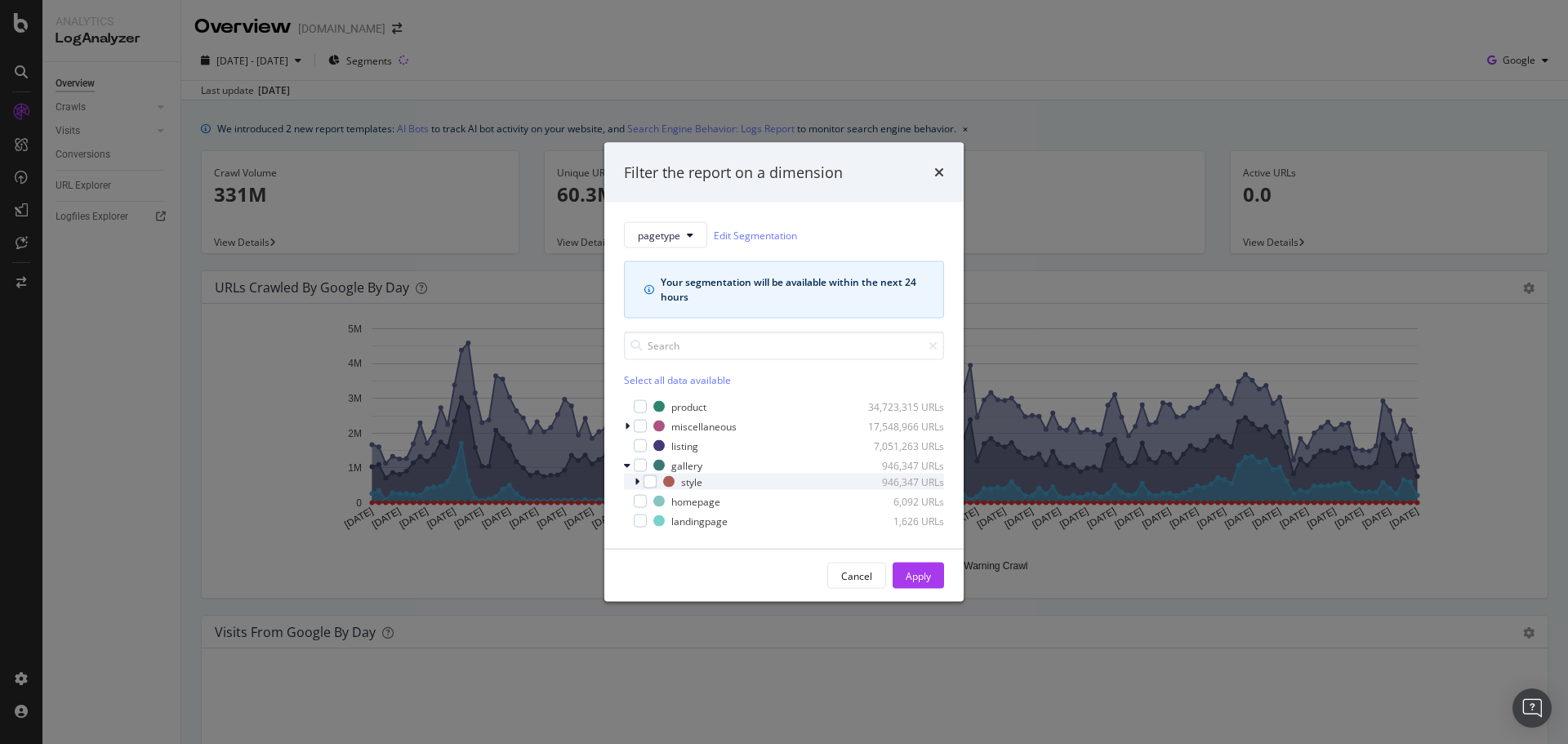
click at [637, 484] on icon "modal" at bounding box center [637, 482] width 5 height 10
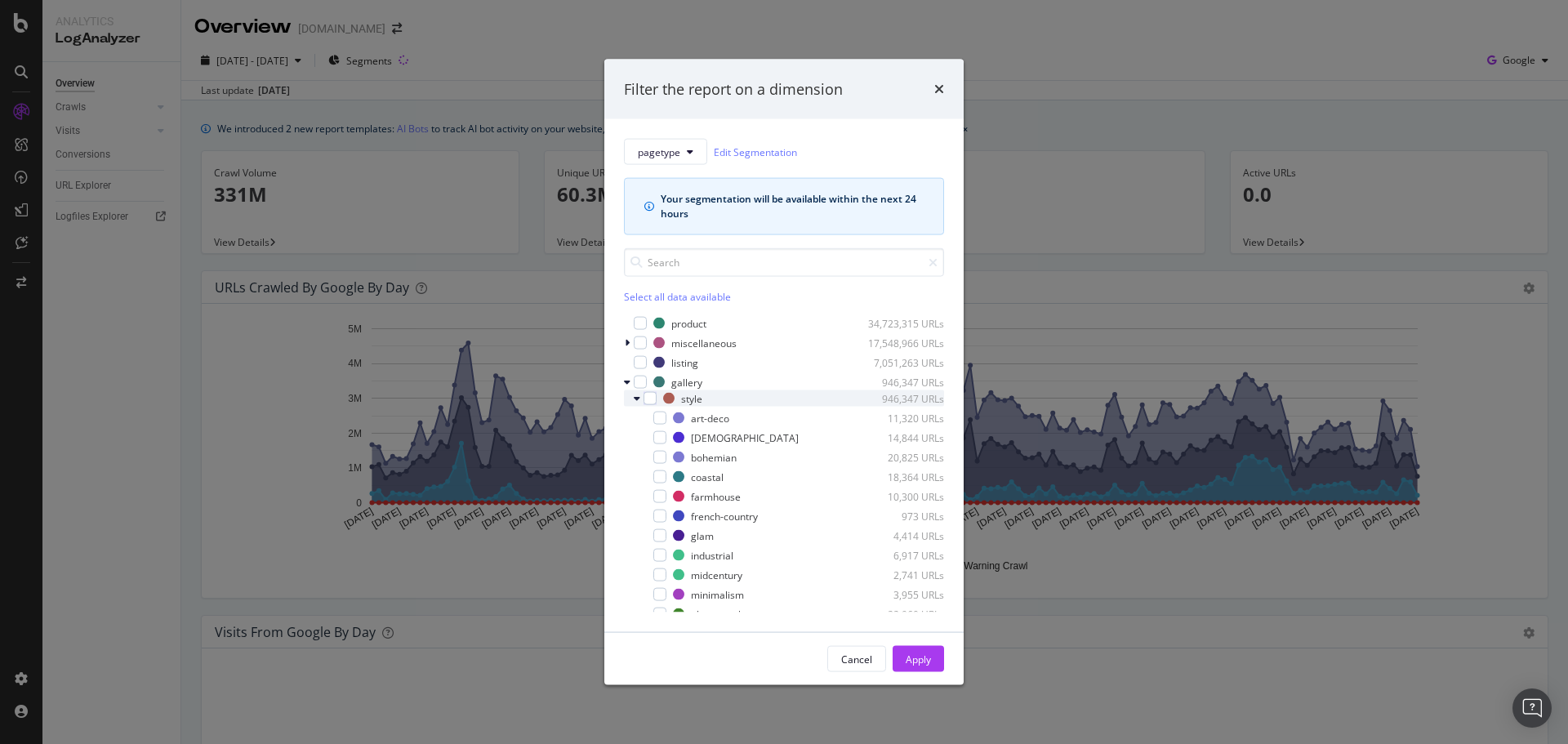
click at [639, 404] on div "modal" at bounding box center [639, 398] width 10 height 17
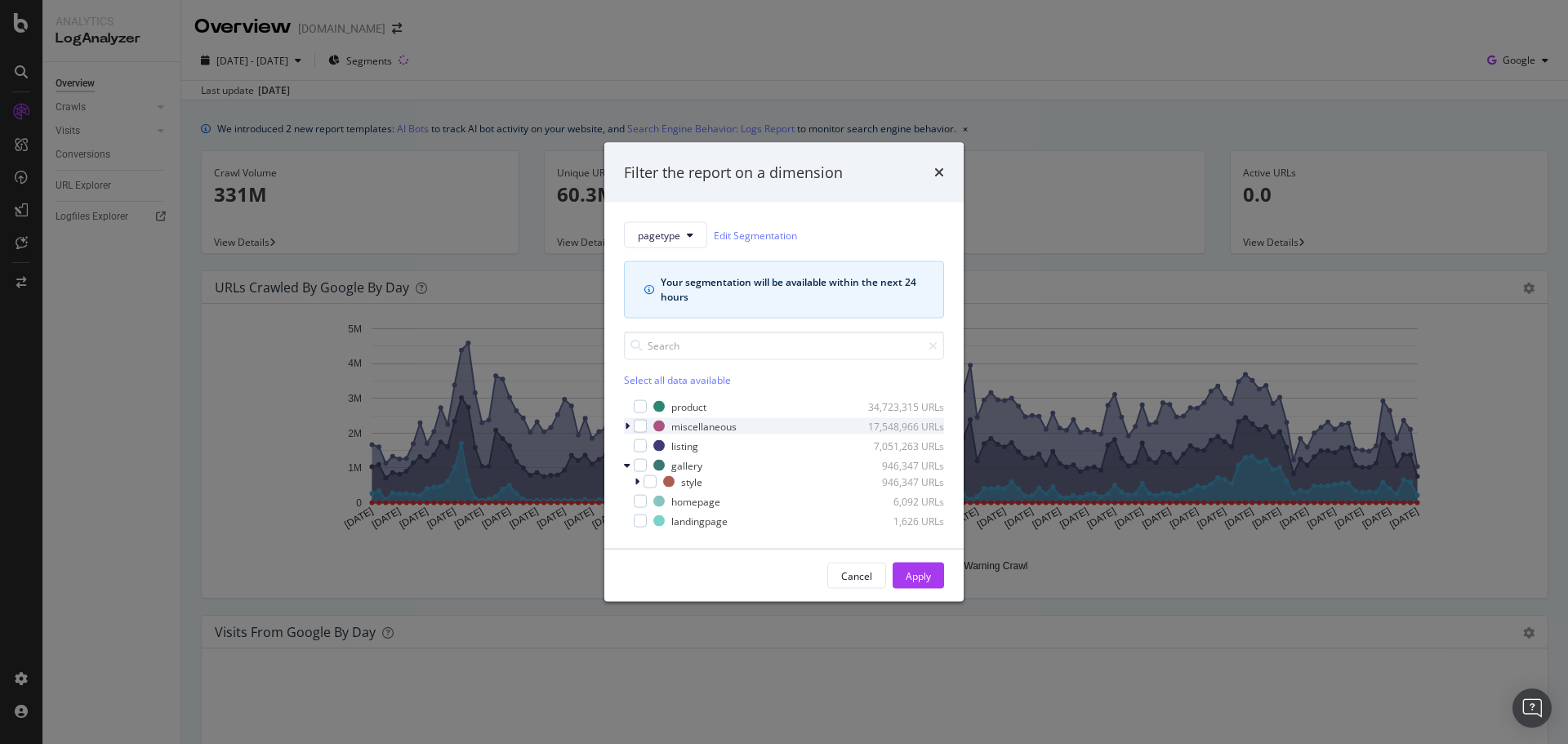
click at [625, 426] on icon "modal" at bounding box center [627, 426] width 5 height 10
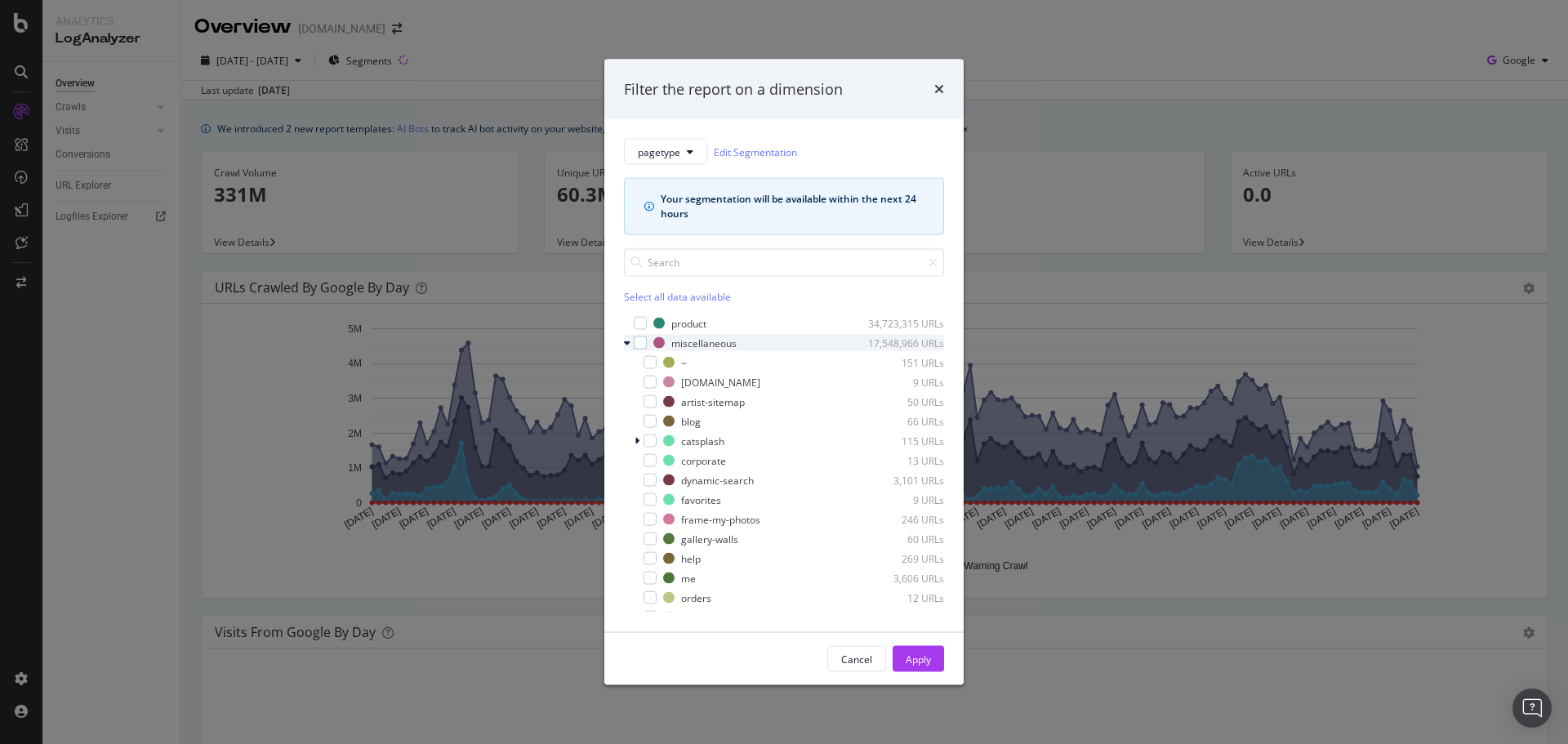
click at [628, 345] on icon "modal" at bounding box center [627, 343] width 7 height 10
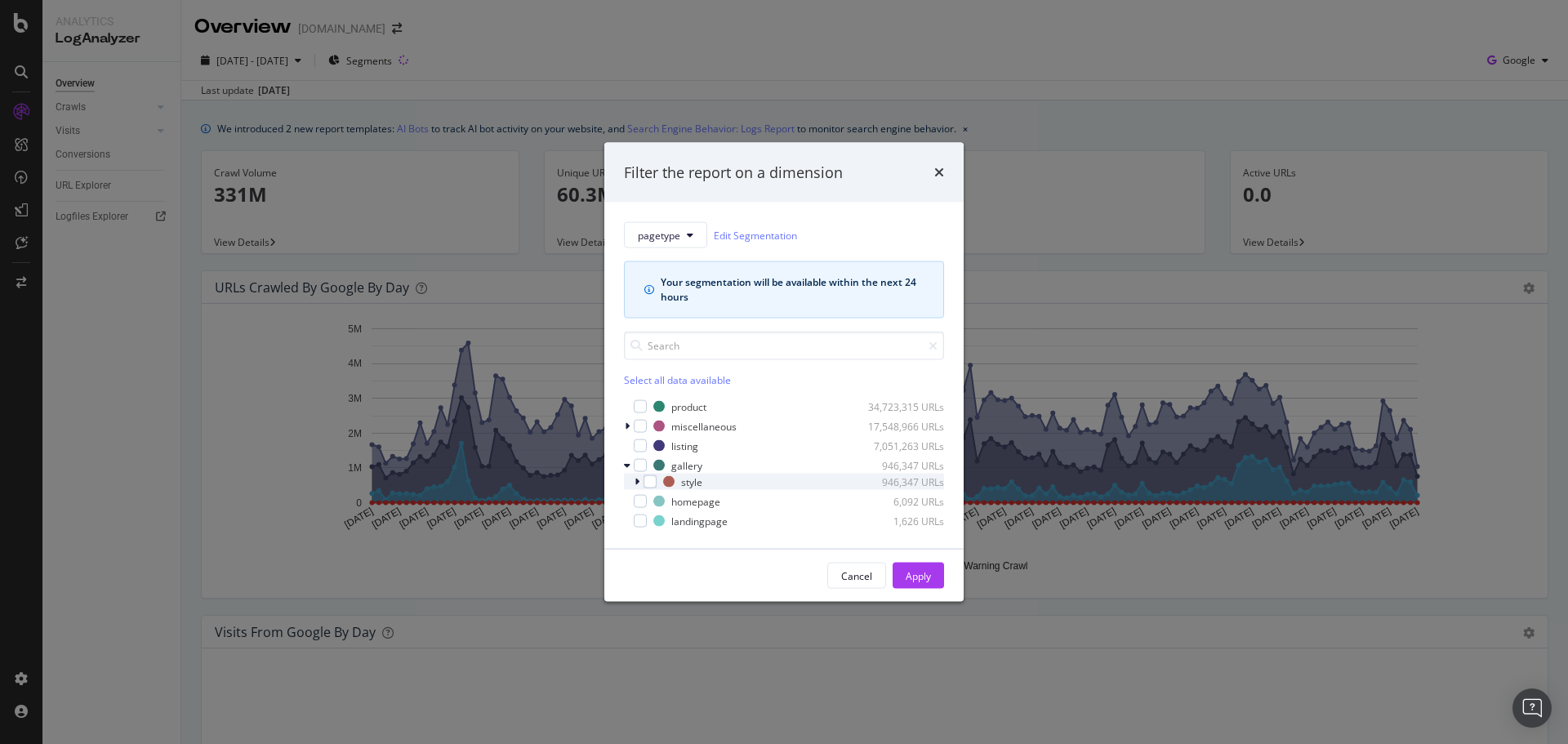
click at [638, 480] on icon "modal" at bounding box center [637, 482] width 5 height 10
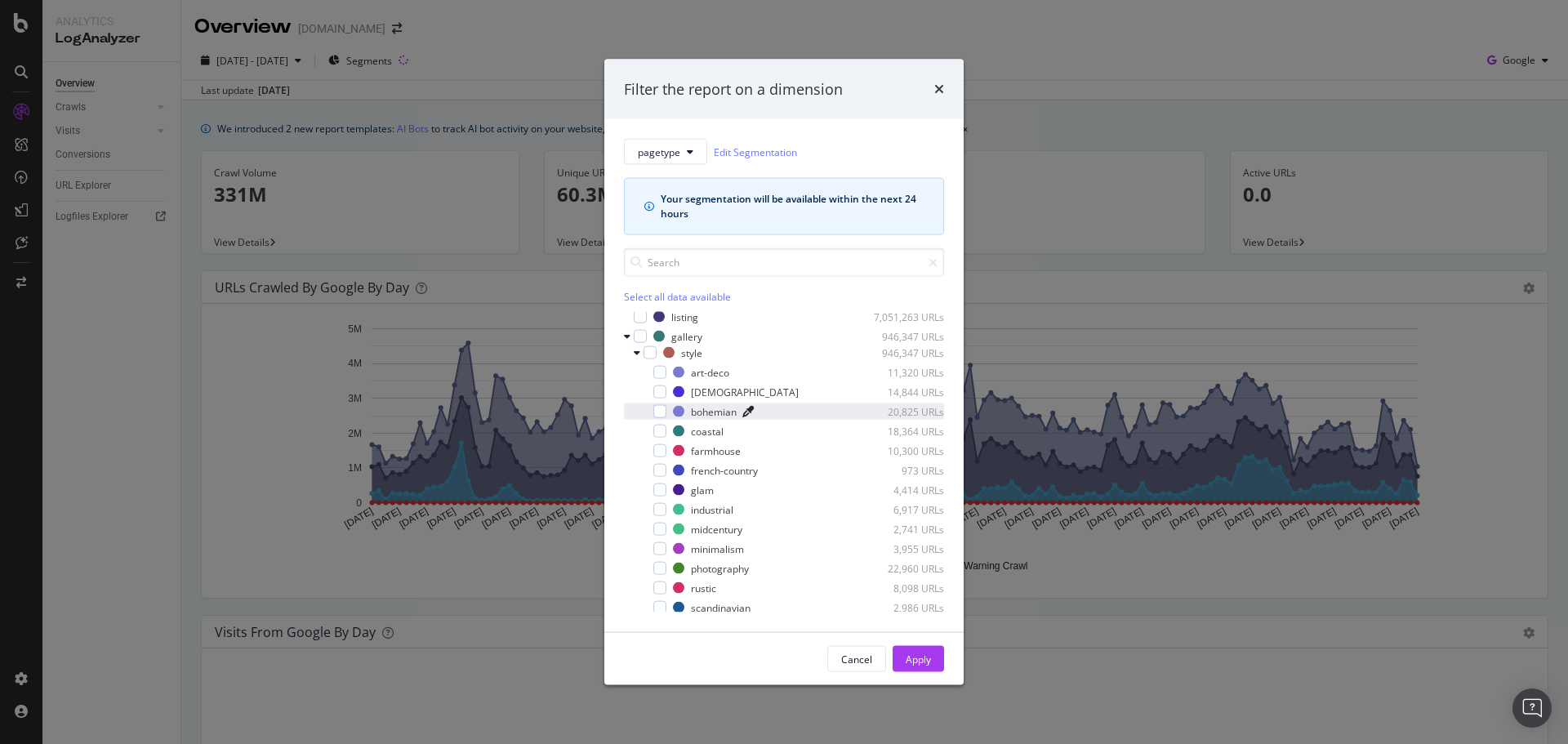
scroll to position [23, 0]
click at [673, 155] on span "pagetype" at bounding box center [659, 152] width 43 height 14
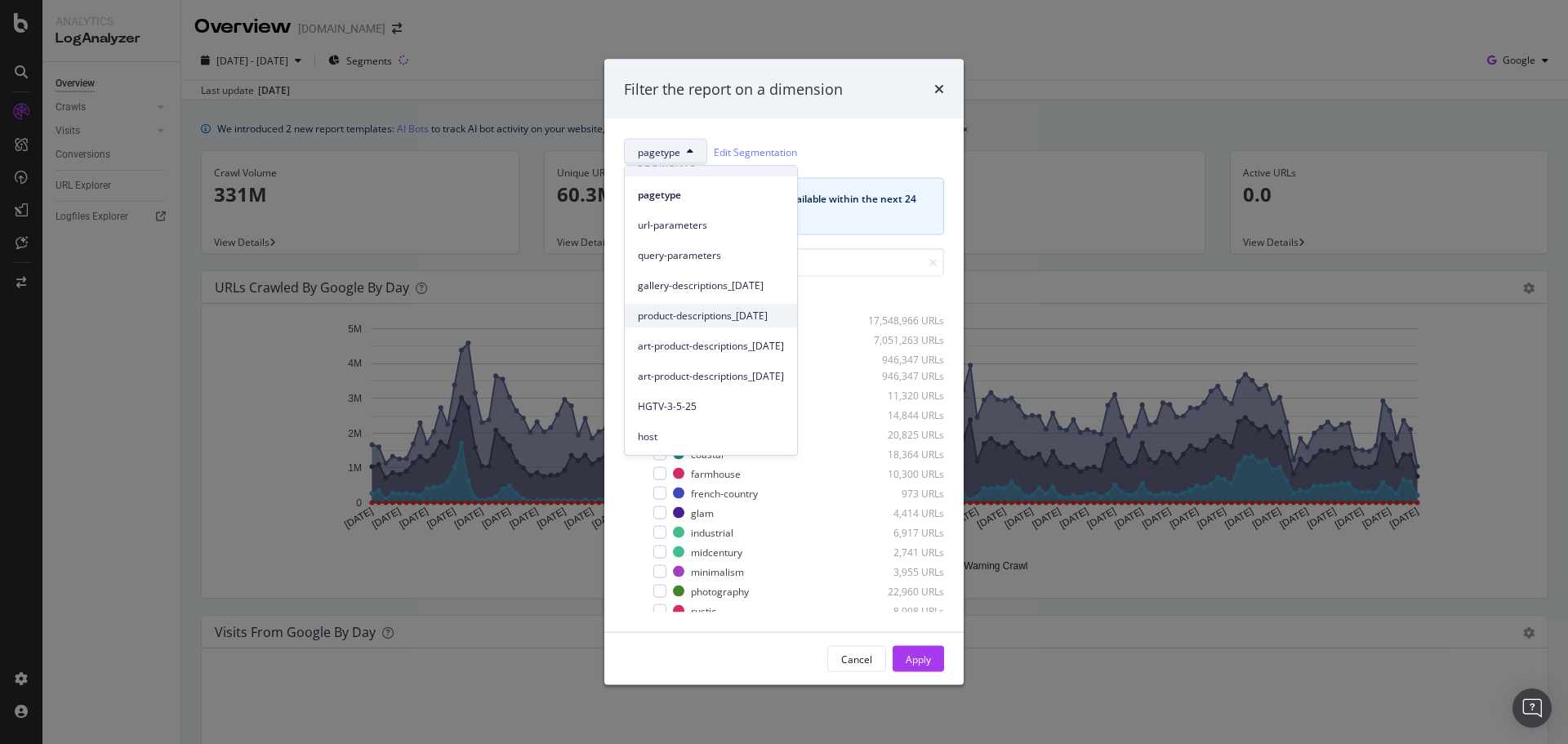
scroll to position [0, 0]
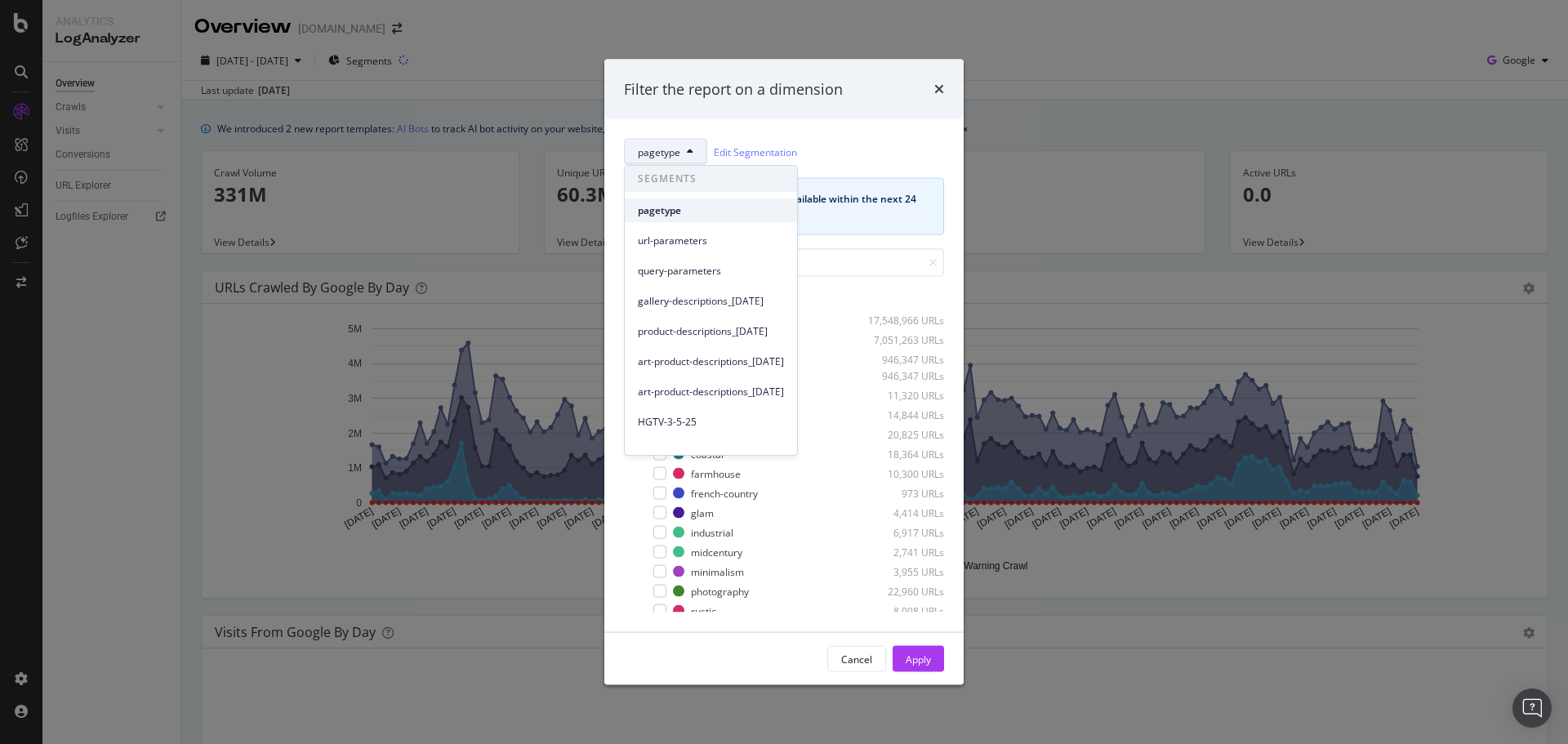
click at [678, 211] on span "pagetype" at bounding box center [711, 210] width 146 height 15
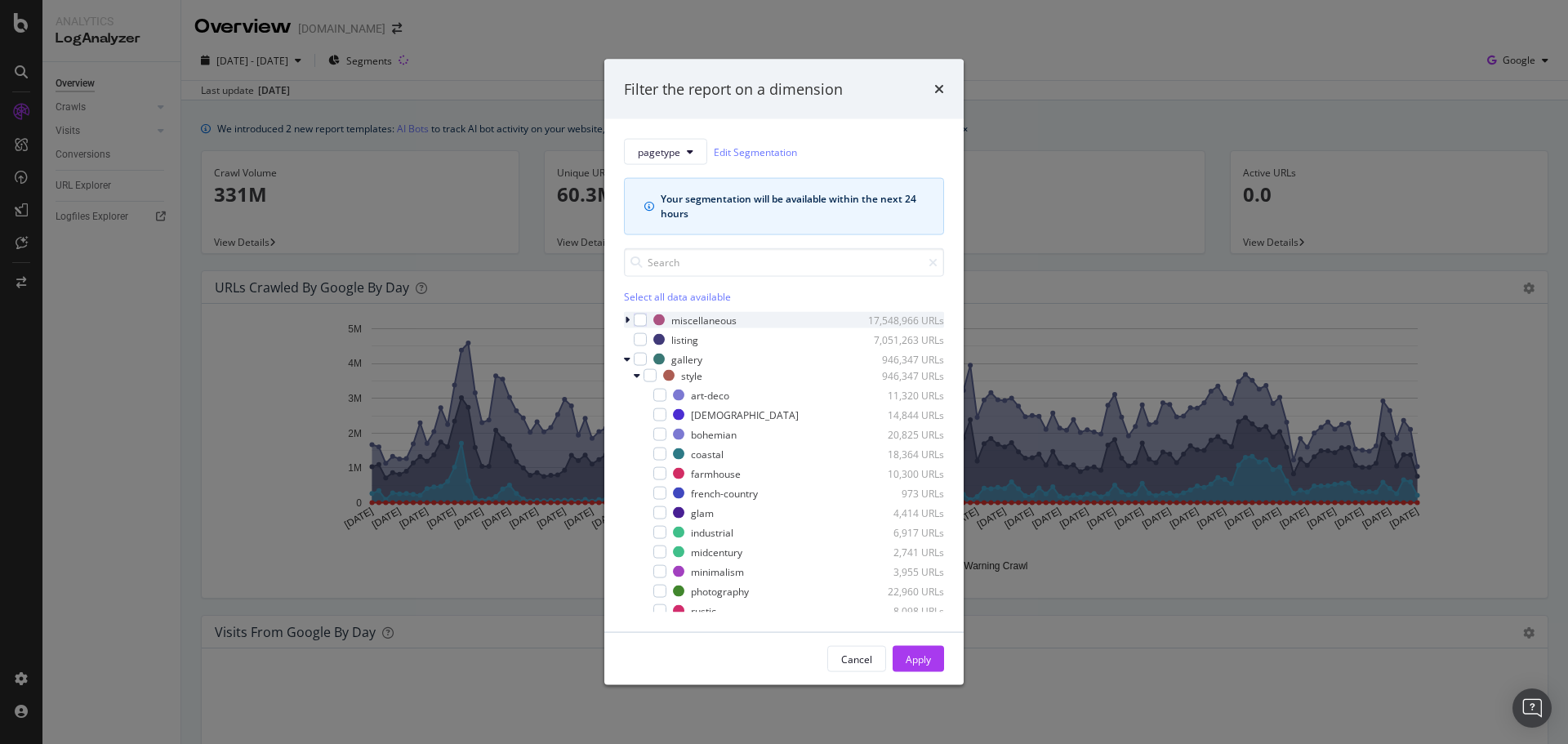
click at [629, 317] on icon "modal" at bounding box center [627, 320] width 5 height 10
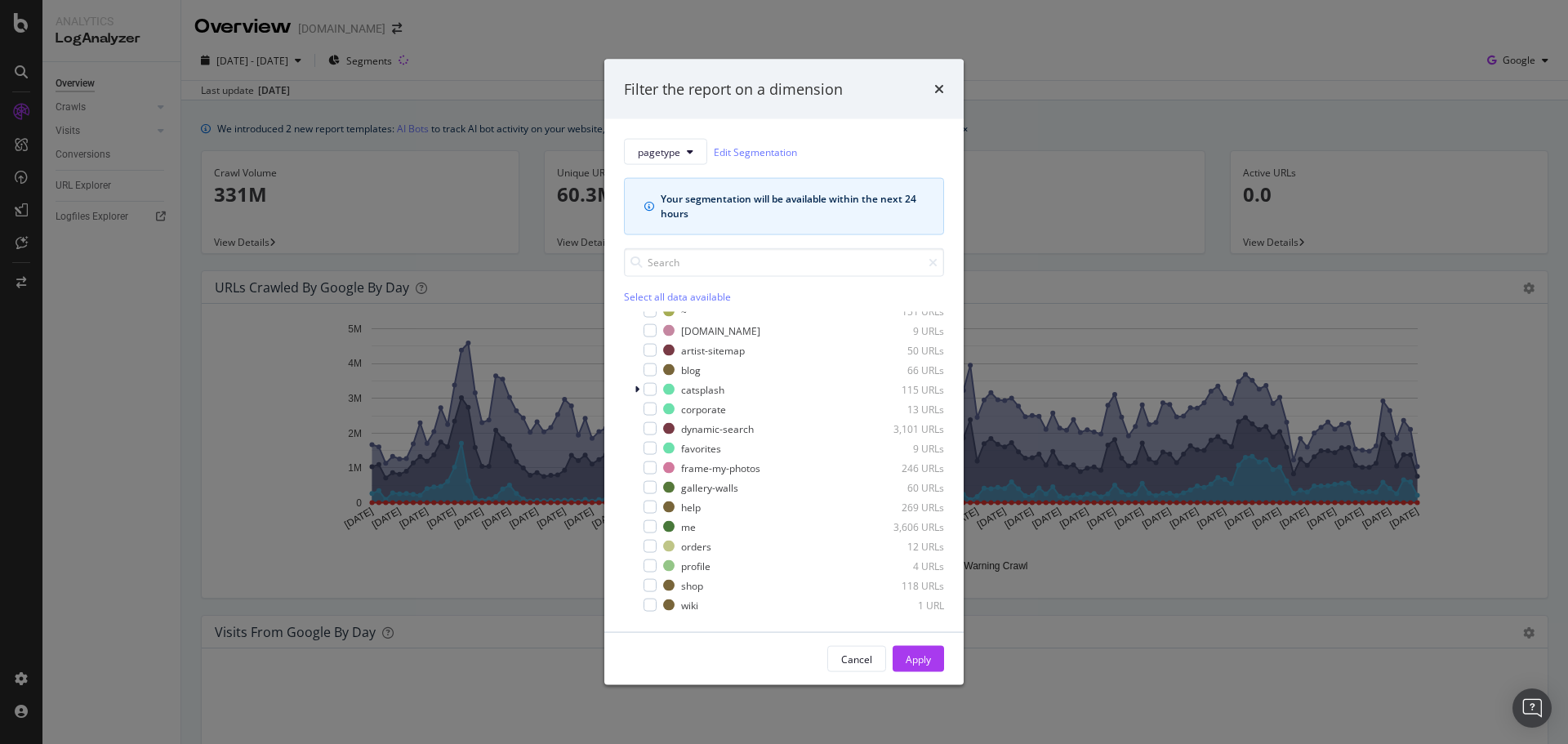
scroll to position [23, 0]
click at [675, 267] on input "modal" at bounding box center [784, 262] width 320 height 28
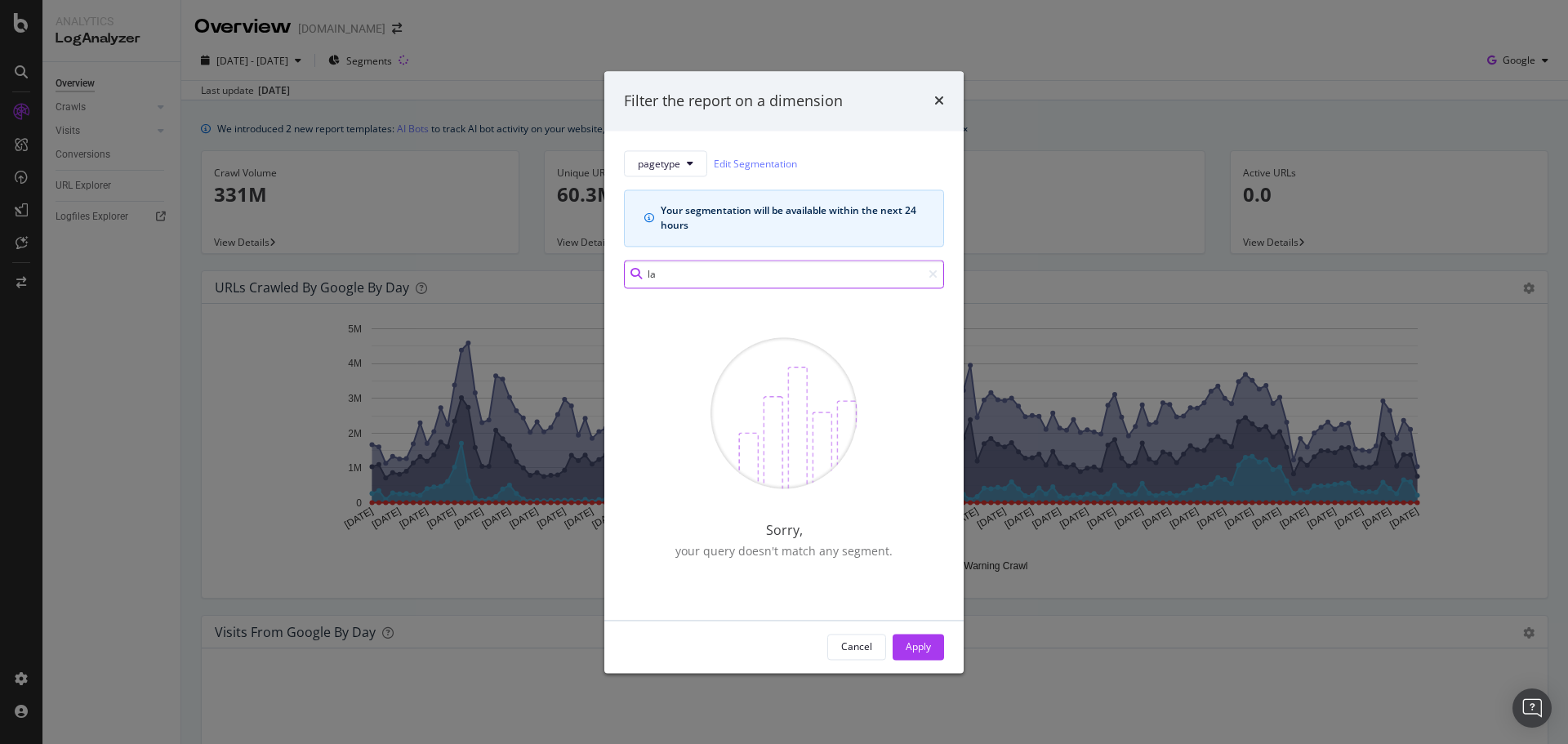
type input "l"
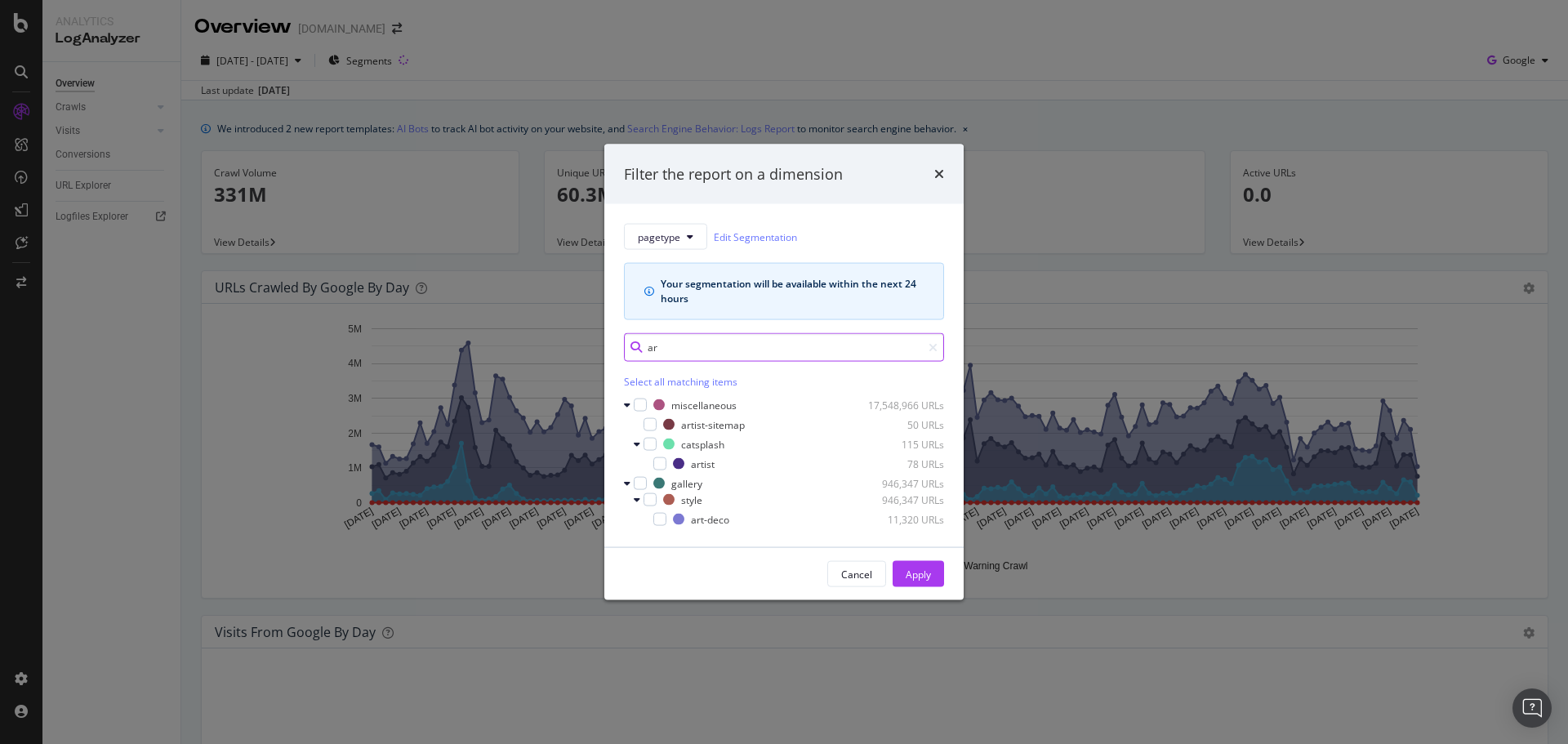
type input "a"
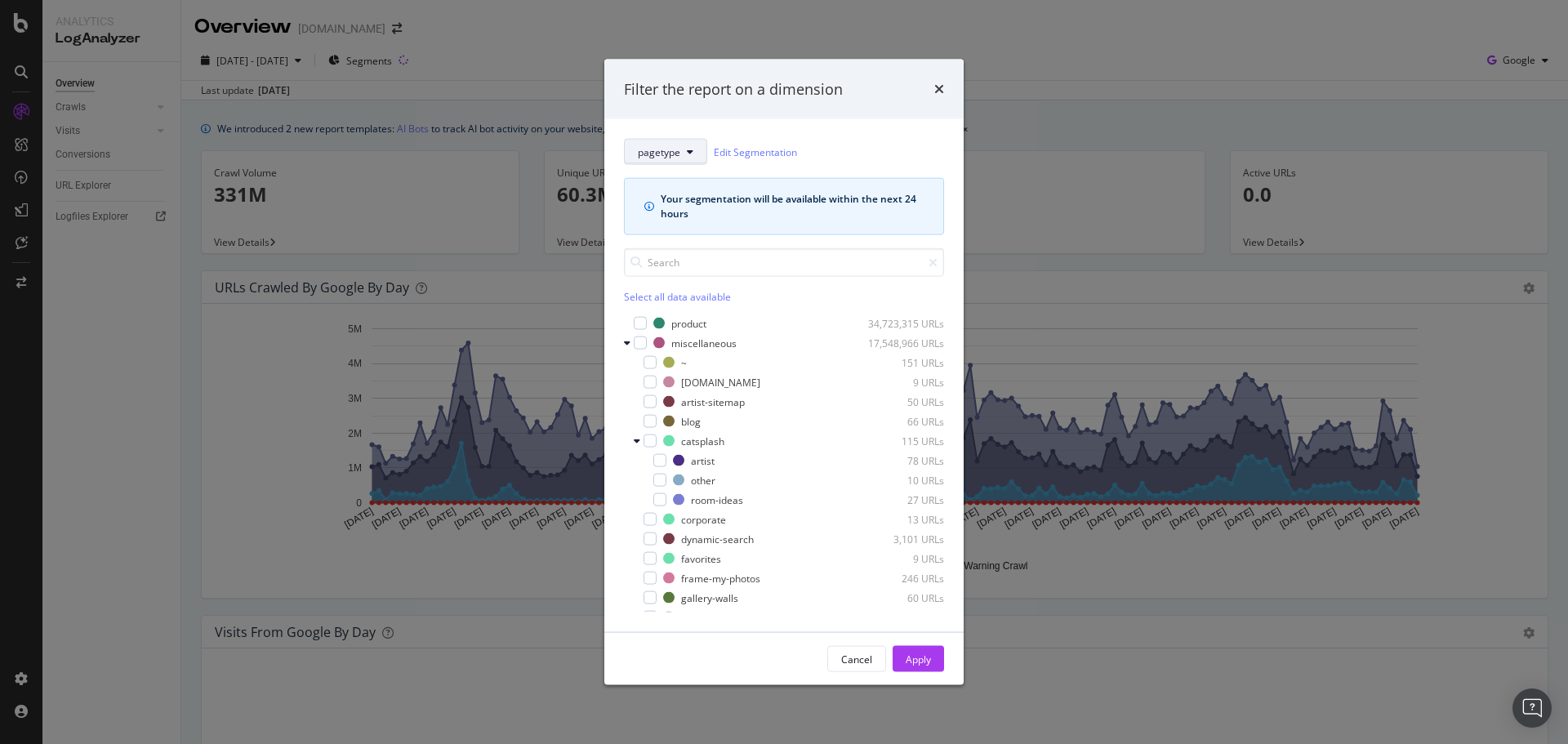
click at [680, 146] on button "pagetype" at bounding box center [666, 152] width 84 height 26
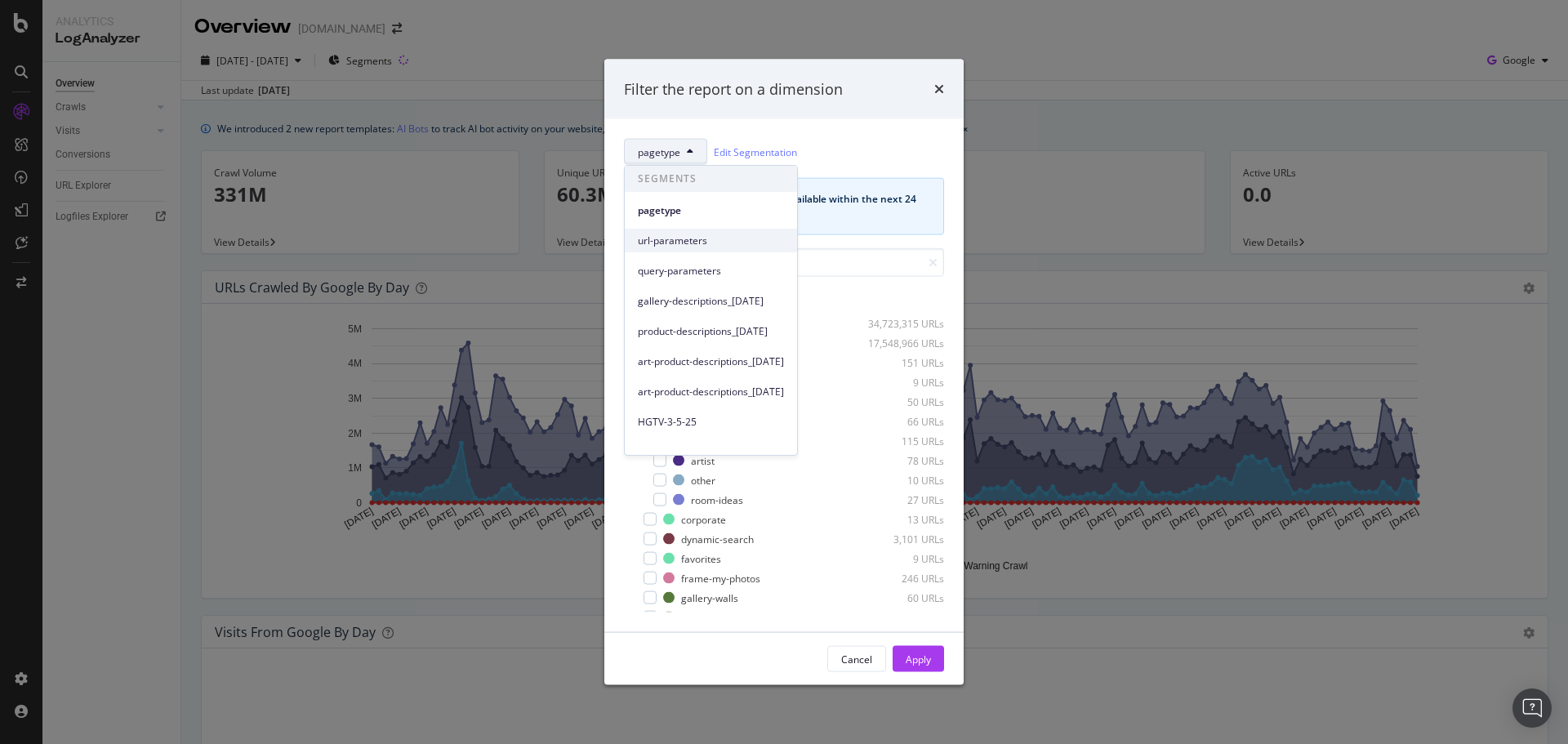
click at [676, 245] on span "url-parameters" at bounding box center [711, 240] width 146 height 15
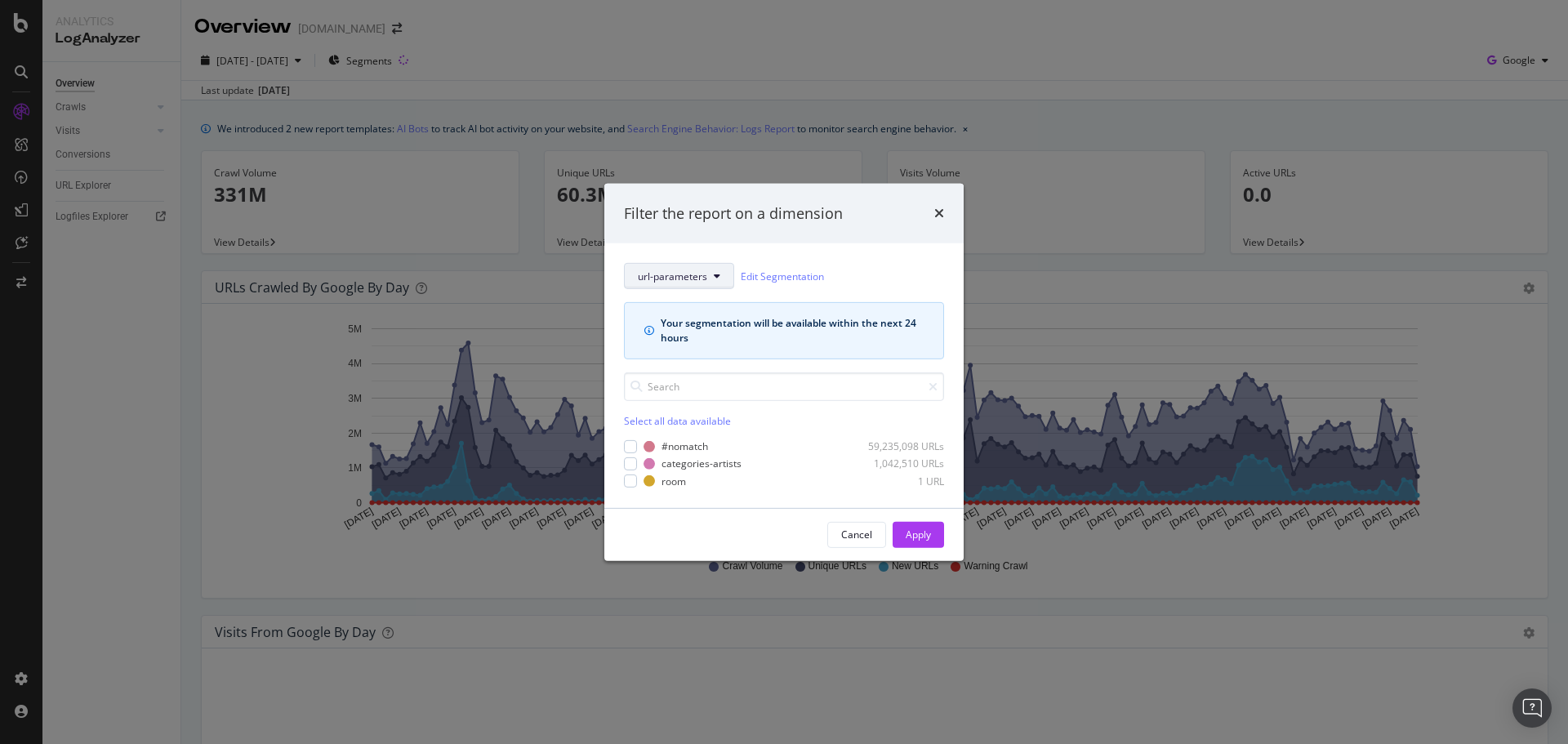
click at [702, 278] on span "url-parameters" at bounding box center [672, 275] width 69 height 14
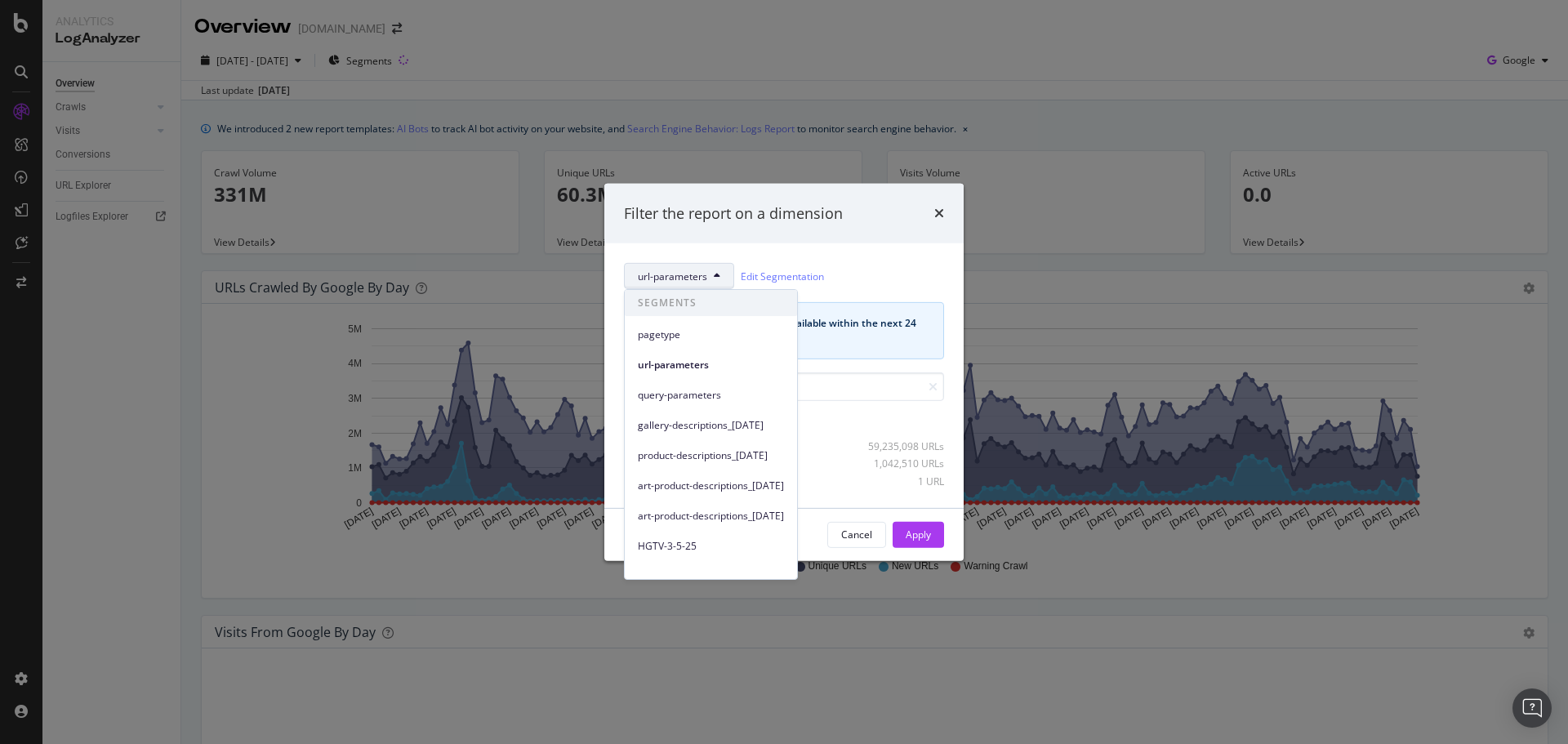
click at [702, 382] on div "query-parameters" at bounding box center [711, 391] width 172 height 30
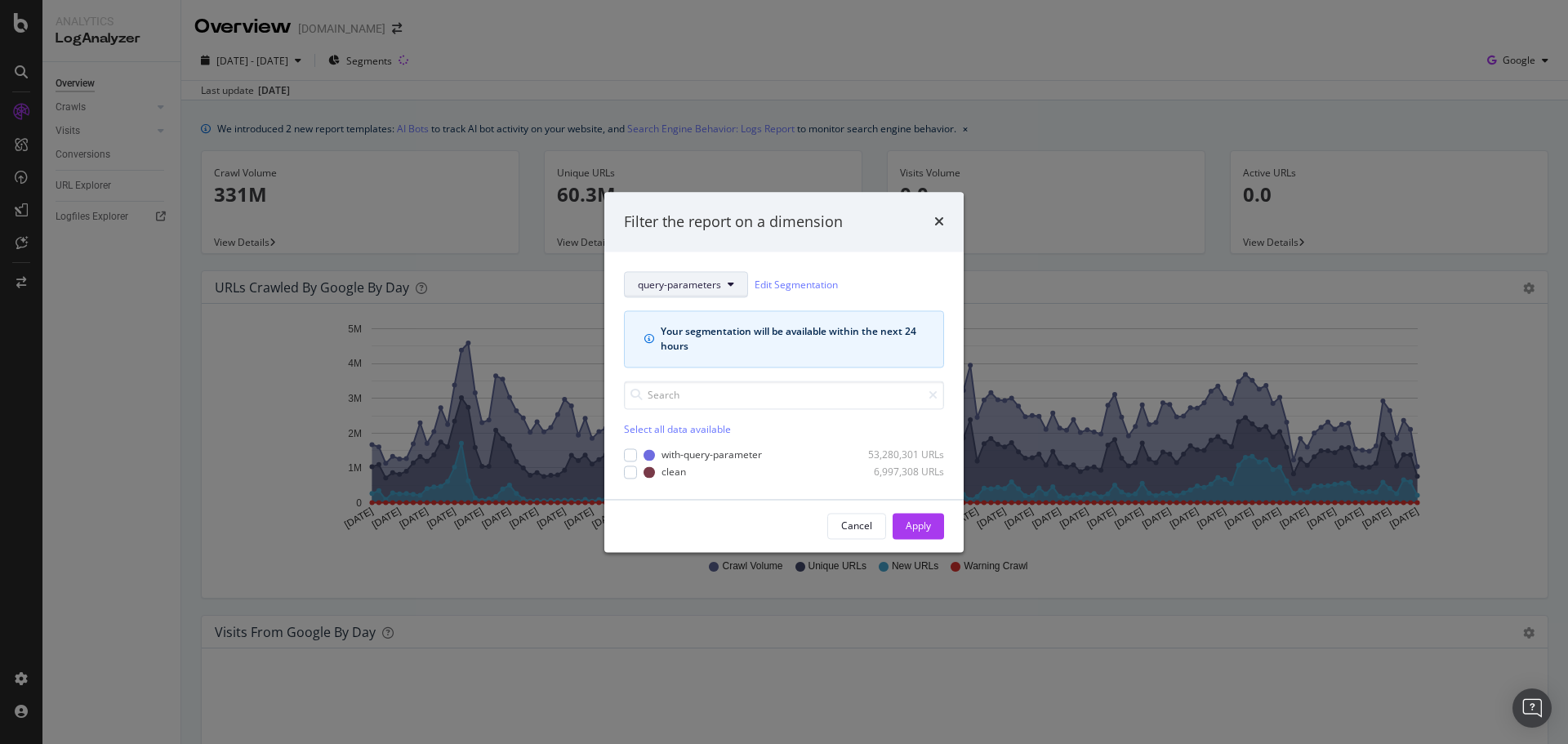
click at [715, 273] on button "query-parameters" at bounding box center [686, 285] width 124 height 26
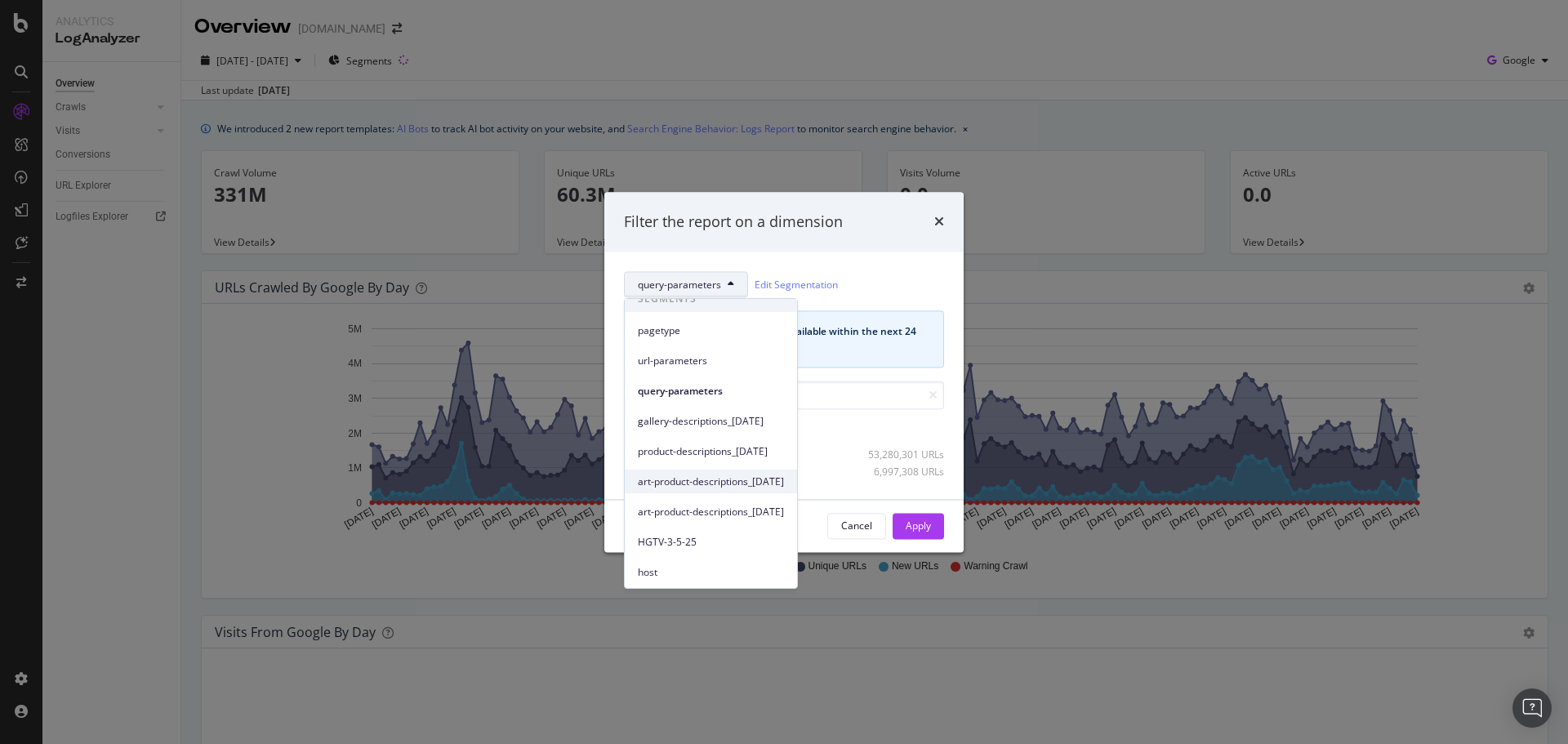
scroll to position [16, 0]
click at [686, 570] on span "host" at bounding box center [711, 570] width 146 height 15
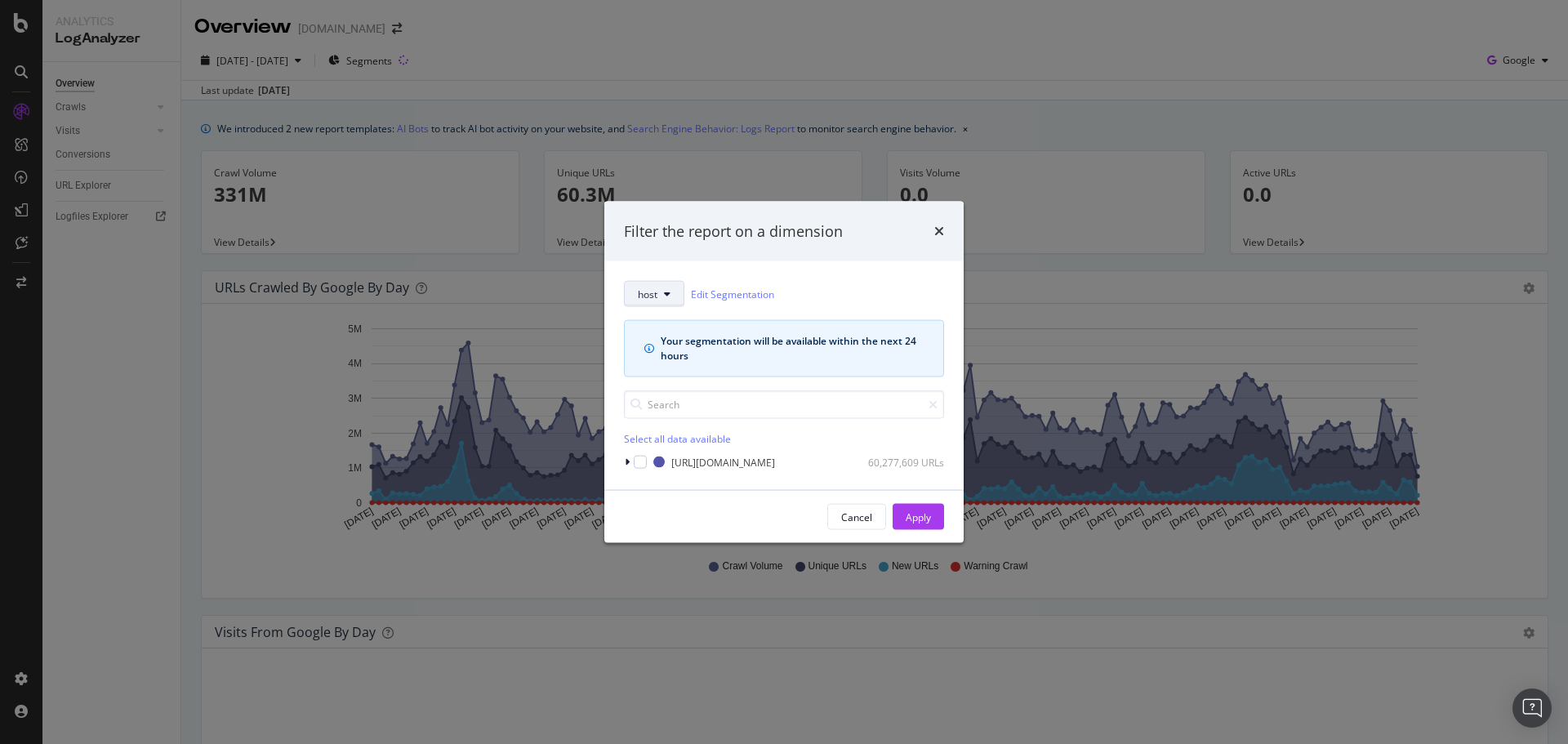
click at [668, 303] on button "host" at bounding box center [654, 294] width 60 height 26
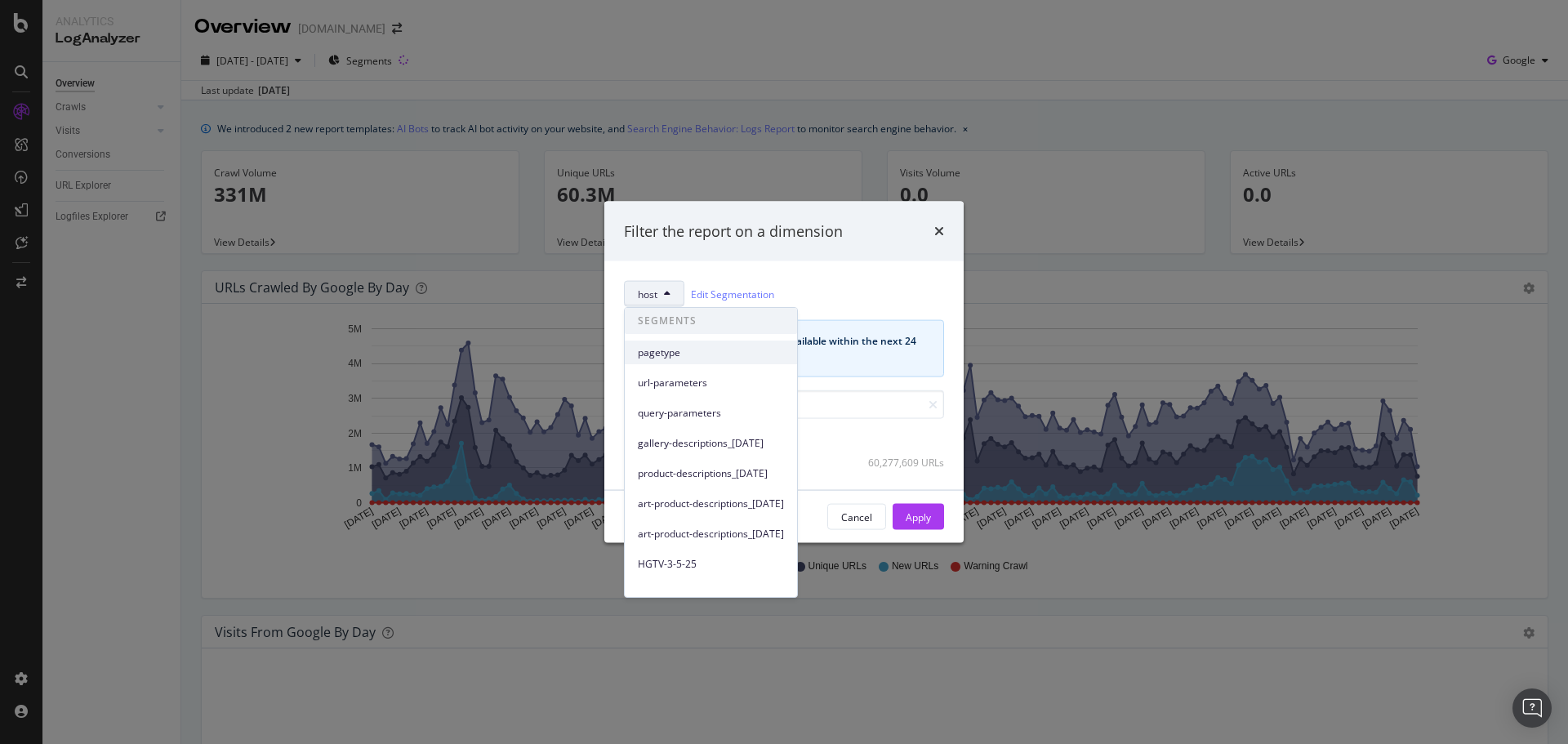
click at [691, 348] on span "pagetype" at bounding box center [711, 352] width 146 height 15
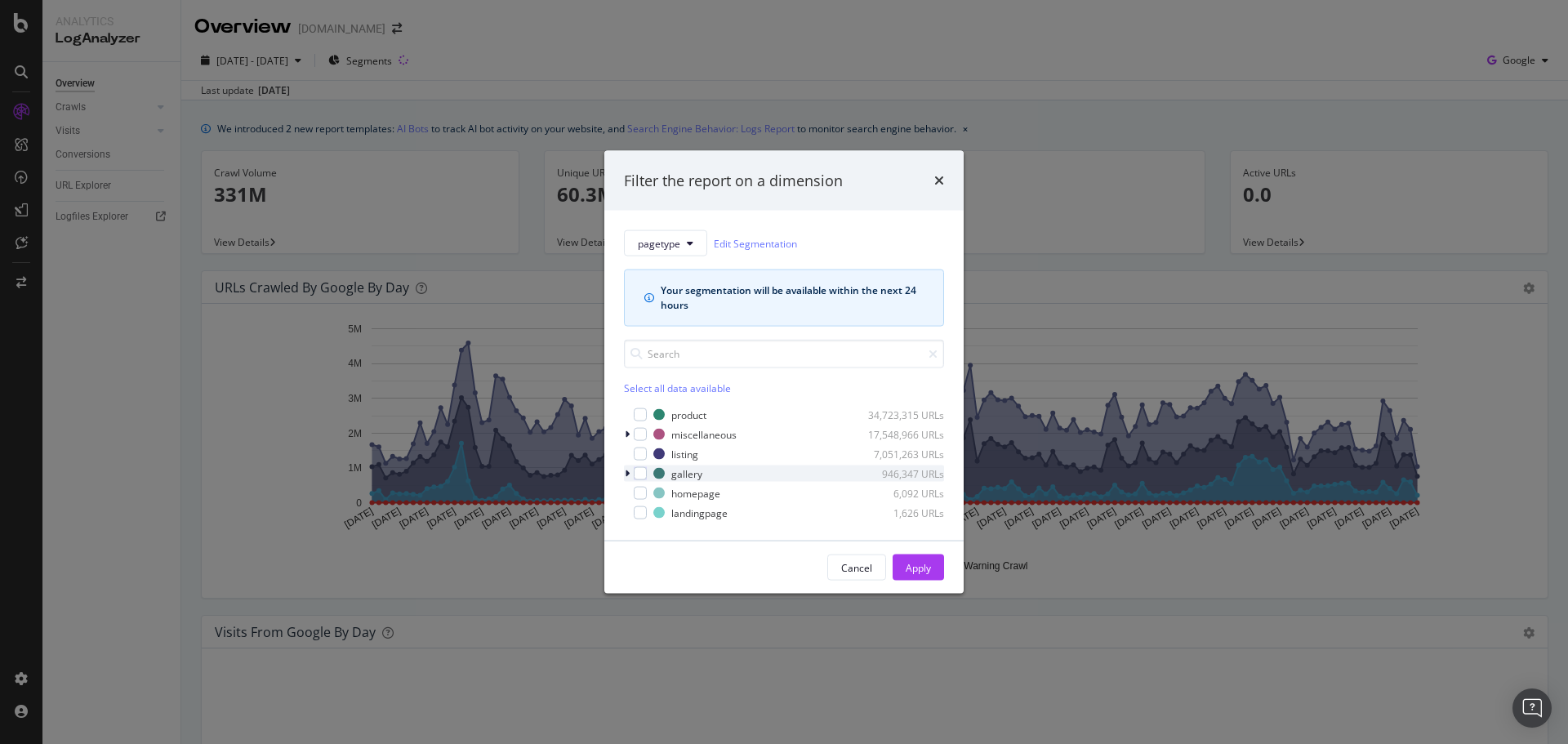
click at [629, 472] on icon "modal" at bounding box center [627, 474] width 5 height 10
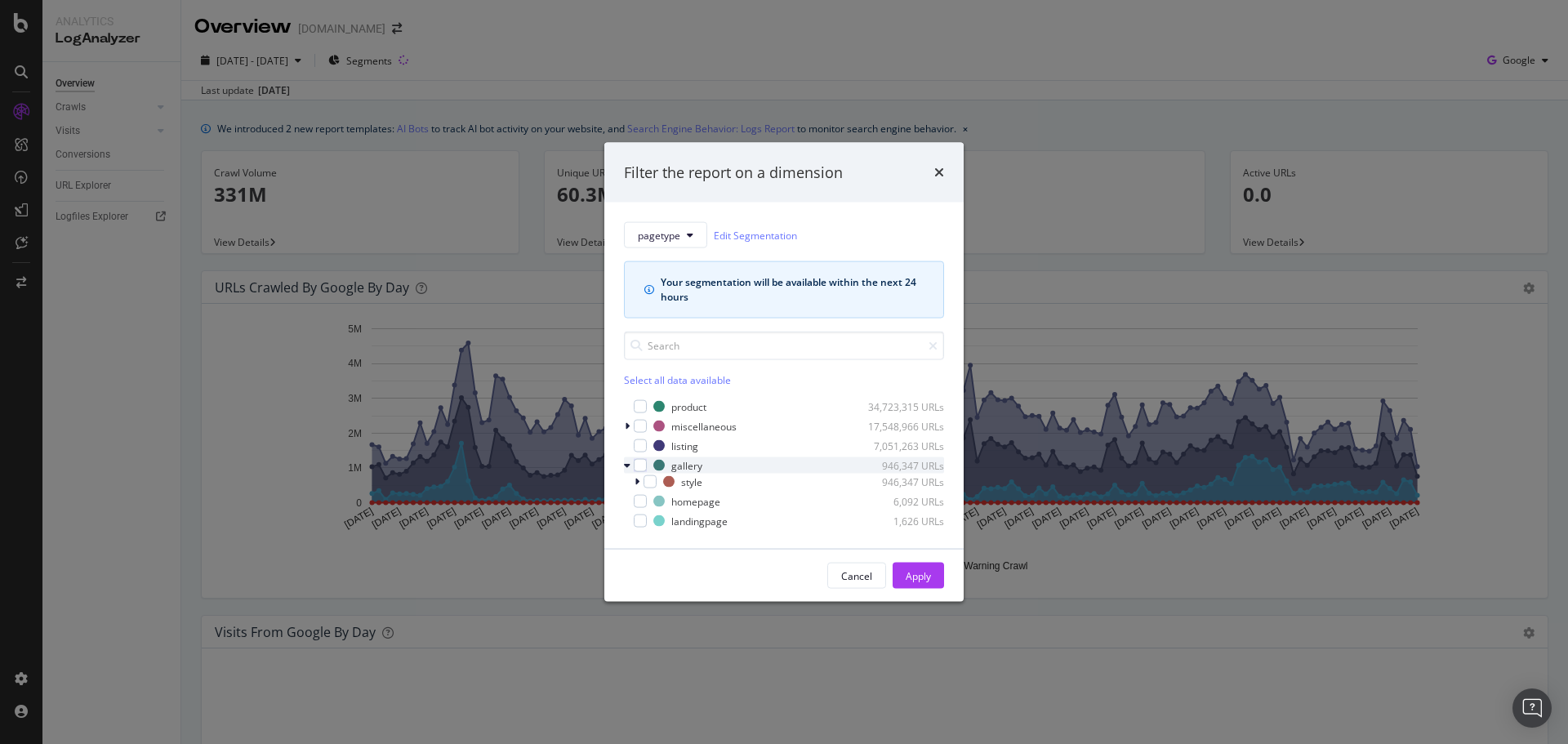
click at [627, 466] on icon "modal" at bounding box center [627, 466] width 7 height 10
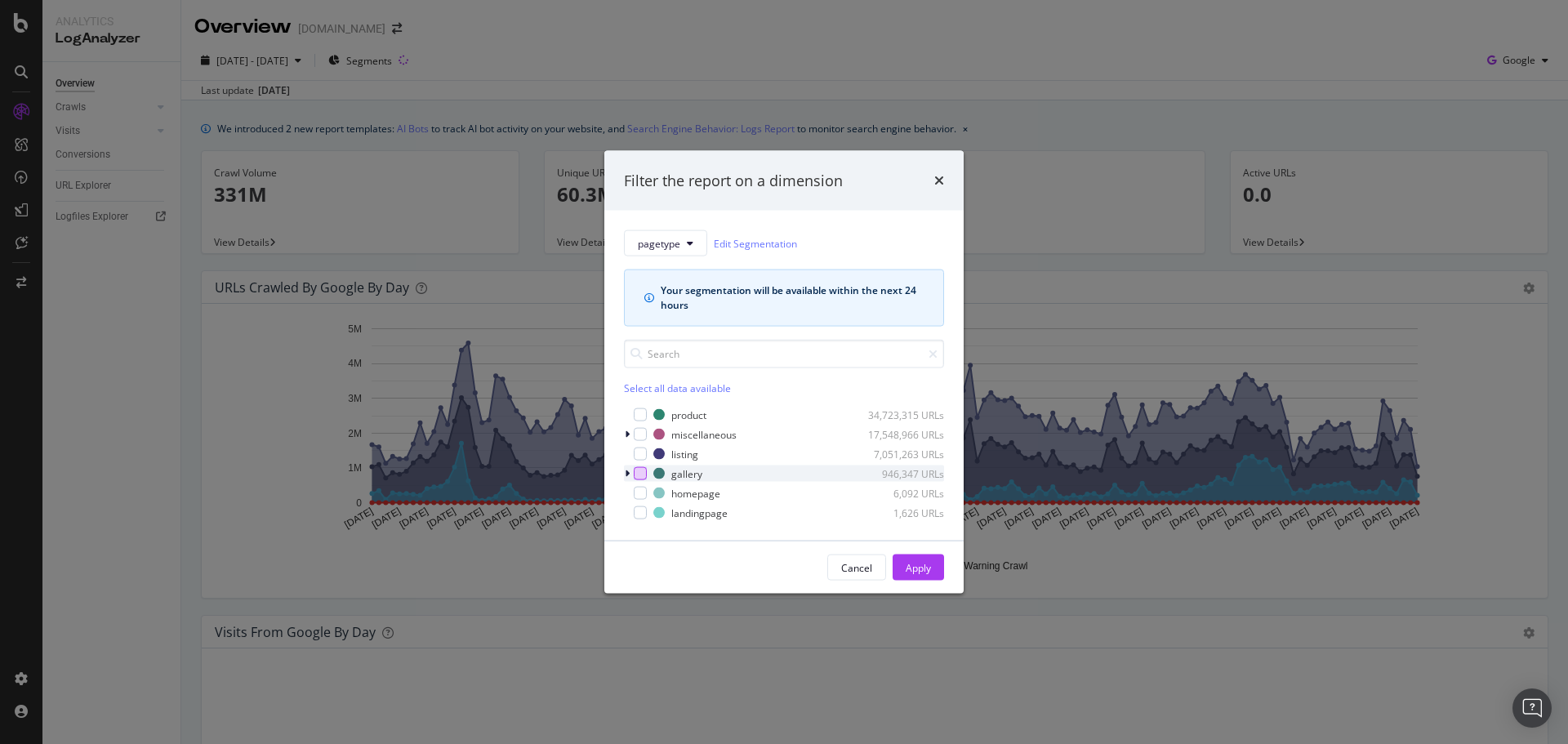
click at [637, 471] on div "modal" at bounding box center [640, 473] width 13 height 13
click at [911, 558] on div "Apply" at bounding box center [918, 567] width 25 height 24
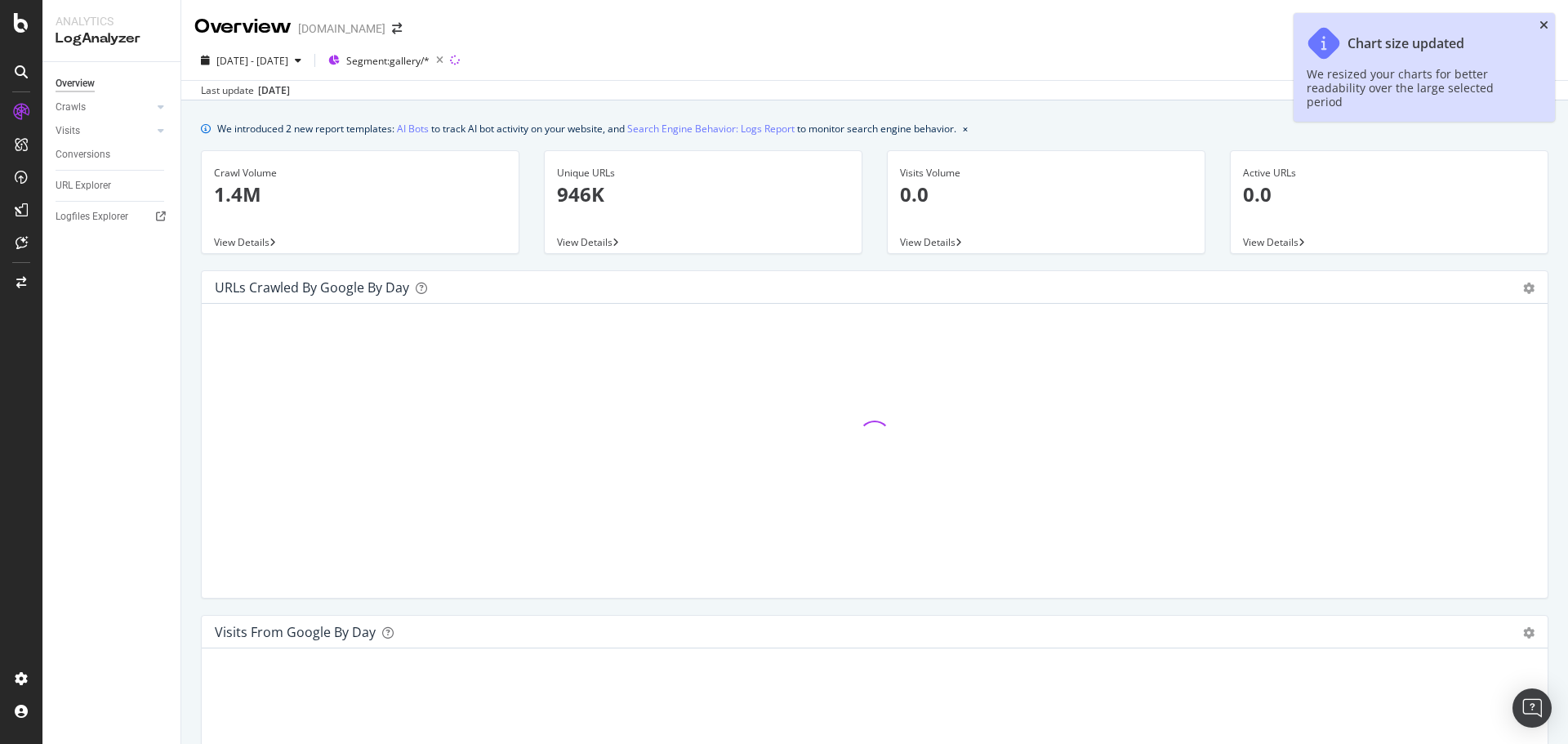
click at [1547, 24] on icon "close toast" at bounding box center [1543, 25] width 9 height 12
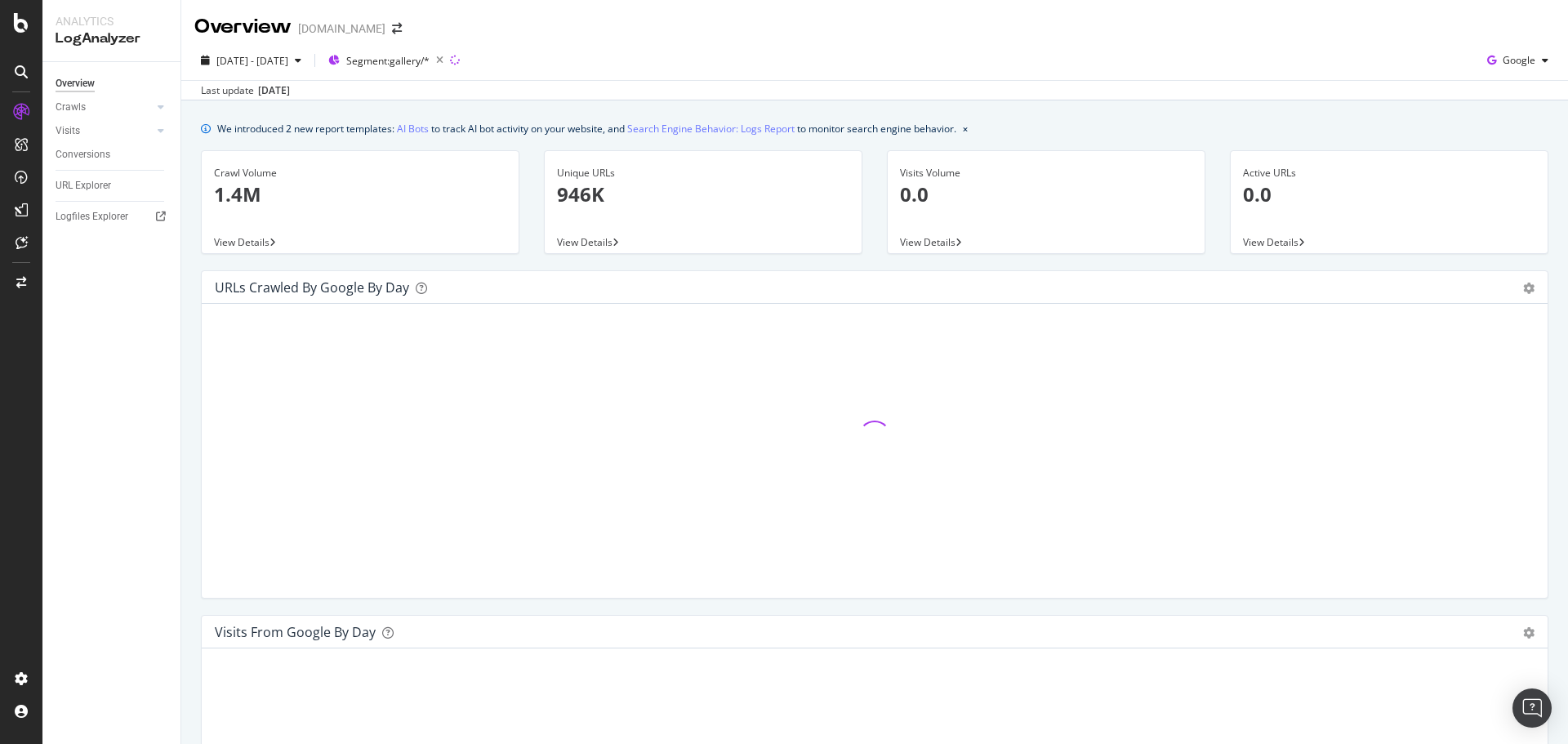
click at [454, 87] on div "Last update [DATE]" at bounding box center [874, 89] width 1386 height 19
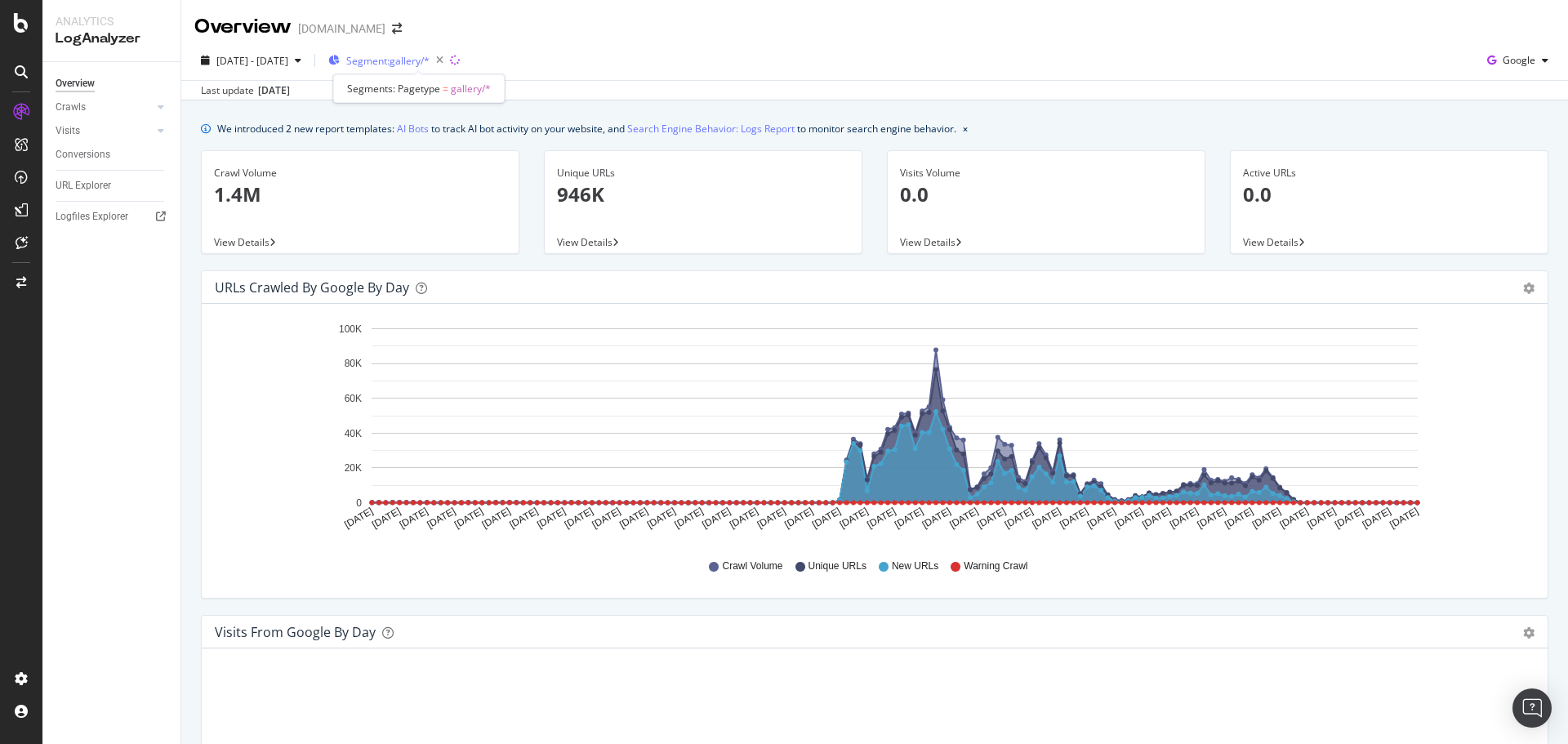
click at [430, 62] on span "Segment: gallery/*" at bounding box center [388, 60] width 84 height 14
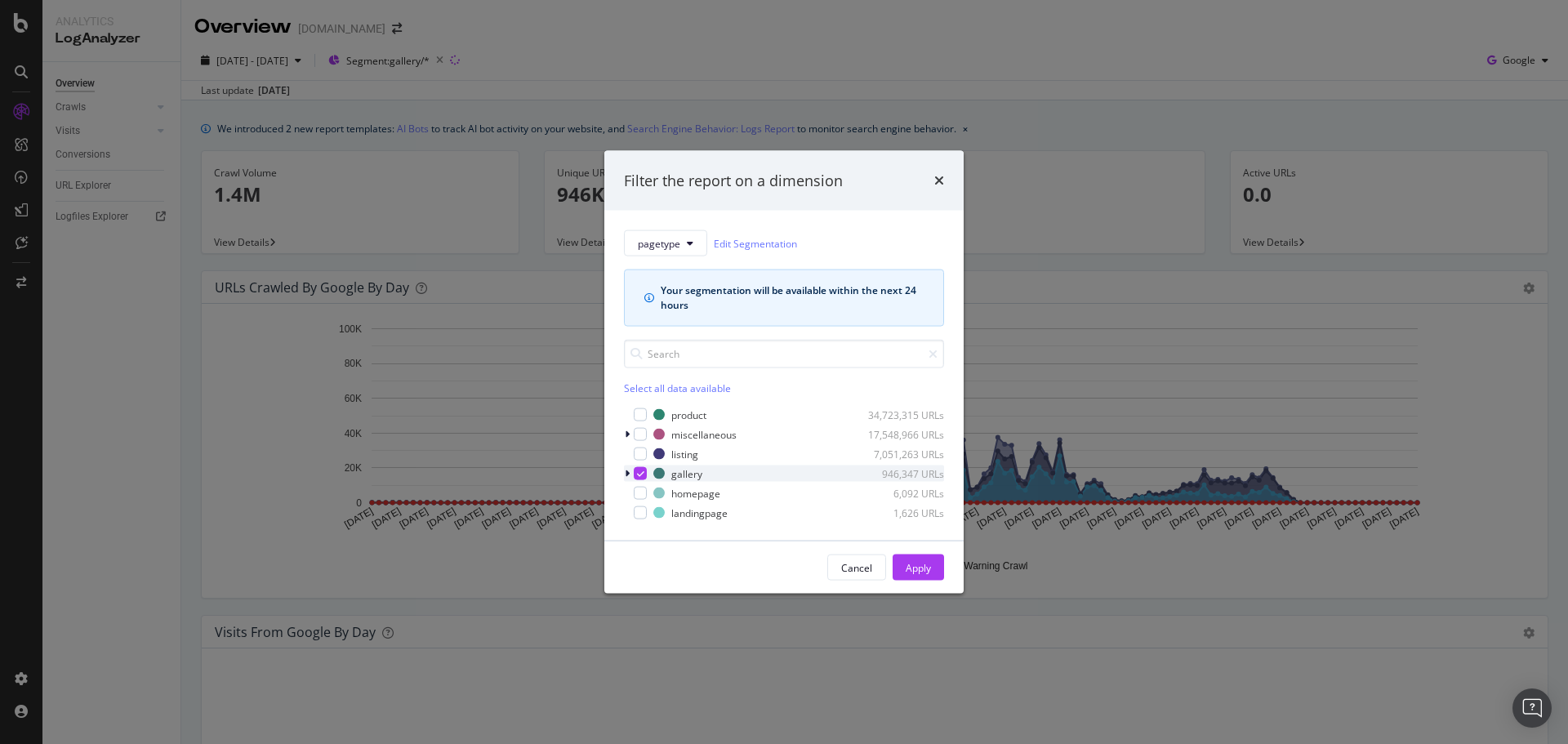
click at [628, 471] on icon "modal" at bounding box center [627, 474] width 5 height 10
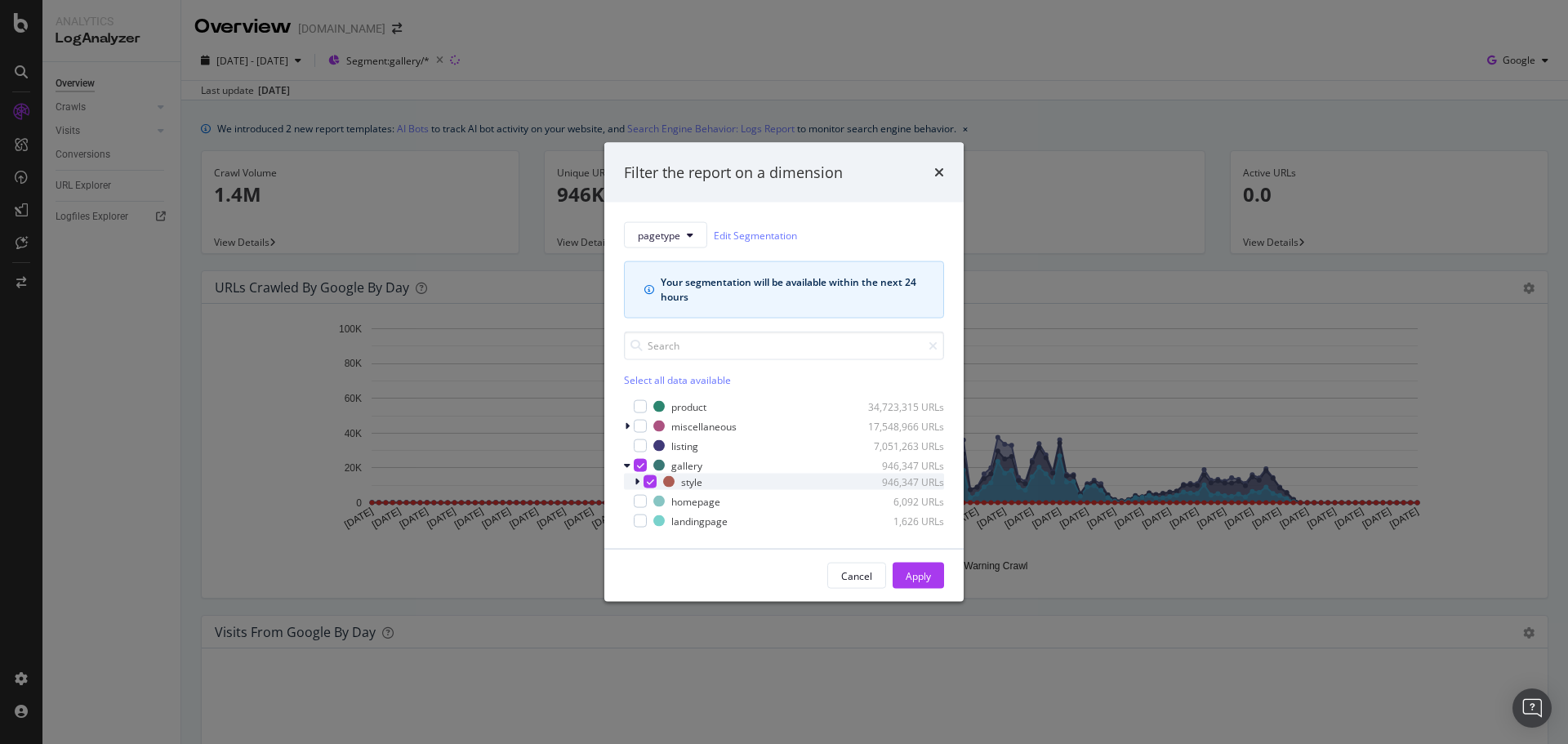
click at [639, 479] on icon "modal" at bounding box center [637, 482] width 5 height 10
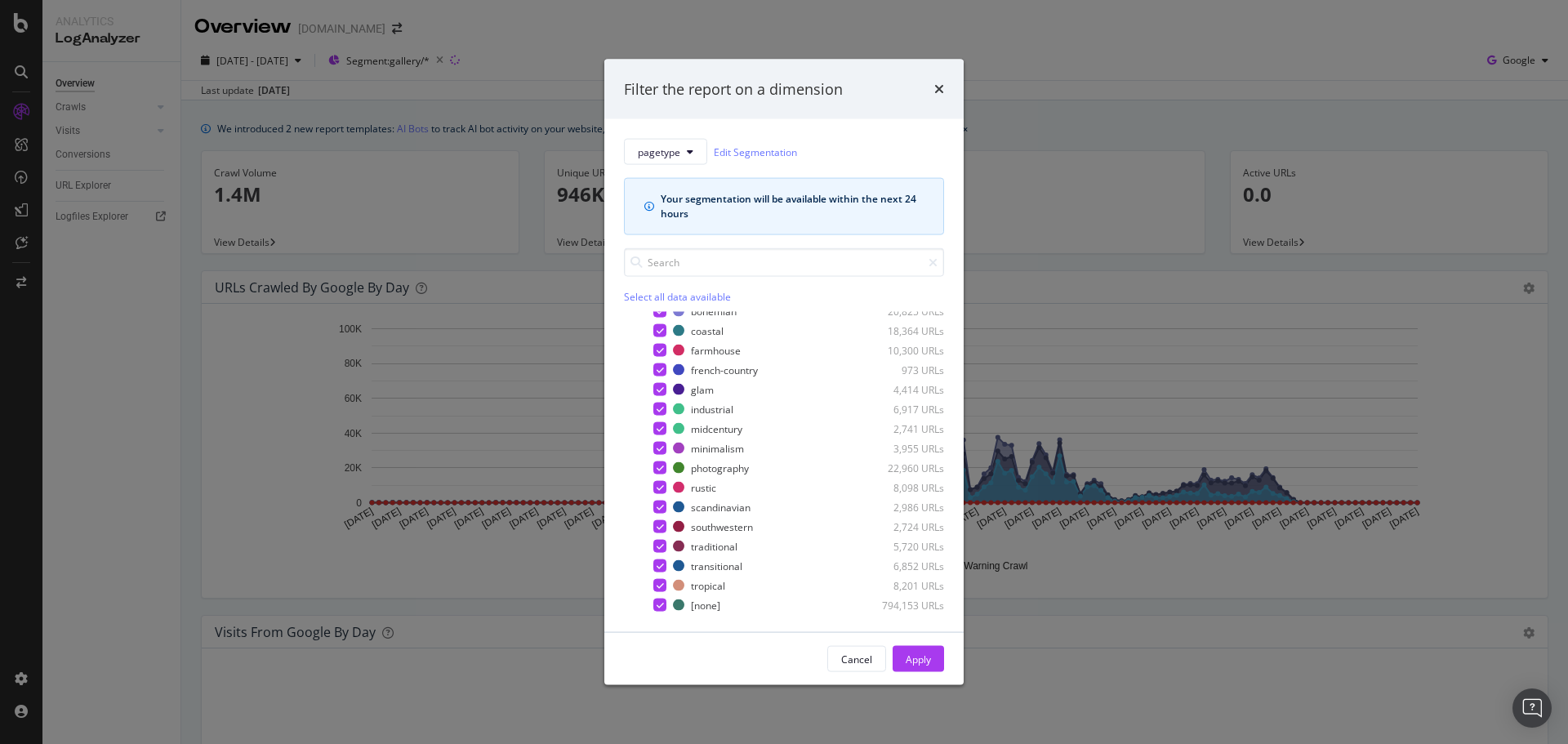
scroll to position [163, 0]
click at [937, 92] on icon "times" at bounding box center [939, 89] width 10 height 13
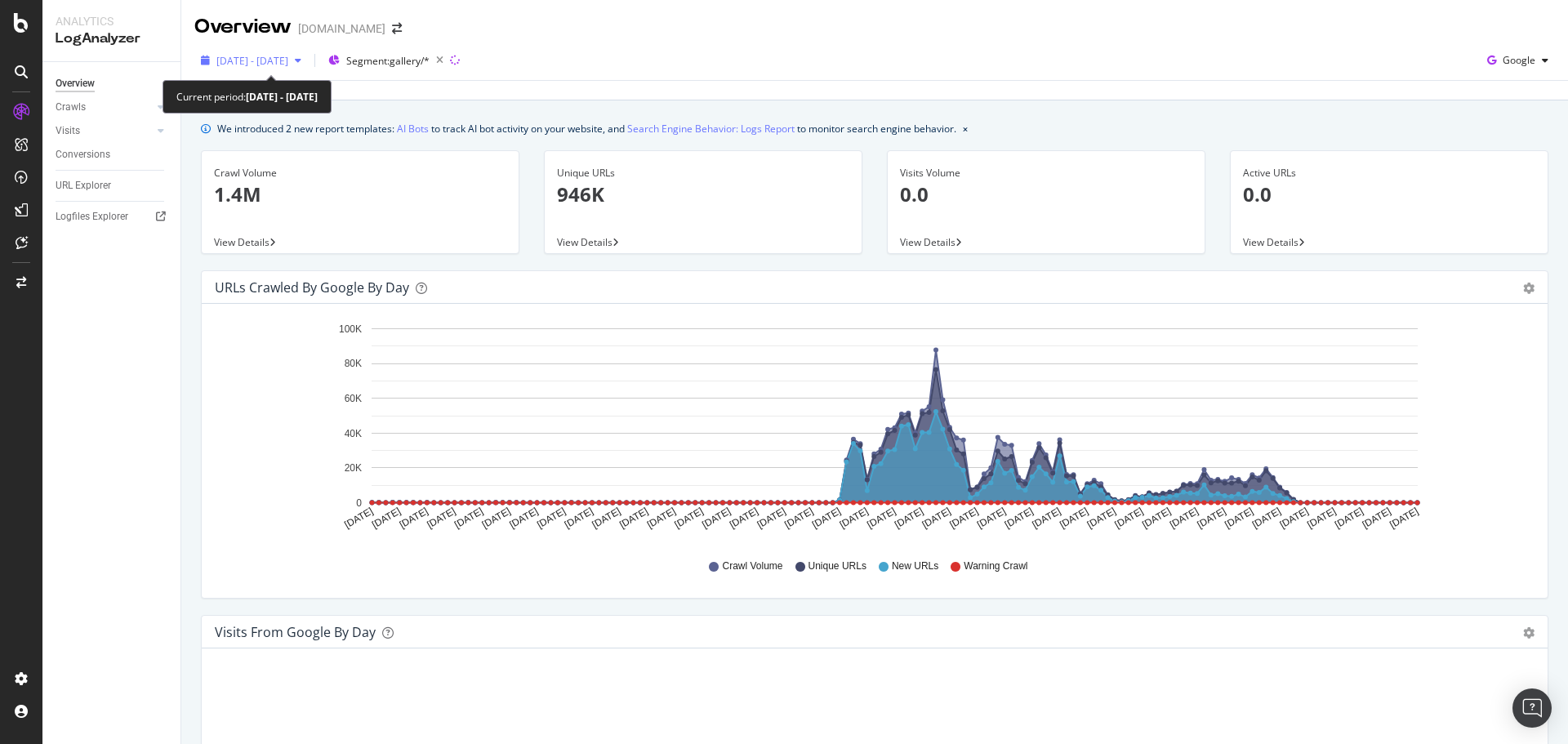
click at [308, 61] on div "button" at bounding box center [298, 60] width 19 height 10
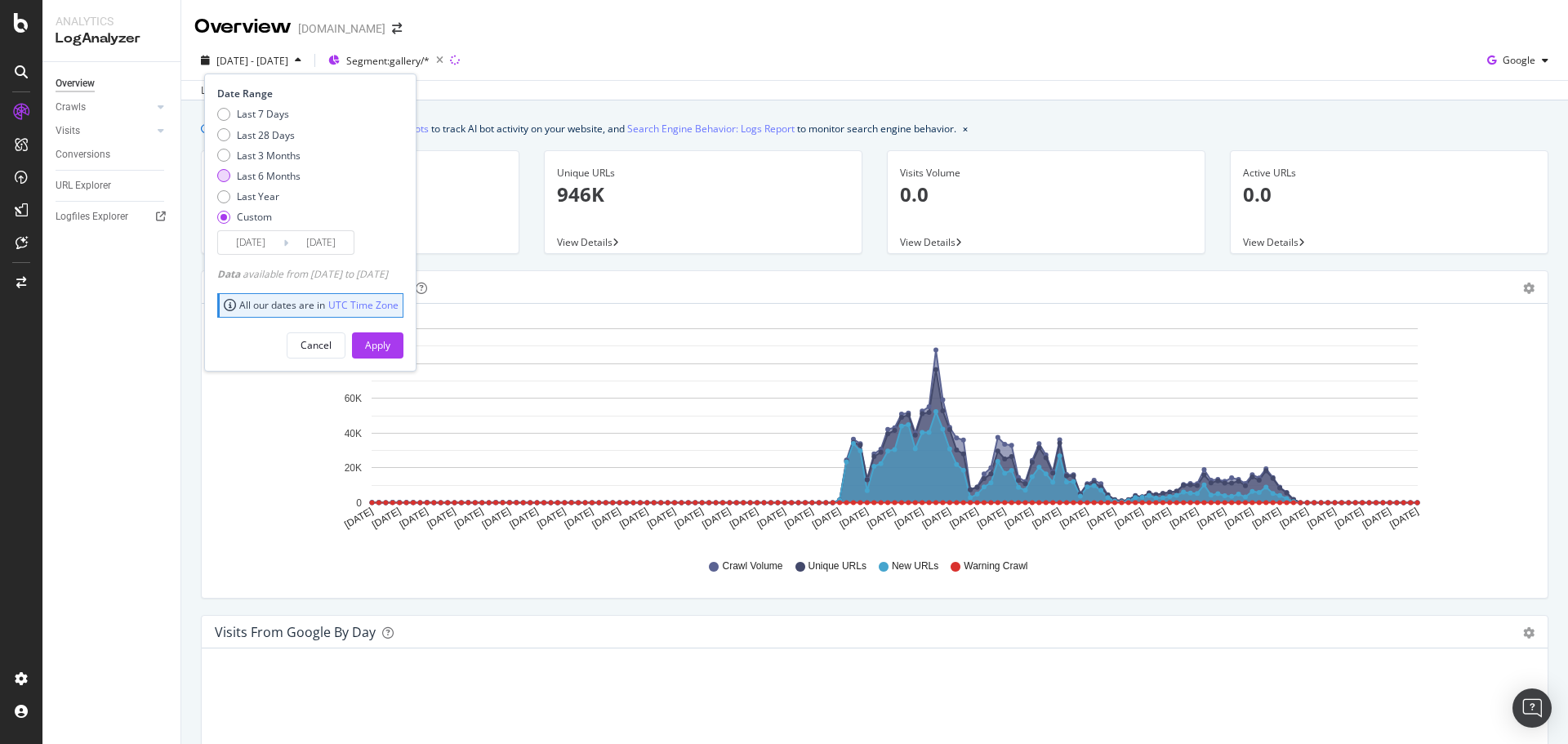
click at [225, 174] on div "Last 6 Months" at bounding box center [223, 175] width 13 height 13
type input "[DATE]"
click at [222, 220] on div "Custom" at bounding box center [223, 217] width 13 height 13
click at [243, 243] on input "[DATE]" at bounding box center [250, 243] width 65 height 23
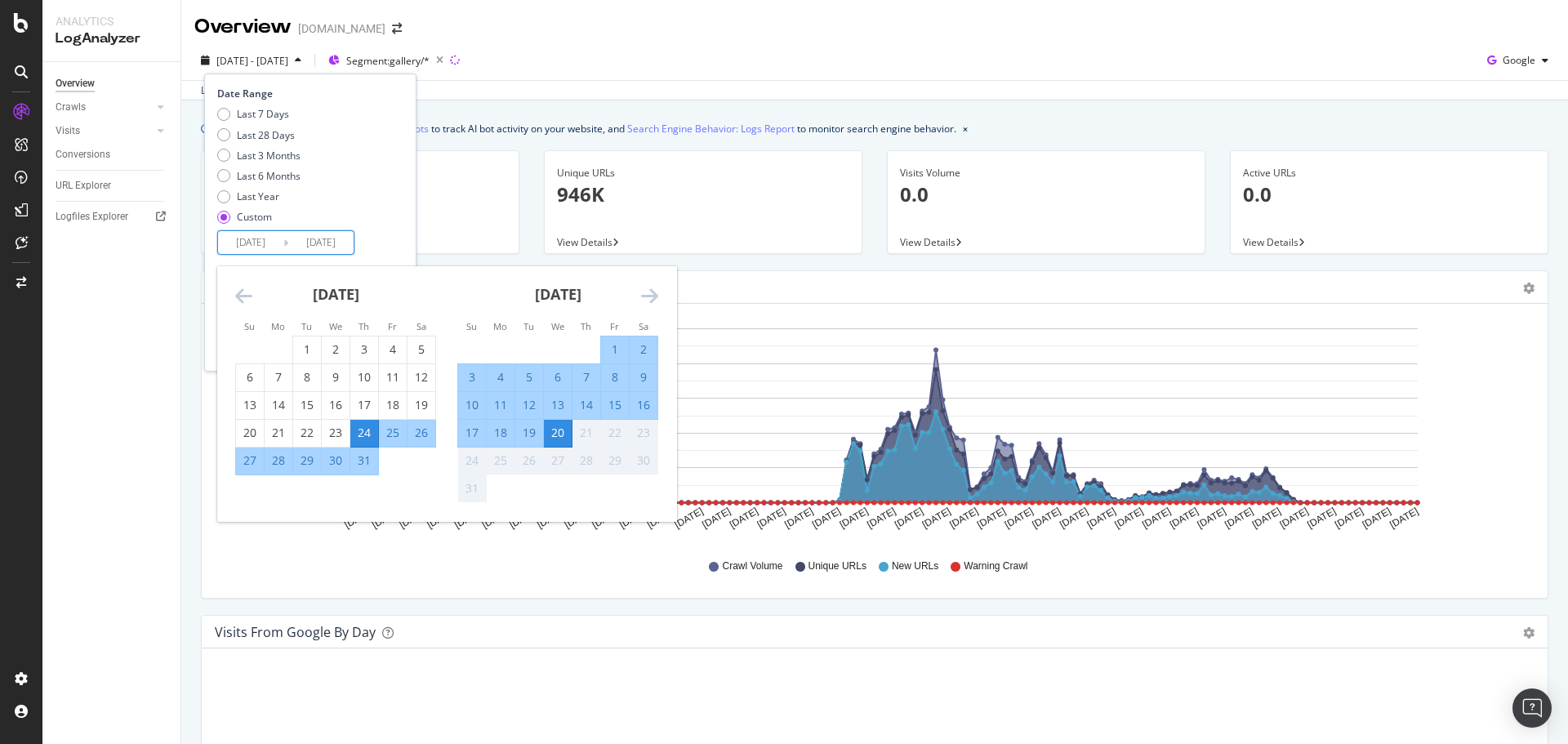
click at [248, 294] on icon "Move backward to switch to the previous month." at bounding box center [244, 296] width 17 height 19
click at [247, 294] on icon "Move backward to switch to the previous month." at bounding box center [244, 296] width 17 height 19
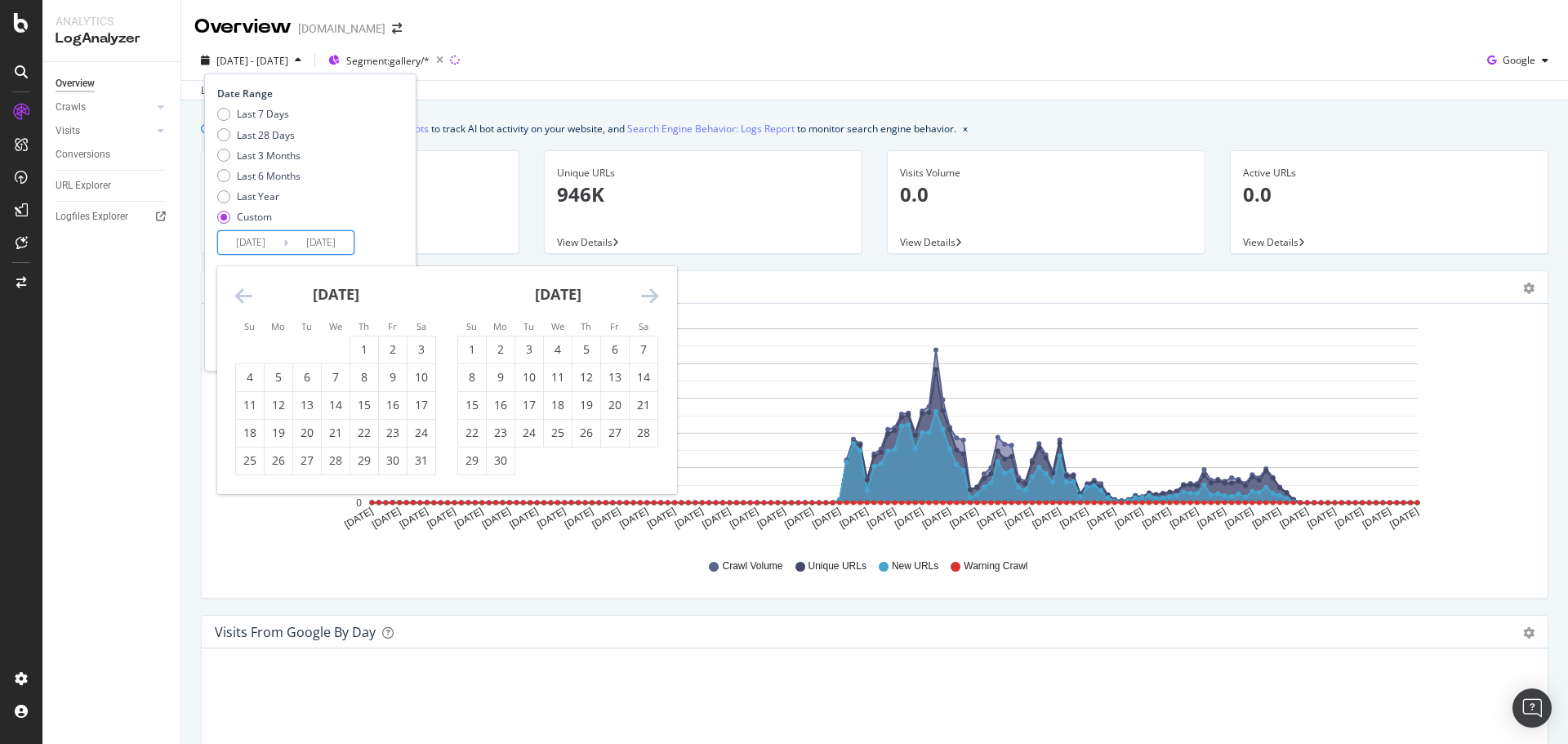
click at [247, 294] on icon "Move backward to switch to the previous month." at bounding box center [244, 296] width 17 height 19
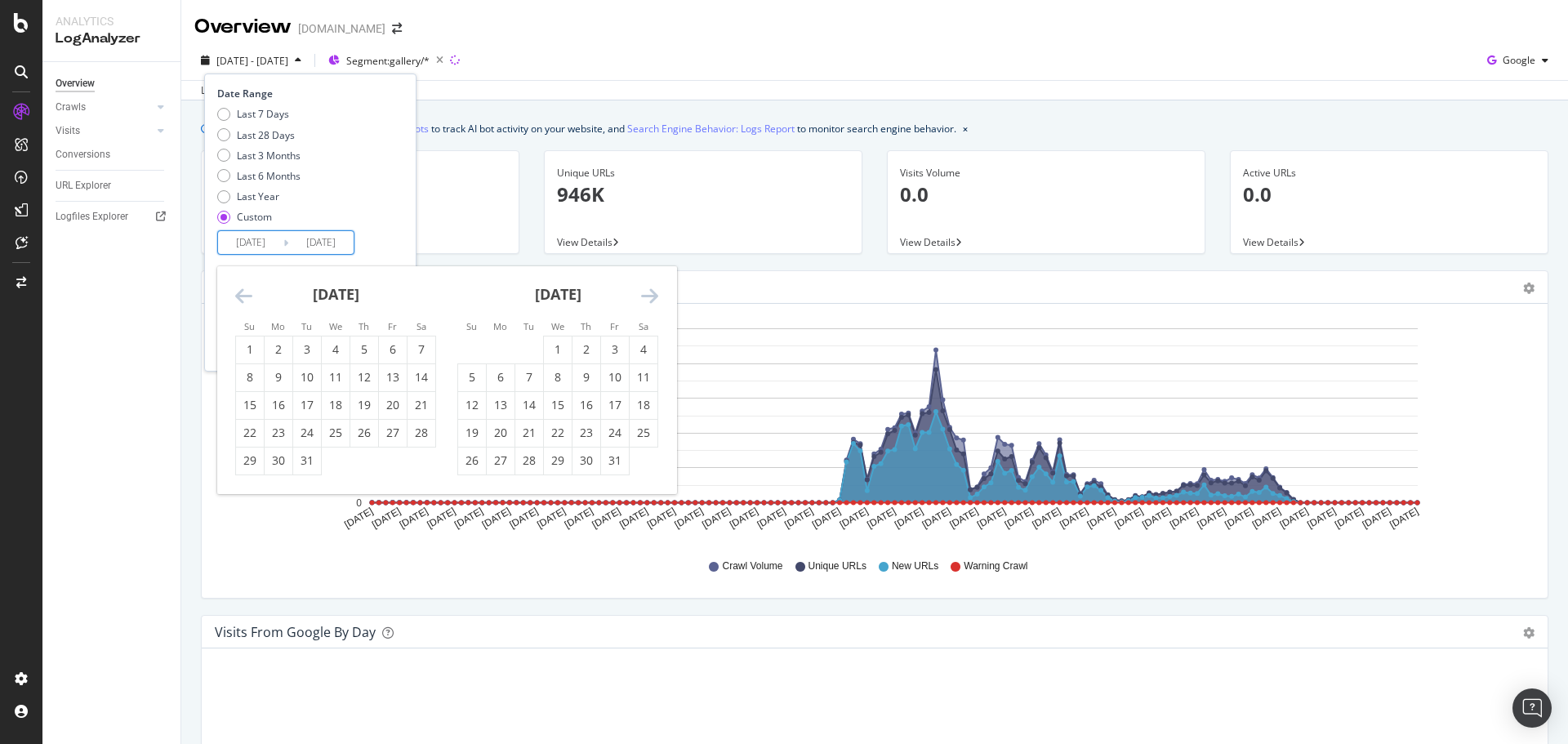
click at [247, 294] on icon "Move backward to switch to the previous month." at bounding box center [244, 296] width 17 height 19
click at [243, 297] on icon "Move backward to switch to the previous month." at bounding box center [244, 296] width 17 height 19
click at [242, 296] on icon "Move backward to switch to the previous month." at bounding box center [244, 296] width 17 height 19
click at [240, 294] on icon "Move backward to switch to the previous month." at bounding box center [244, 296] width 17 height 19
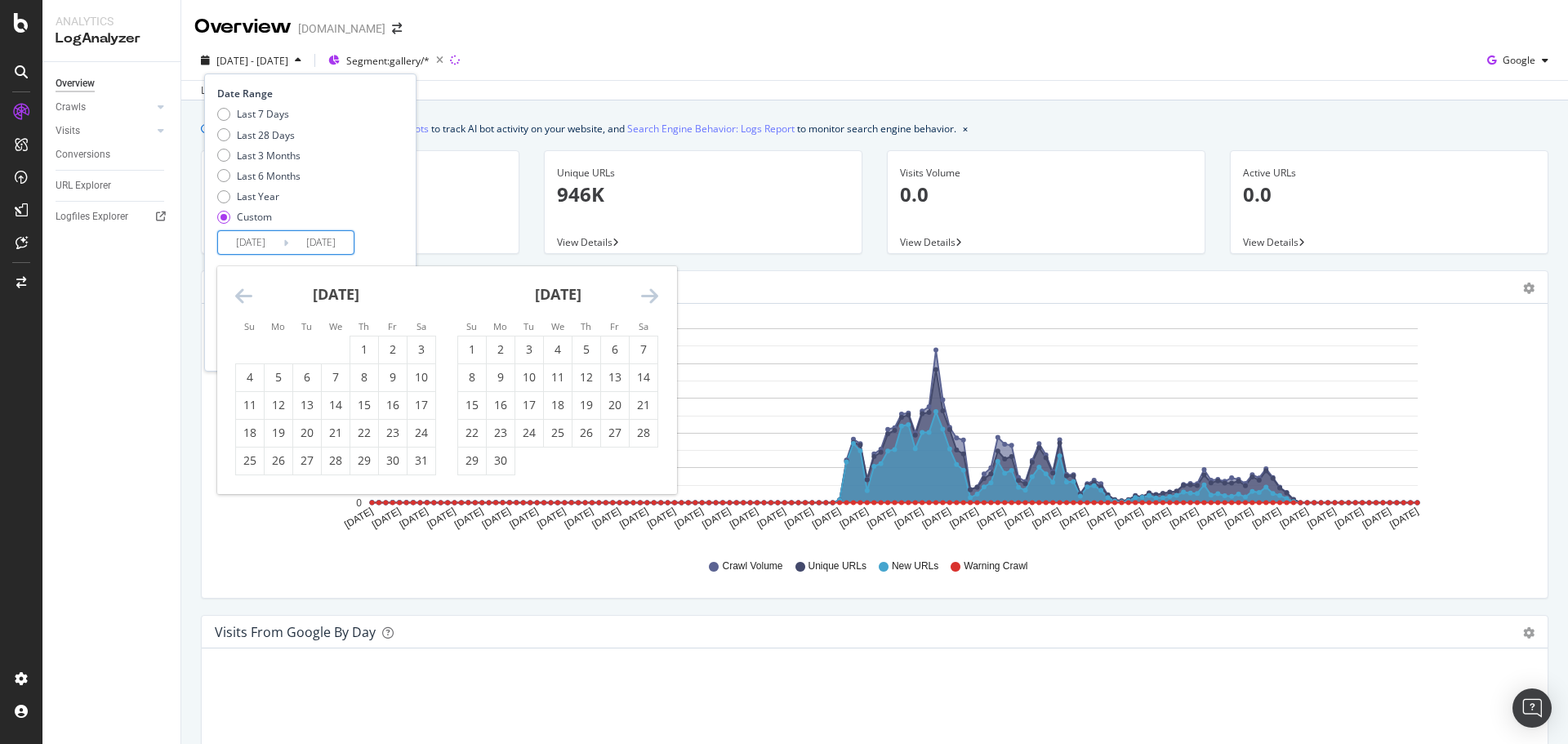
click at [240, 294] on icon "Move backward to switch to the previous month." at bounding box center [244, 296] width 17 height 19
click at [650, 292] on icon "Move forward to switch to the next month." at bounding box center [649, 296] width 17 height 19
click at [582, 346] on div "1" at bounding box center [586, 349] width 28 height 17
type input "[DATE]"
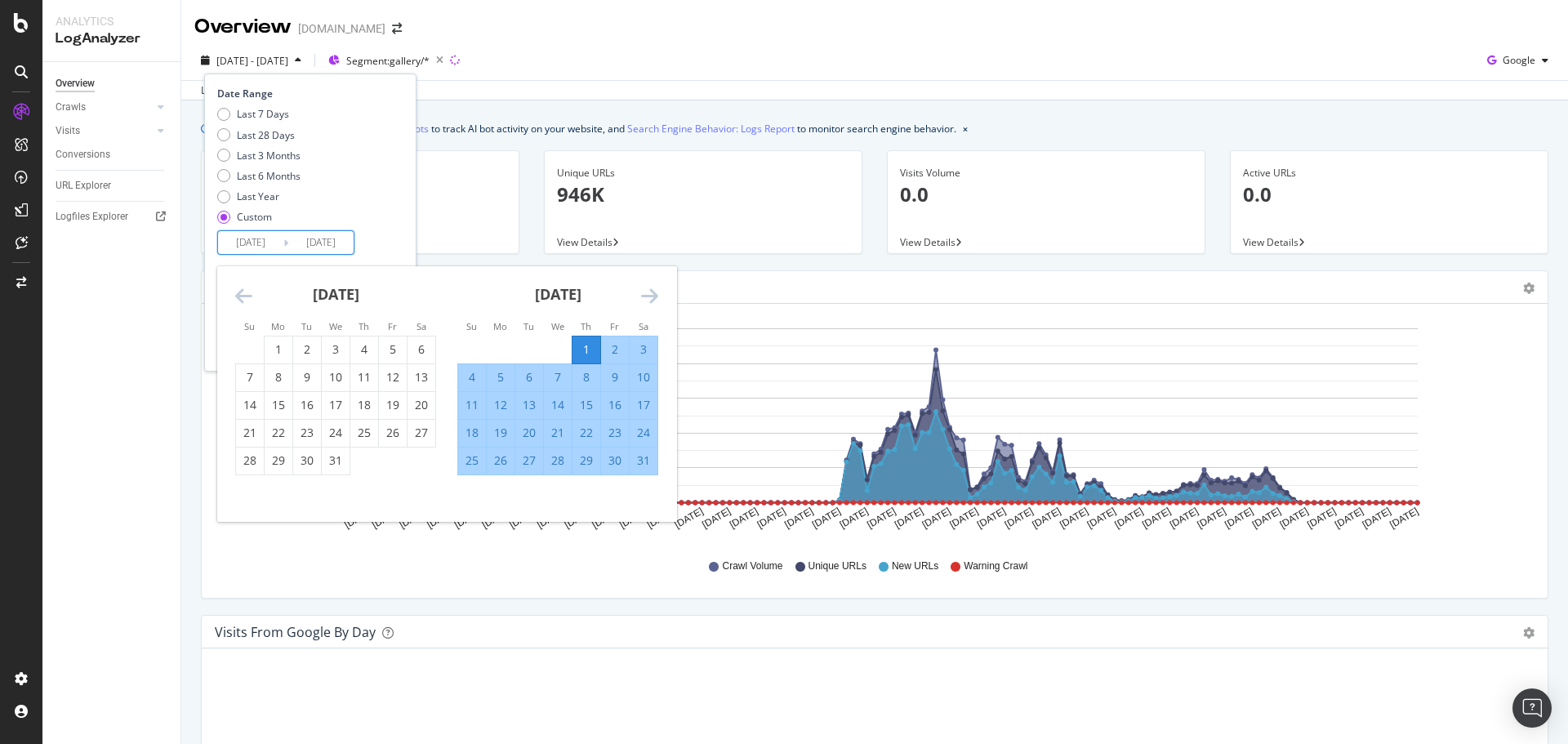
click at [653, 298] on icon "Move forward to switch to the next month." at bounding box center [649, 296] width 17 height 19
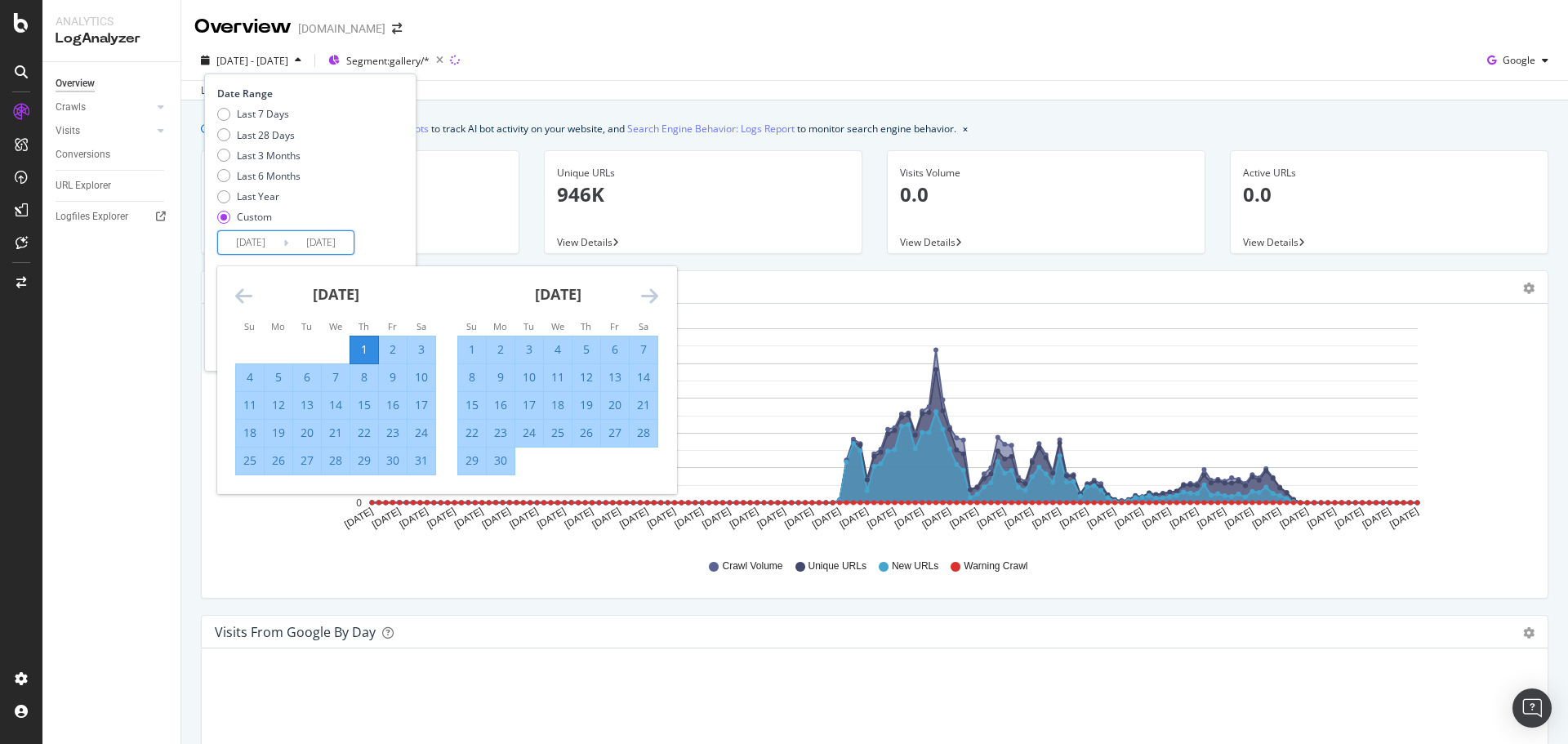
click at [653, 298] on icon "Move forward to switch to the next month." at bounding box center [649, 296] width 17 height 19
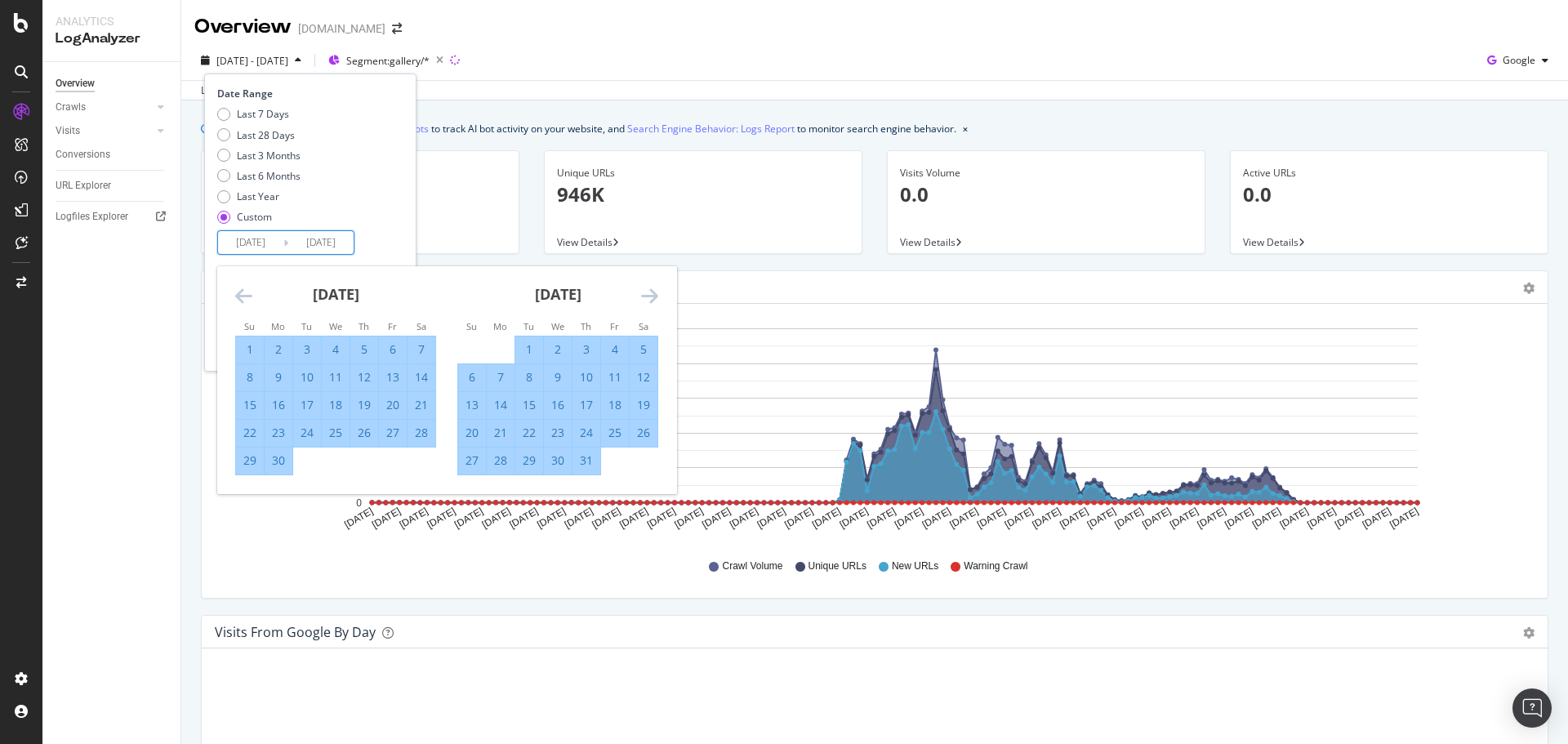
click at [652, 298] on icon "Move forward to switch to the next month." at bounding box center [649, 296] width 17 height 19
click at [650, 298] on icon "Move forward to switch to the next month." at bounding box center [649, 296] width 17 height 19
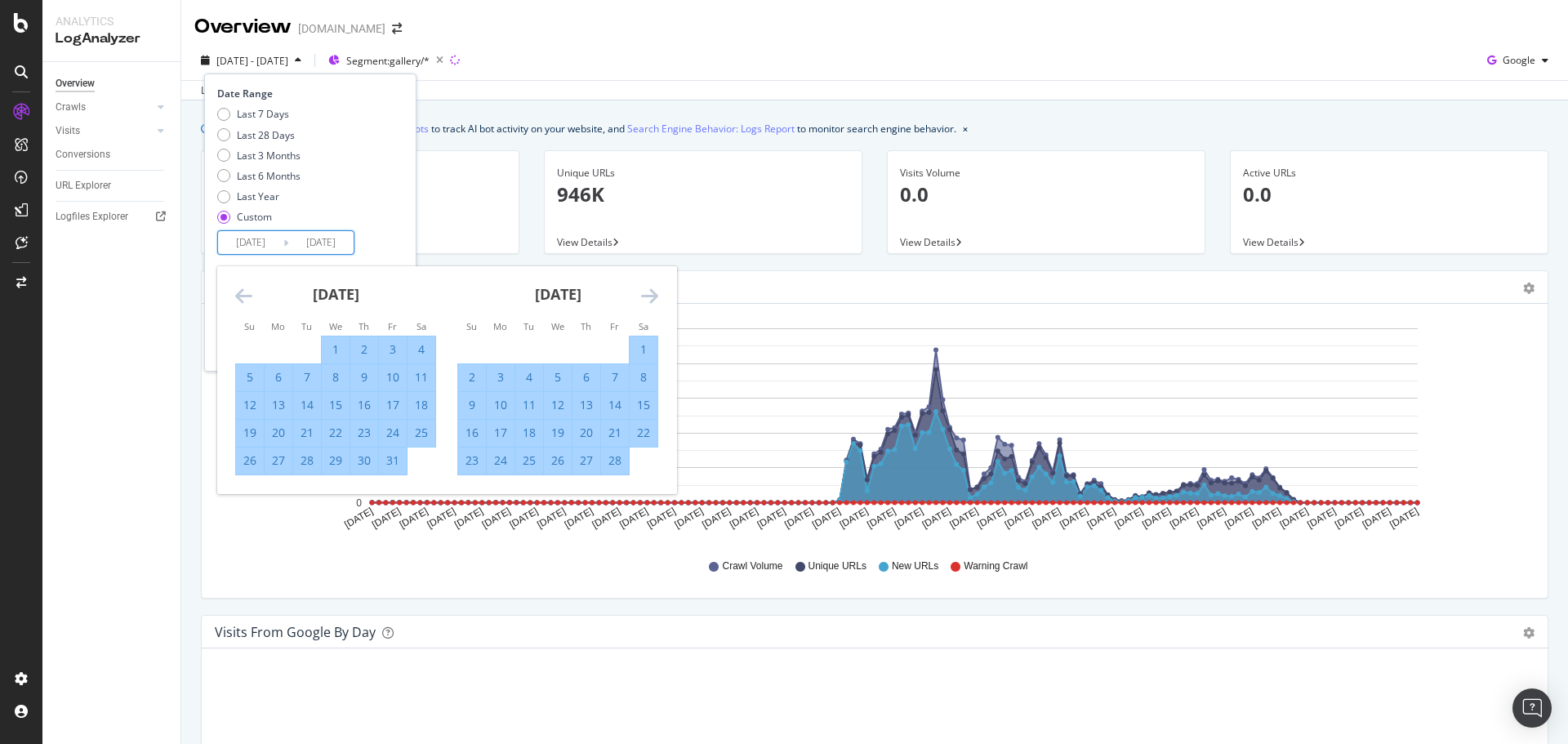
click at [650, 298] on icon "Move forward to switch to the next month." at bounding box center [649, 296] width 17 height 19
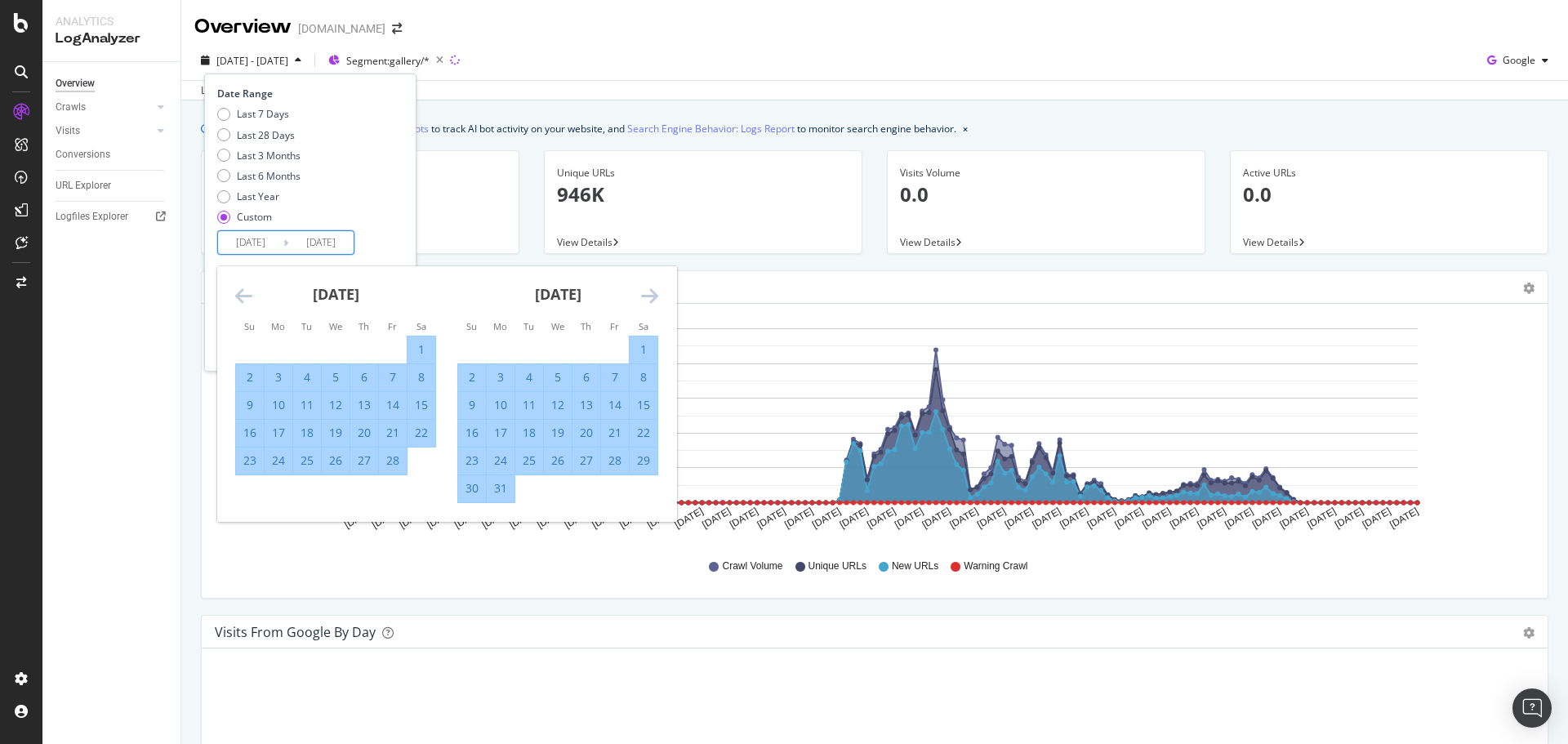
click at [400, 211] on div "Last 7 Days Last 28 Days Last 3 Months Last 6 Months Last Year Custom" at bounding box center [307, 168] width 182 height 124
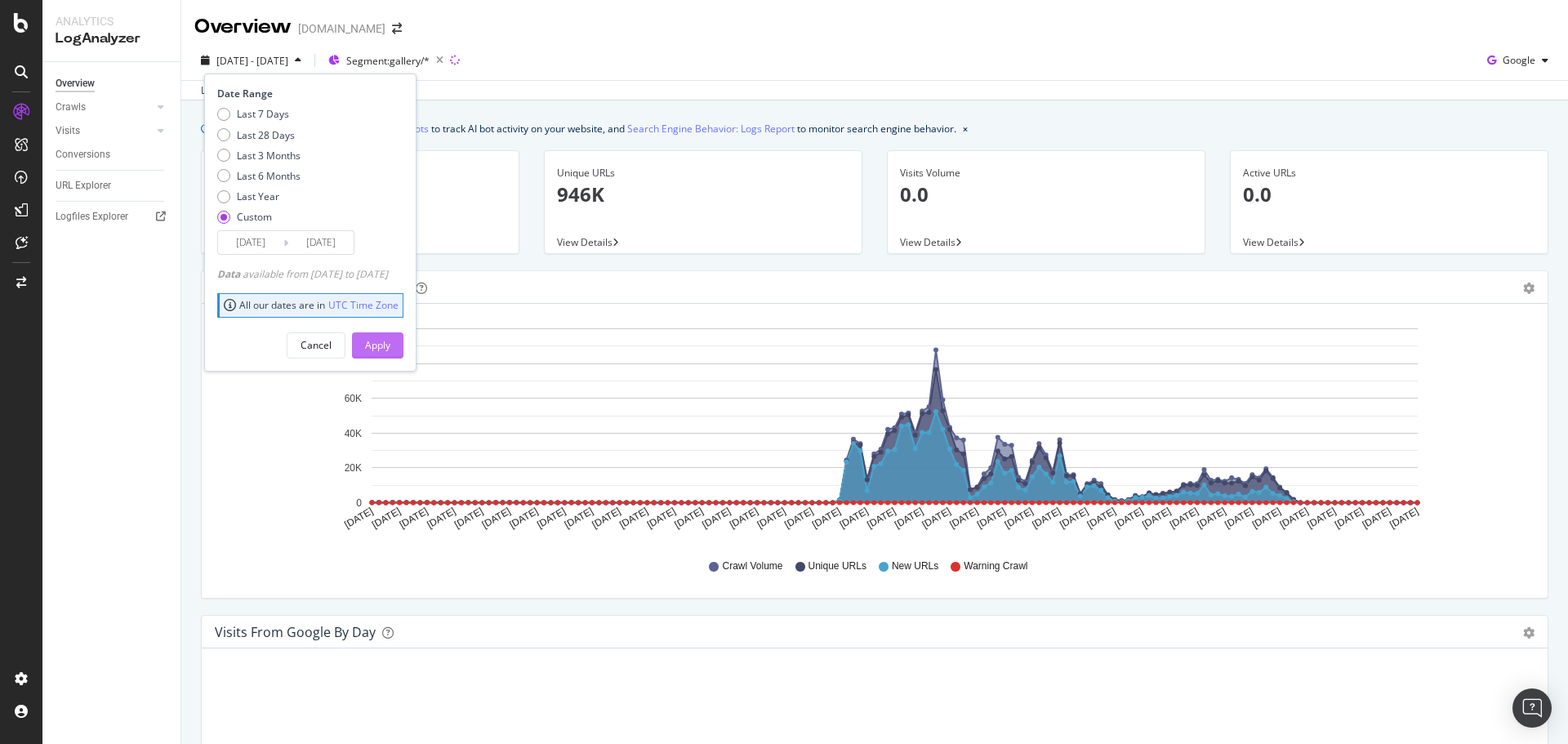
click at [390, 338] on div "Apply" at bounding box center [377, 345] width 25 height 14
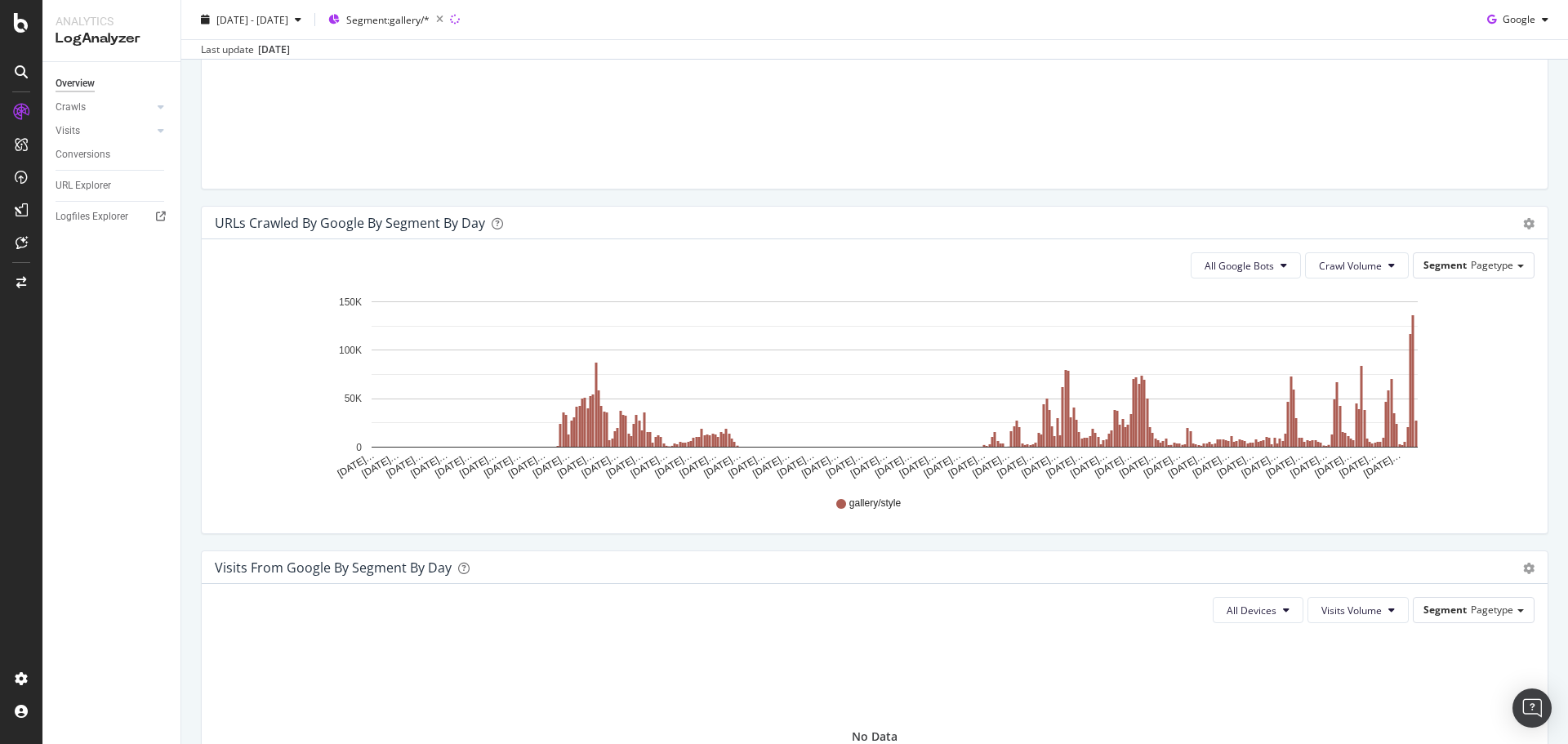
scroll to position [817, 0]
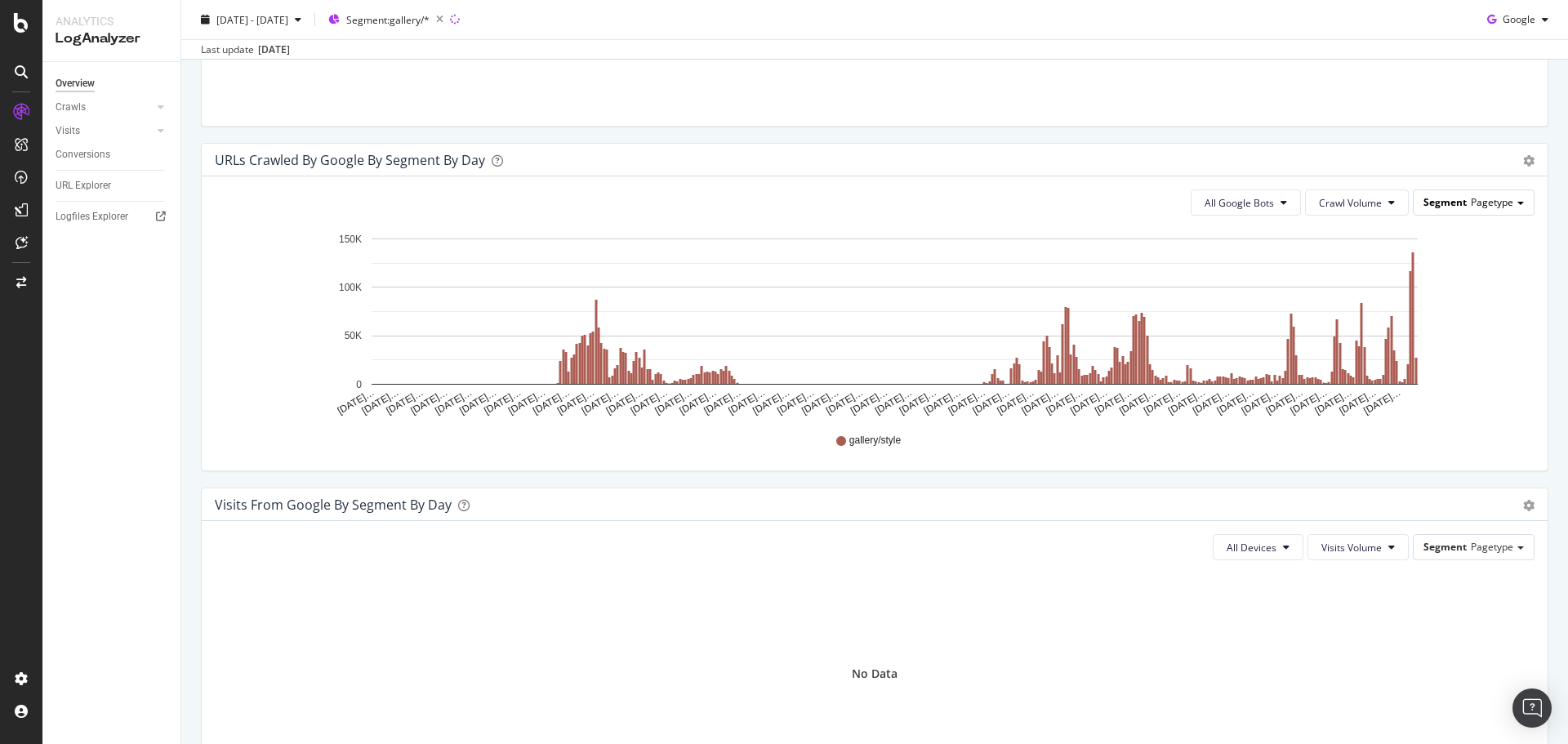
click at [1499, 192] on div "Segment Pagetype" at bounding box center [1473, 202] width 120 height 23
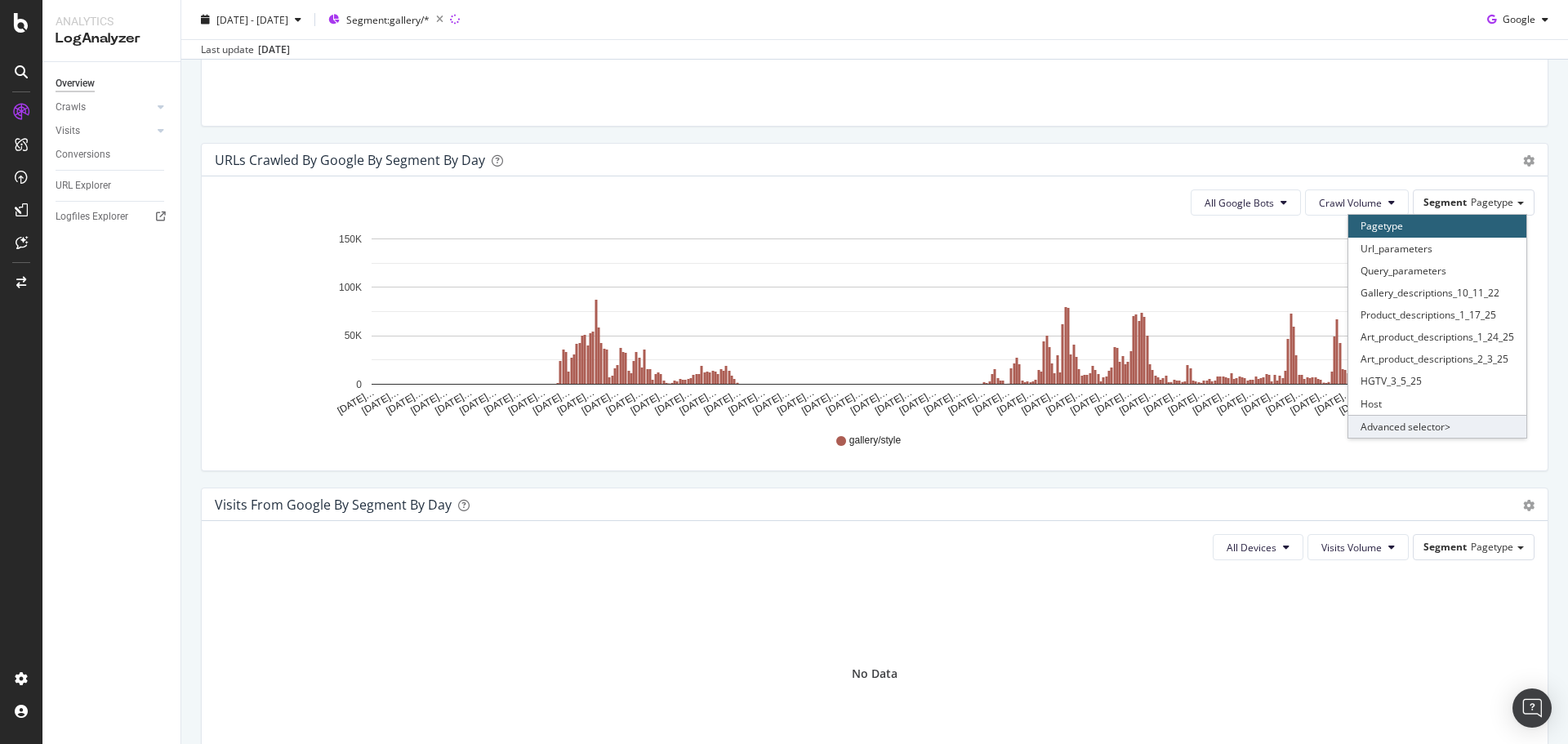
click at [1430, 426] on div "Advanced selector >" at bounding box center [1437, 427] width 178 height 23
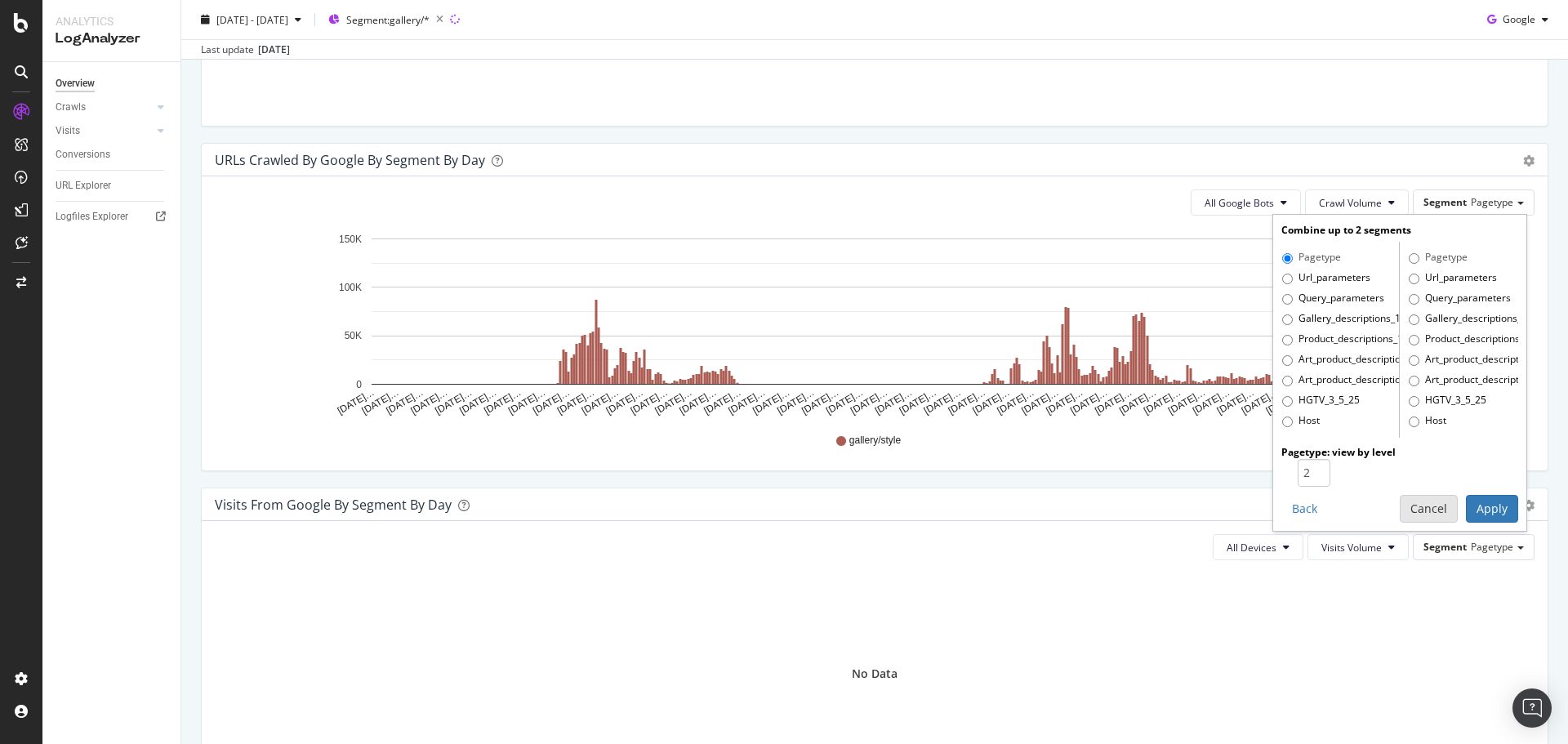
click at [1431, 510] on button "Cancel" at bounding box center [1429, 509] width 58 height 28
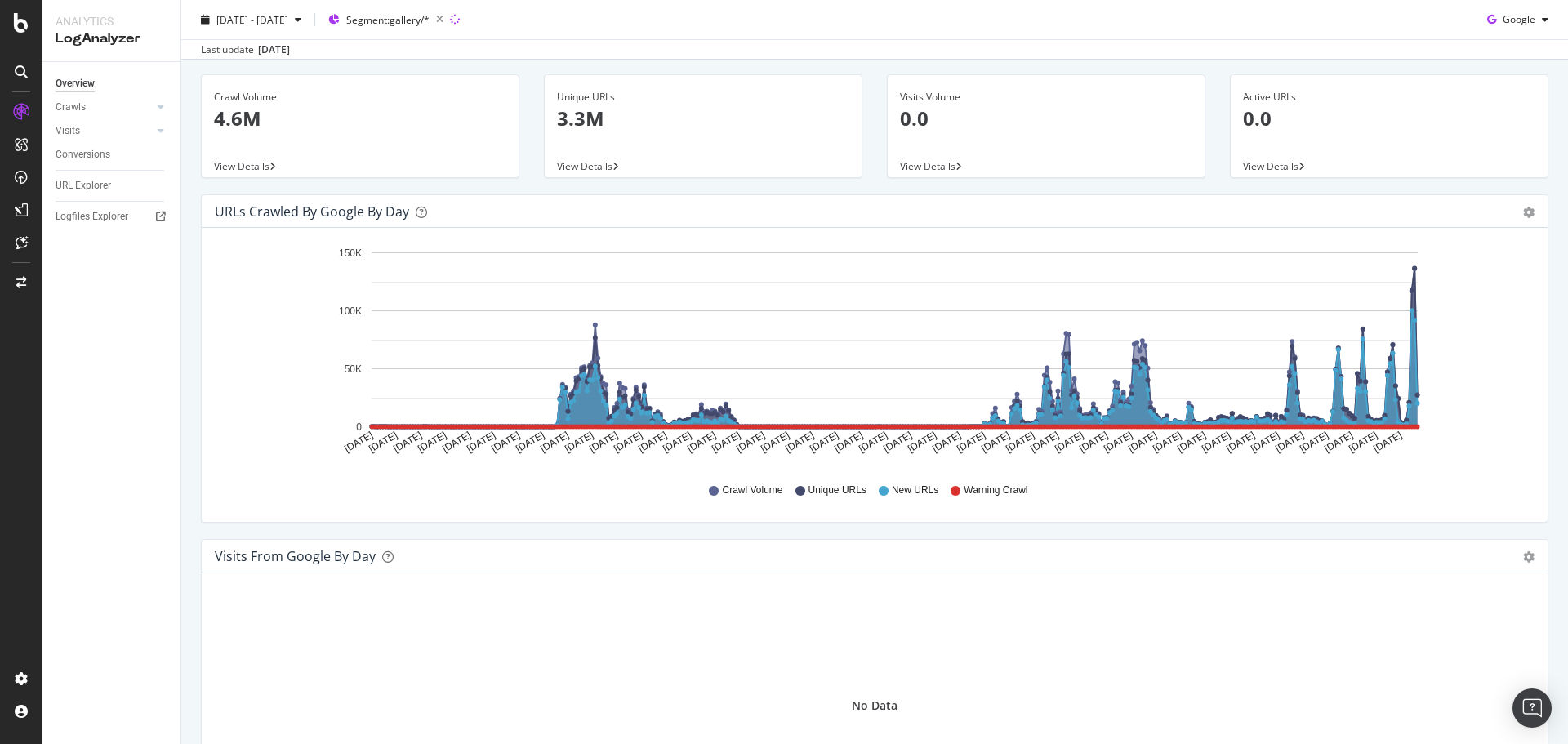
scroll to position [0, 0]
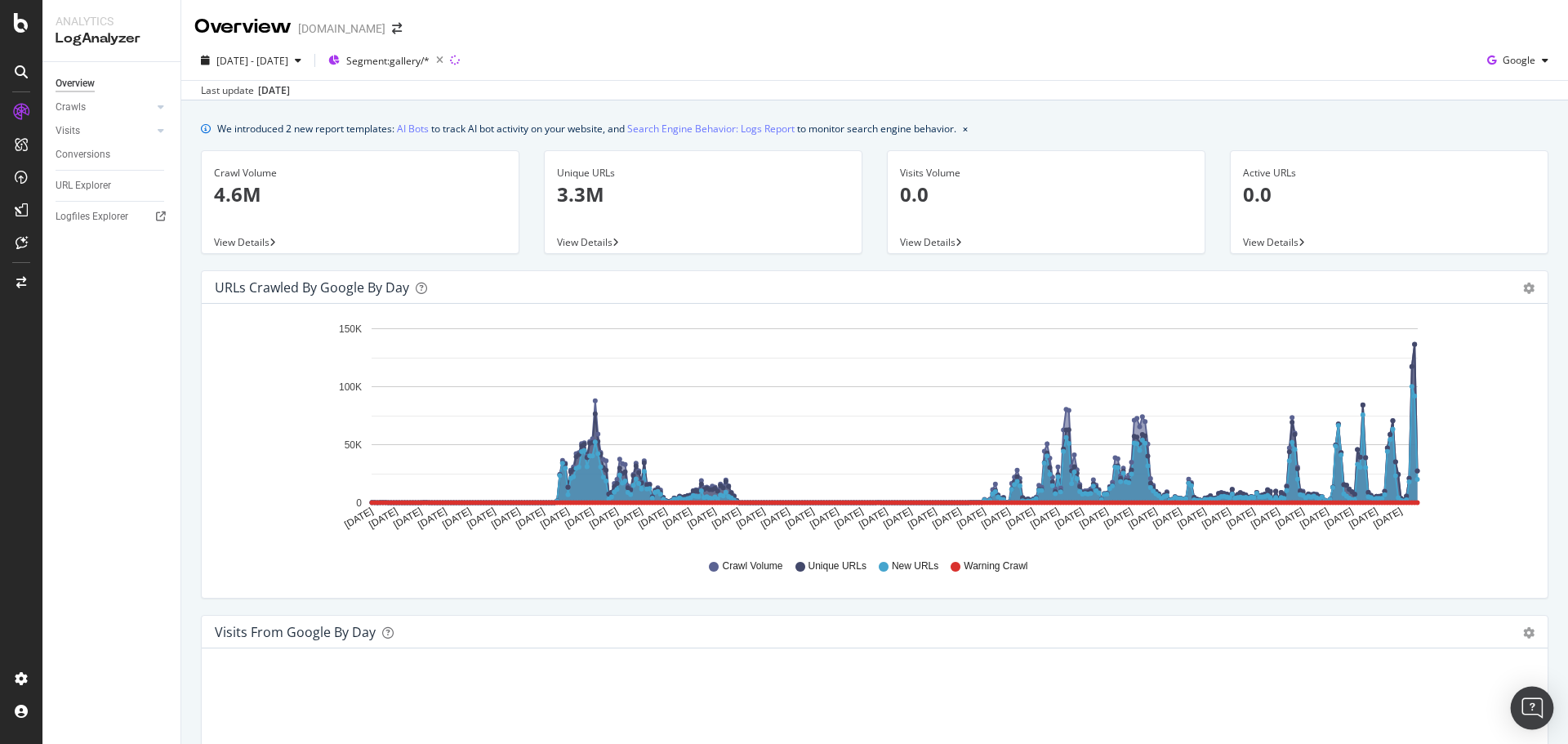
click at [1535, 702] on img "Open Intercom Messenger" at bounding box center [1532, 708] width 21 height 21
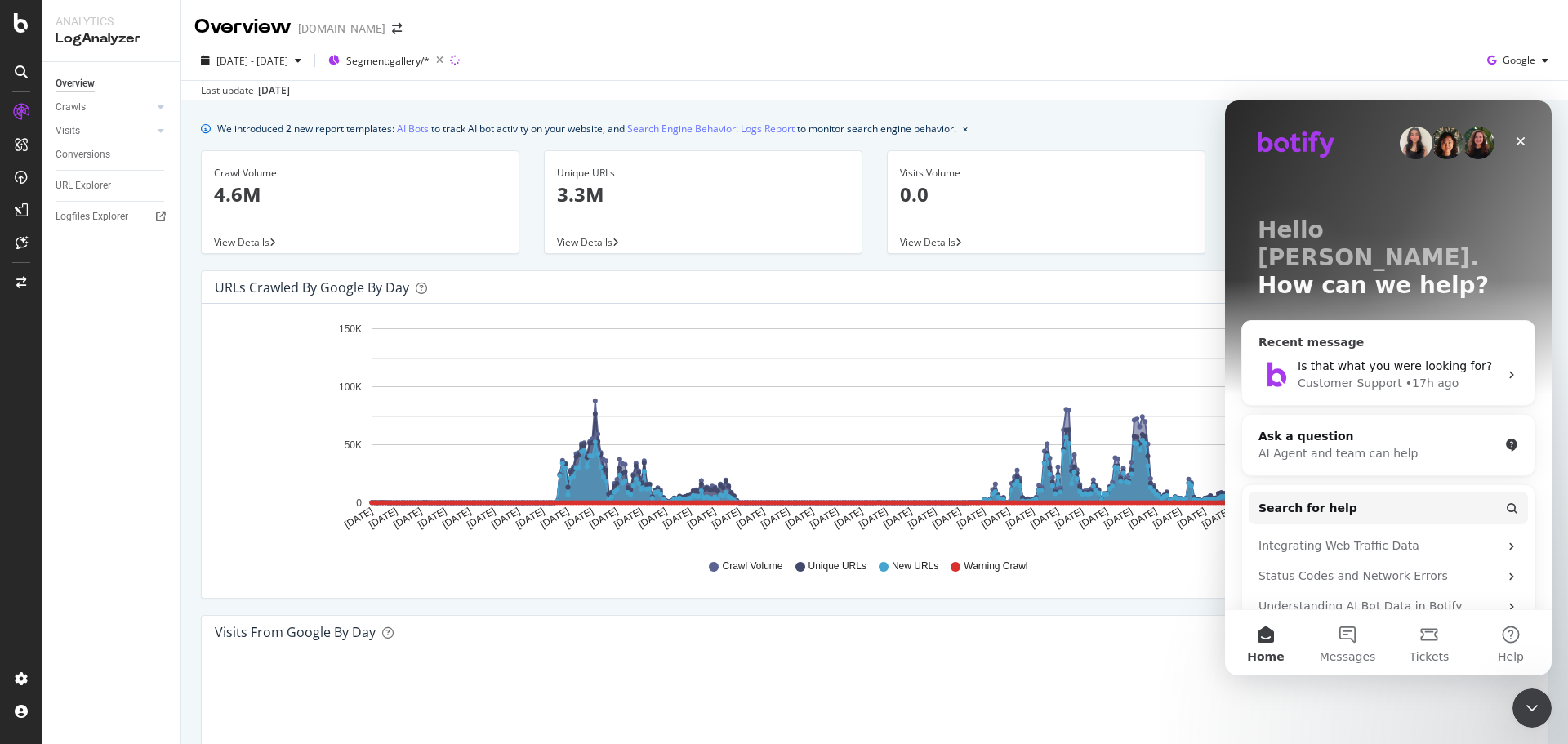
click at [1378, 360] on span "Is that what you were looking for?" at bounding box center [1395, 366] width 194 height 13
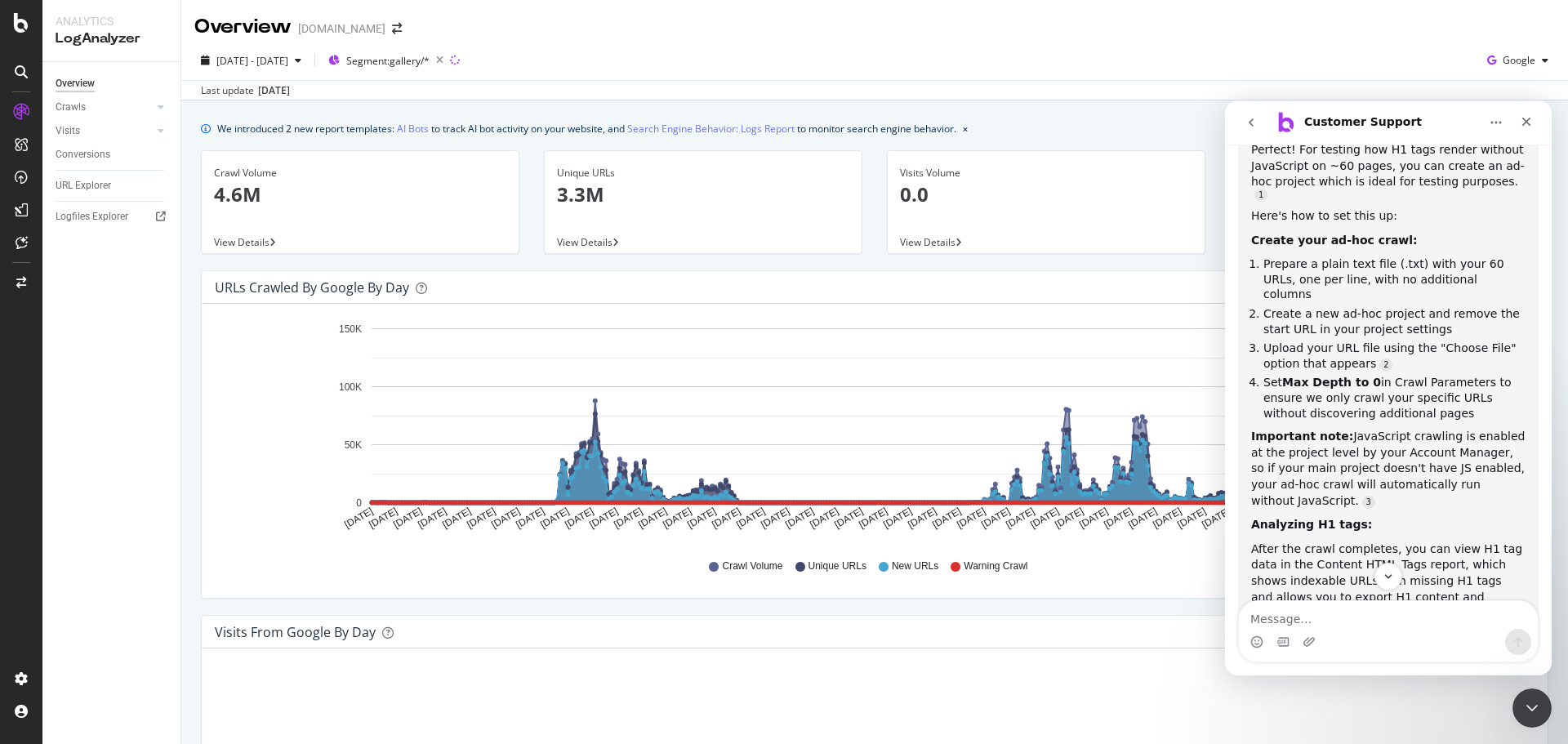
scroll to position [831, 0]
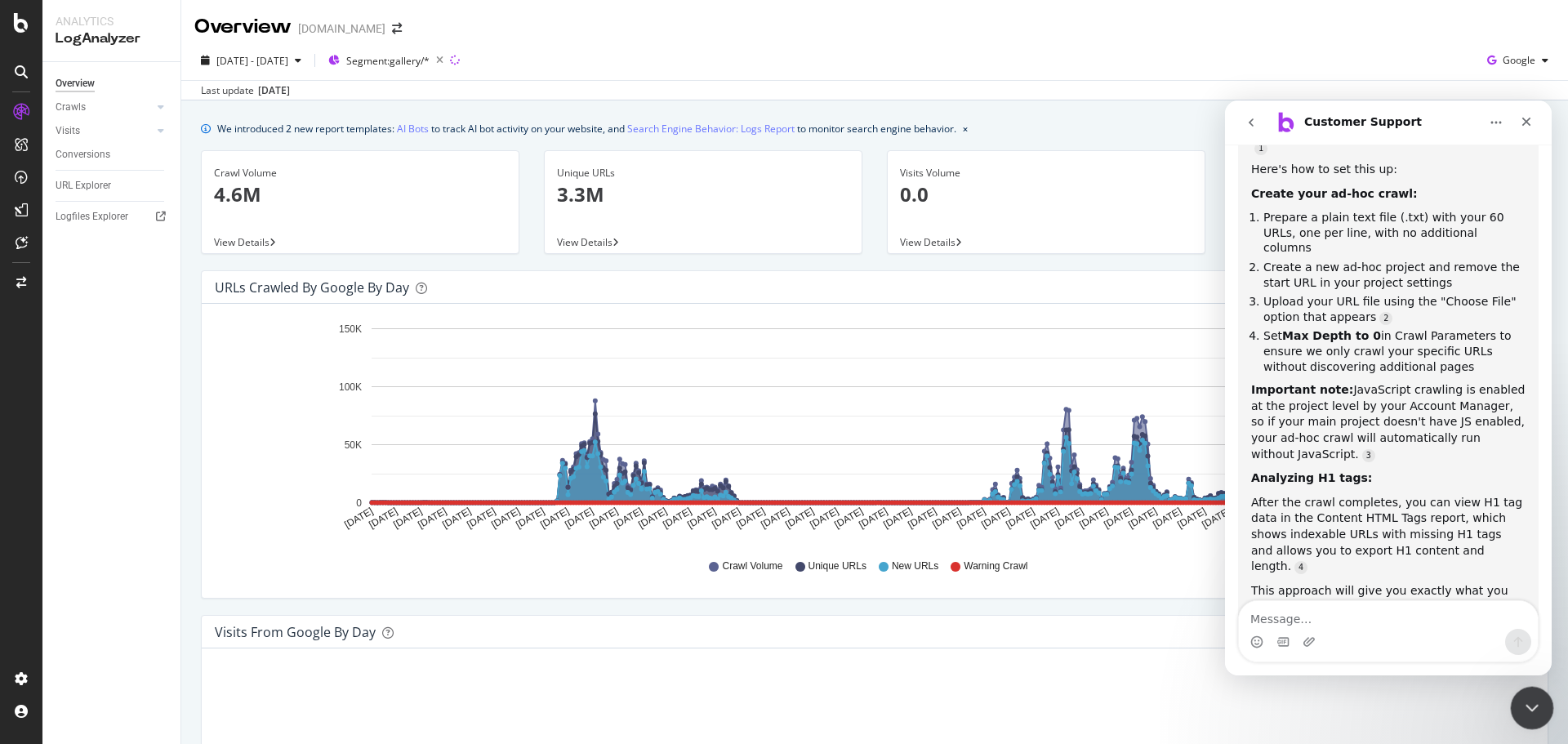
click at [1522, 699] on icon "Close Intercom Messenger" at bounding box center [1529, 706] width 19 height 19
